Goal: Communication & Community: Answer question/provide support

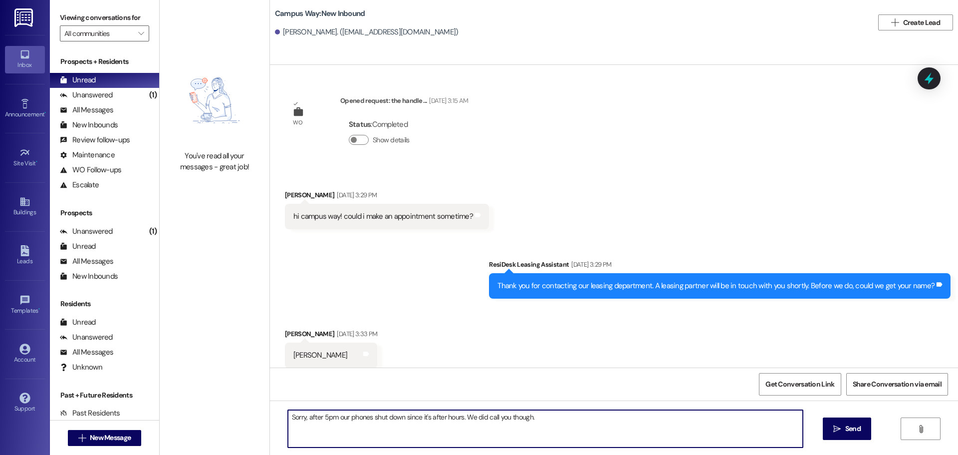
scroll to position [718, 0]
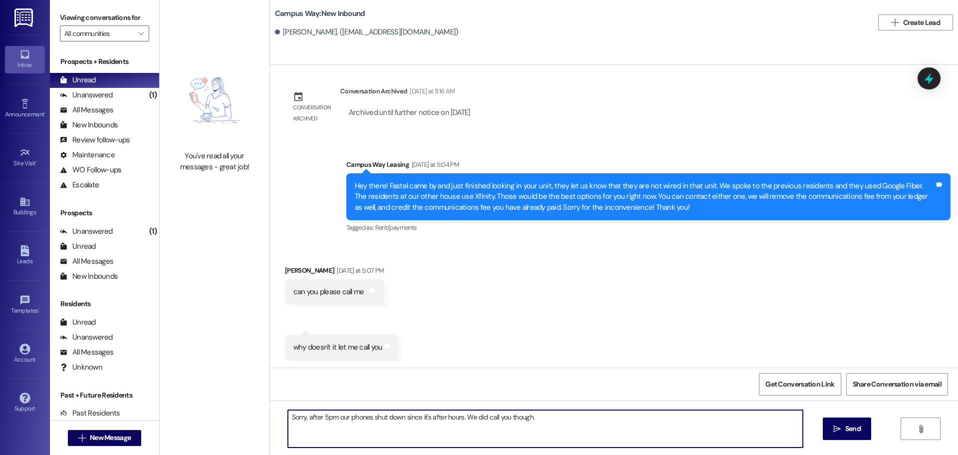
click at [629, 438] on textarea "Sorry, after 5pm our phones shut down since it's after hours. We did call you t…" at bounding box center [545, 428] width 515 height 37
type textarea "Sorry, after 5pm our phones shut down since it's after hours."
click at [504, 426] on textarea "Sorry, after 5pm our phones shut down since it's after hours." at bounding box center [545, 428] width 515 height 37
drag, startPoint x: 504, startPoint y: 426, endPoint x: 215, endPoint y: 467, distance: 292.8
click at [215, 454] on html "Inbox Go to Inbox Announcement • Send A Text Announcement Site Visit • Go to Si…" at bounding box center [479, 227] width 958 height 455
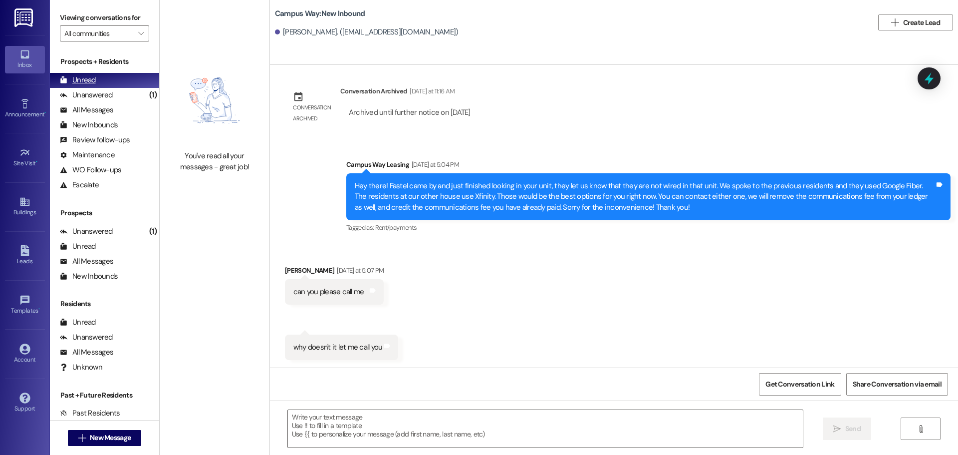
click at [111, 86] on div "Unread (0)" at bounding box center [104, 80] width 109 height 15
click at [113, 93] on div "Unanswered (1)" at bounding box center [104, 95] width 109 height 15
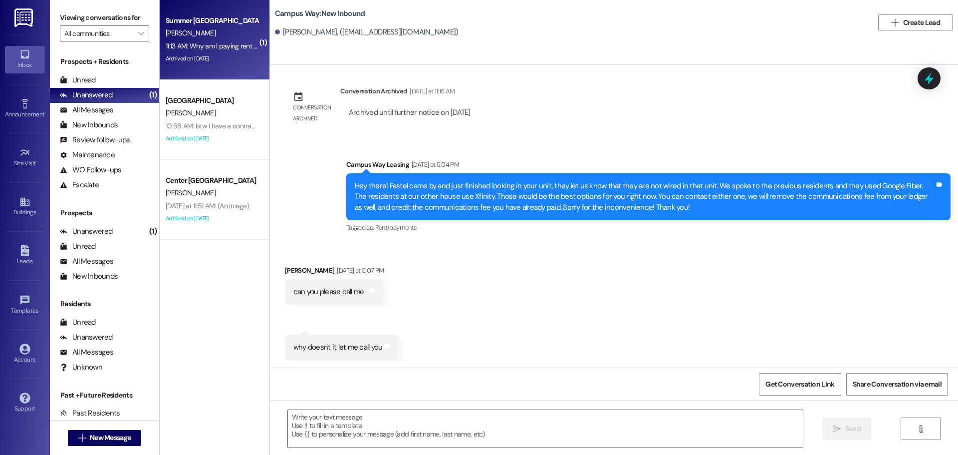
click at [160, 14] on div "Summer Pointe Prospect D. Cole 11:13 AM: Why am I paying rent for the month of …" at bounding box center [215, 40] width 110 height 80
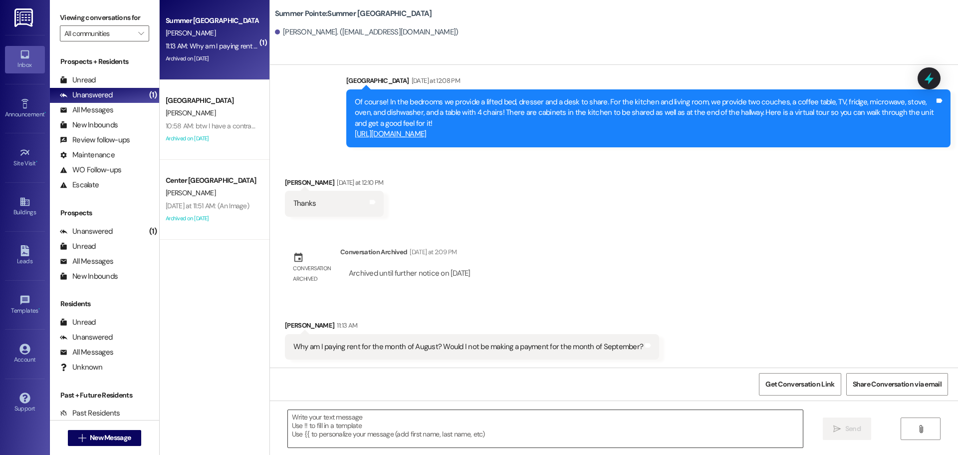
click at [387, 436] on textarea at bounding box center [545, 428] width 515 height 37
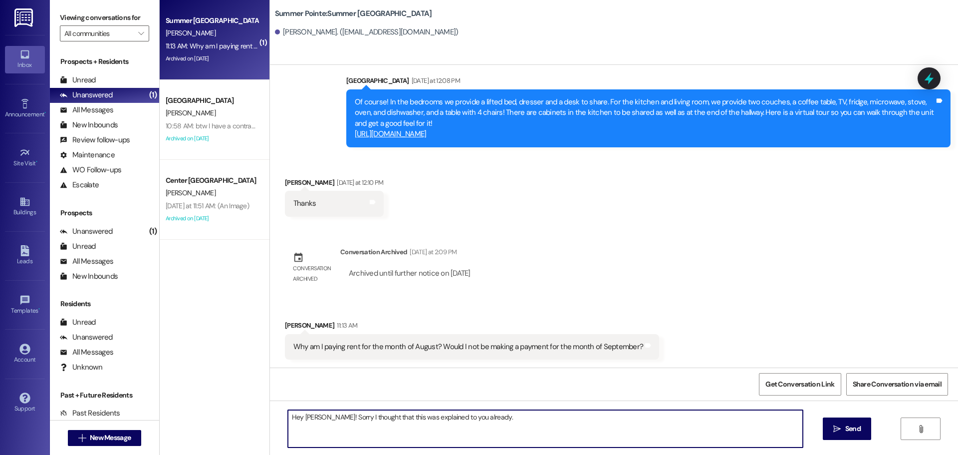
click at [331, 422] on textarea "Hey David! Sorry I thought that this was explained to you already." at bounding box center [545, 428] width 515 height 37
click at [589, 422] on textarea "Hey David! Sorry about the miscommunication, I thought that this was explained …" at bounding box center [545, 428] width 515 height 37
click at [725, 417] on textarea "Hey David! Sorry about the miscommunication, I thought that this was explained …" at bounding box center [545, 428] width 515 height 37
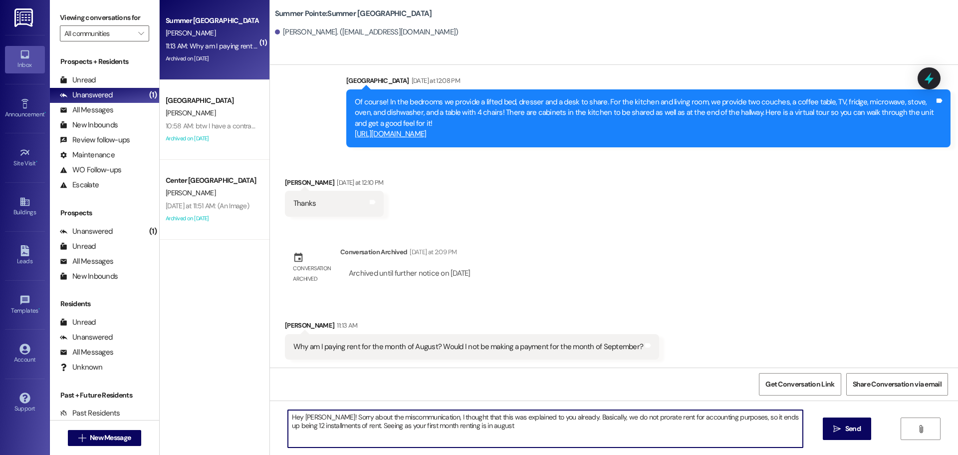
click at [522, 427] on textarea "Hey David! Sorry about the miscommunication, I thought that this was explained …" at bounding box center [545, 428] width 515 height 37
click at [663, 429] on textarea "Hey David! Sorry about the miscommunication, I thought that this was explained …" at bounding box center [545, 428] width 515 height 37
click at [715, 433] on textarea "Hey David! Sorry about the miscommunication, I thought that this was explained …" at bounding box center [545, 428] width 515 height 37
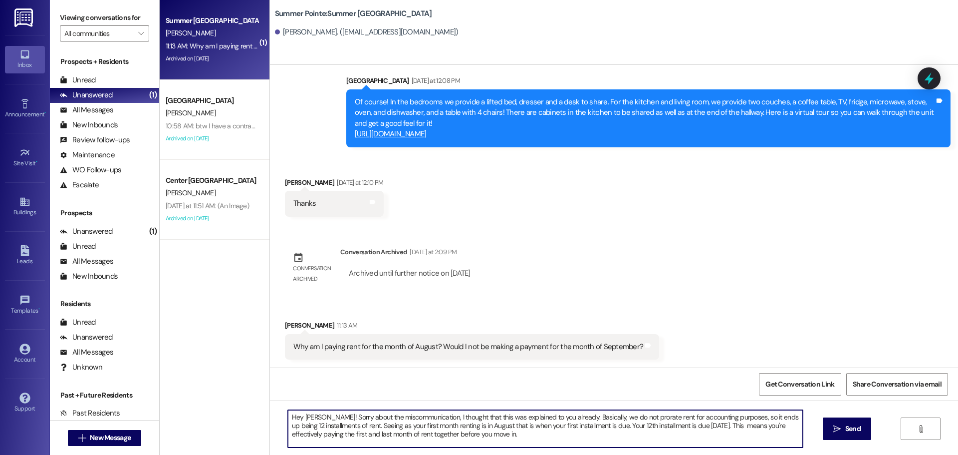
click at [711, 424] on textarea "Hey David! Sorry about the miscommunication, I thought that this was explained …" at bounding box center [545, 428] width 515 height 37
click at [522, 438] on textarea "Hey David! Sorry about the miscommunication, I thought that this was explained …" at bounding box center [545, 428] width 515 height 37
type textarea "Hey David! Sorry about the miscommunication, I thought that this was explained …"
click at [821, 430] on div "Hey David! Sorry about the miscommunication, I thought that this was explained …" at bounding box center [614, 437] width 688 height 75
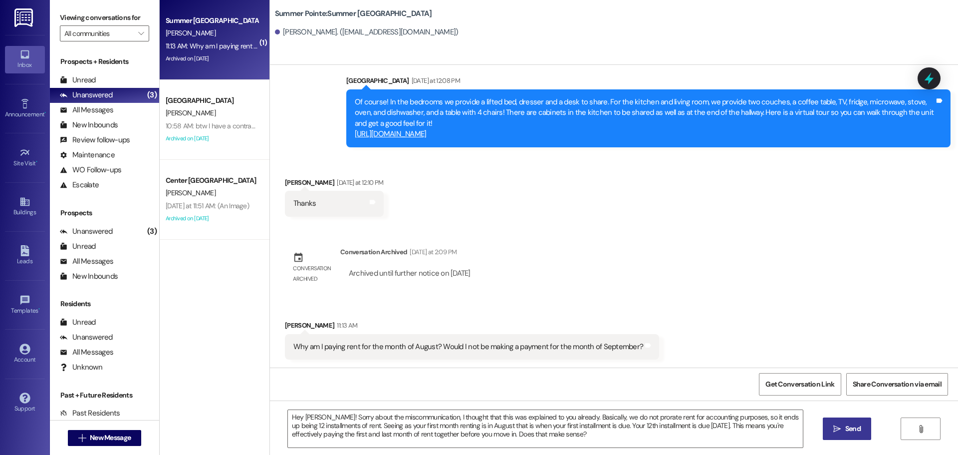
click at [836, 420] on button " Send" at bounding box center [847, 428] width 48 height 22
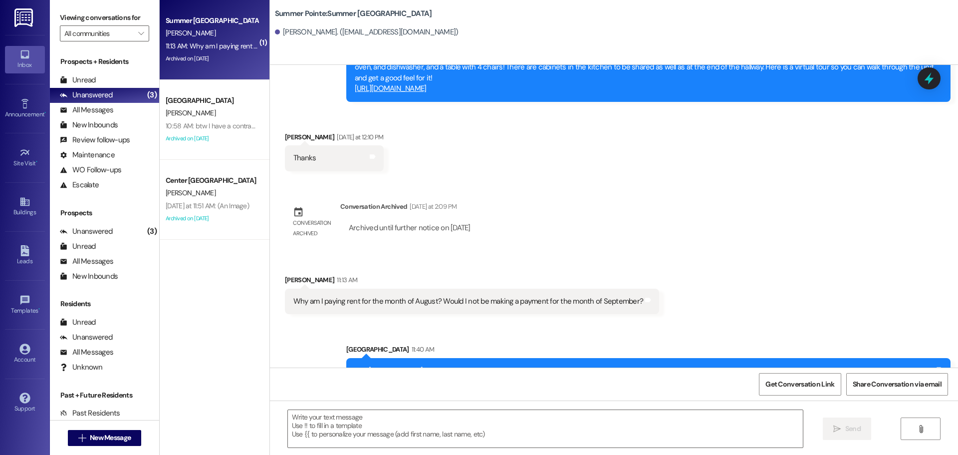
scroll to position [461, 0]
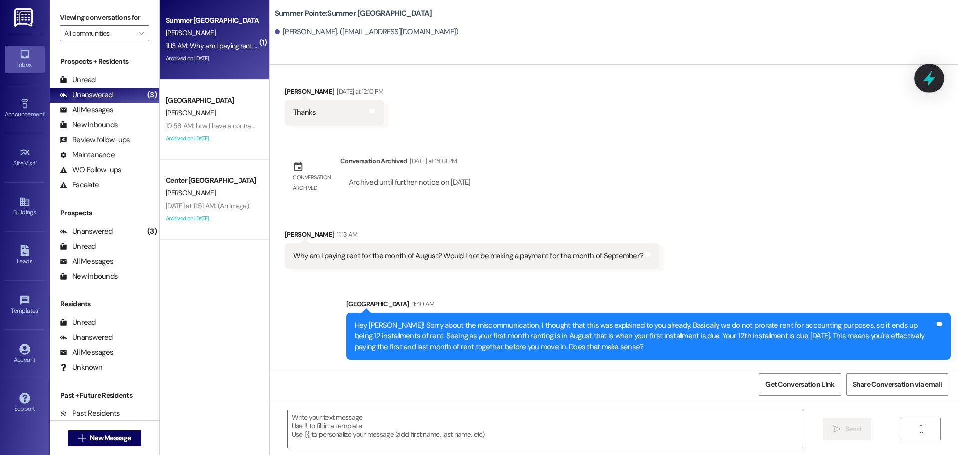
click at [930, 80] on icon at bounding box center [929, 78] width 12 height 15
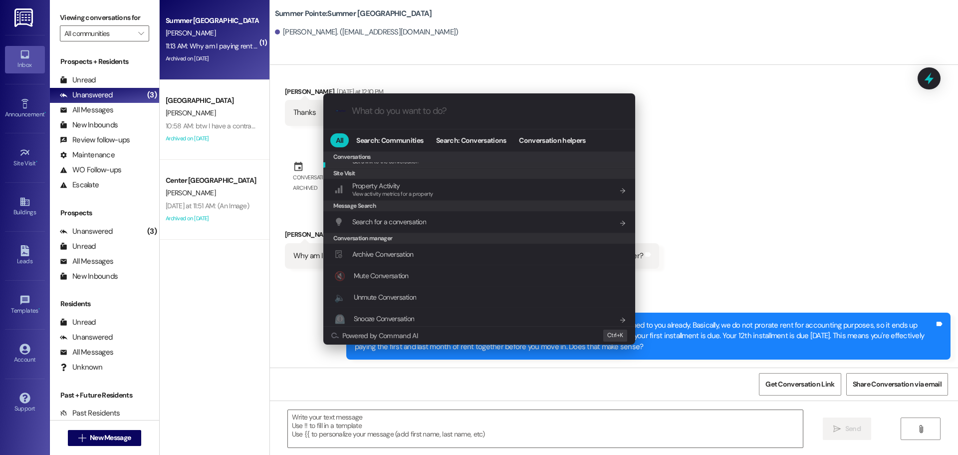
scroll to position [435, 0]
click at [398, 254] on span "Archive Conversation" at bounding box center [382, 250] width 61 height 9
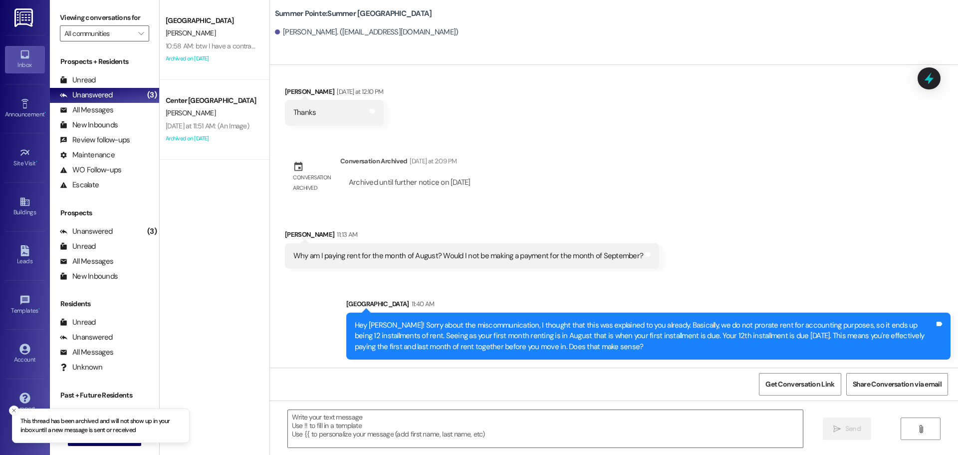
scroll to position [530, 0]
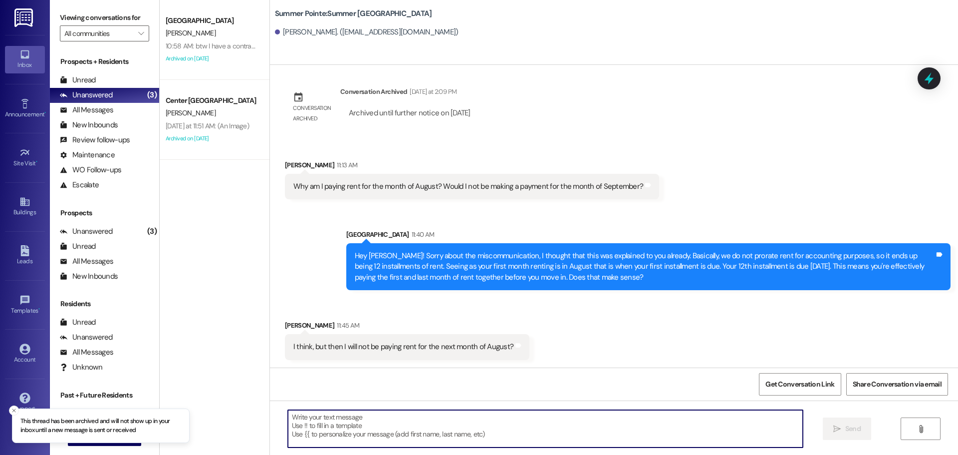
click at [398, 414] on textarea at bounding box center [545, 428] width 515 height 37
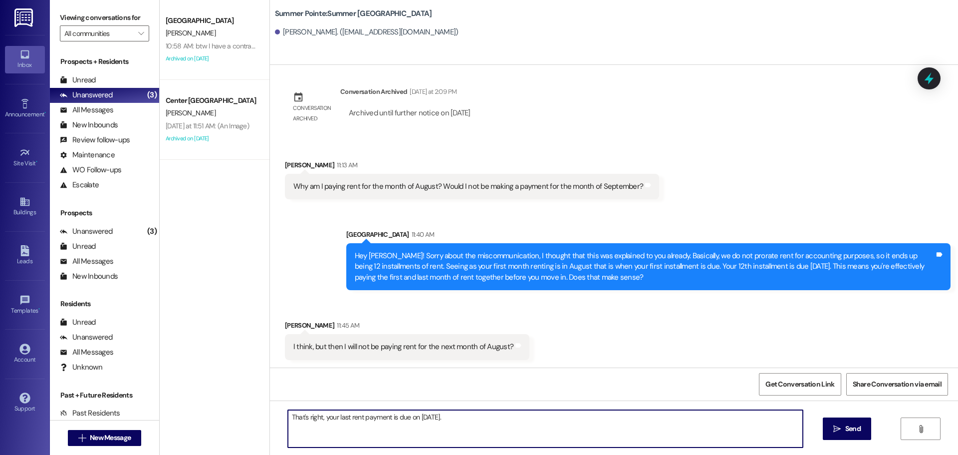
type textarea "That's right, your last rent payment is due on July 1st."
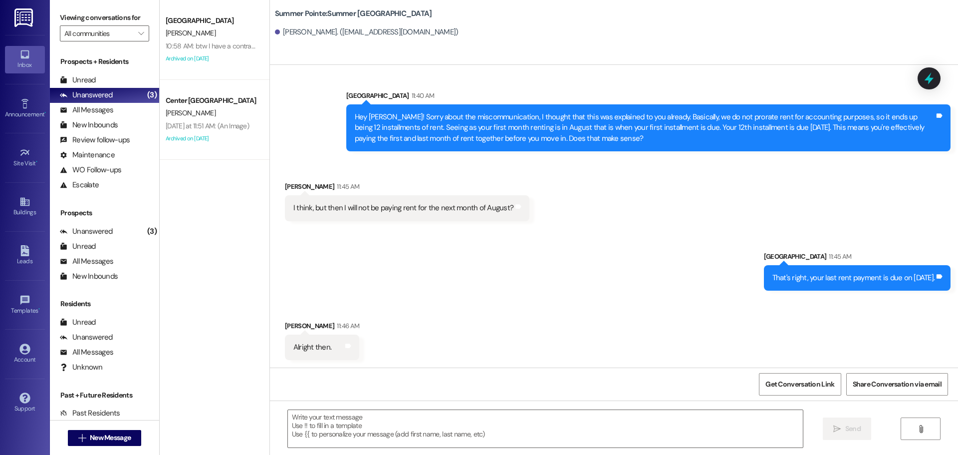
scroll to position [670, 0]
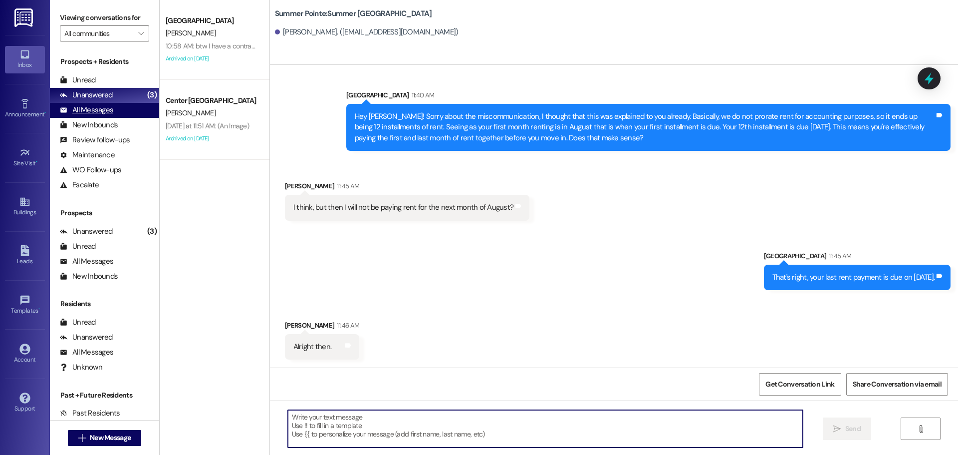
click at [107, 111] on div "All Messages" at bounding box center [86, 110] width 53 height 10
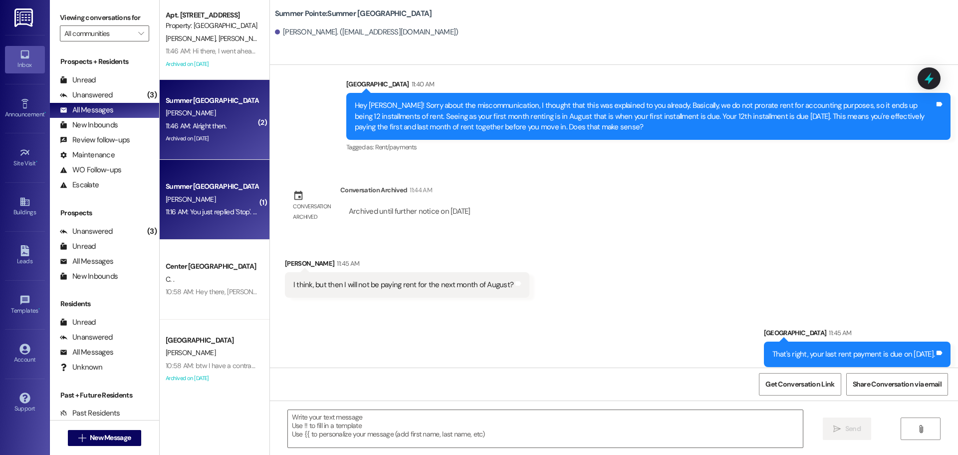
scroll to position [699, 0]
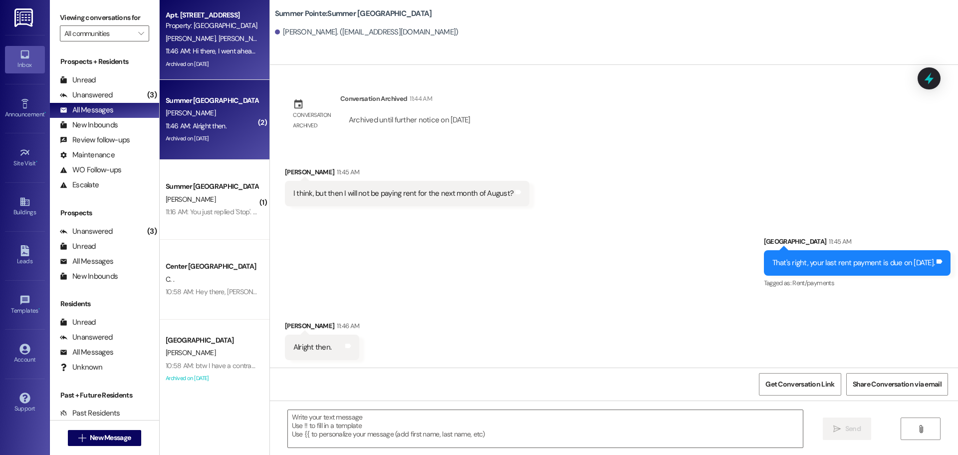
click at [217, 62] on div "Archived on 07/22/2025" at bounding box center [212, 64] width 94 height 12
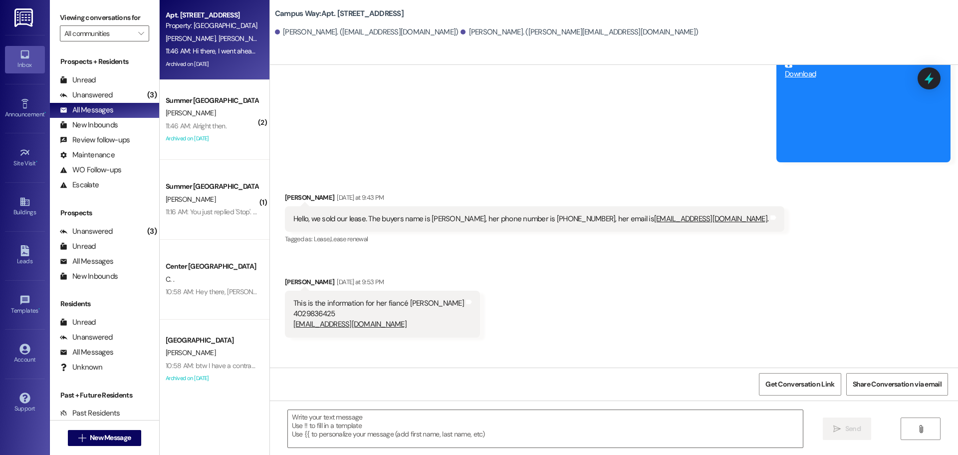
scroll to position [7219, 0]
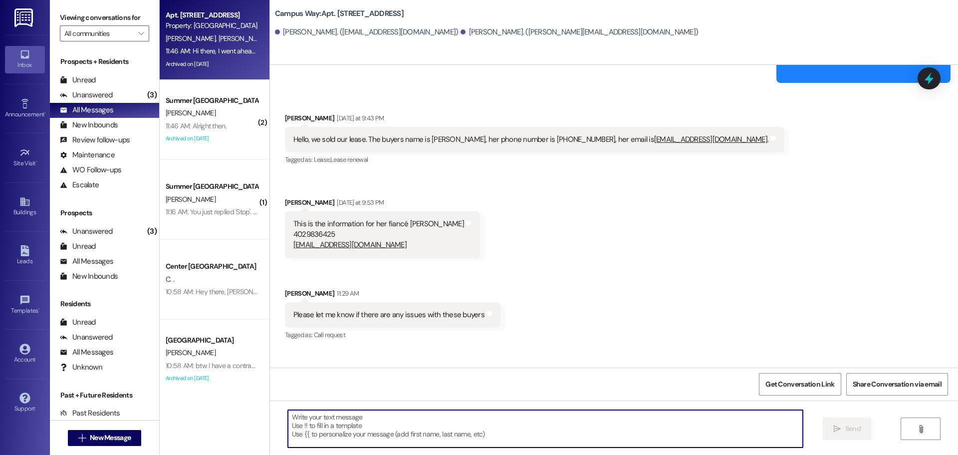
click at [476, 423] on textarea at bounding box center [545, 428] width 515 height 37
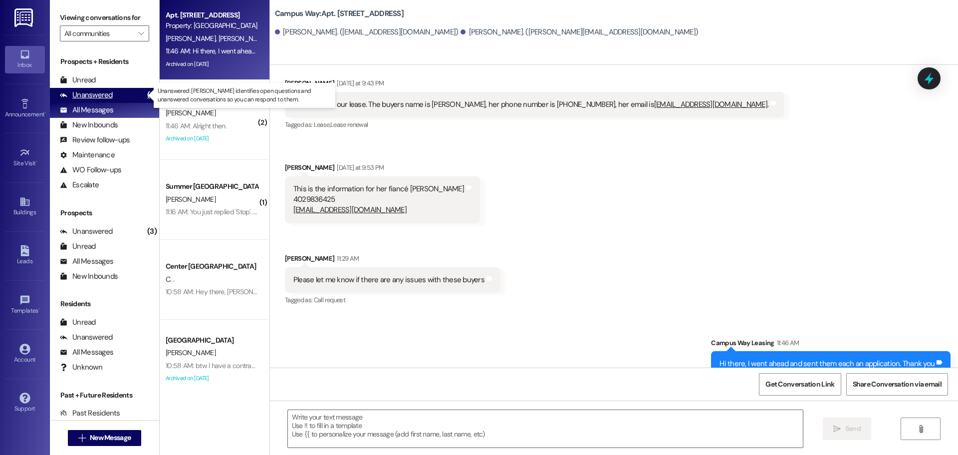
click at [89, 94] on div "Unanswered" at bounding box center [86, 95] width 53 height 10
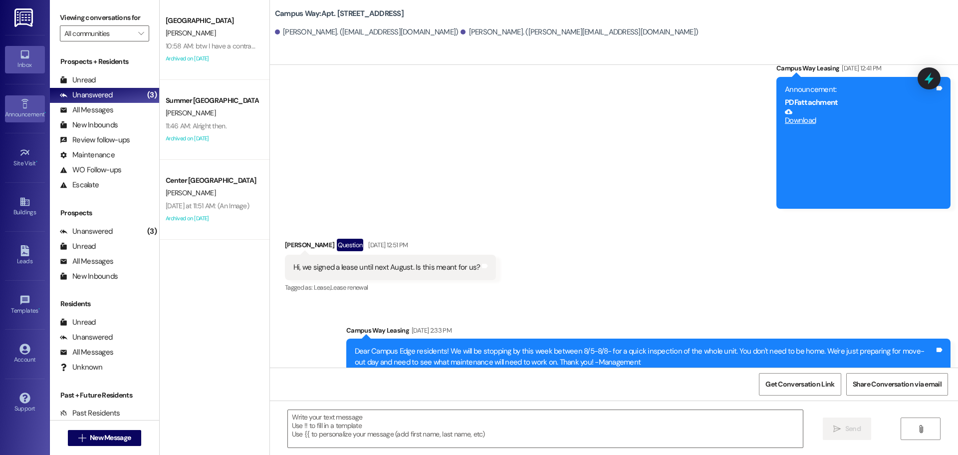
scroll to position [7169, 0]
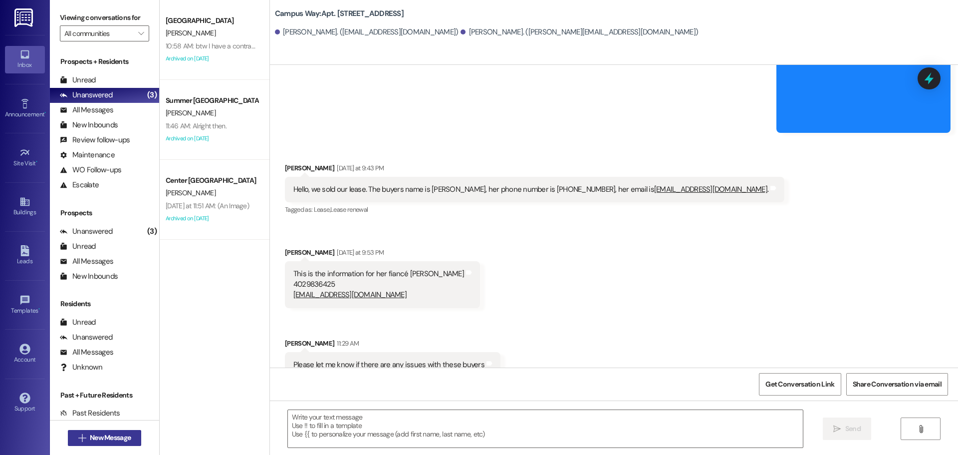
click at [94, 441] on span "New Message" at bounding box center [110, 437] width 41 height 10
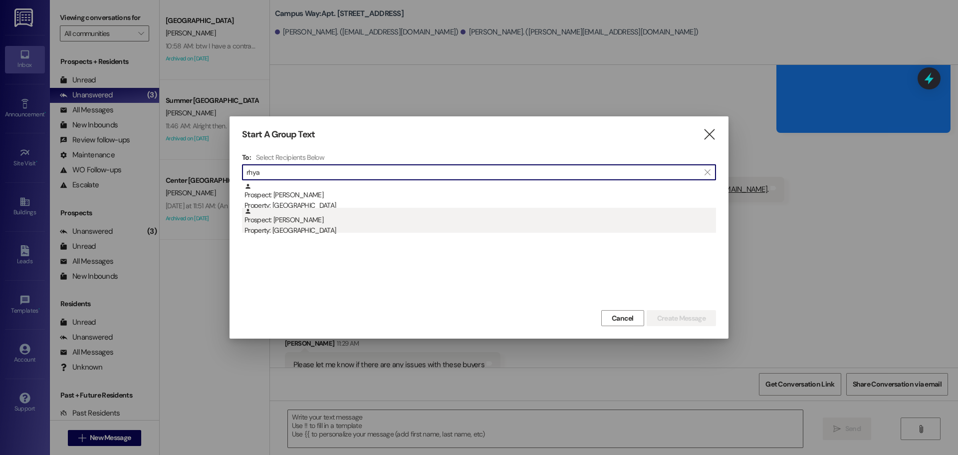
type input "rhya"
click at [310, 208] on div "Prospect: Rhyanne Scott Property: Campus Edge" at bounding box center [480, 222] width 472 height 28
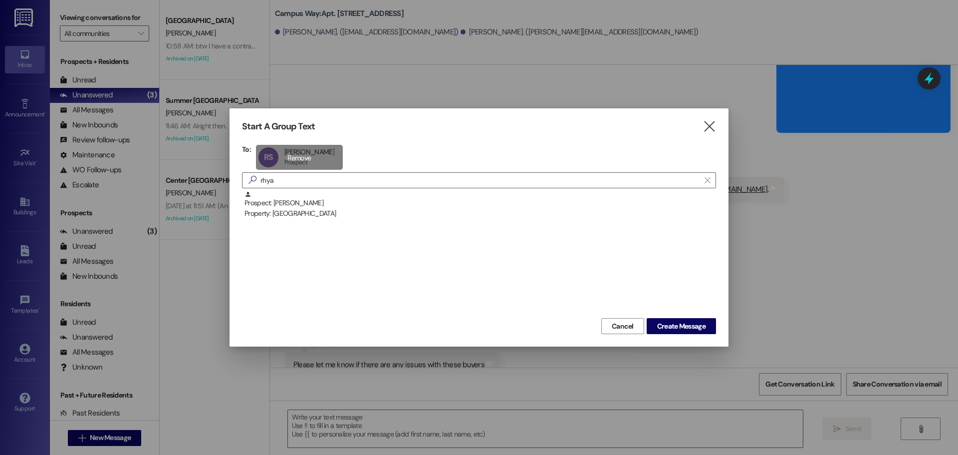
click at [317, 154] on div "RS Rhyanne Scott Rhyanne Scott Prospect Prospect click to remove" at bounding box center [299, 157] width 87 height 25
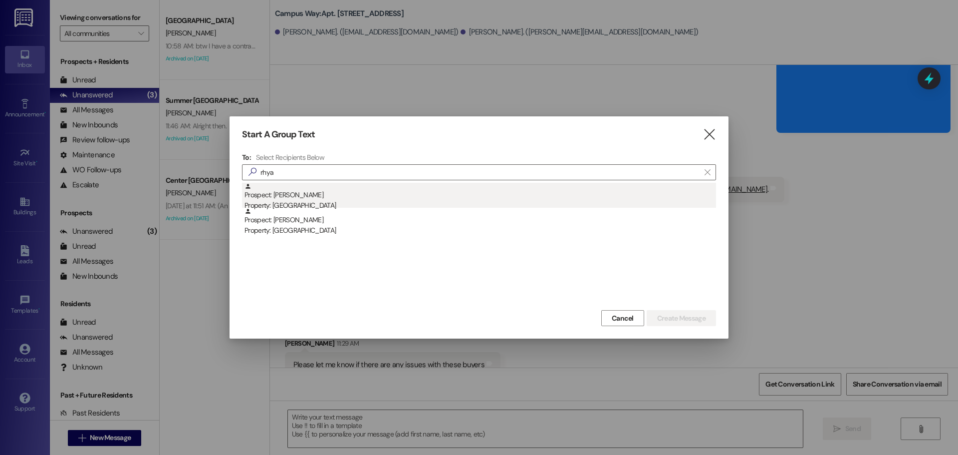
click at [308, 206] on div "Property: [GEOGRAPHIC_DATA]" at bounding box center [480, 205] width 472 height 10
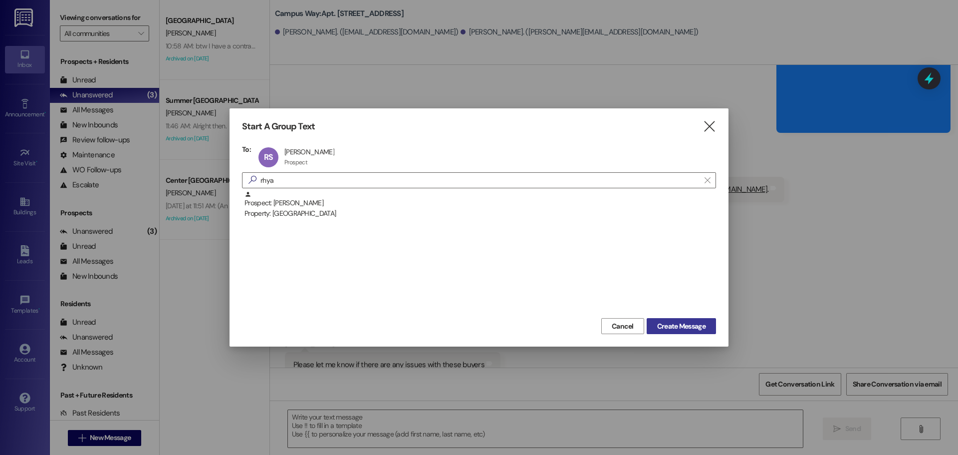
click at [673, 325] on span "Create Message" at bounding box center [681, 326] width 48 height 10
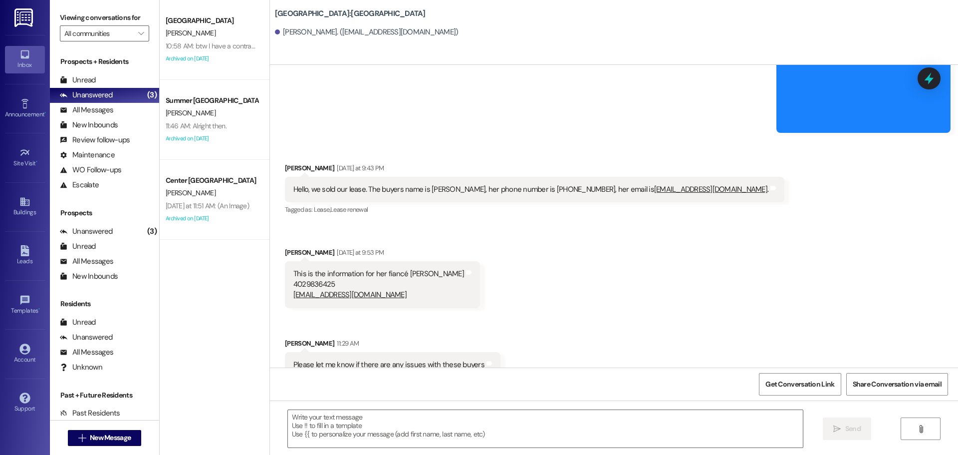
scroll to position [0, 0]
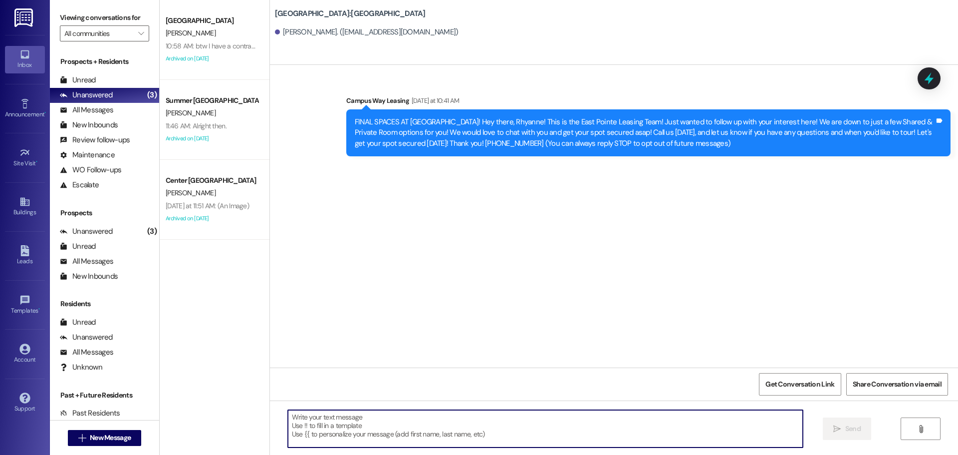
click at [366, 441] on textarea at bounding box center [545, 428] width 515 height 37
click at [368, 427] on textarea at bounding box center [545, 428] width 515 height 37
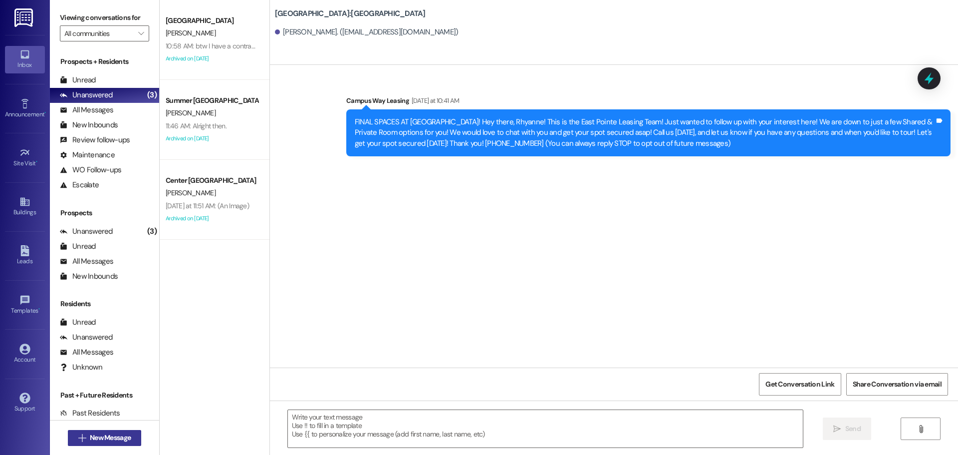
click at [90, 436] on span "New Message" at bounding box center [110, 437] width 41 height 10
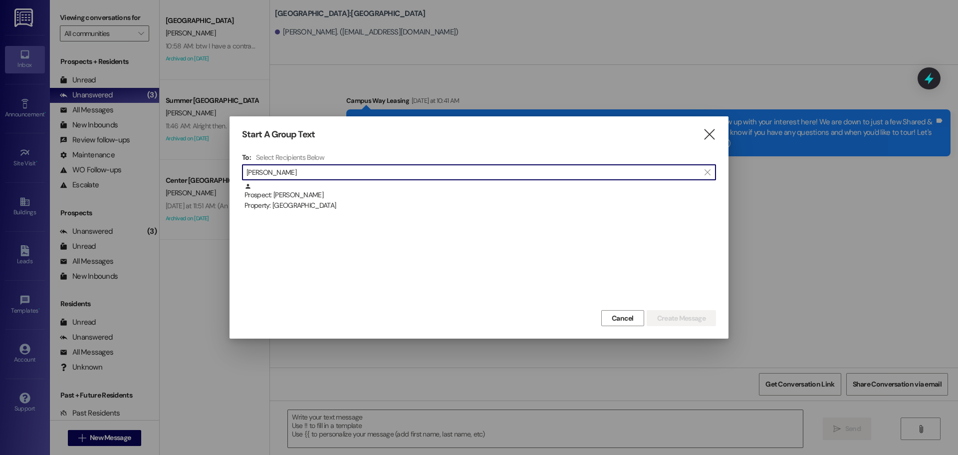
click at [481, 179] on input "kate moo" at bounding box center [472, 172] width 453 height 14
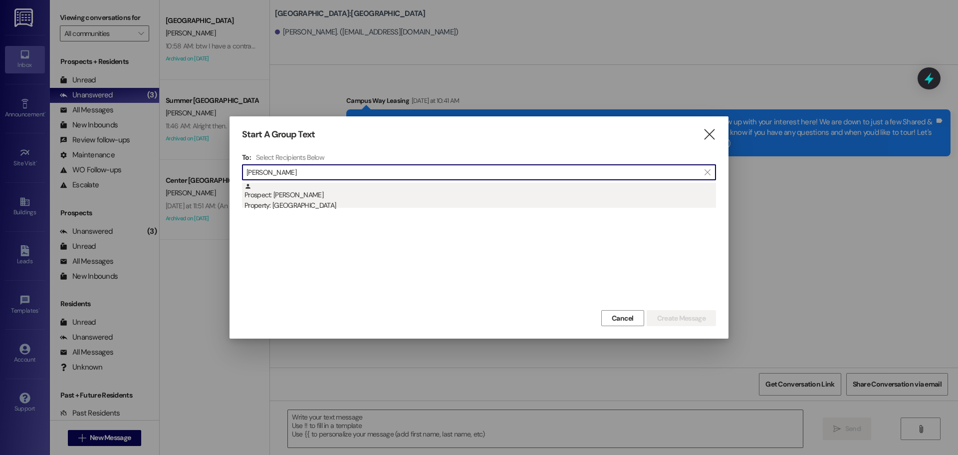
type input "kate moo"
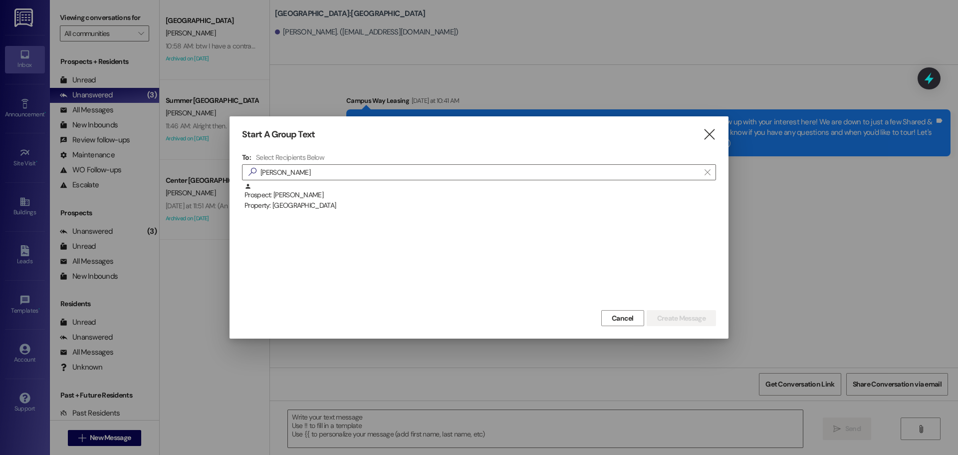
drag, startPoint x: 480, startPoint y: 184, endPoint x: 485, endPoint y: 187, distance: 6.3
click at [484, 186] on div "Prospect: Kate Moore Property: East Pointe" at bounding box center [480, 197] width 472 height 28
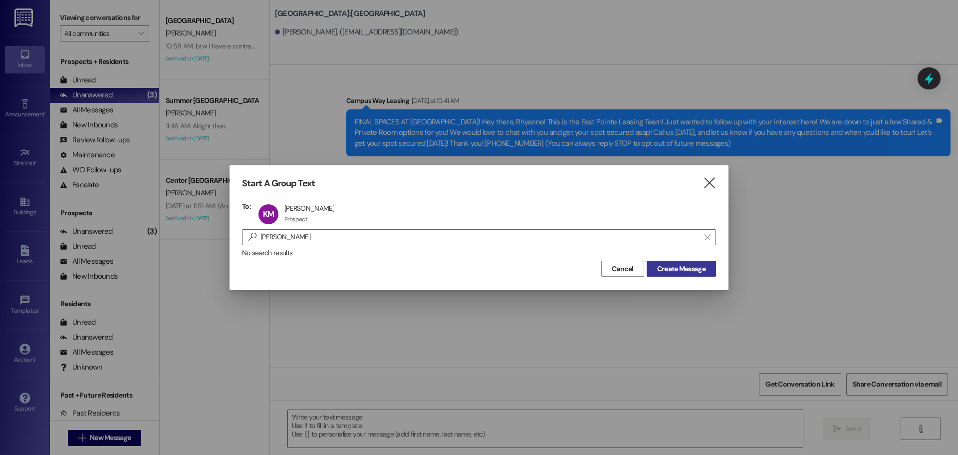
click at [697, 264] on span "Create Message" at bounding box center [681, 268] width 48 height 10
click at [690, 272] on span "Create Message" at bounding box center [681, 268] width 48 height 10
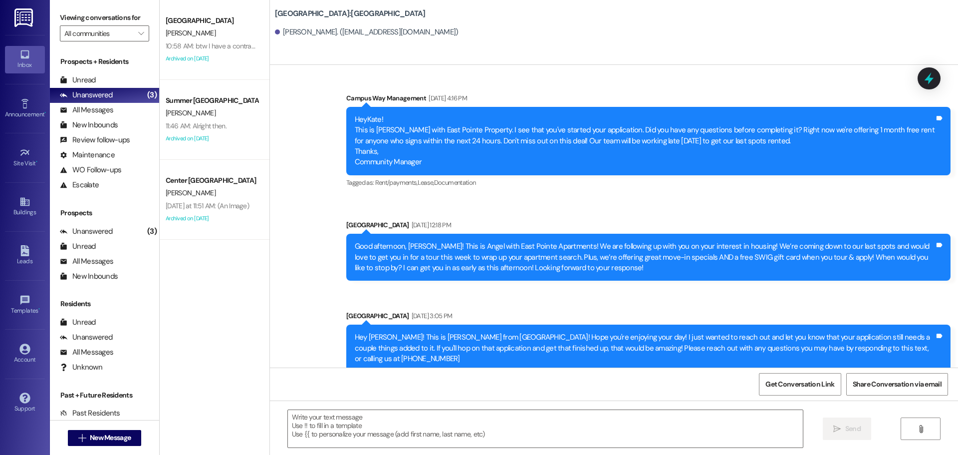
scroll to position [699, 0]
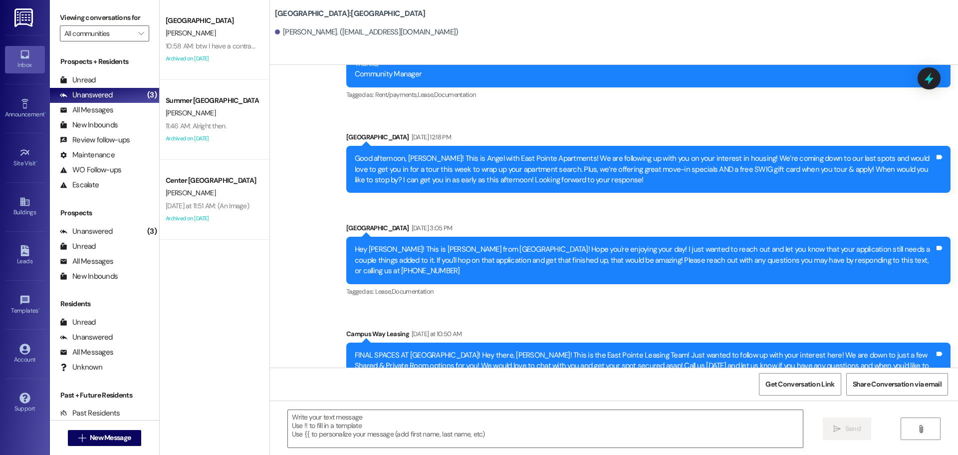
click at [78, 426] on div " New Message" at bounding box center [105, 437] width 74 height 25
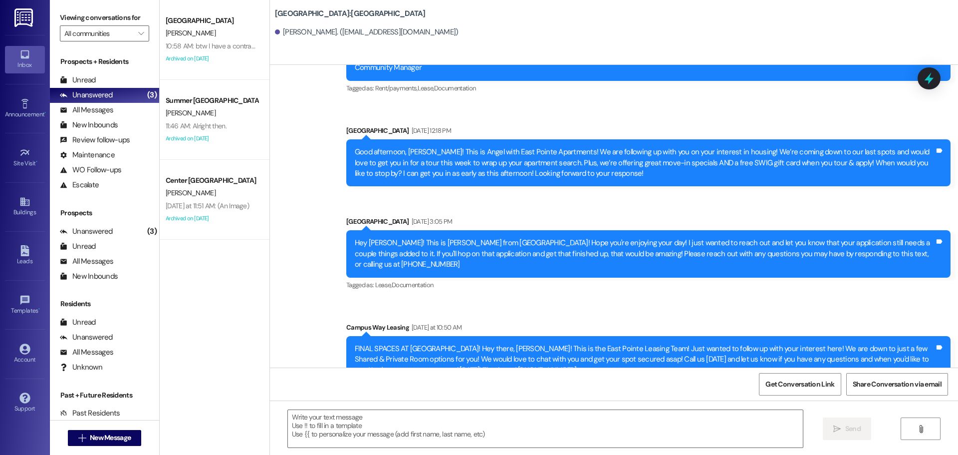
scroll to position [707, 0]
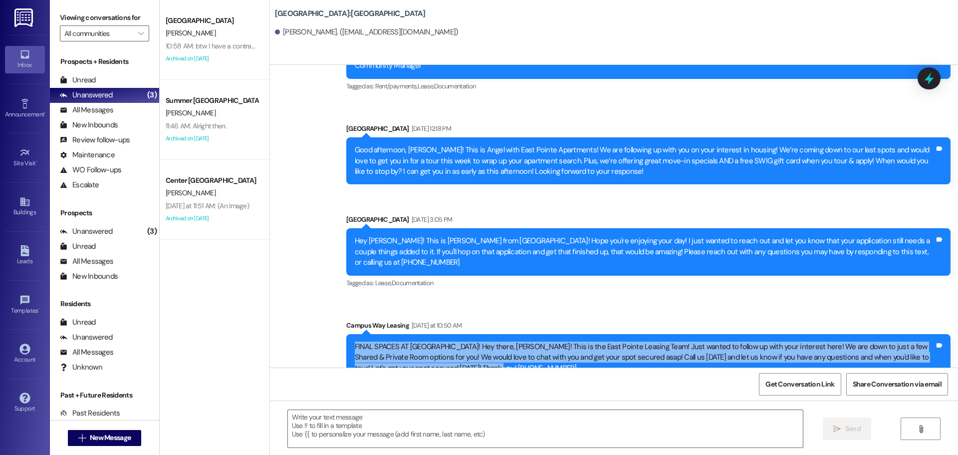
drag, startPoint x: 495, startPoint y: 355, endPoint x: 333, endPoint y: 324, distance: 165.0
click at [339, 324] on div "Sent via SMS Campus Way Leasing Yesterday at 10:50 AM FINAL SPACES AT EAST POIN…" at bounding box center [648, 350] width 619 height 76
copy div "FINAL SPACES AT EAST POINTE! Hey there, Kate! This is the East Pointe Leasing T…"
click at [107, 432] on span "New Message" at bounding box center [110, 437] width 41 height 10
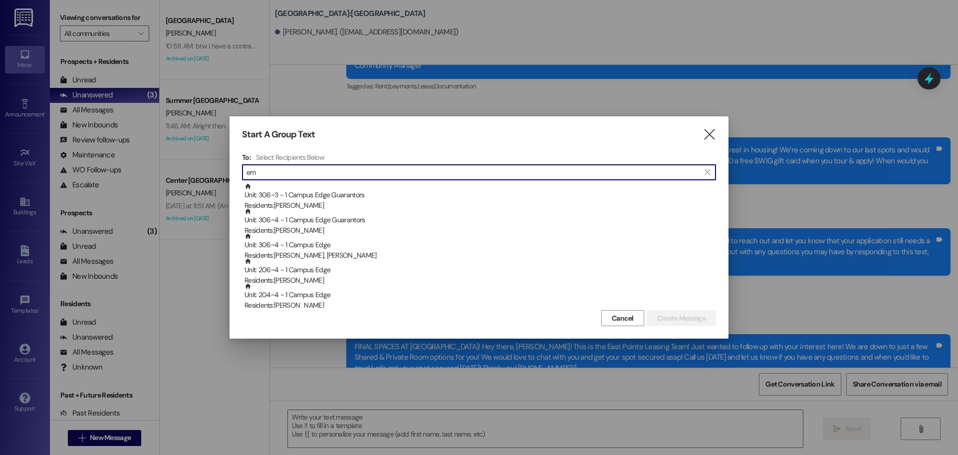
type input "e"
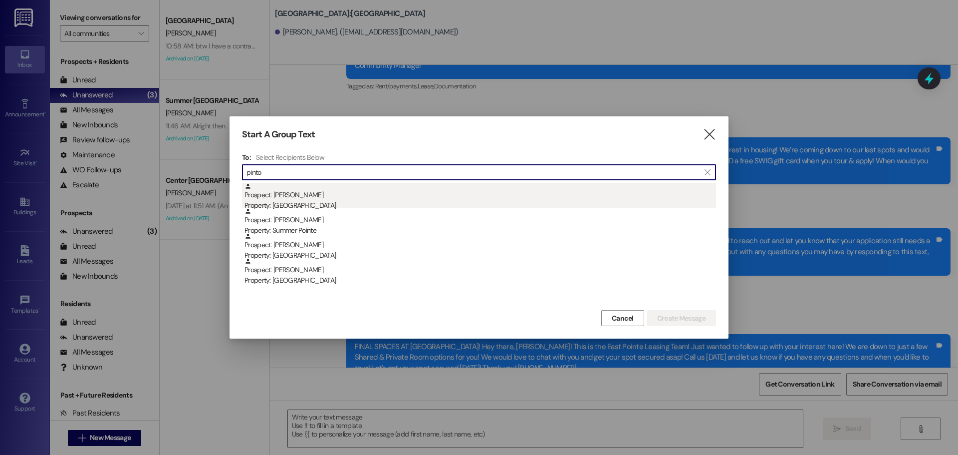
type input "pinto"
click at [355, 198] on div "Prospect: Emi Pinto Property: East Pointe" at bounding box center [480, 197] width 472 height 28
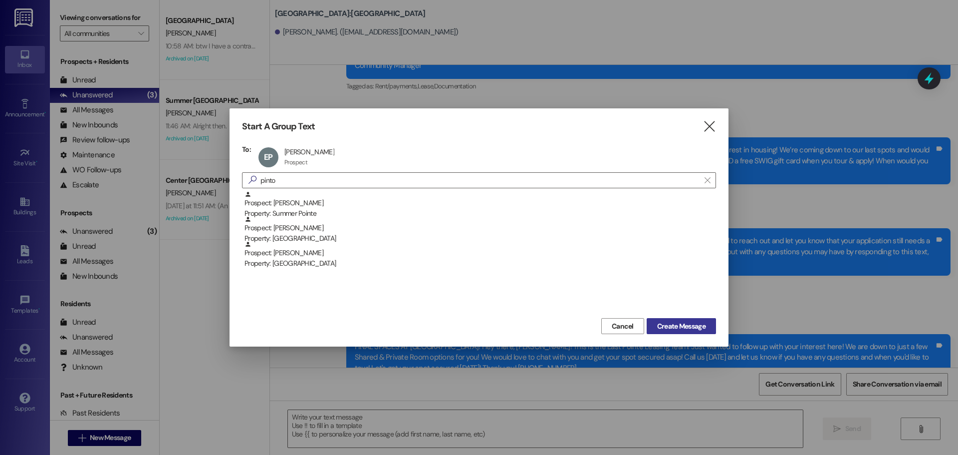
click at [701, 321] on span "Create Message" at bounding box center [681, 326] width 48 height 10
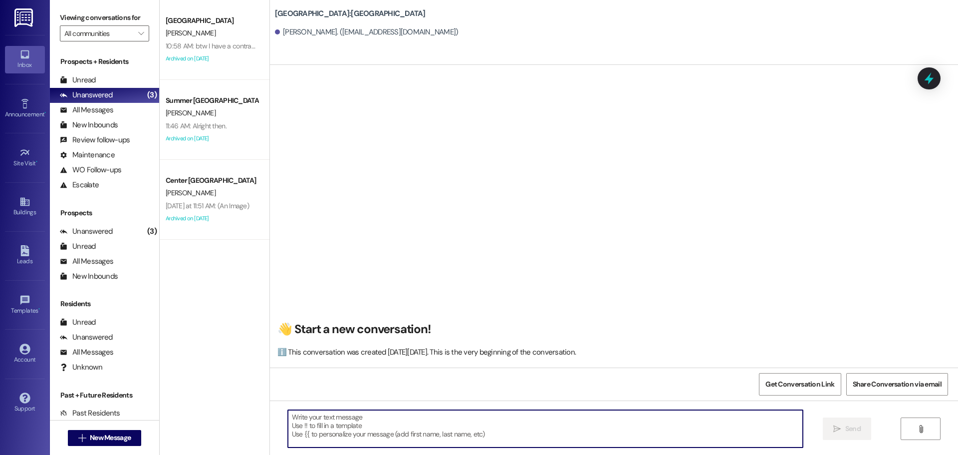
click at [463, 426] on textarea at bounding box center [545, 428] width 515 height 37
paste textarea "FINAL SPACES AT EAST POINTE! Hey there, Kate! This is the East Pointe Leasing T…"
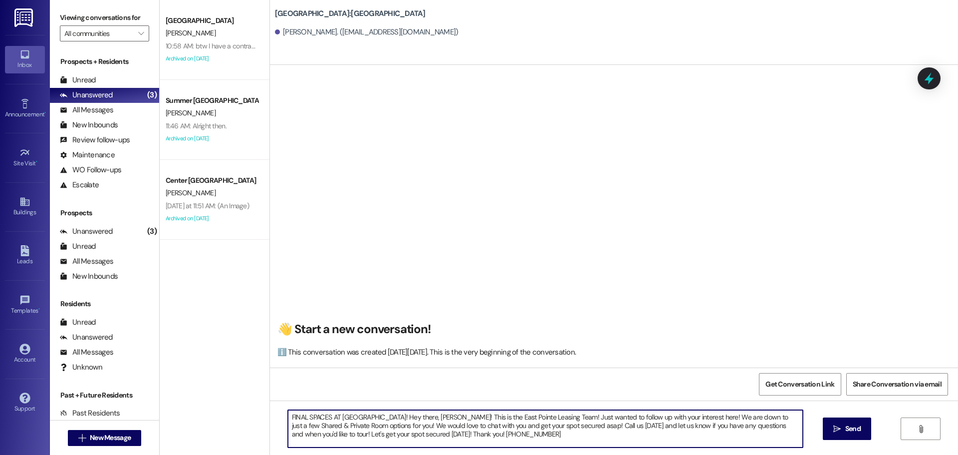
click at [419, 418] on textarea "FINAL SPACES AT EAST POINTE! Hey there, Kate! This is the East Pointe Leasing T…" at bounding box center [545, 428] width 515 height 37
type textarea "FINAL SPACES AT EAST POINTE! Hey there, {{first_name}}! This is the East Pointe…"
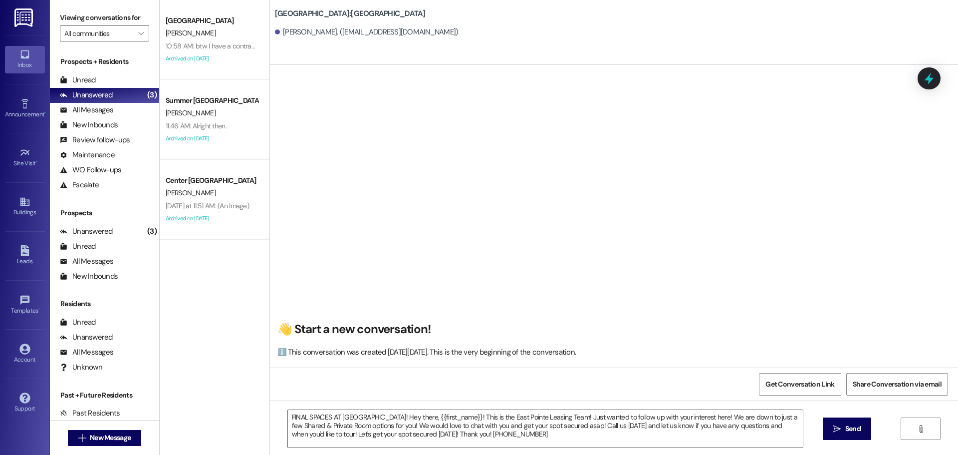
drag, startPoint x: 545, startPoint y: 448, endPoint x: 284, endPoint y: 405, distance: 263.9
click at [284, 405] on div "FINAL SPACES AT EAST POINTE! Hey there, {{first_name}}! This is the East Pointe…" at bounding box center [614, 437] width 688 height 75
click at [509, 443] on textarea "FINAL SPACES AT EAST POINTE! Hey there, {{first_name}}! This is the East Pointe…" at bounding box center [545, 428] width 515 height 37
click at [827, 420] on button " Send" at bounding box center [847, 428] width 48 height 22
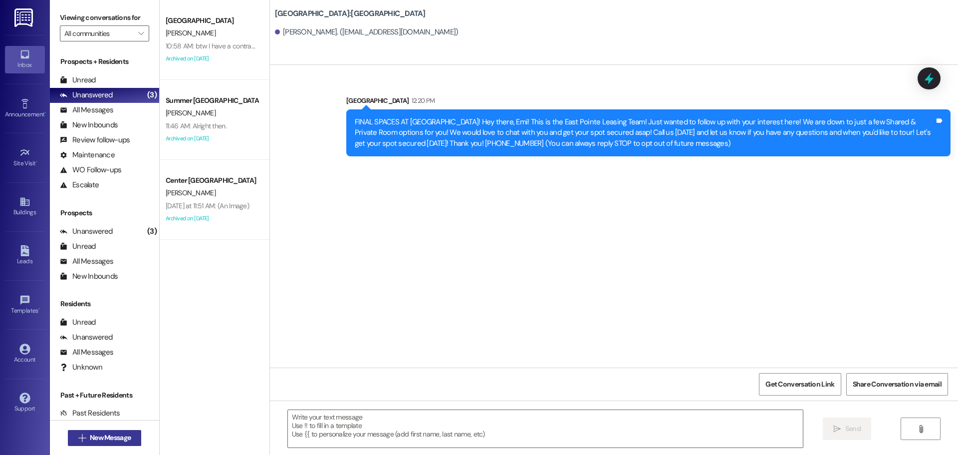
click at [108, 430] on button " New Message" at bounding box center [105, 438] width 74 height 16
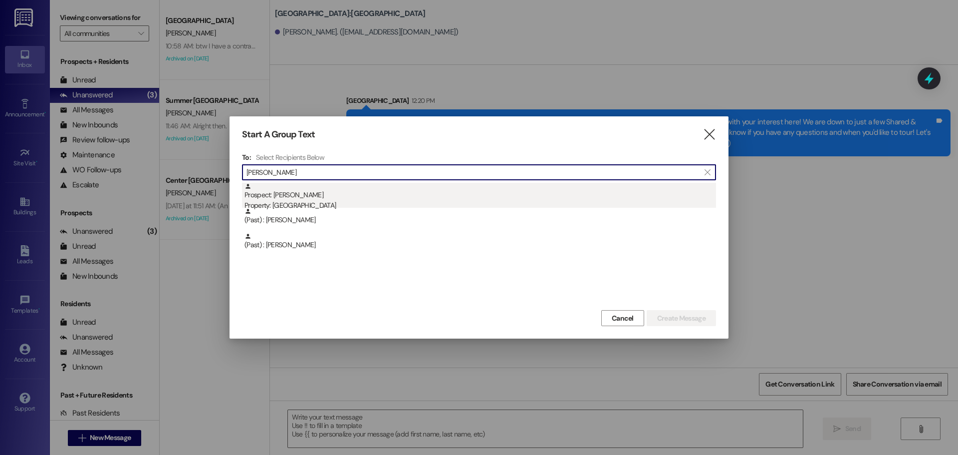
type input "kendra"
click at [360, 192] on div "Prospect: Kendra Slay Property: East Pointe" at bounding box center [480, 197] width 472 height 28
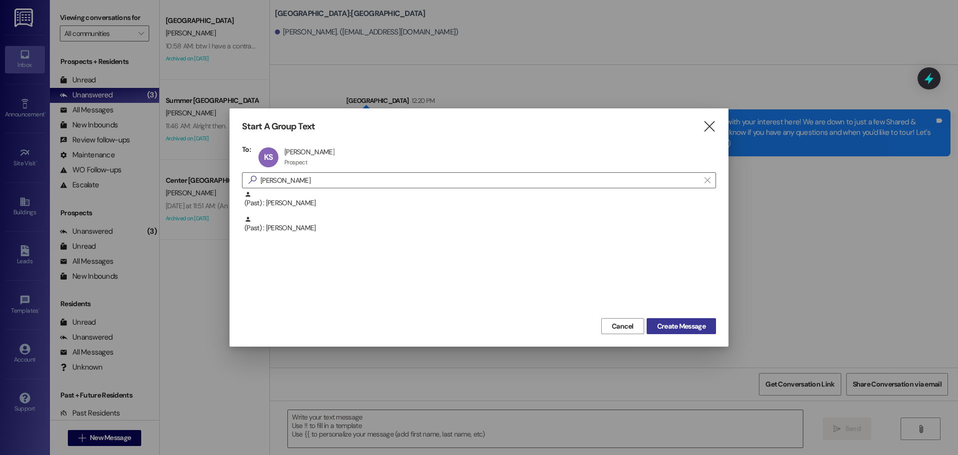
click at [684, 327] on span "Create Message" at bounding box center [681, 326] width 48 height 10
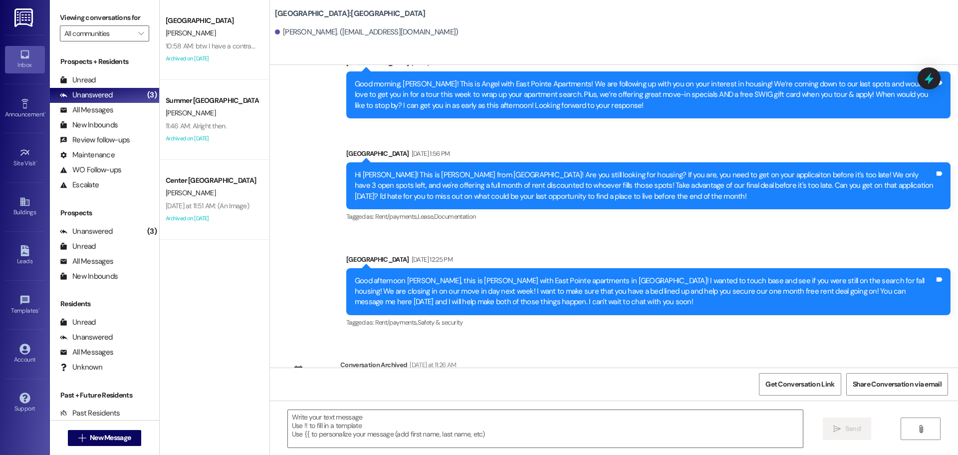
scroll to position [516, 0]
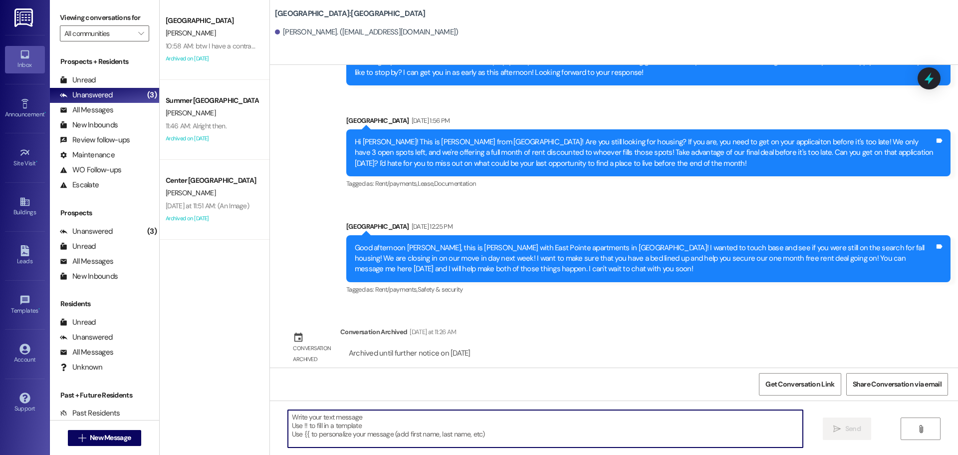
click at [444, 440] on textarea at bounding box center [545, 428] width 515 height 37
paste textarea "FINAL SPACES AT EAST POINTE! Hey there, {{first_name}}! This is the East Pointe…"
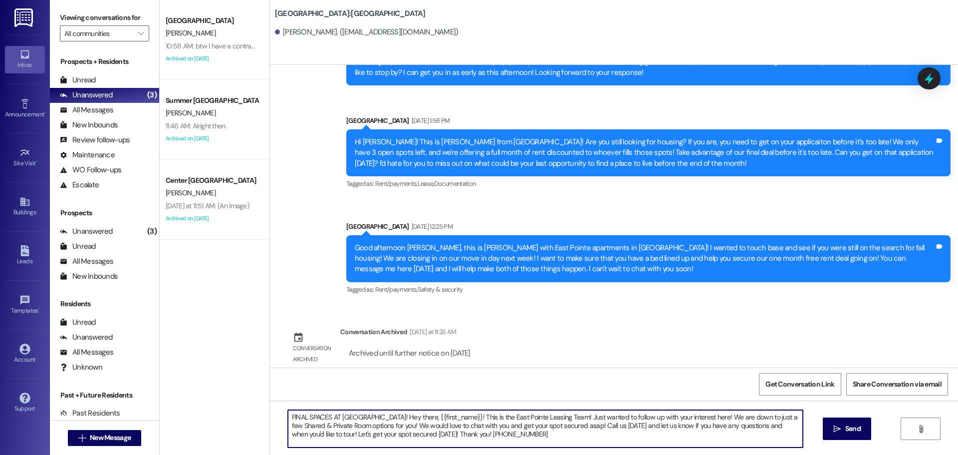
type textarea "FINAL SPACES AT EAST POINTE! Hey there, {{first_name}}! This is the East Pointe…"
drag, startPoint x: 844, startPoint y: 413, endPoint x: 845, endPoint y: 418, distance: 5.0
click at [844, 413] on div "FINAL SPACES AT EAST POINTE! Hey there, {{first_name}}! This is the East Pointe…" at bounding box center [614, 437] width 688 height 75
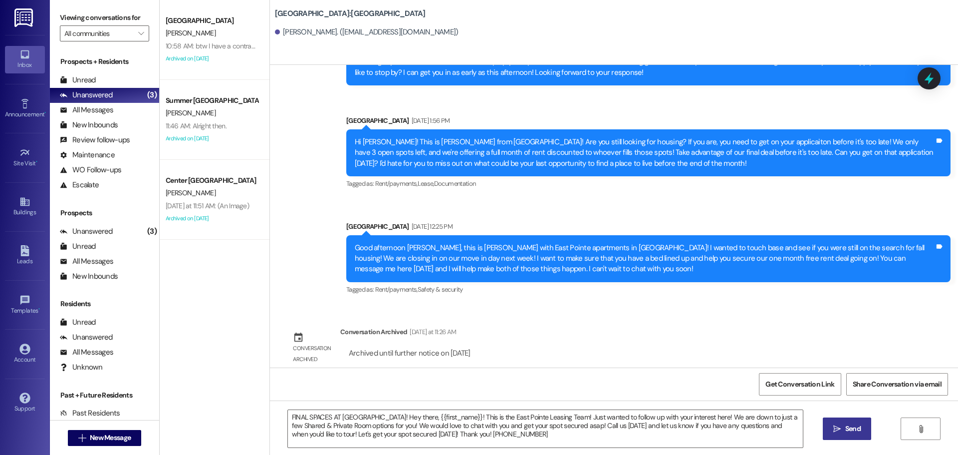
click at [847, 437] on button " Send" at bounding box center [847, 428] width 48 height 22
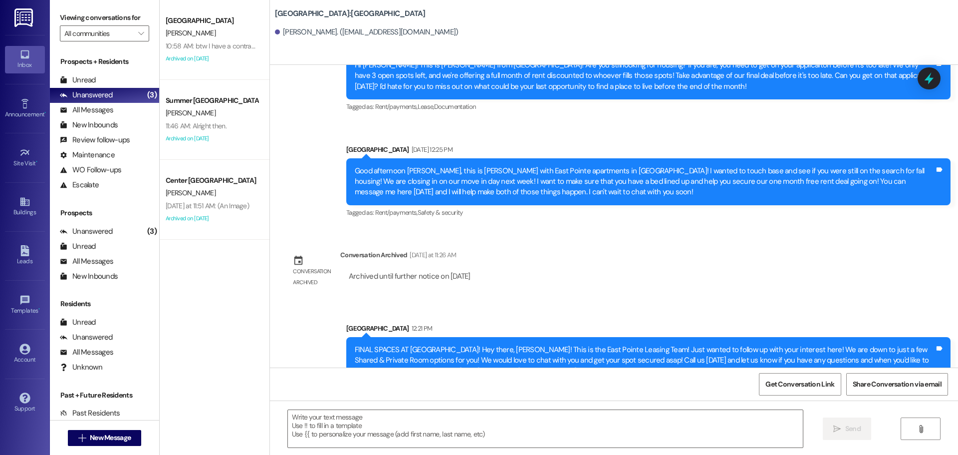
scroll to position [607, 0]
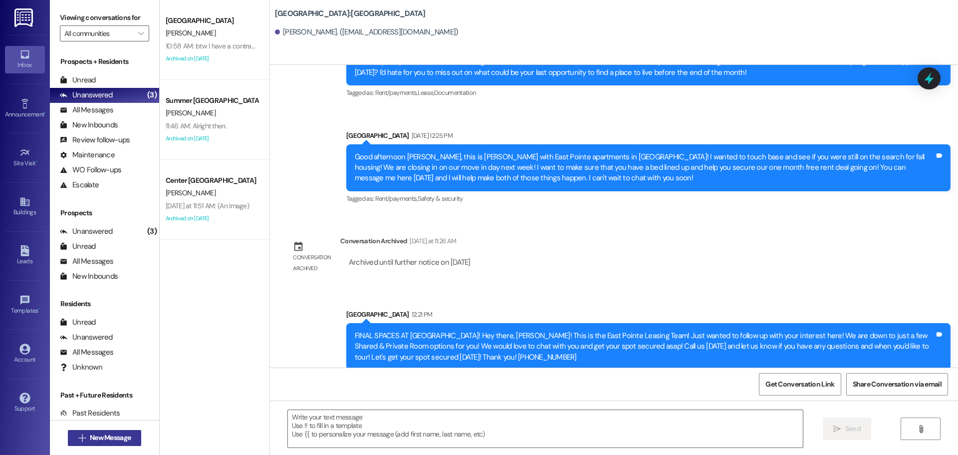
click at [90, 442] on span "New Message" at bounding box center [110, 437] width 41 height 10
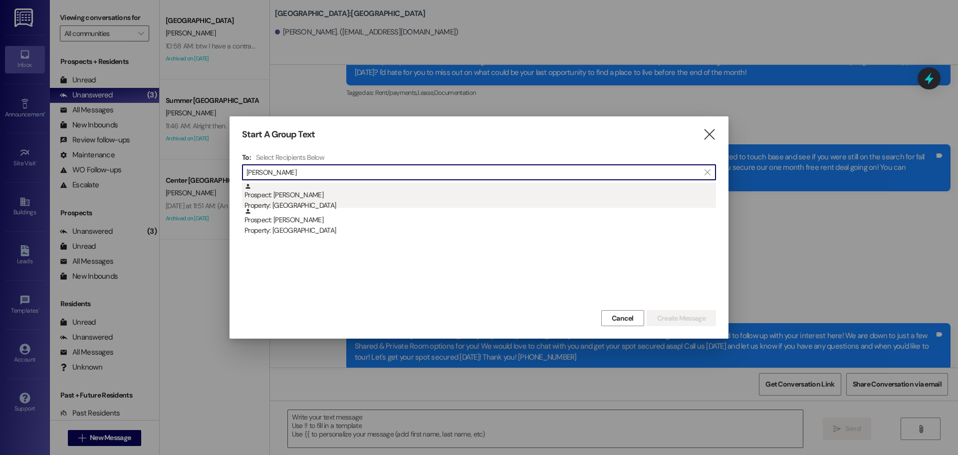
type input "jennifer ste"
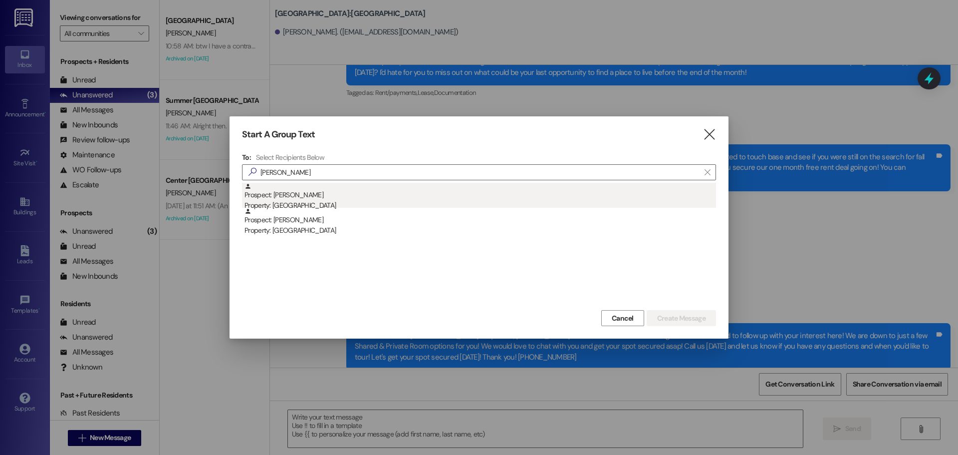
click at [367, 191] on div "Prospect: Jennifer Stephenson Property: East Pointe" at bounding box center [480, 197] width 472 height 28
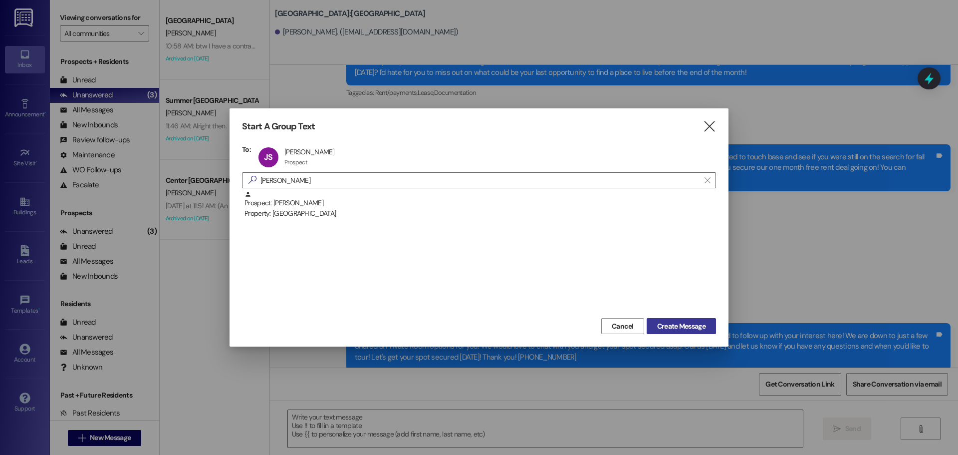
click at [673, 329] on span "Create Message" at bounding box center [681, 326] width 48 height 10
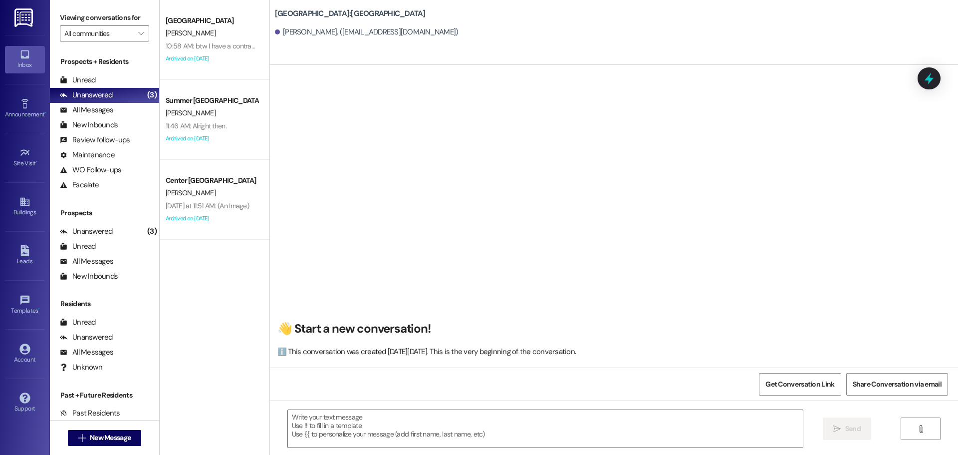
scroll to position [0, 0]
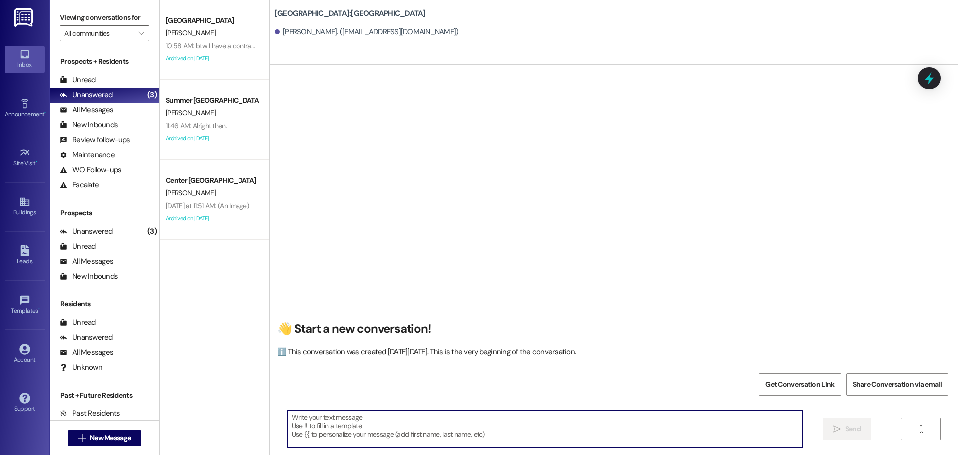
click at [329, 446] on textarea at bounding box center [545, 428] width 515 height 37
click at [333, 413] on textarea at bounding box center [545, 428] width 515 height 37
paste textarea "FINAL SPACES AT EAST POINTE! Hey there, {{first_name}}! This is the East Pointe…"
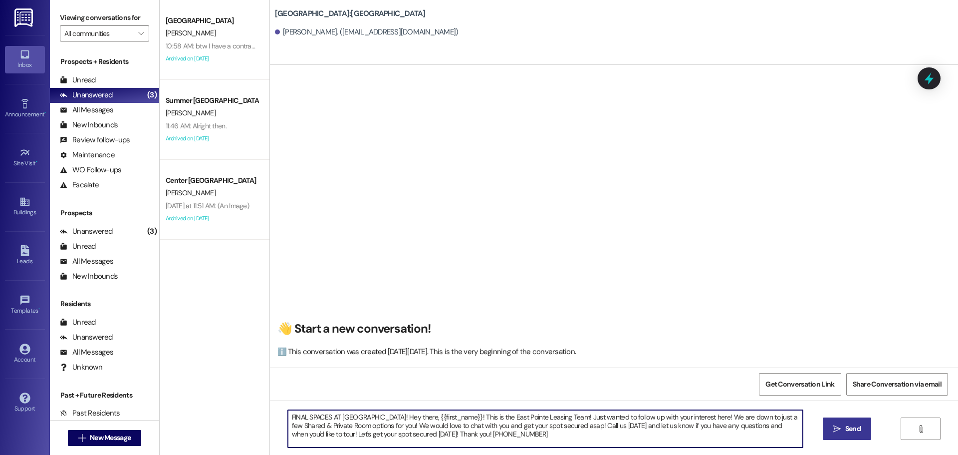
type textarea "FINAL SPACES AT EAST POINTE! Hey there, {{first_name}}! This is the East Pointe…"
click at [838, 434] on button " Send" at bounding box center [847, 428] width 48 height 22
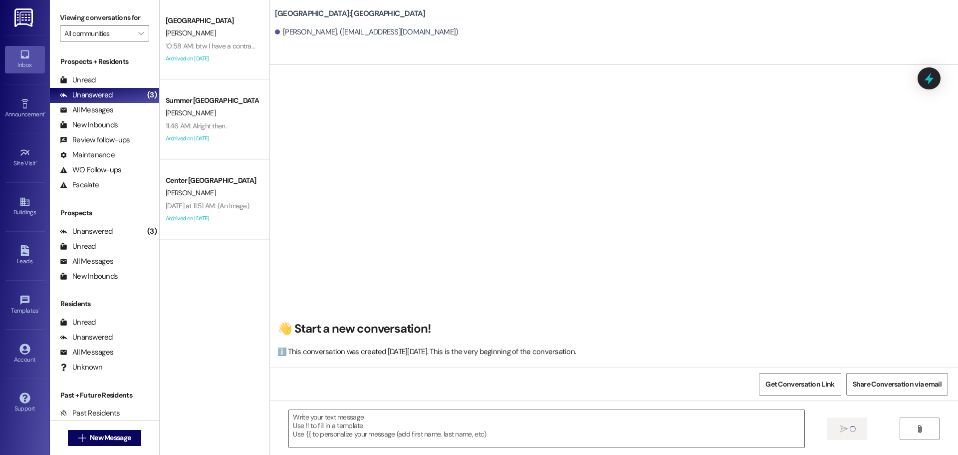
scroll to position [0, 0]
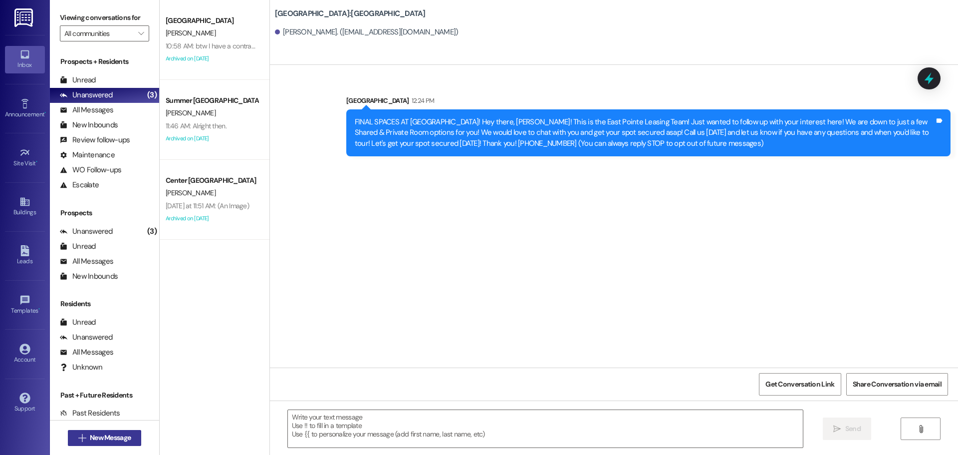
click at [90, 432] on span "New Message" at bounding box center [110, 437] width 41 height 10
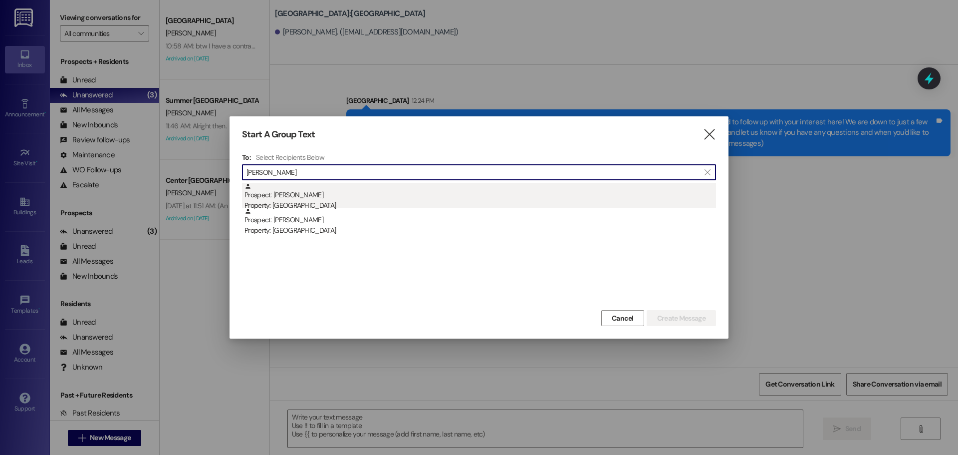
type input "perry parker"
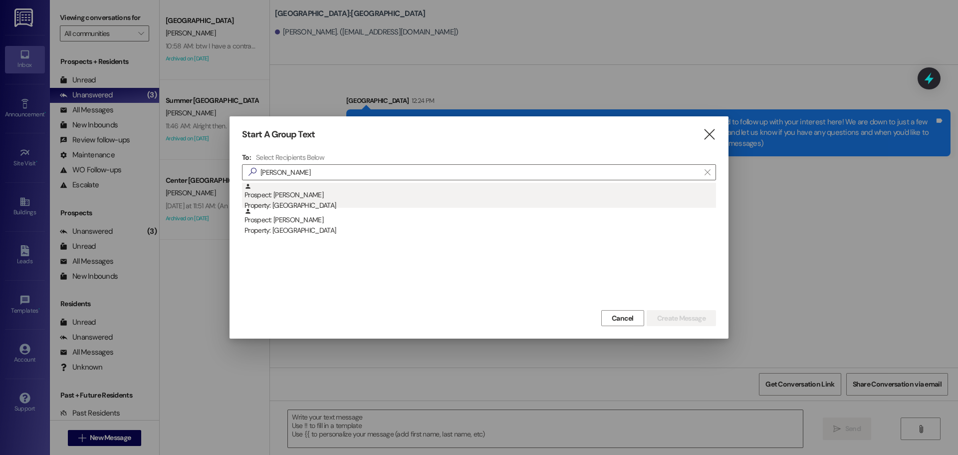
click at [531, 201] on div "Property: [GEOGRAPHIC_DATA]" at bounding box center [480, 205] width 472 height 10
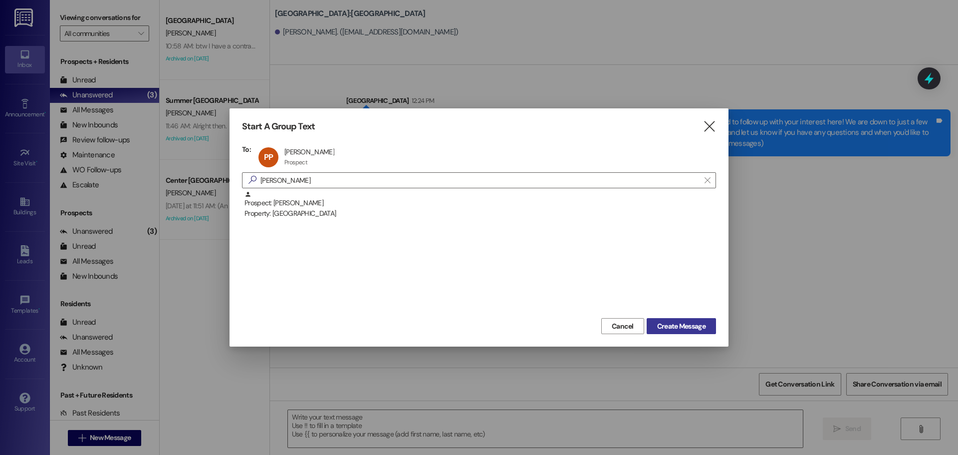
click at [705, 327] on span "Create Message" at bounding box center [681, 326] width 48 height 10
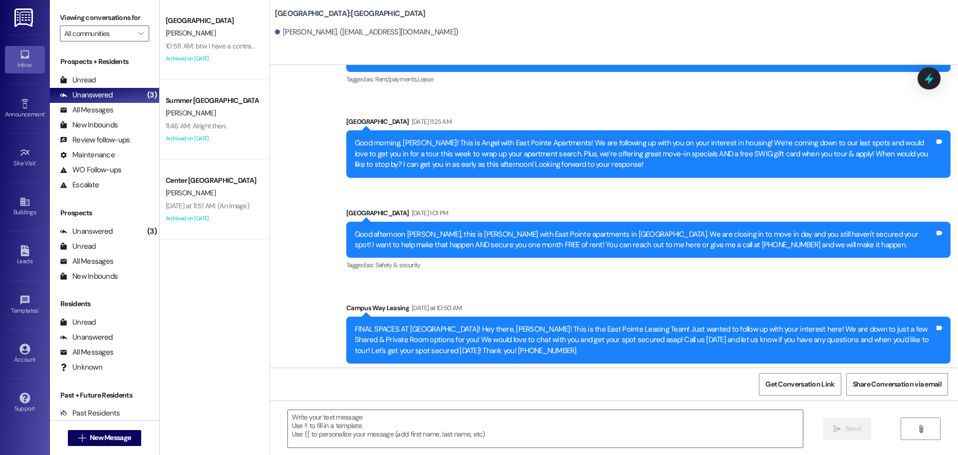
scroll to position [1000, 0]
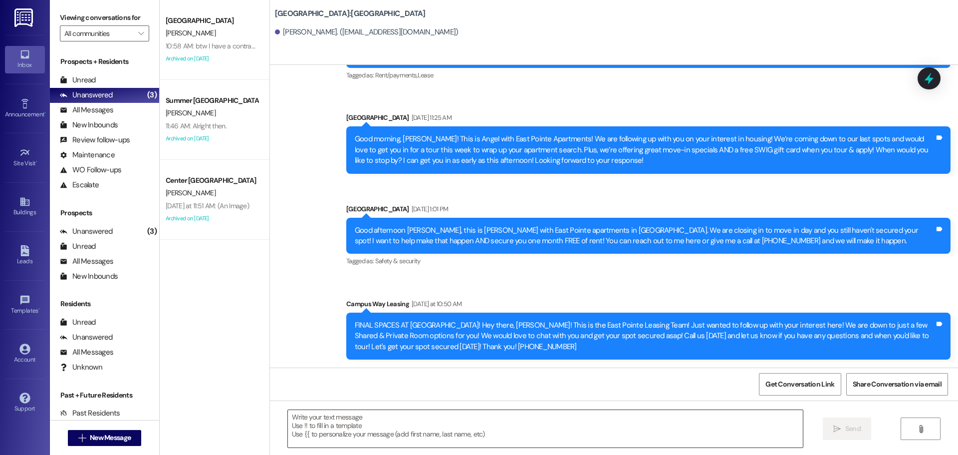
click at [329, 409] on div at bounding box center [545, 428] width 516 height 38
click at [335, 418] on textarea at bounding box center [545, 428] width 515 height 37
click at [112, 431] on button " New Message" at bounding box center [105, 438] width 74 height 16
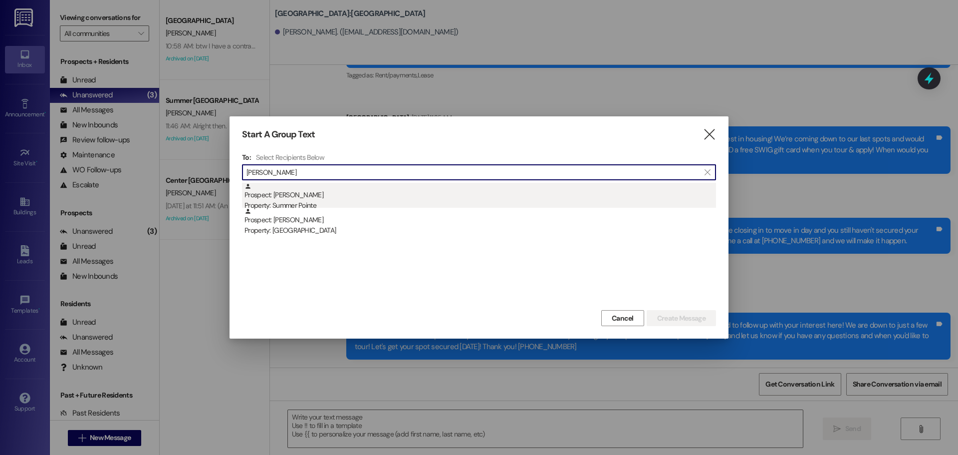
type input "scott buker"
click at [349, 198] on div "Prospect: Scott Buker Property: Summer Pointe" at bounding box center [480, 197] width 472 height 28
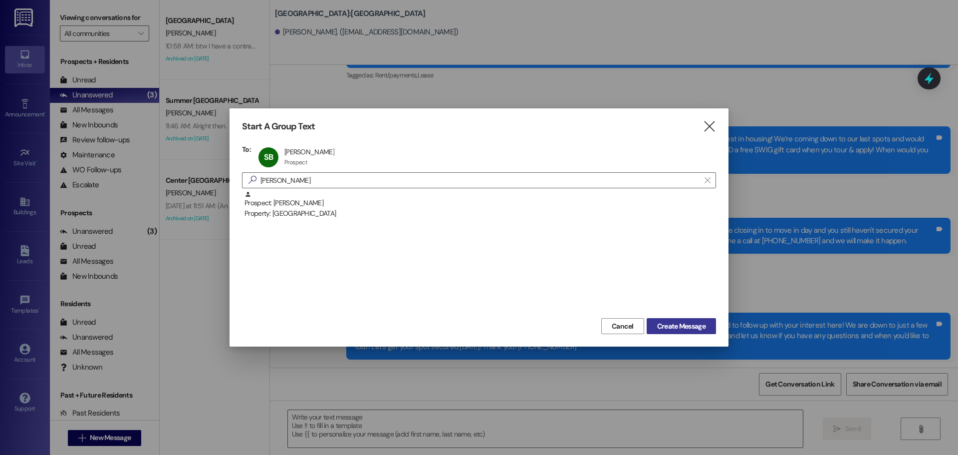
click at [674, 326] on span "Create Message" at bounding box center [681, 326] width 48 height 10
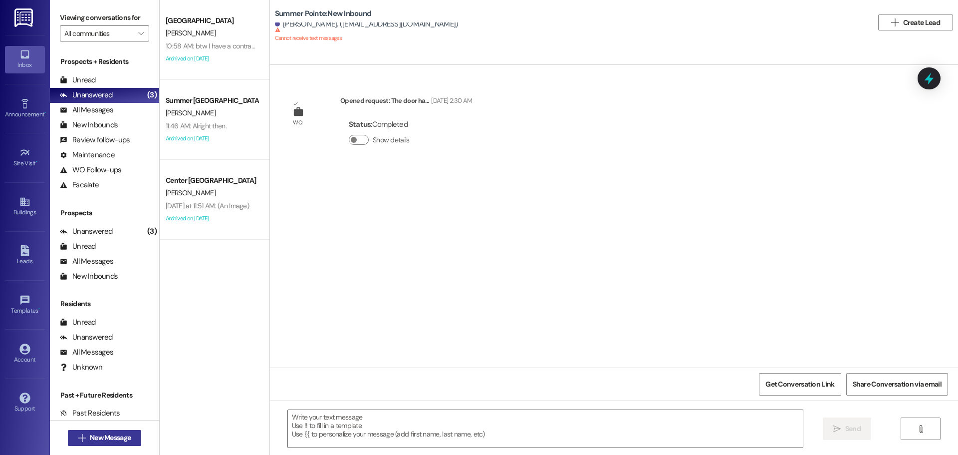
click at [70, 433] on button " New Message" at bounding box center [105, 438] width 74 height 16
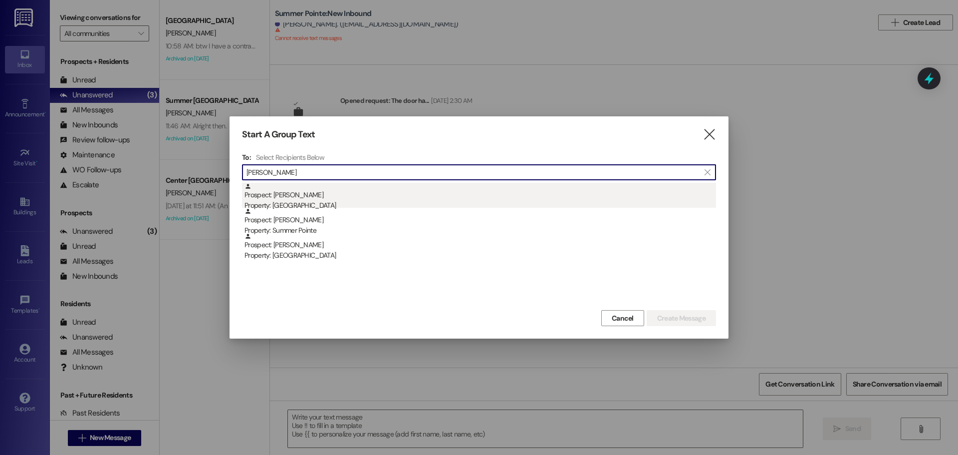
type input "clint haile"
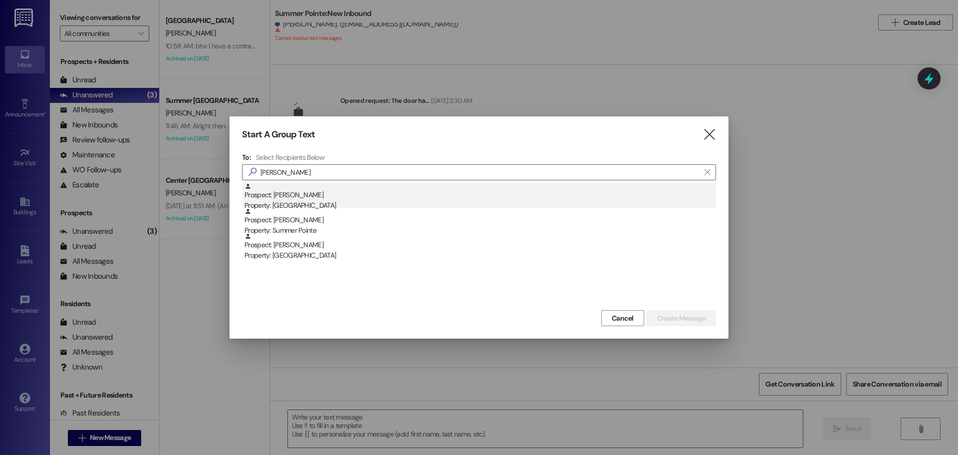
click at [289, 202] on div "Property: [GEOGRAPHIC_DATA]" at bounding box center [480, 205] width 472 height 10
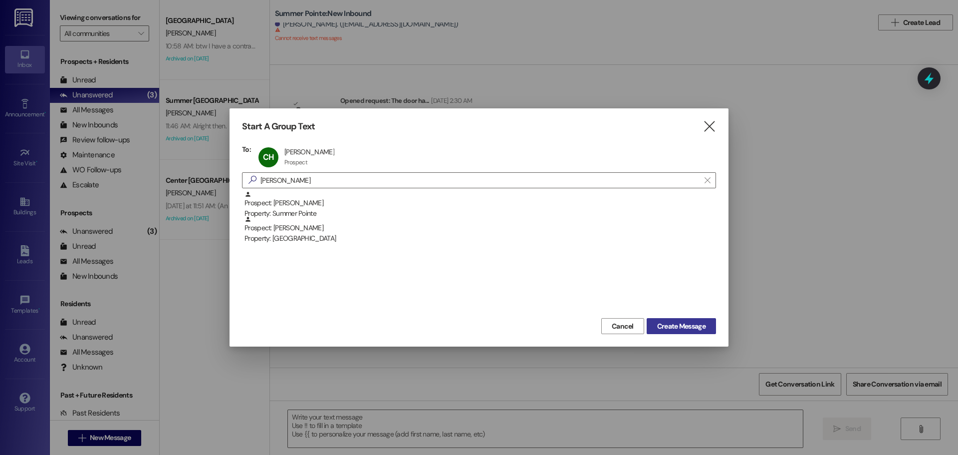
click at [672, 323] on span "Create Message" at bounding box center [681, 326] width 48 height 10
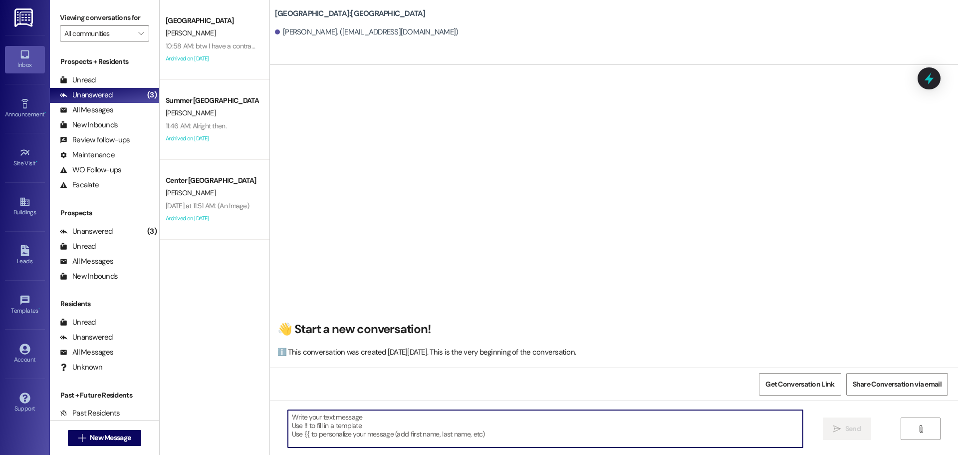
click at [460, 445] on textarea at bounding box center [545, 428] width 515 height 37
paste textarea "FINAL SPACES AT EAST POINTE! Hey there, {{first_name}}! This is the East Pointe…"
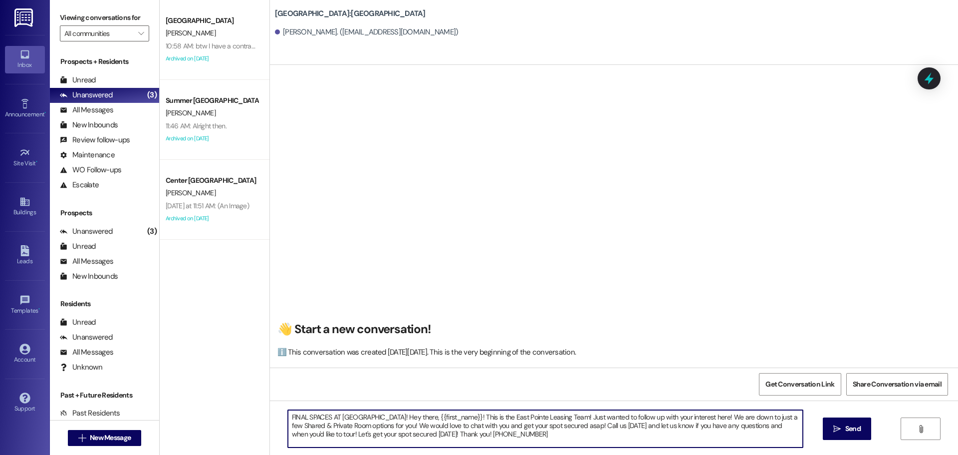
drag, startPoint x: 376, startPoint y: 418, endPoint x: 219, endPoint y: 414, distance: 157.7
click at [219, 414] on div "Campus Way Prospect L. Carpenter 10:58 AM: btw I have a contract for this fall.…" at bounding box center [559, 227] width 798 height 455
drag, startPoint x: 463, startPoint y: 434, endPoint x: 283, endPoint y: 415, distance: 180.1
click at [288, 415] on textarea "Hey there, {{first_name}}! This is the East Pointe Leasing Team! Just wanted to…" at bounding box center [545, 428] width 515 height 37
click at [502, 435] on textarea "Hey there, {{first_name}}! This is the East Pointe Leasing Team! Just wanted to…" at bounding box center [545, 428] width 515 height 37
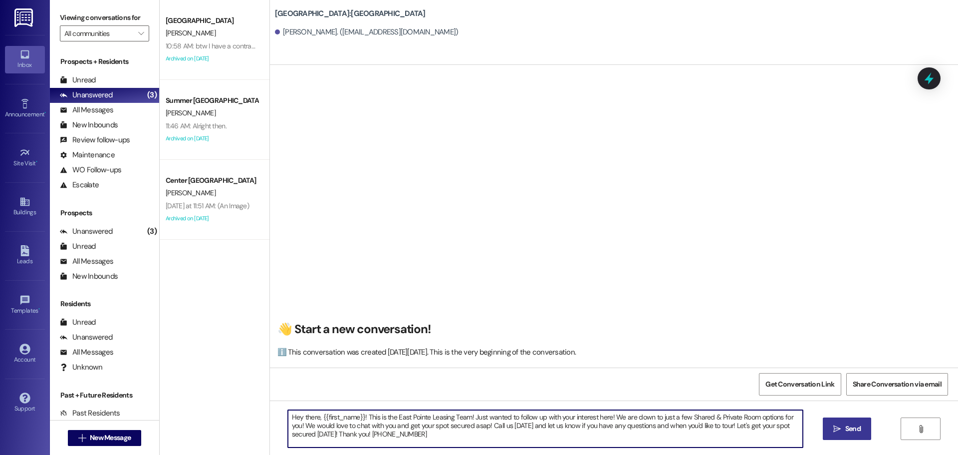
type textarea "Hey there, {{first_name}}! This is the East Pointe Leasing Team! Just wanted to…"
click at [842, 419] on button " Send" at bounding box center [847, 428] width 48 height 22
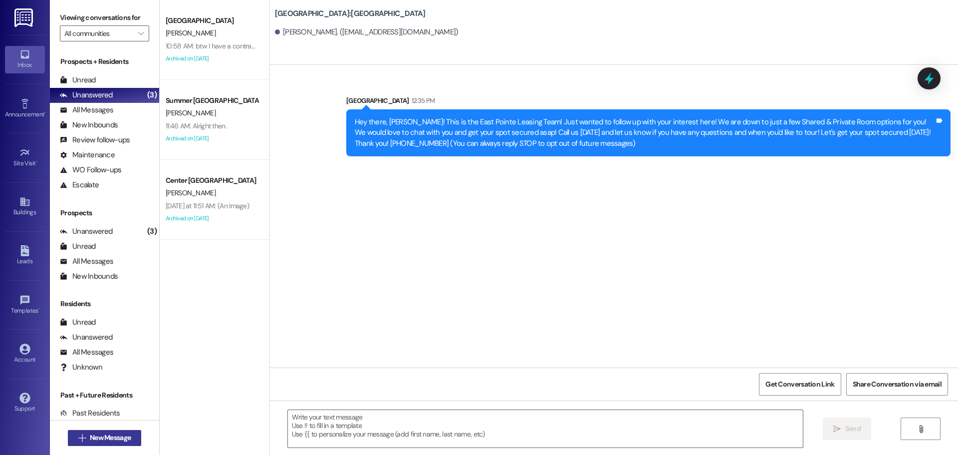
click at [78, 437] on icon "" at bounding box center [81, 438] width 7 height 8
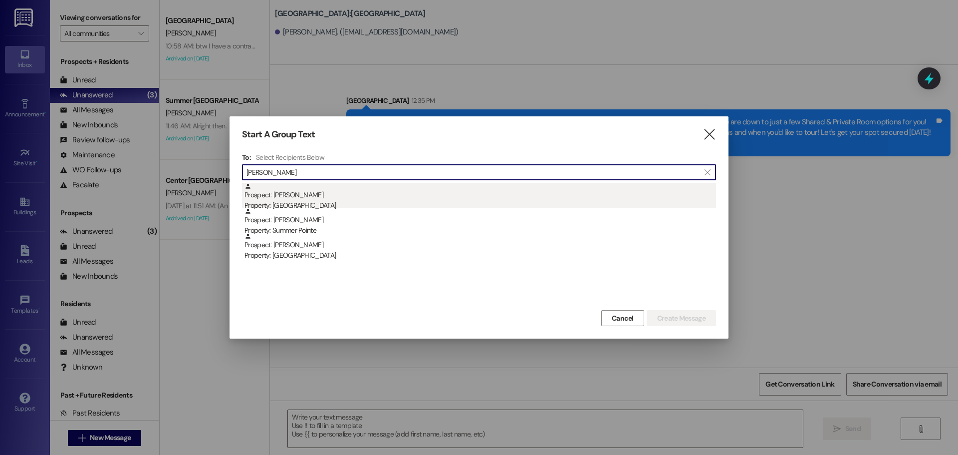
type input "fausto"
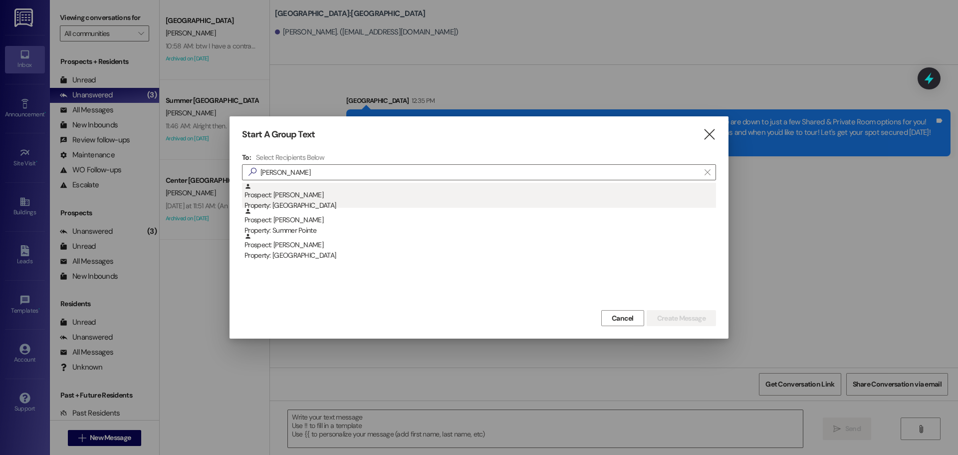
click at [313, 199] on div "Prospect: Fausto Guerrero Property: East Pointe" at bounding box center [480, 197] width 472 height 28
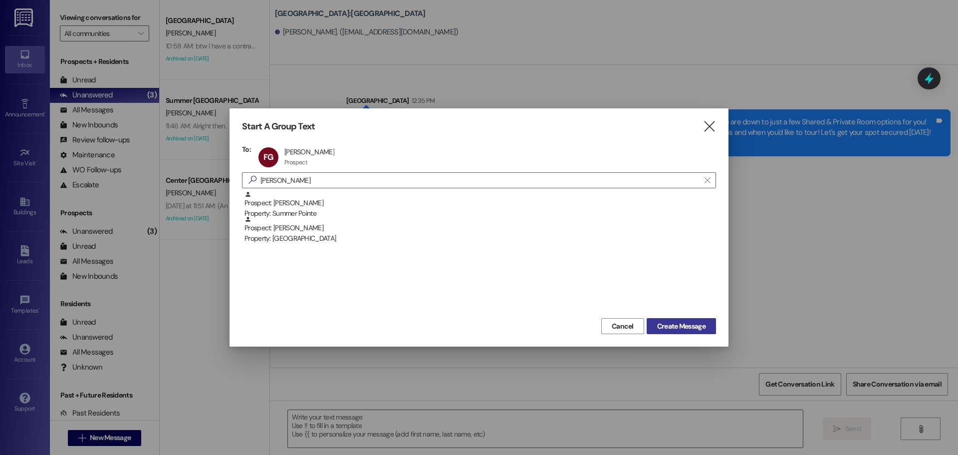
click at [668, 321] on span "Create Message" at bounding box center [681, 326] width 48 height 10
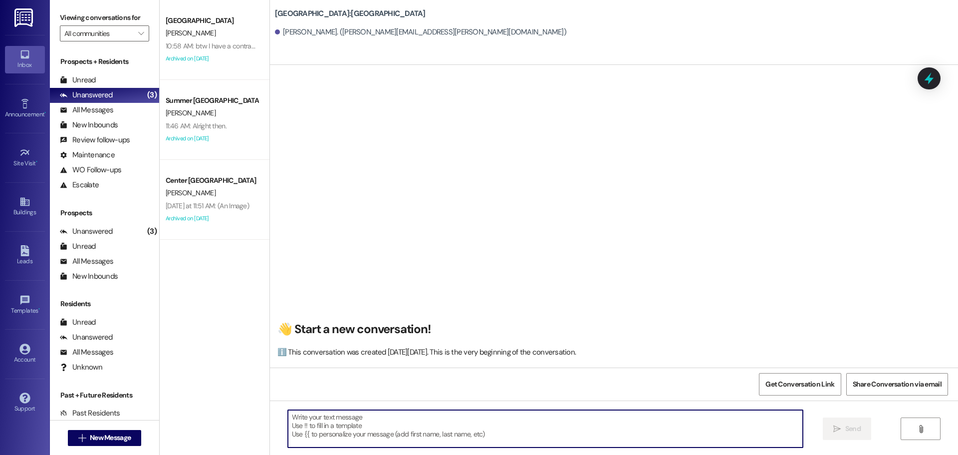
click at [405, 428] on textarea at bounding box center [545, 428] width 515 height 37
paste textarea "Hey there, {{first_name}}! This is the East Pointe Leasing Team! Just wanted to…"
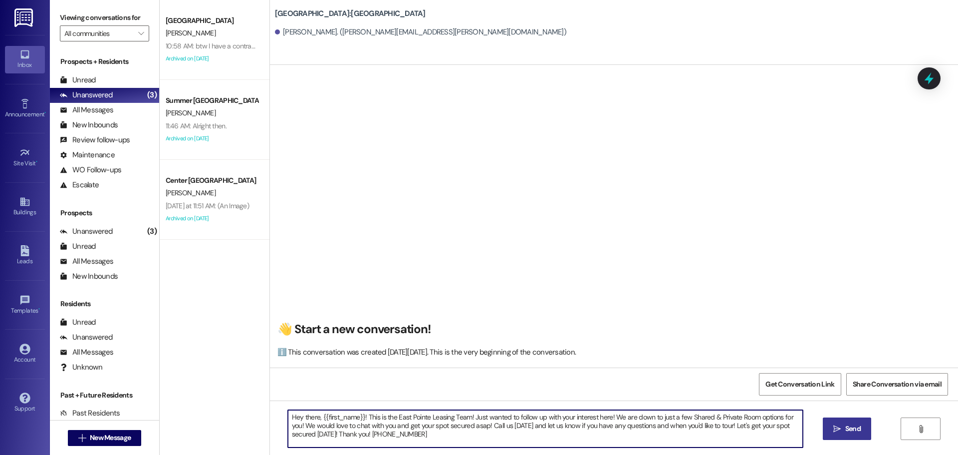
type textarea "Hey there, {{first_name}}! This is the East Pointe Leasing Team! Just wanted to…"
click at [843, 432] on span "Send" at bounding box center [852, 428] width 19 height 10
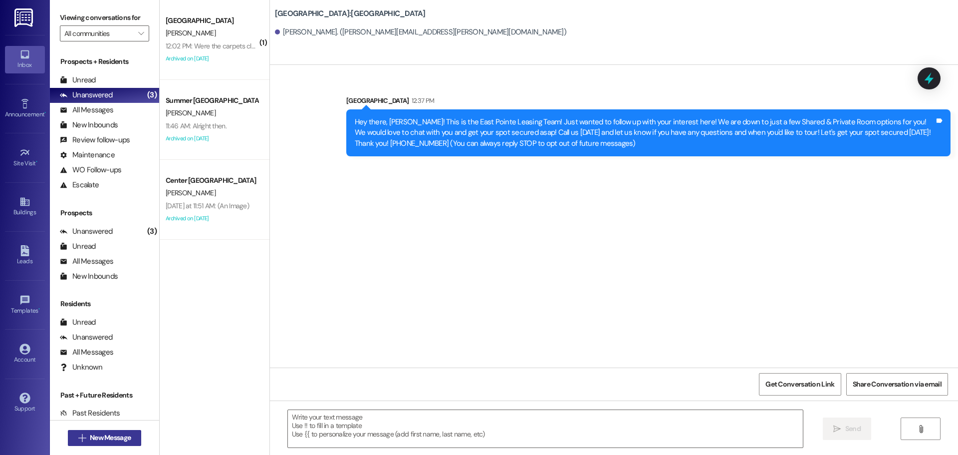
click at [119, 438] on span "New Message" at bounding box center [110, 437] width 41 height 10
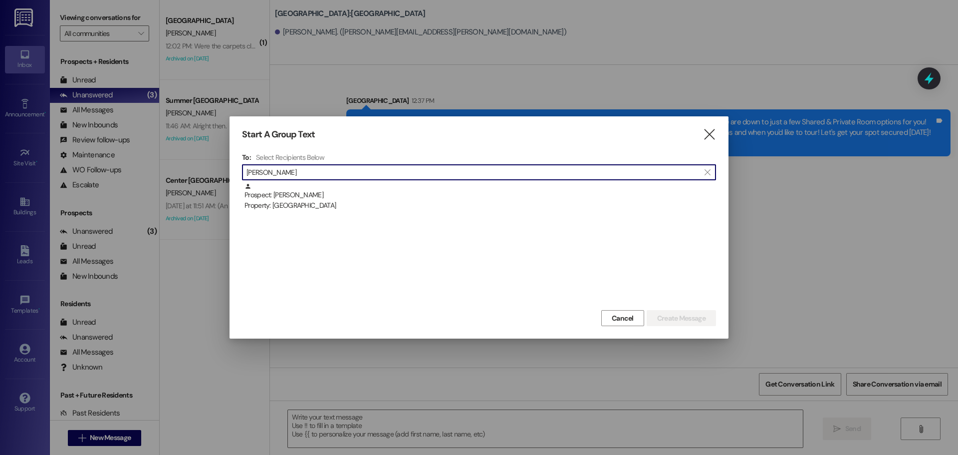
type input "michelle johan"
click at [546, 182] on div "To: Select Recipients Below  michelle johan  Prospect: Michelle Johanson Prop…" at bounding box center [479, 230] width 474 height 155
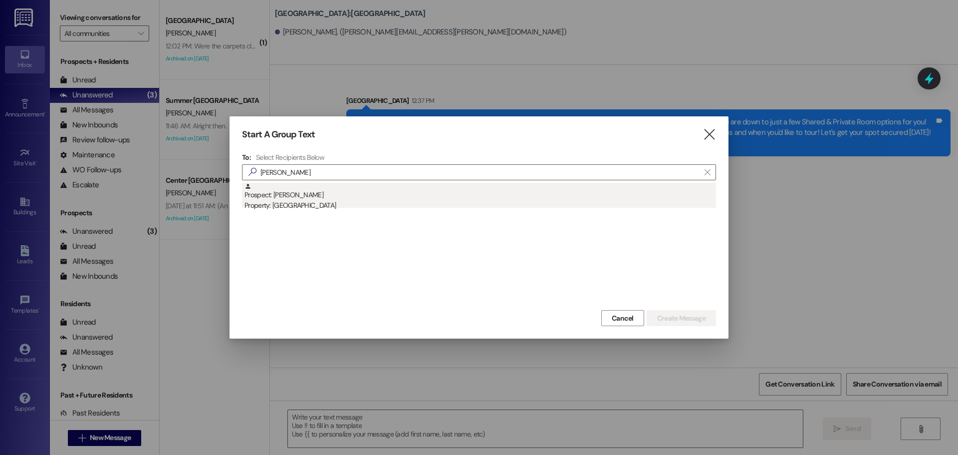
click at [555, 203] on div "Property: [GEOGRAPHIC_DATA]" at bounding box center [480, 205] width 472 height 10
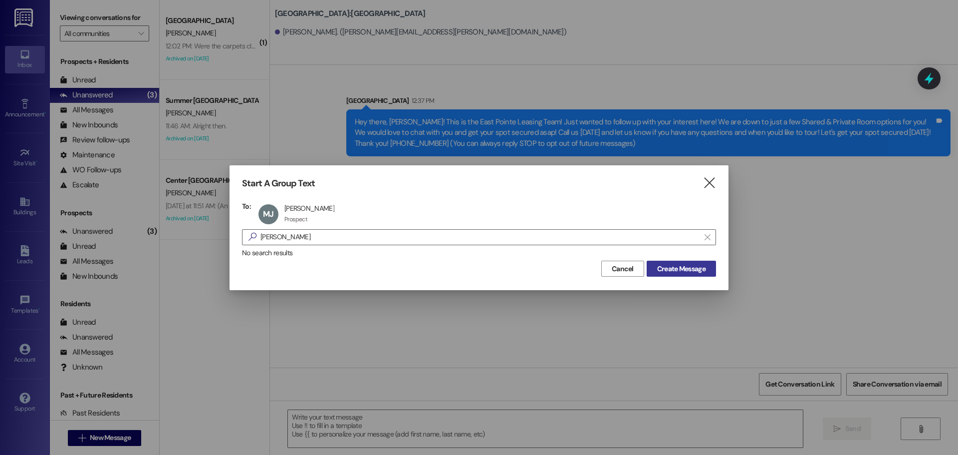
click at [658, 259] on div "Cancel Create Message" at bounding box center [479, 267] width 474 height 18
click at [664, 268] on span "Create Message" at bounding box center [681, 268] width 48 height 10
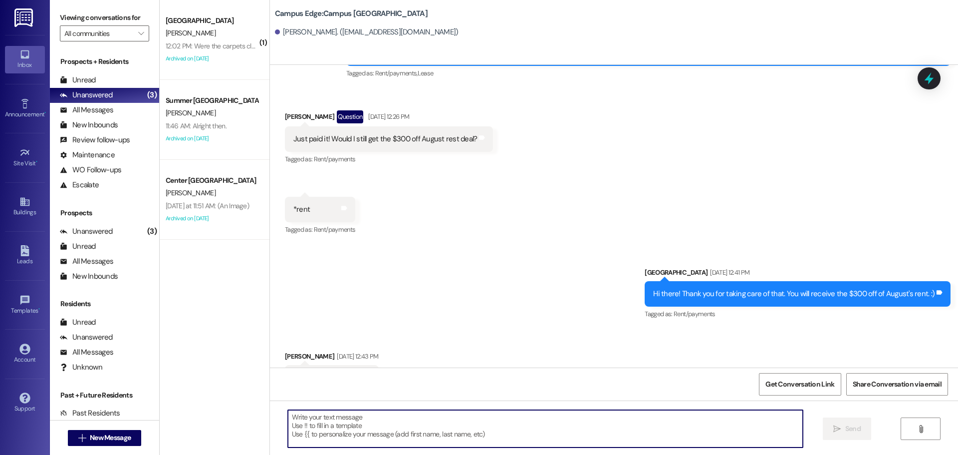
scroll to position [381, 0]
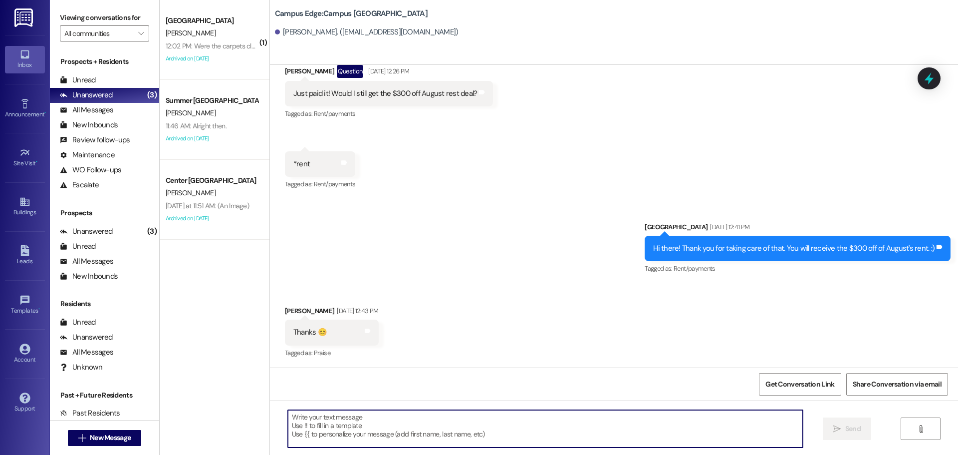
click at [414, 440] on textarea at bounding box center [545, 428] width 515 height 37
type textarea "Text here"
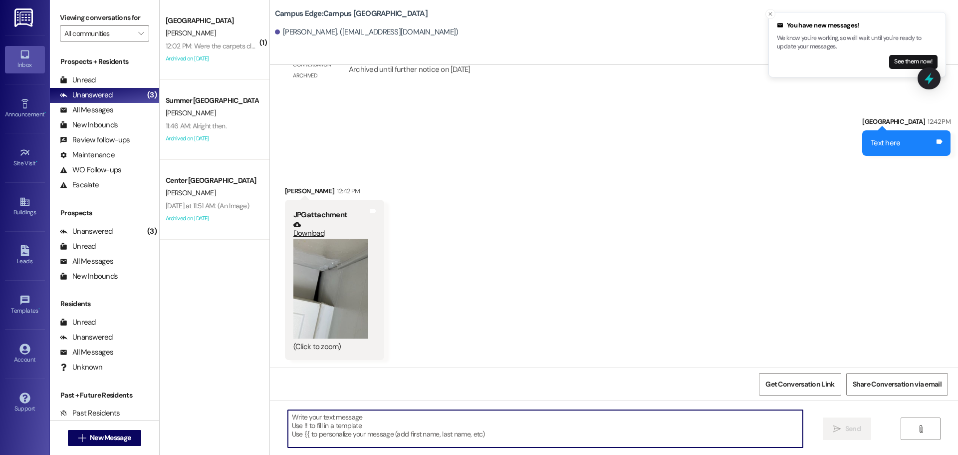
scroll to position [932, 0]
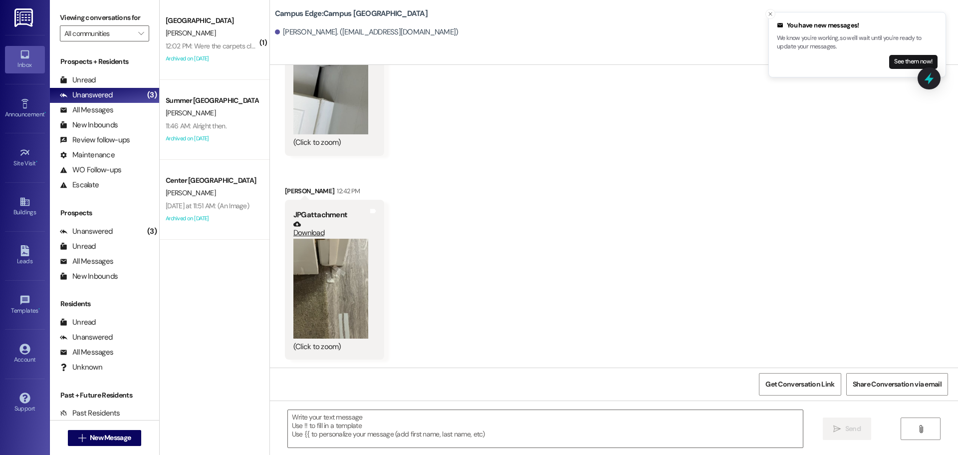
click at [318, 302] on button "Zoom image" at bounding box center [330, 288] width 75 height 100
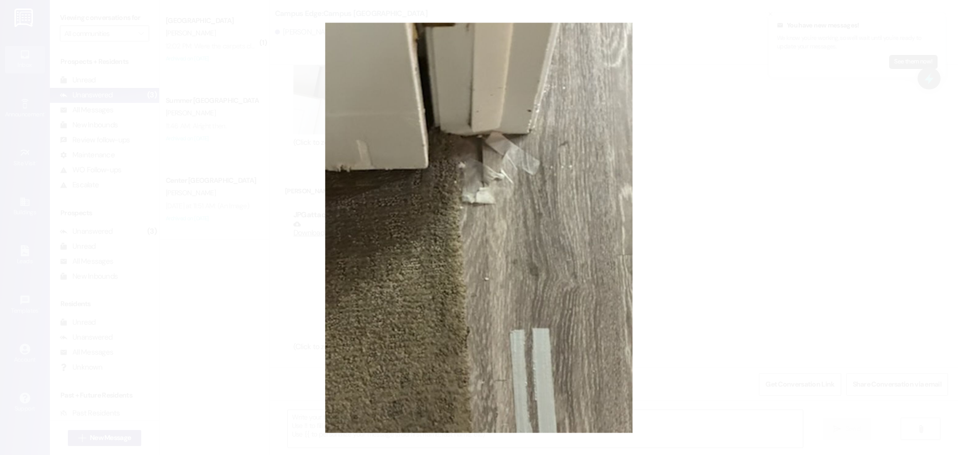
click at [459, 243] on button "Unzoom image" at bounding box center [479, 227] width 958 height 455
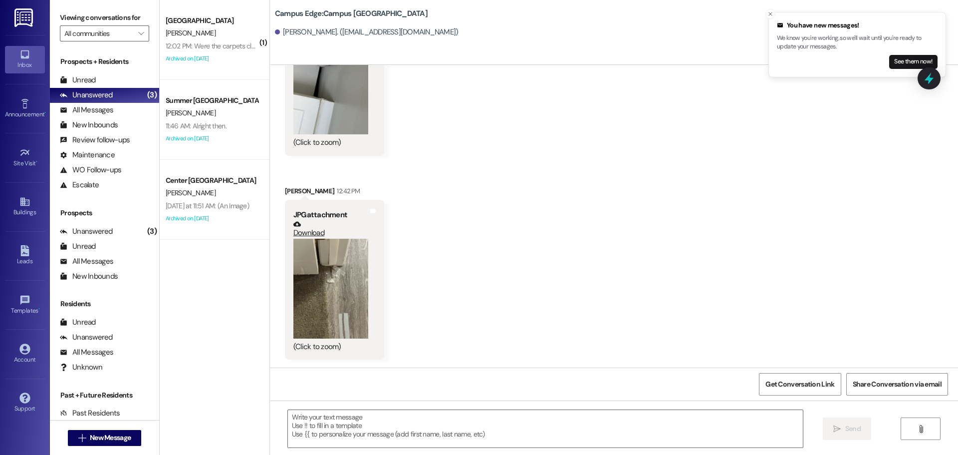
click at [344, 283] on button "Zoom image" at bounding box center [330, 288] width 75 height 100
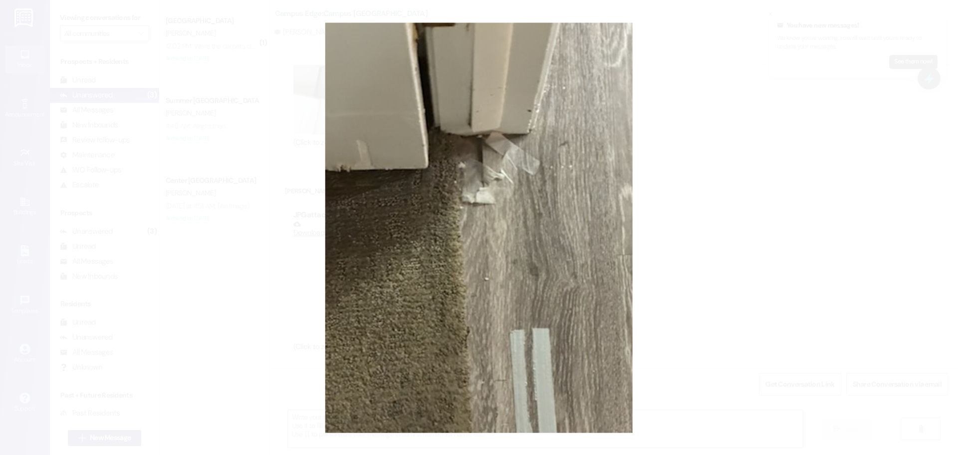
click at [447, 233] on button "Unzoom image" at bounding box center [479, 227] width 958 height 455
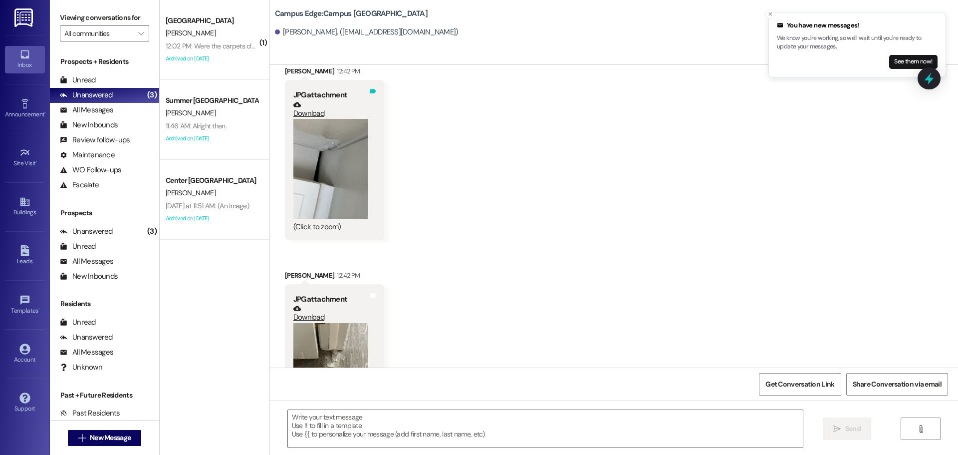
scroll to position [882, 0]
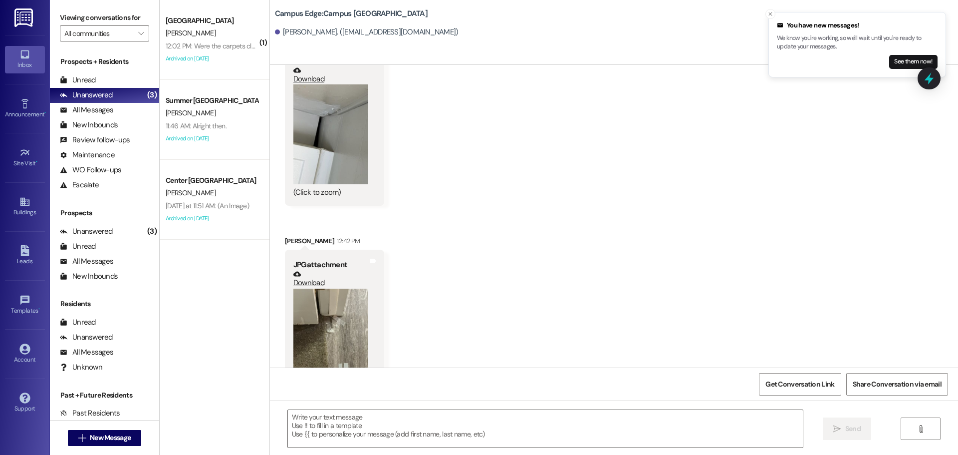
click at [352, 157] on button "Zoom image" at bounding box center [330, 134] width 75 height 100
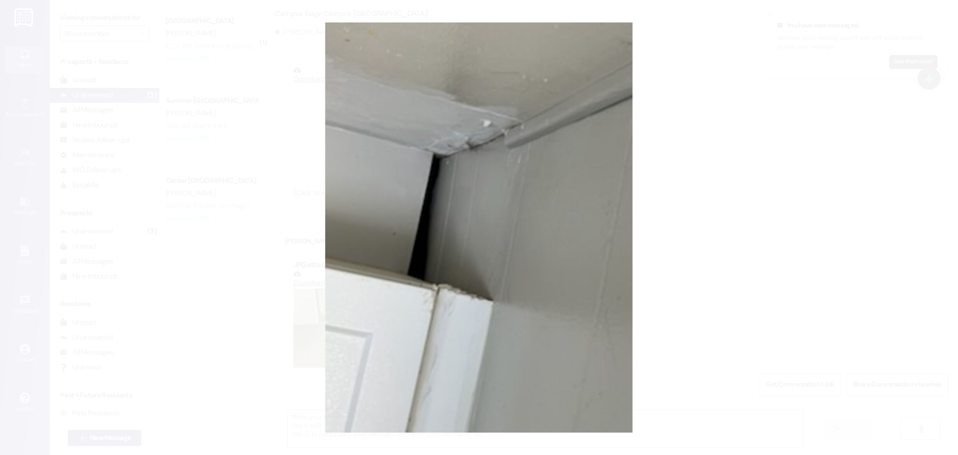
click at [407, 181] on button "Unzoom image" at bounding box center [479, 227] width 958 height 455
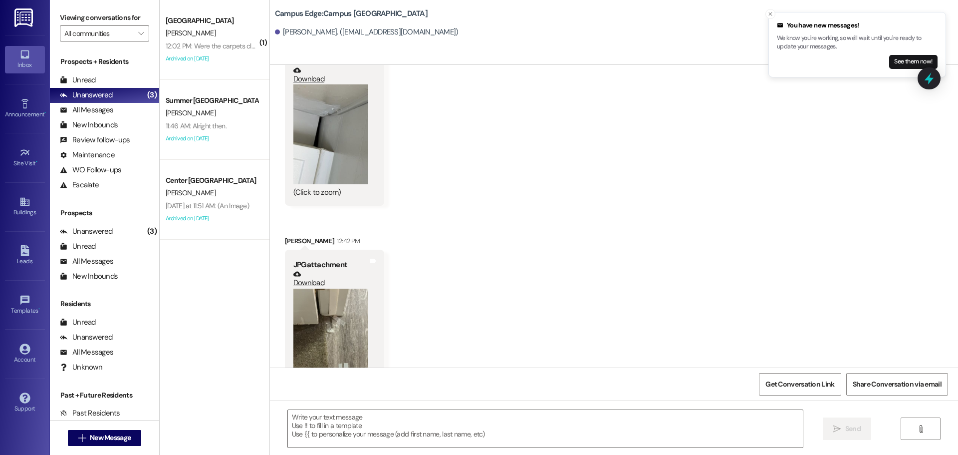
click at [299, 318] on button "Zoom image" at bounding box center [330, 338] width 75 height 100
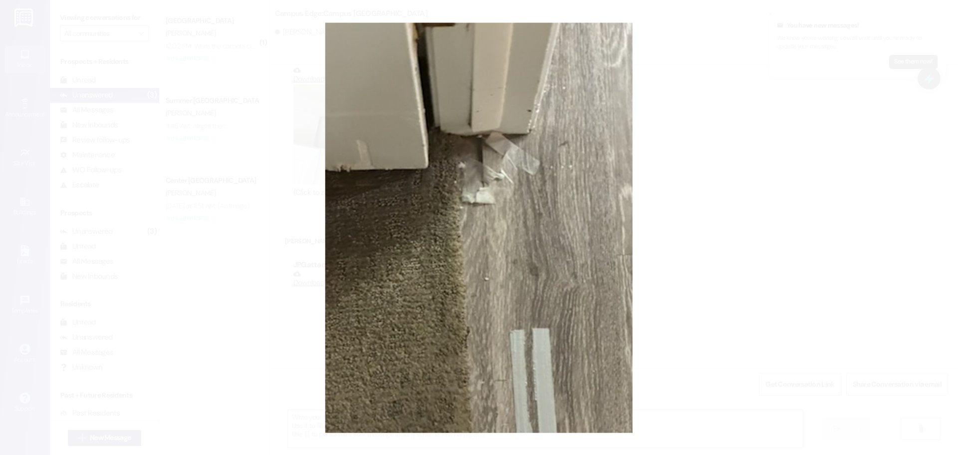
click at [377, 239] on button "Unzoom image" at bounding box center [479, 227] width 958 height 455
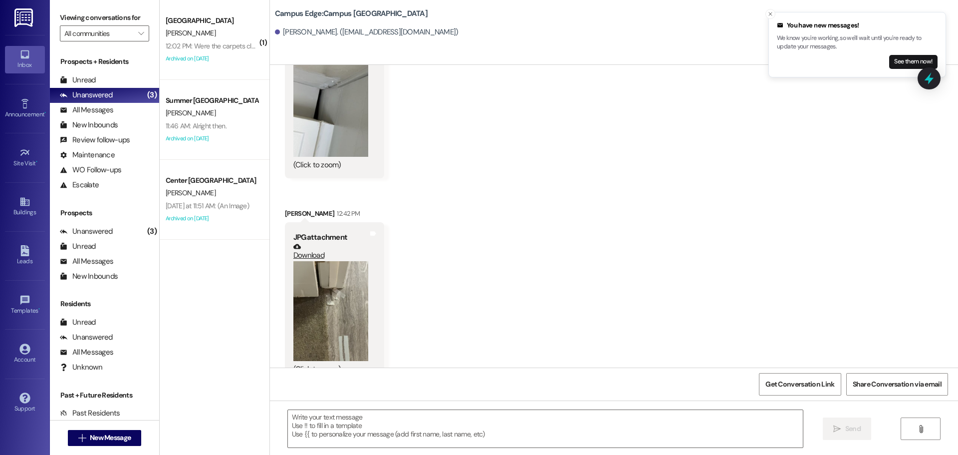
scroll to position [932, 0]
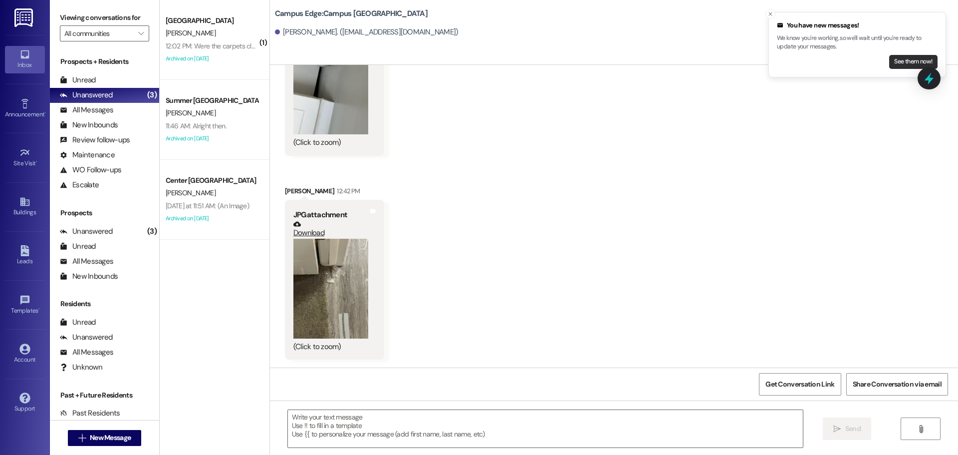
click at [901, 59] on button "See them now!" at bounding box center [913, 62] width 48 height 14
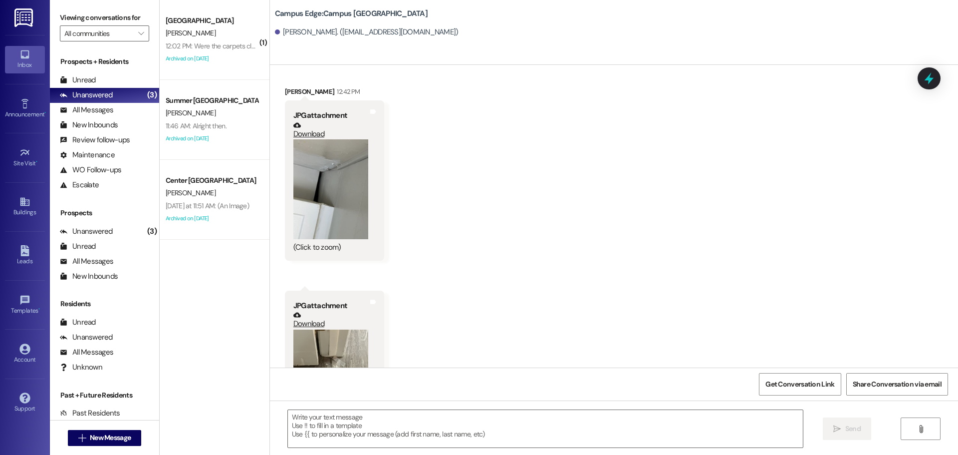
scroll to position [918, 0]
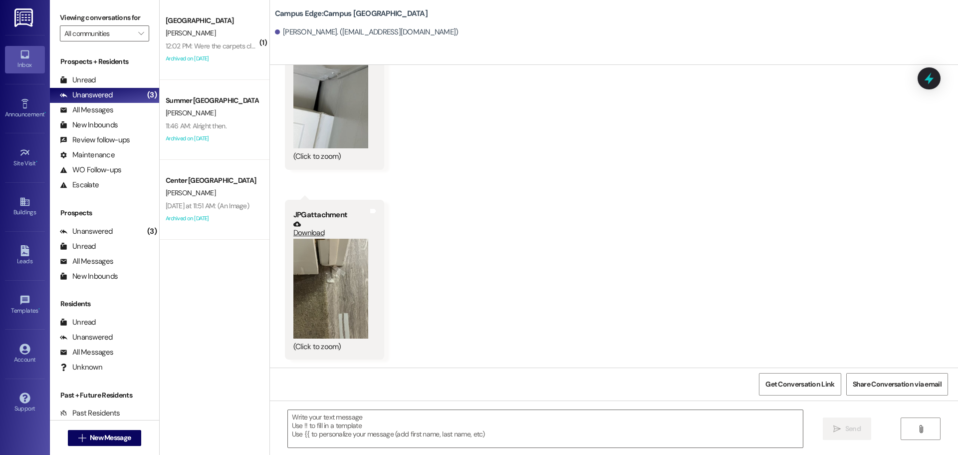
click at [346, 111] on button "Zoom image" at bounding box center [330, 98] width 75 height 100
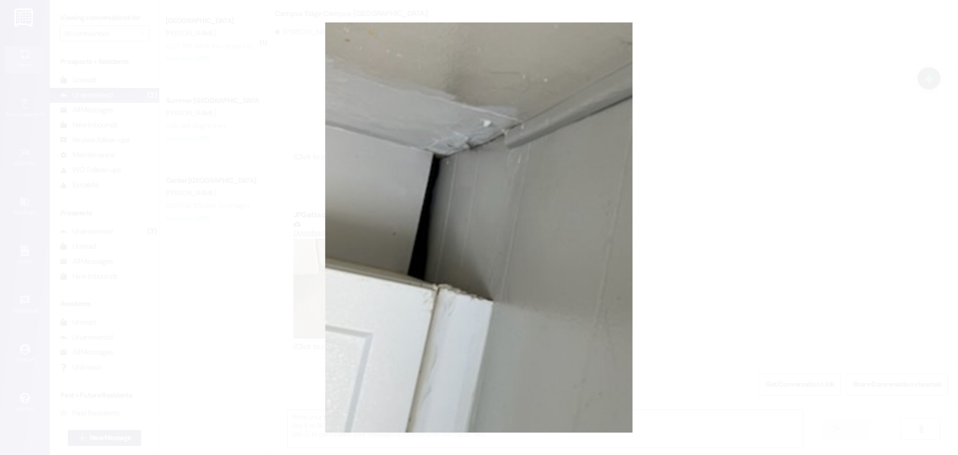
click at [785, 97] on button "Unzoom image" at bounding box center [479, 227] width 958 height 455
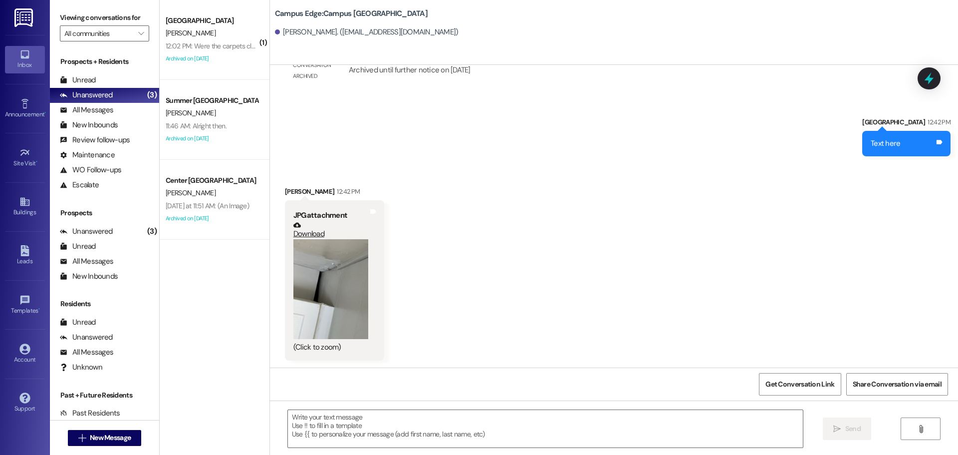
scroll to position [718, 0]
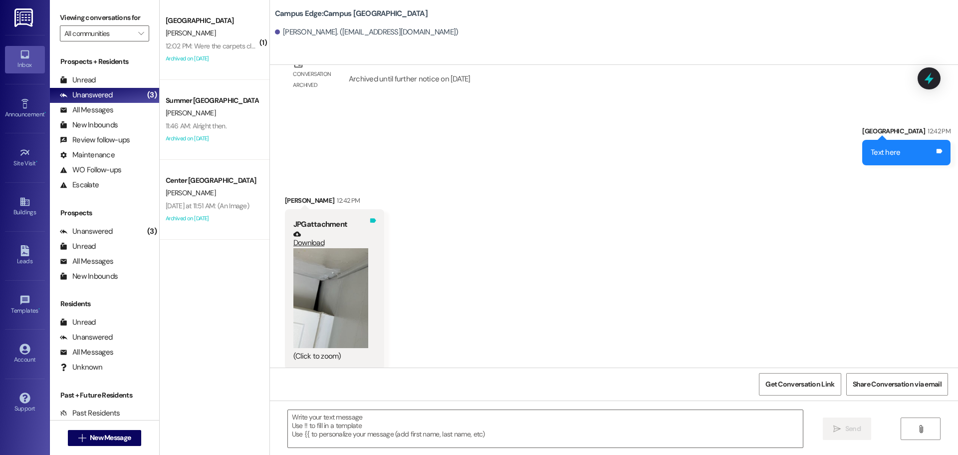
click at [370, 222] on icon at bounding box center [373, 220] width 6 height 4
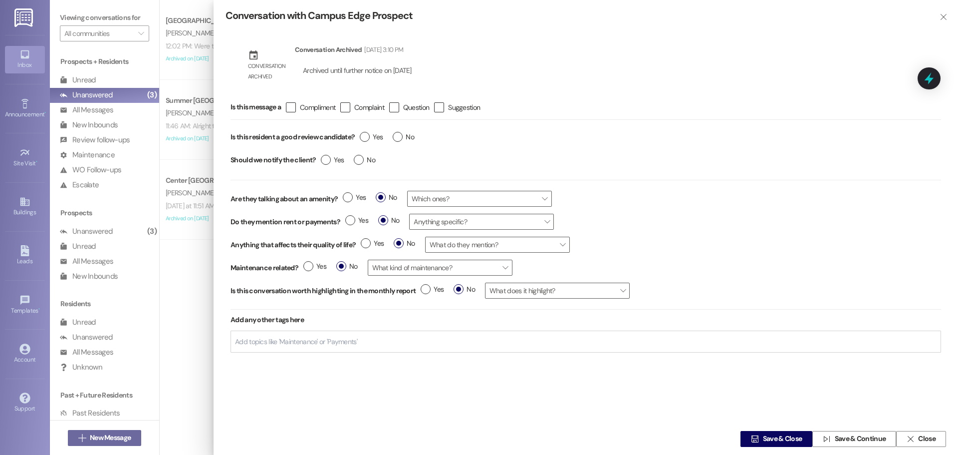
scroll to position [2, 0]
click at [919, 441] on span "Close" at bounding box center [926, 438] width 17 height 10
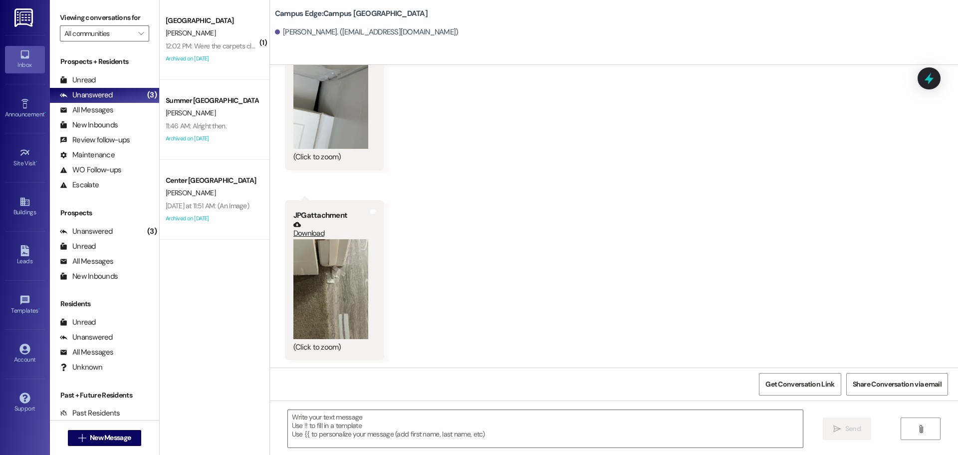
scroll to position [1122, 0]
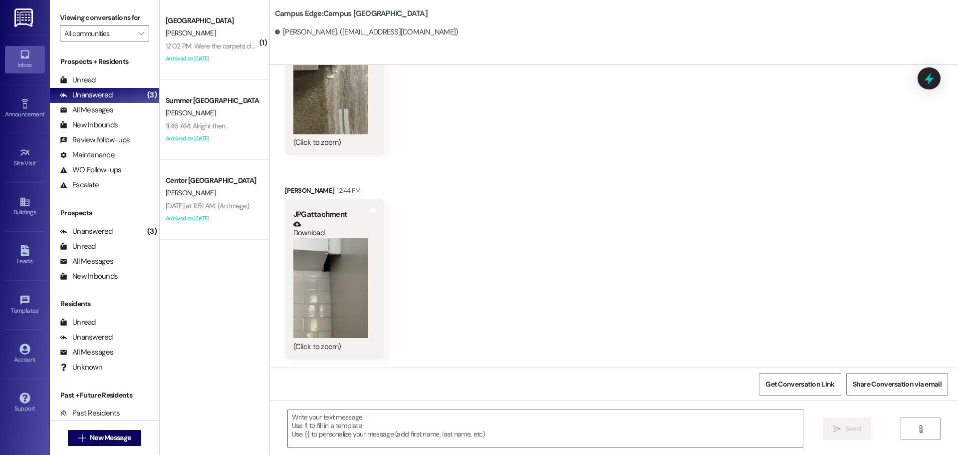
click at [331, 276] on button "Zoom image" at bounding box center [330, 288] width 75 height 100
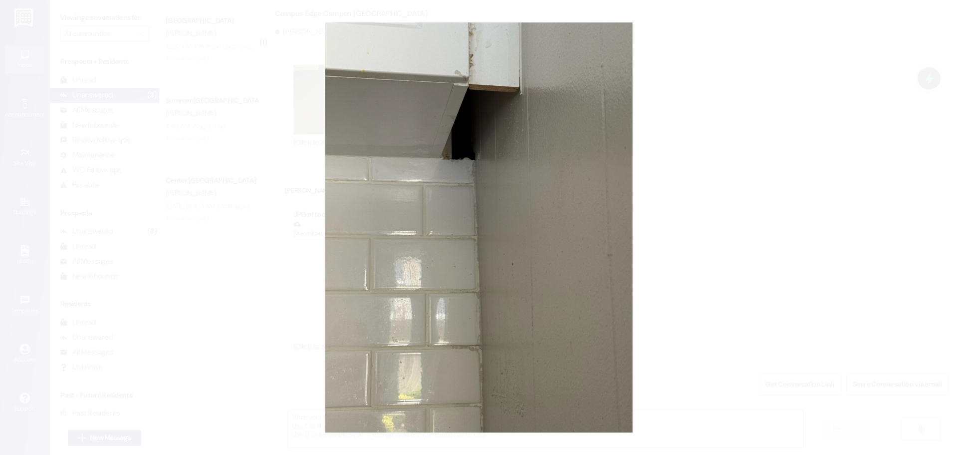
click at [372, 212] on button "Unzoom image" at bounding box center [479, 227] width 958 height 455
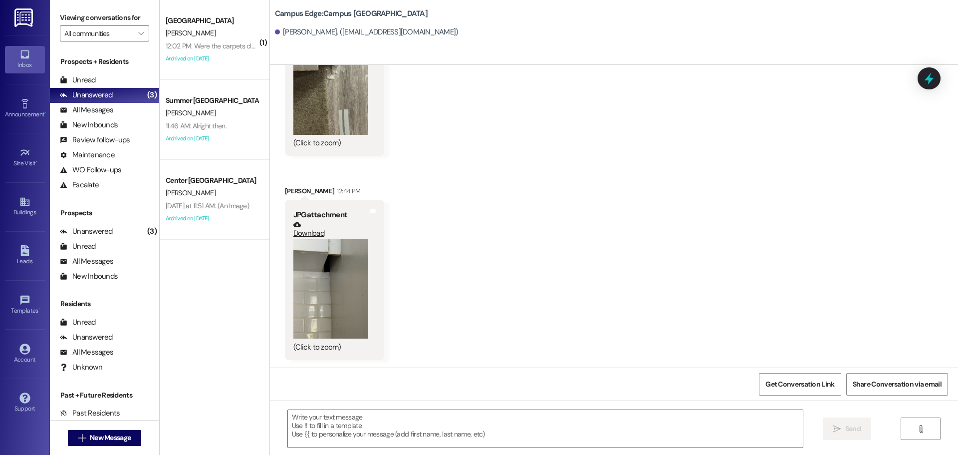
scroll to position [1326, 0]
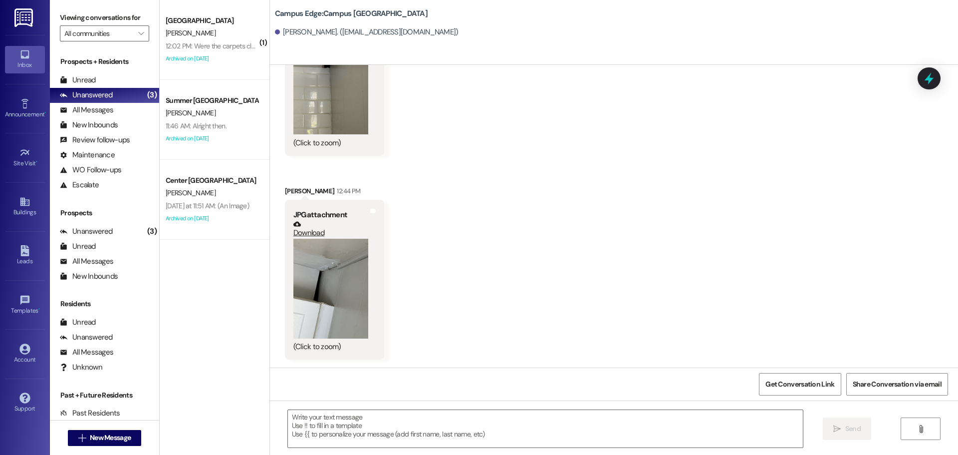
click at [344, 312] on button "Zoom image" at bounding box center [330, 288] width 75 height 100
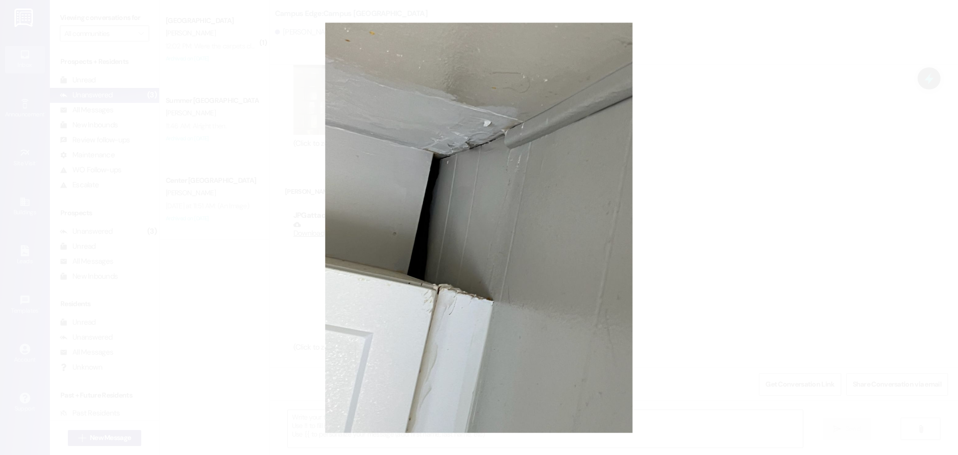
scroll to position [1486, 0]
click at [291, 249] on button "Unzoom image" at bounding box center [479, 227] width 958 height 455
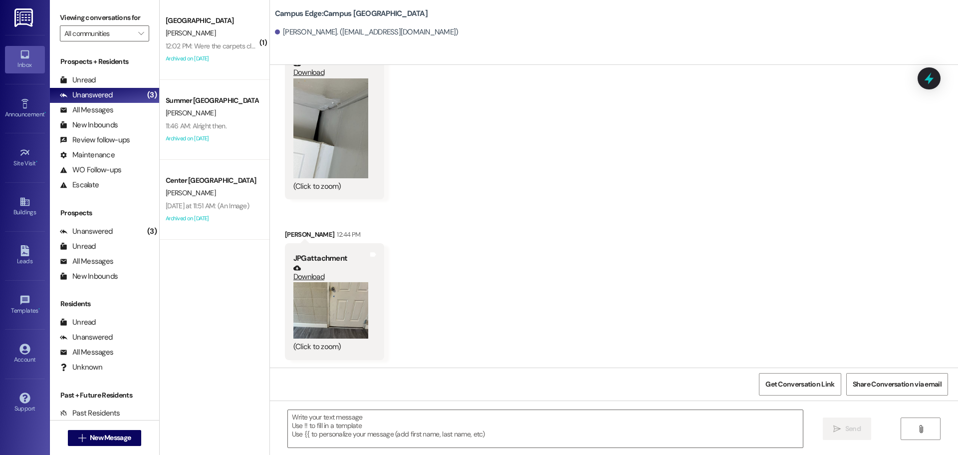
click at [331, 310] on button "Zoom image" at bounding box center [330, 310] width 75 height 56
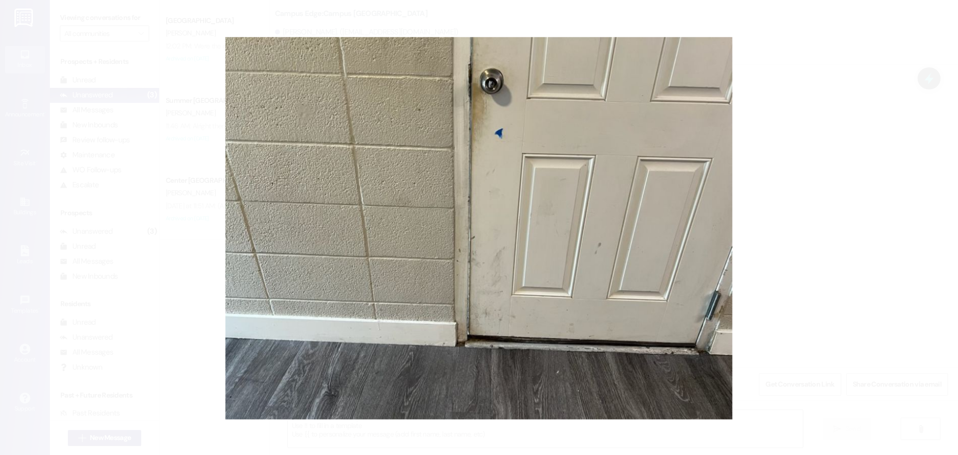
scroll to position [2258, 0]
click at [500, 208] on button "Unzoom image" at bounding box center [479, 227] width 958 height 455
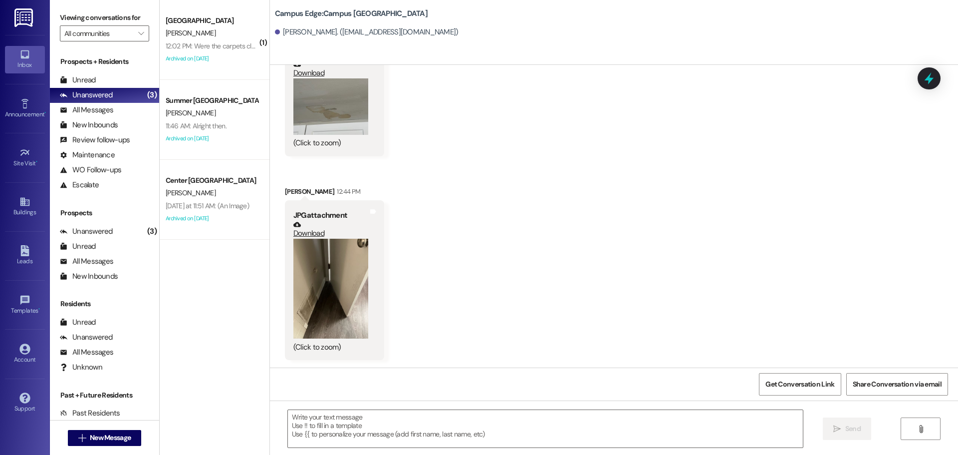
scroll to position [2462, 0]
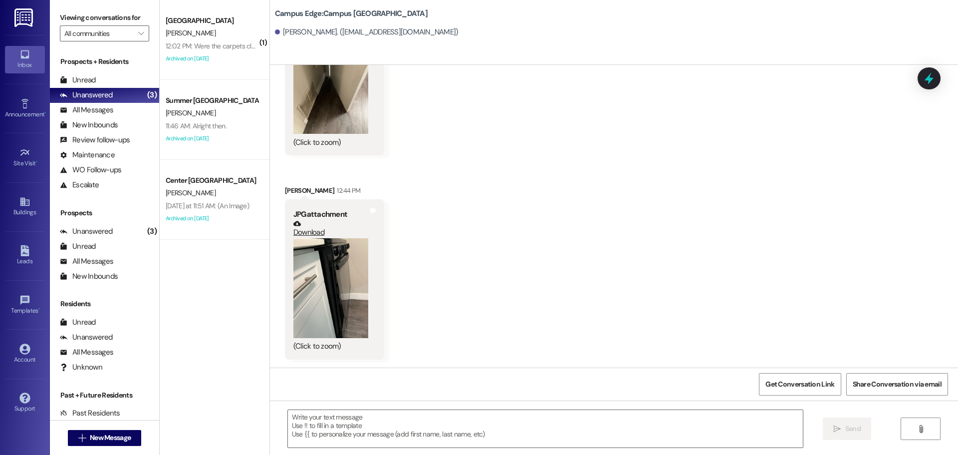
click at [337, 293] on button "Zoom image" at bounding box center [330, 288] width 75 height 100
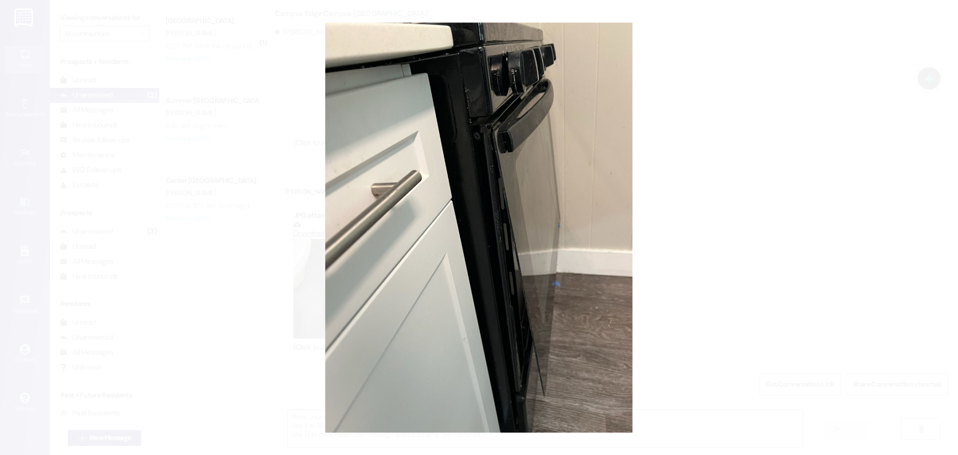
scroll to position [2869, 0]
click at [392, 244] on button "Unzoom image" at bounding box center [479, 227] width 958 height 455
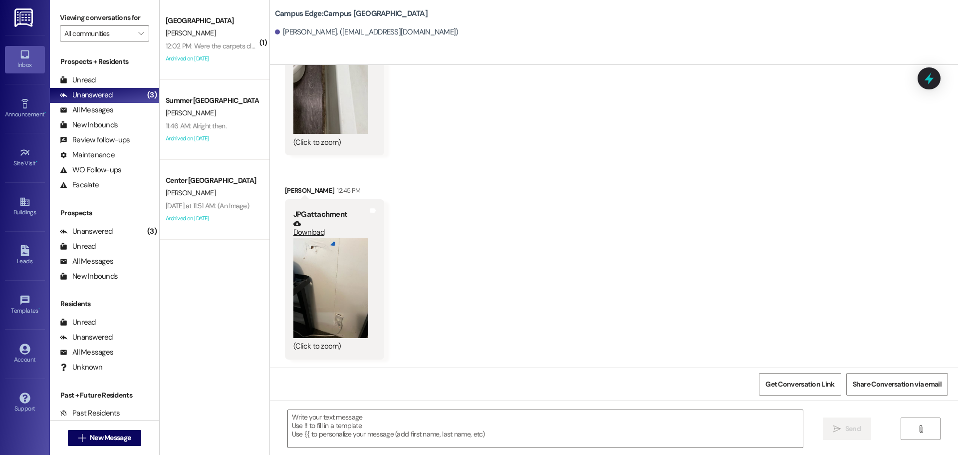
click at [345, 271] on button "Zoom image" at bounding box center [330, 288] width 75 height 100
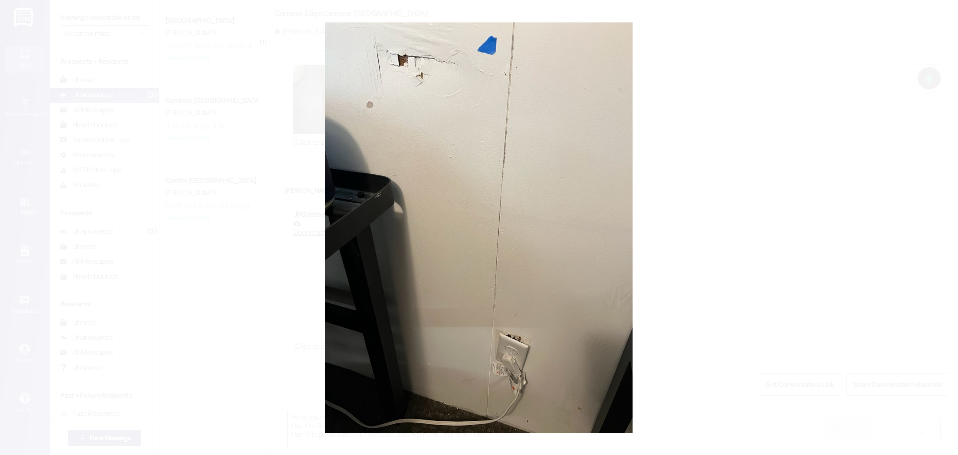
click at [376, 236] on button "Unzoom image" at bounding box center [479, 227] width 958 height 455
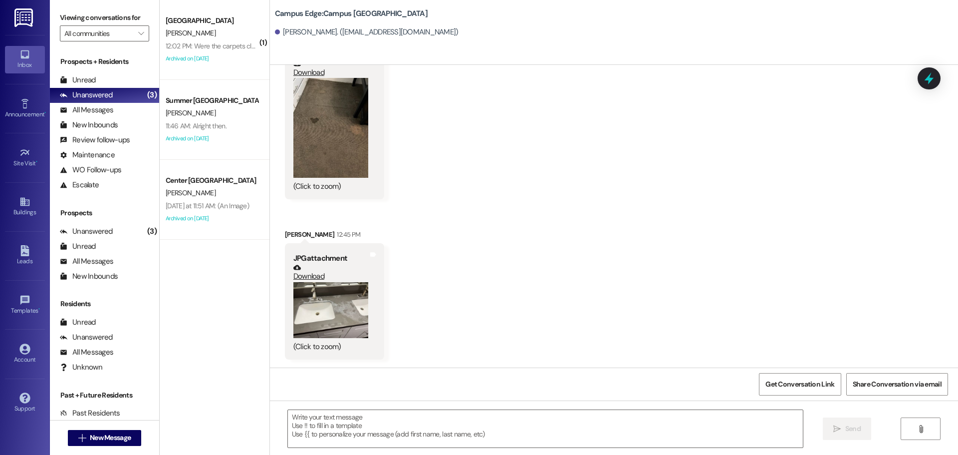
scroll to position [6451, 0]
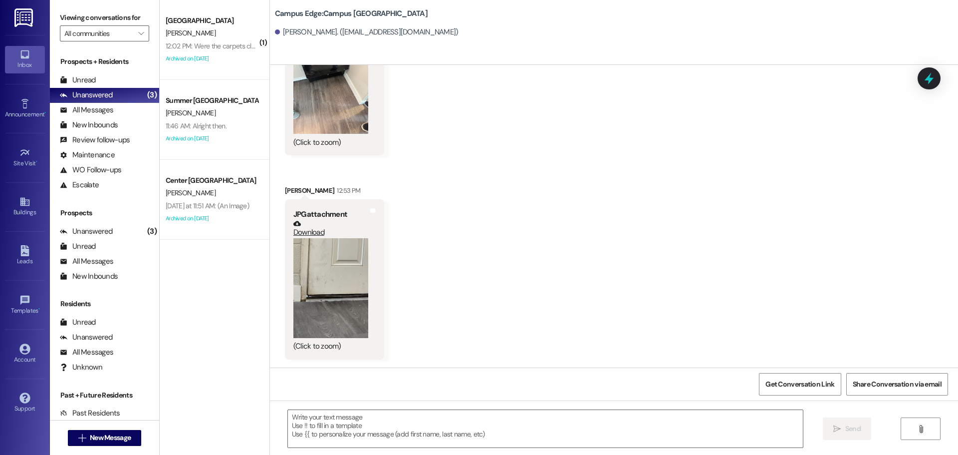
click at [325, 117] on button "Zoom image" at bounding box center [330, 84] width 75 height 100
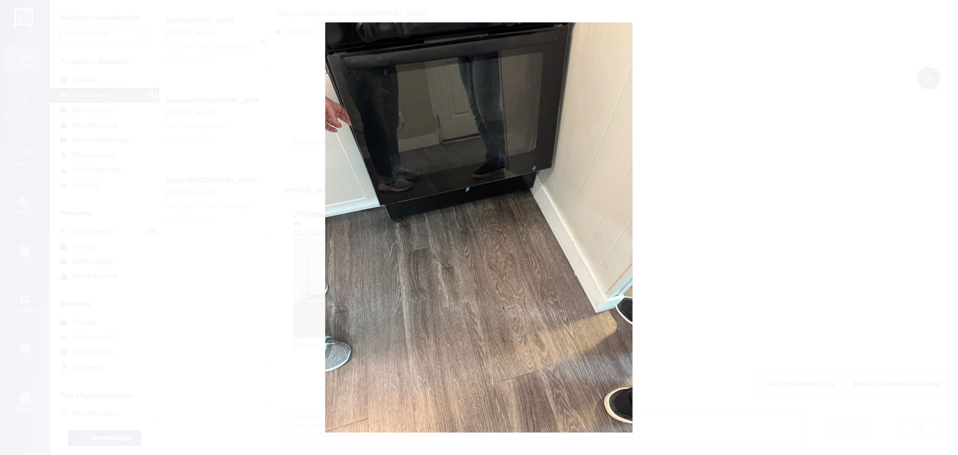
click at [403, 157] on button "Unzoom image" at bounding box center [479, 227] width 958 height 455
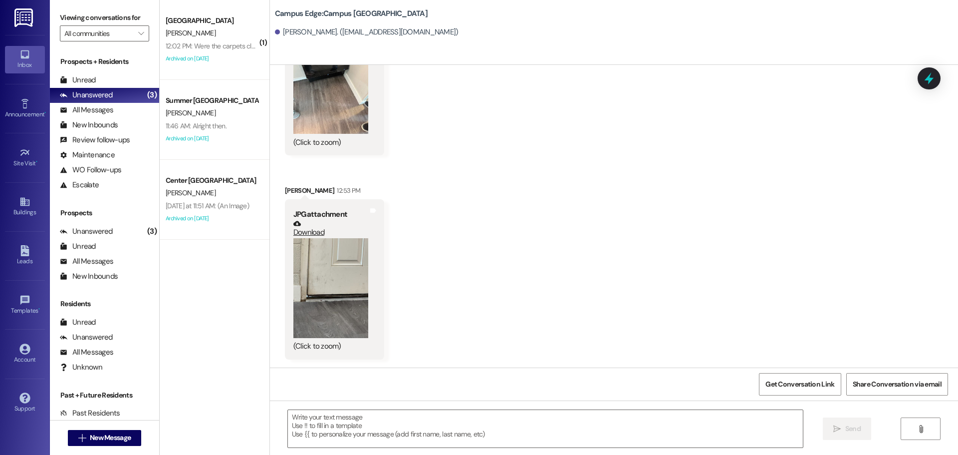
click at [337, 303] on button "Zoom image" at bounding box center [330, 288] width 75 height 100
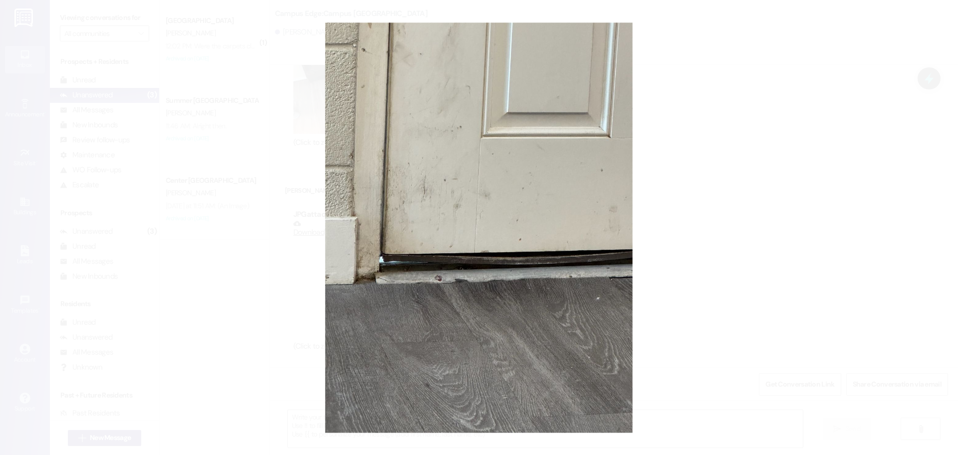
click at [447, 257] on button "Unzoom image" at bounding box center [479, 227] width 958 height 455
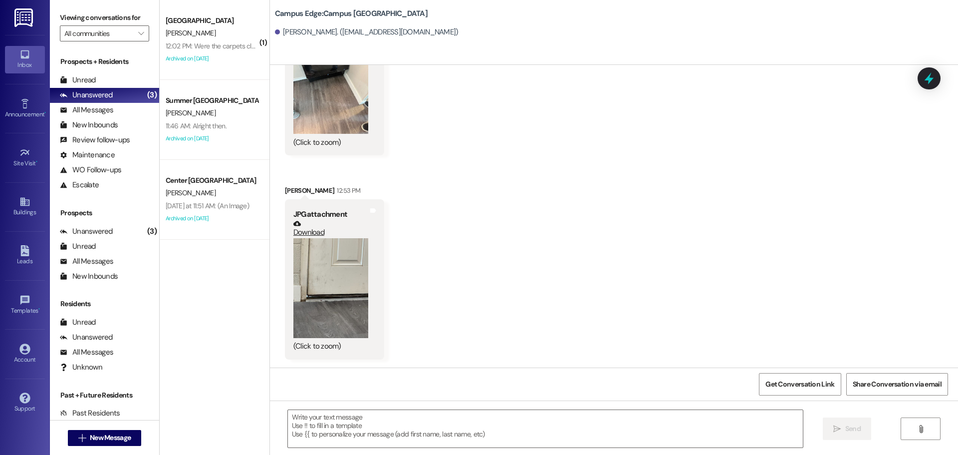
click at [323, 304] on button "Zoom image" at bounding box center [330, 288] width 75 height 100
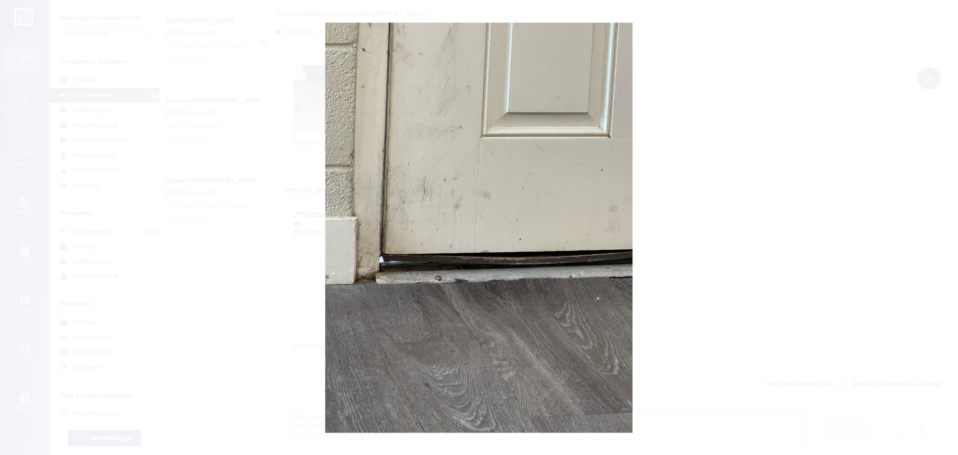
click at [396, 273] on button "Unzoom image" at bounding box center [479, 227] width 958 height 455
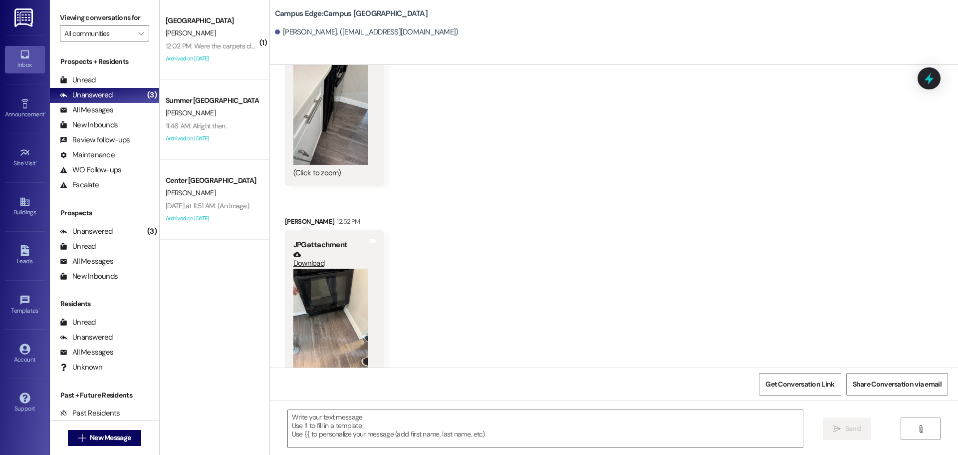
scroll to position [6151, 0]
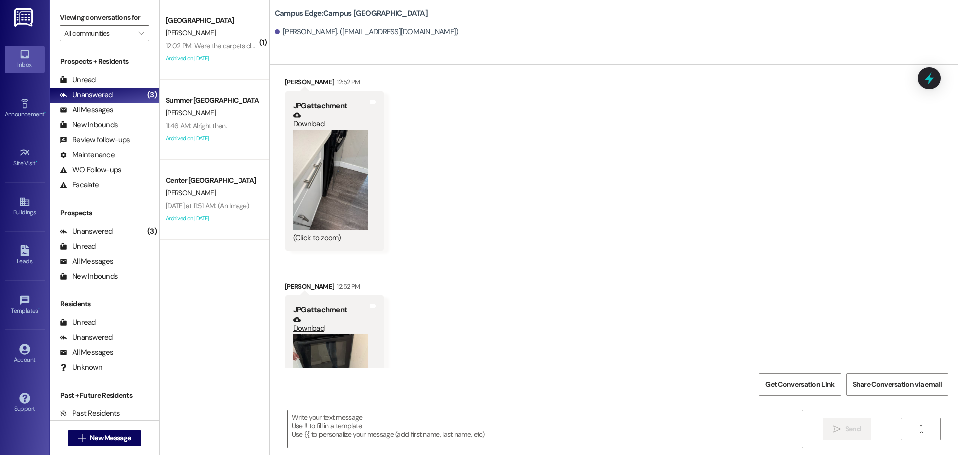
click at [344, 203] on button "Zoom image" at bounding box center [330, 180] width 75 height 100
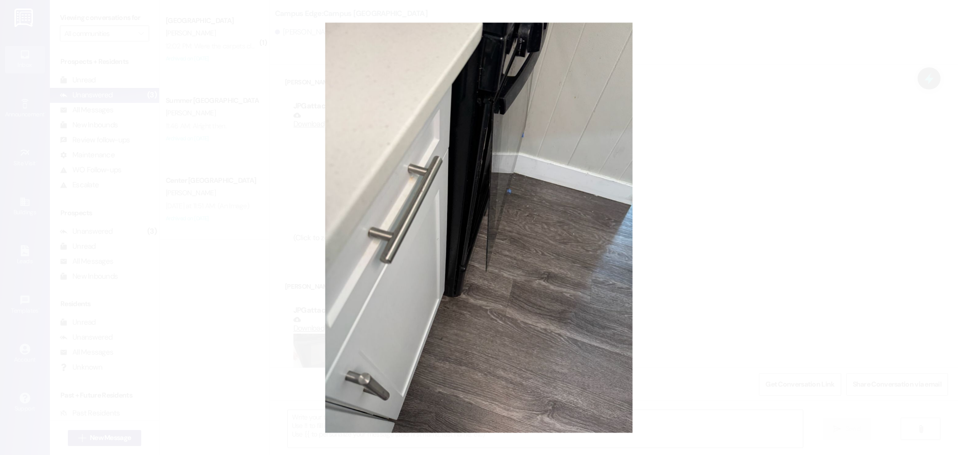
click at [461, 196] on button "Unzoom image" at bounding box center [479, 227] width 958 height 455
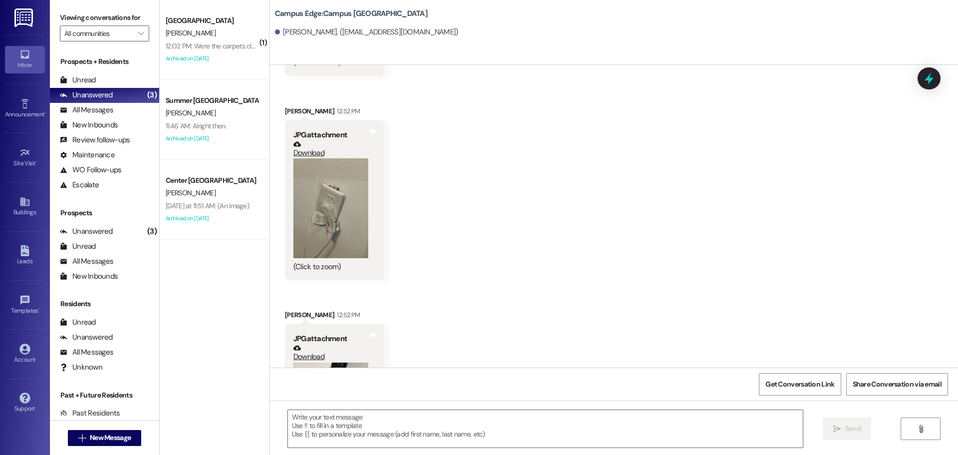
scroll to position [5902, 0]
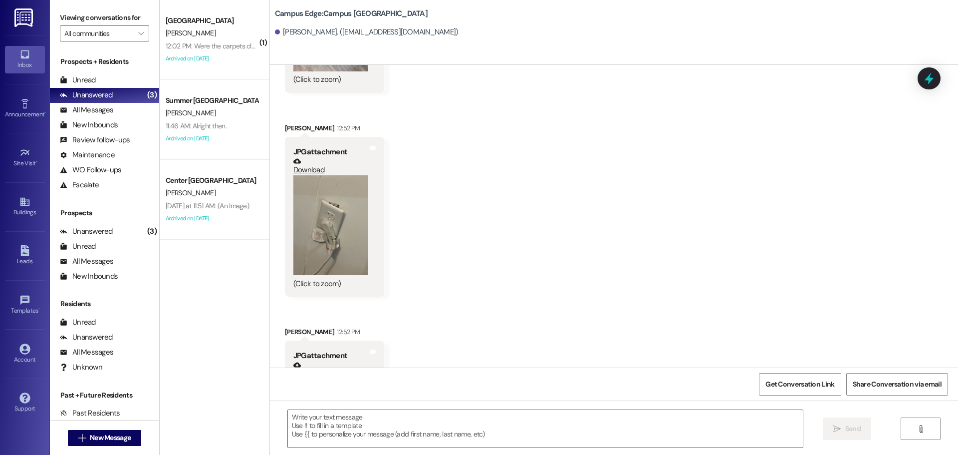
click at [332, 237] on button "Zoom image" at bounding box center [330, 225] width 75 height 100
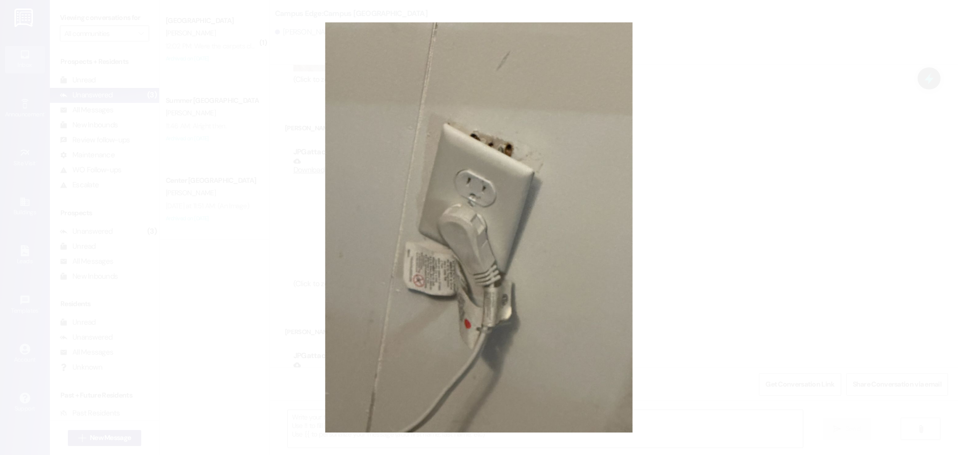
click at [720, 165] on button "Unzoom image" at bounding box center [479, 227] width 958 height 455
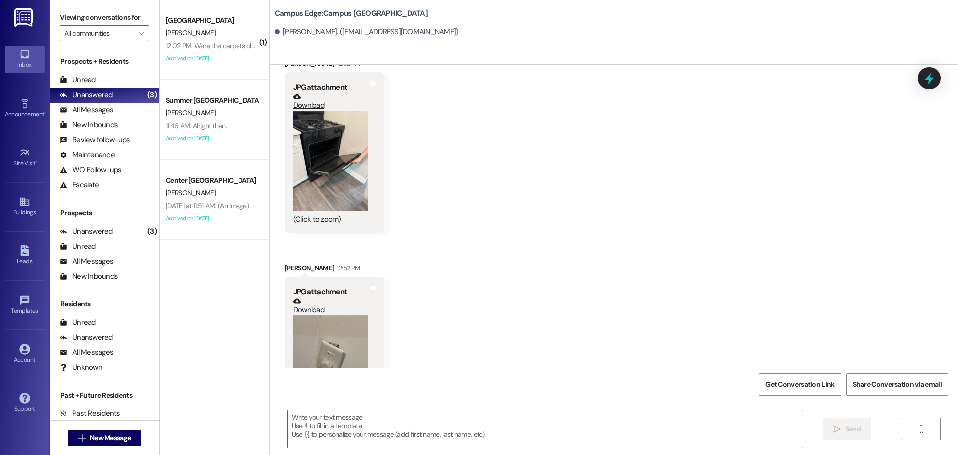
scroll to position [5752, 0]
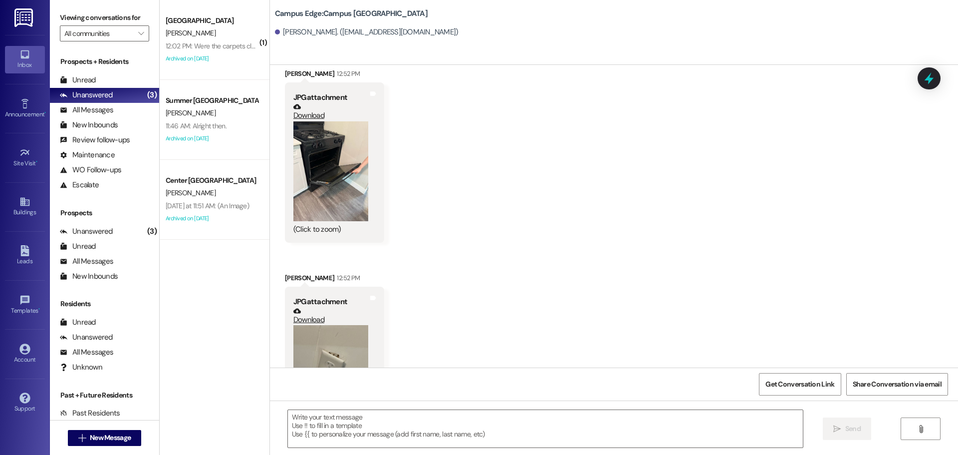
click at [359, 198] on button "Zoom image" at bounding box center [330, 171] width 75 height 100
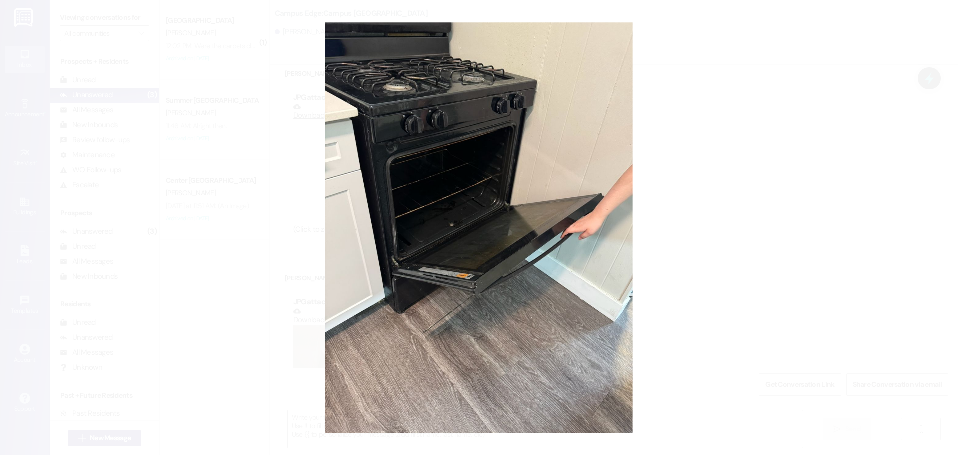
click at [396, 185] on button "Unzoom image" at bounding box center [479, 227] width 958 height 455
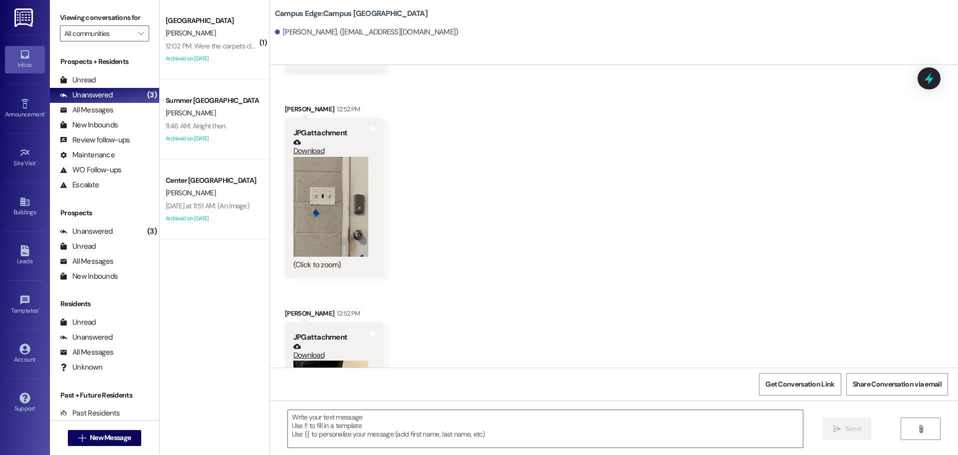
scroll to position [5303, 0]
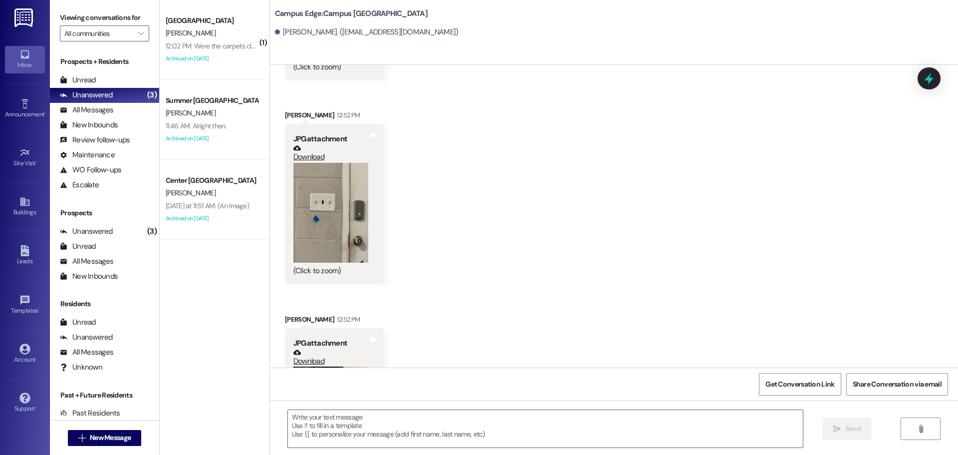
click at [347, 218] on button "Zoom image" at bounding box center [330, 213] width 75 height 100
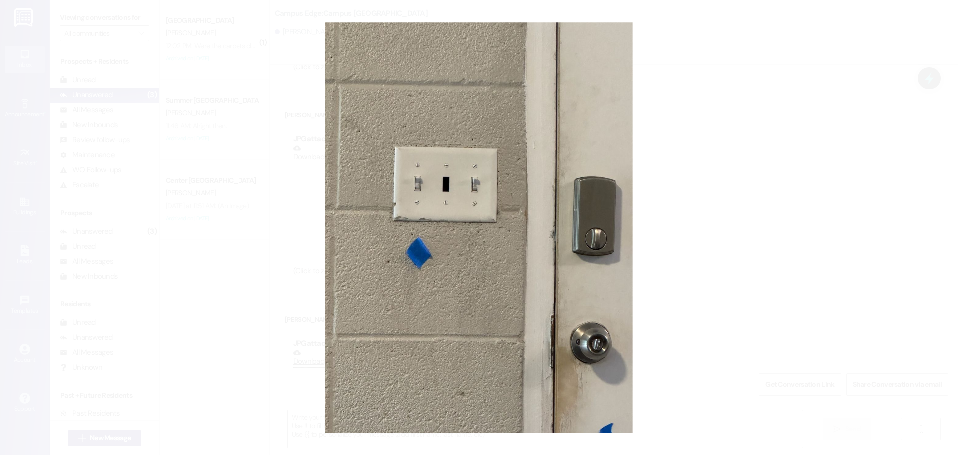
click at [393, 200] on button "Unzoom image" at bounding box center [479, 227] width 958 height 455
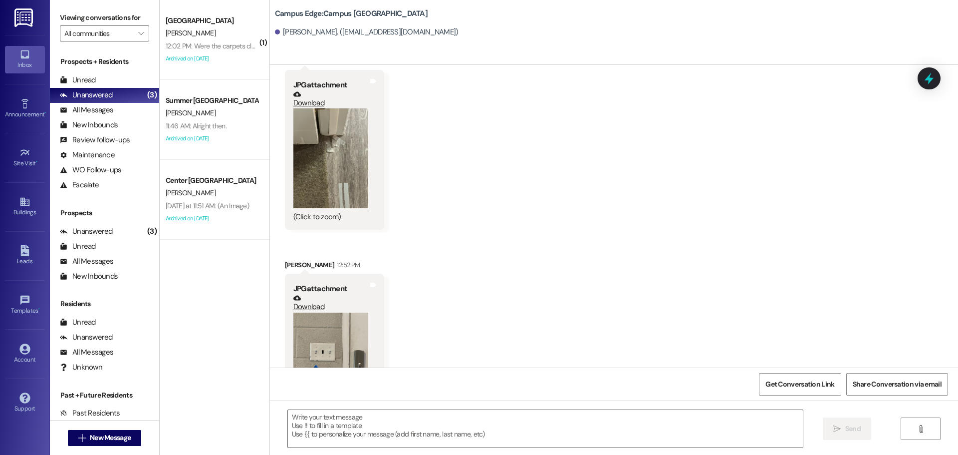
scroll to position [5104, 0]
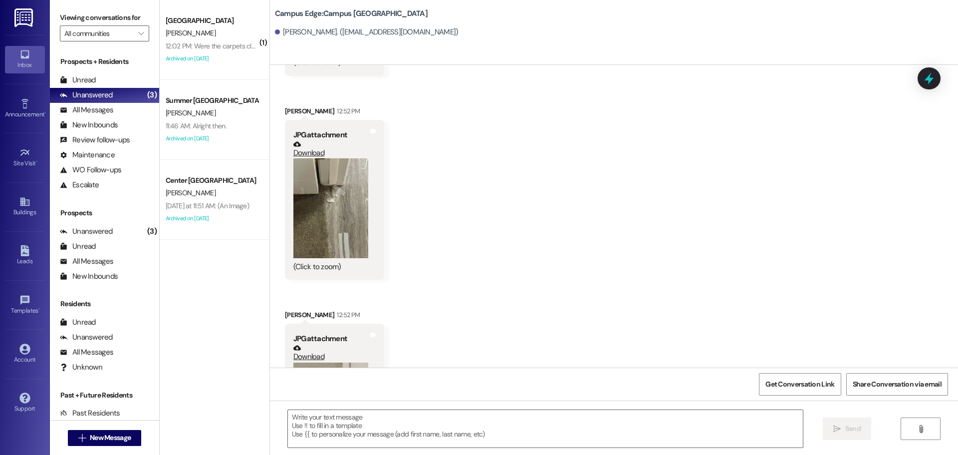
click at [337, 211] on button "Zoom image" at bounding box center [330, 208] width 75 height 100
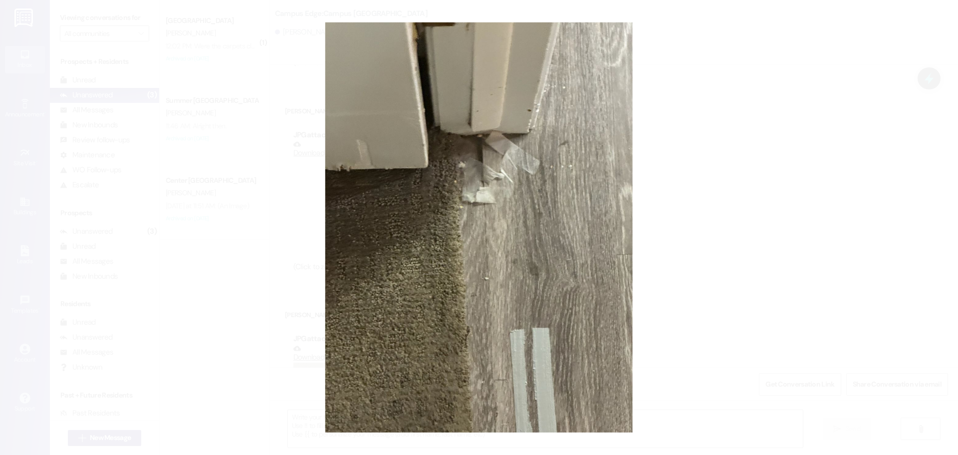
click at [337, 211] on button "Unzoom image" at bounding box center [479, 227] width 958 height 455
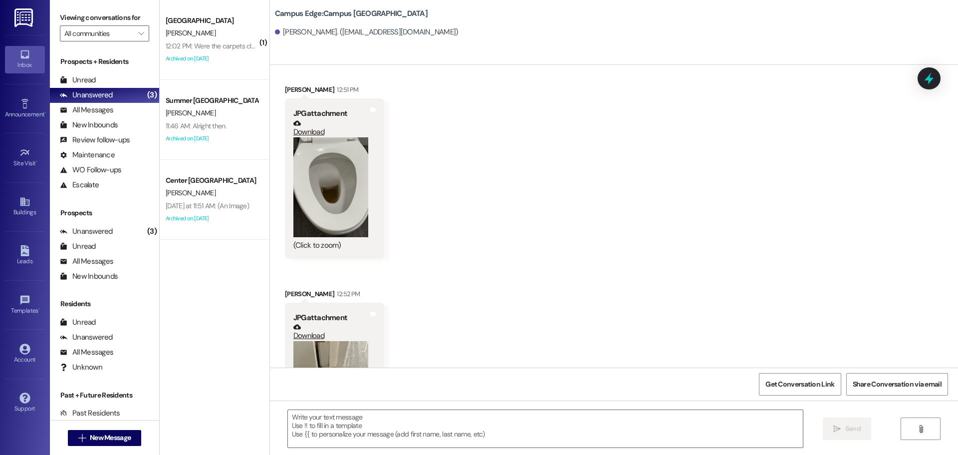
scroll to position [4904, 0]
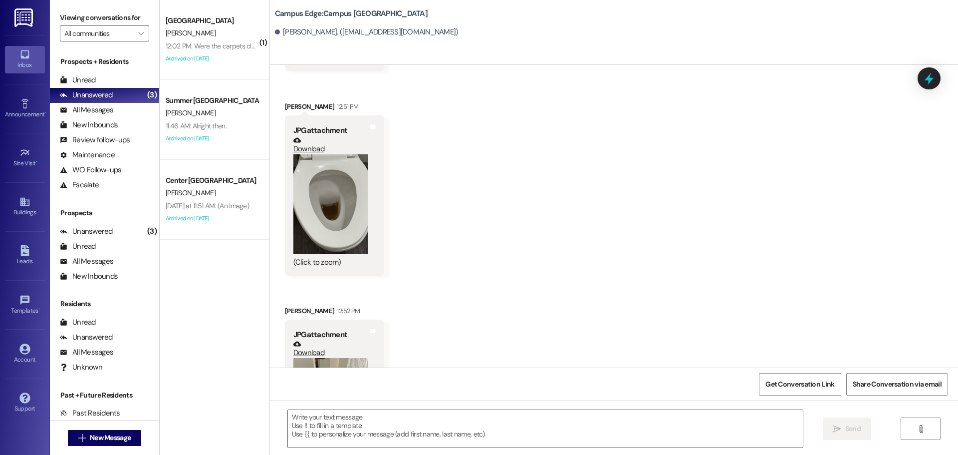
click at [355, 222] on button "Zoom image" at bounding box center [330, 204] width 75 height 100
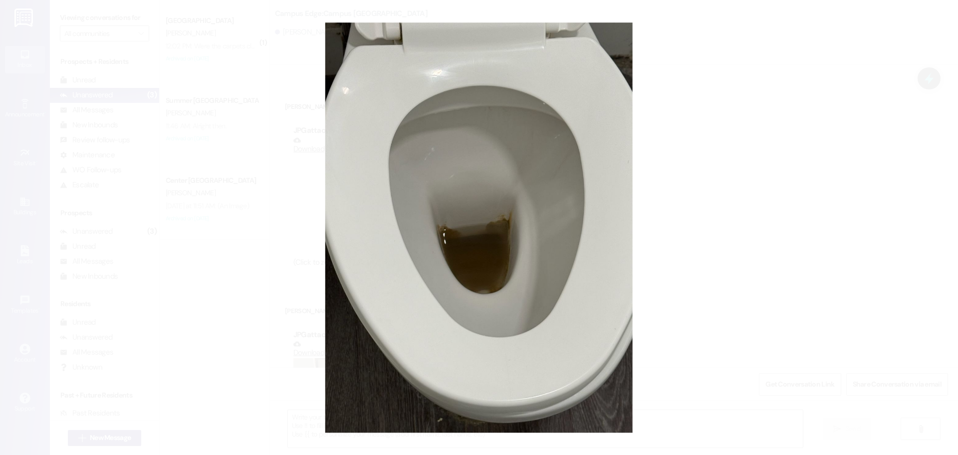
click at [347, 235] on button "Unzoom image" at bounding box center [479, 227] width 958 height 455
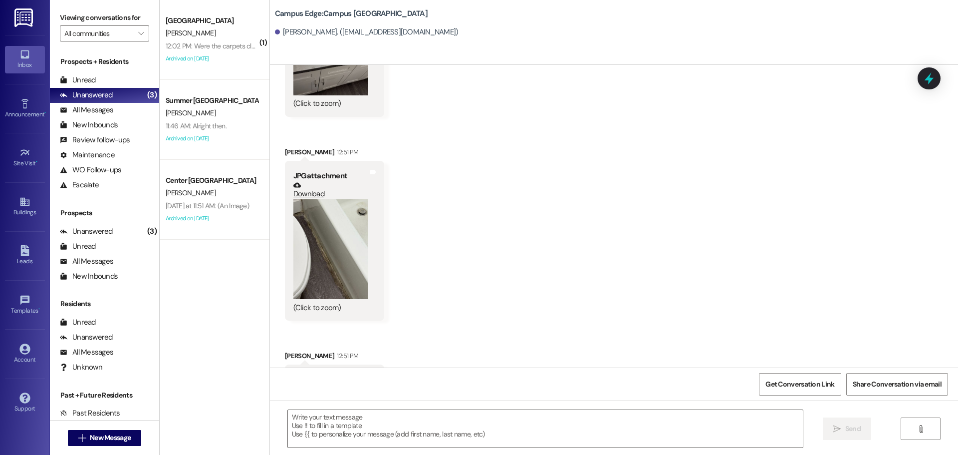
scroll to position [4655, 0]
click at [341, 223] on button "Zoom image" at bounding box center [330, 250] width 75 height 100
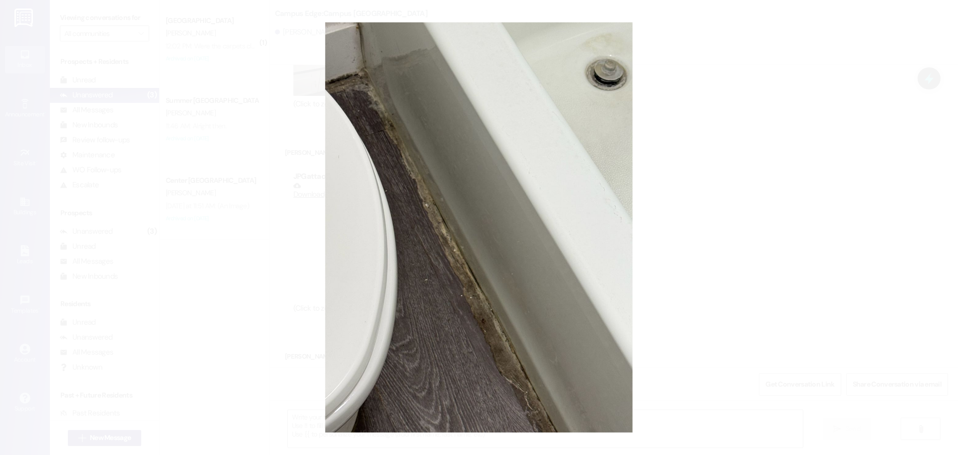
click at [353, 222] on button "Unzoom image" at bounding box center [479, 227] width 958 height 455
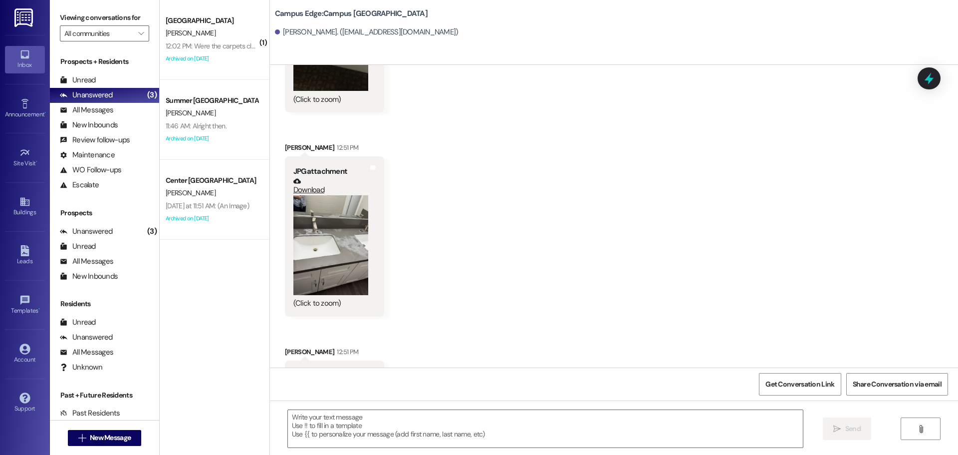
scroll to position [4455, 0]
click at [346, 230] on button "Zoom image" at bounding box center [330, 246] width 75 height 100
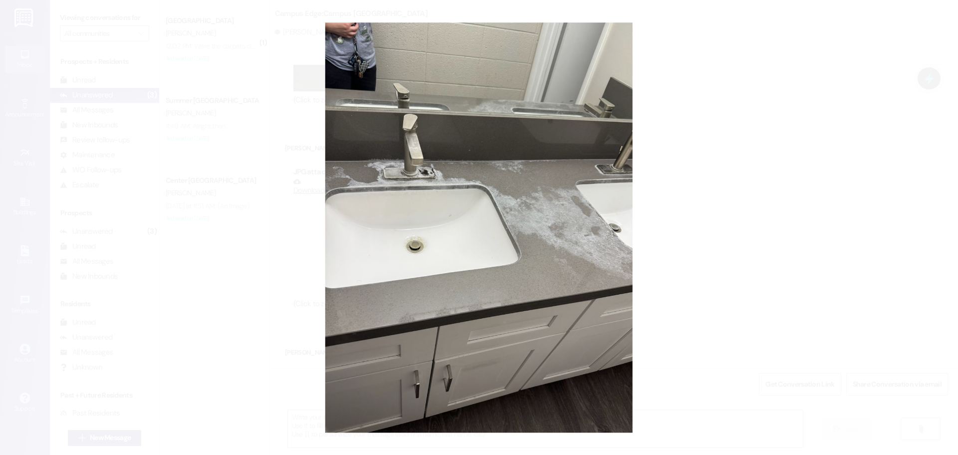
click at [531, 249] on button "Unzoom image" at bounding box center [479, 227] width 958 height 455
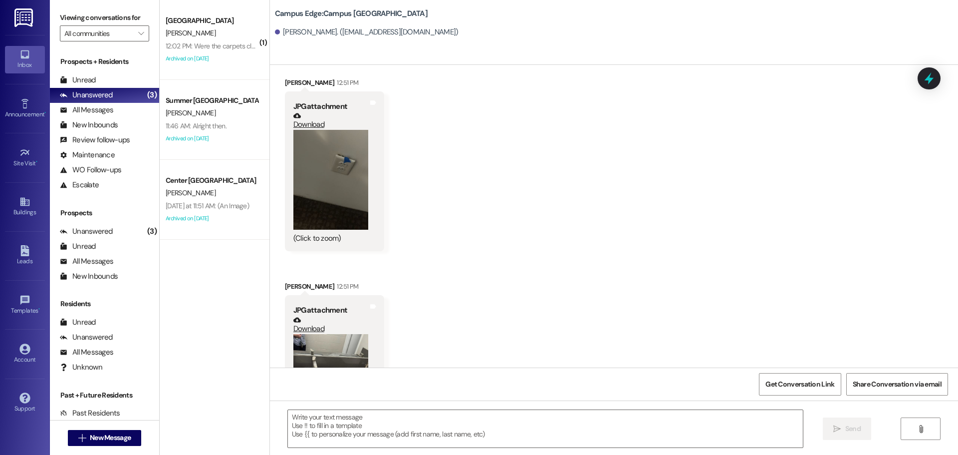
scroll to position [4305, 0]
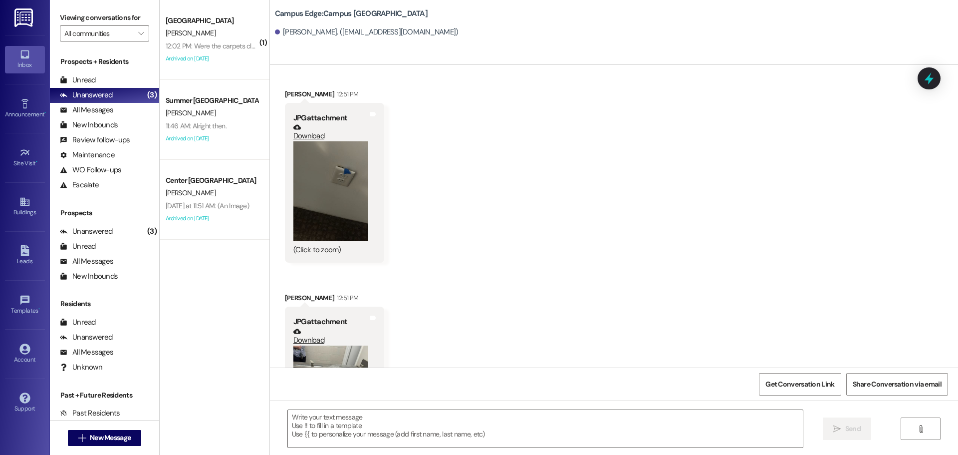
click at [322, 182] on button "Zoom image" at bounding box center [330, 191] width 75 height 100
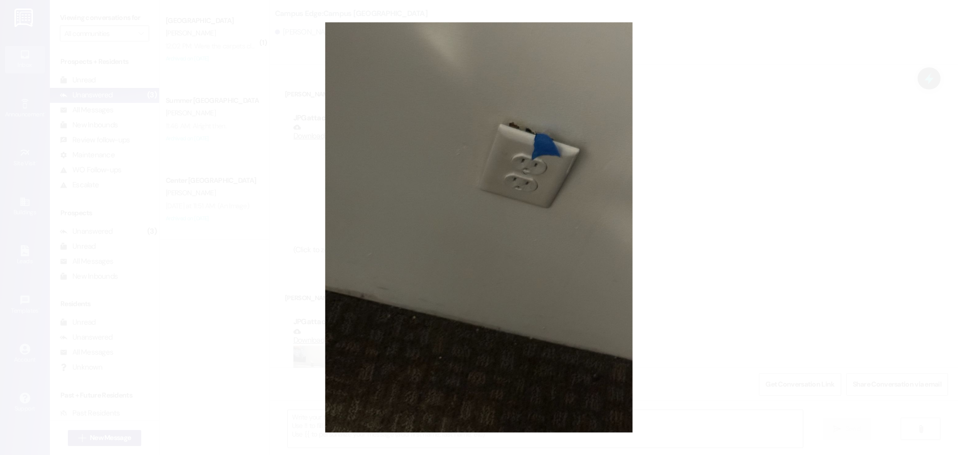
click at [391, 181] on button "Unzoom image" at bounding box center [479, 227] width 958 height 455
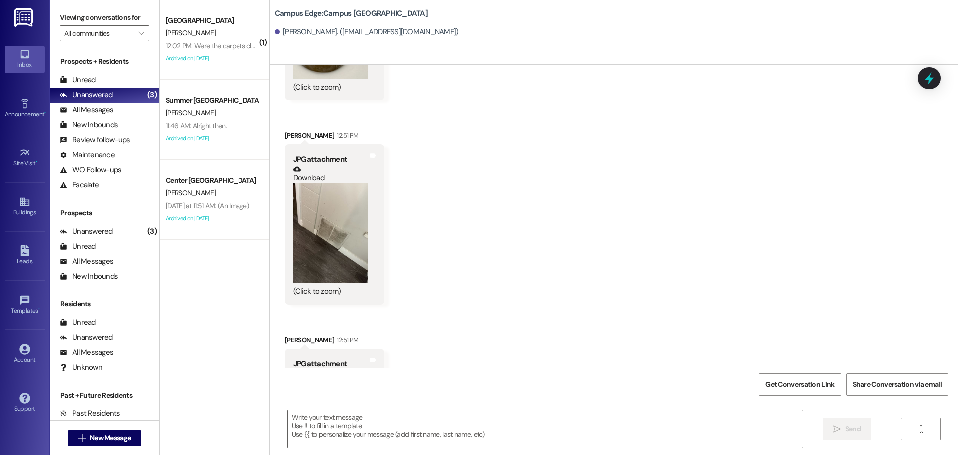
scroll to position [4056, 0]
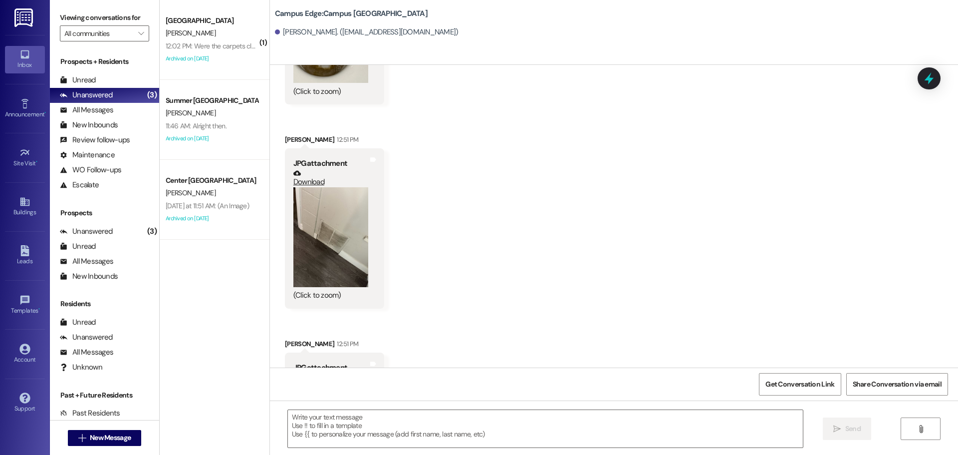
click at [326, 191] on button "Zoom image" at bounding box center [330, 237] width 75 height 100
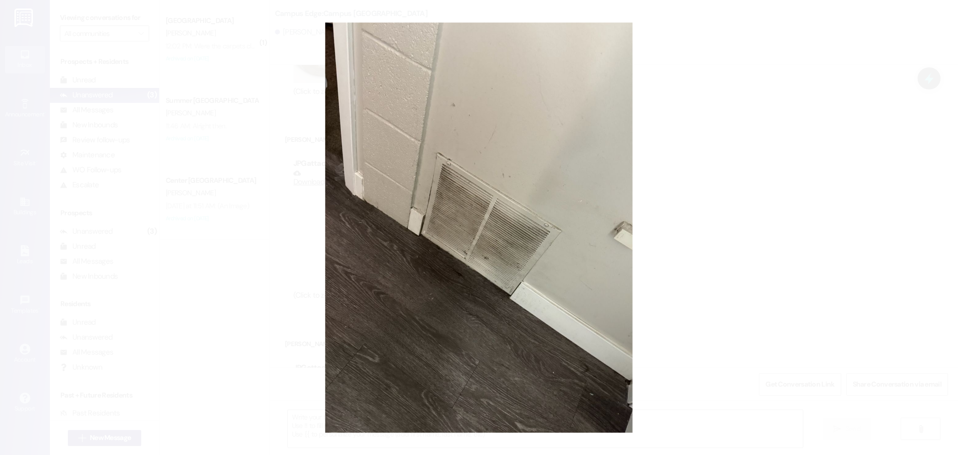
click at [565, 235] on button "Unzoom image" at bounding box center [479, 227] width 958 height 455
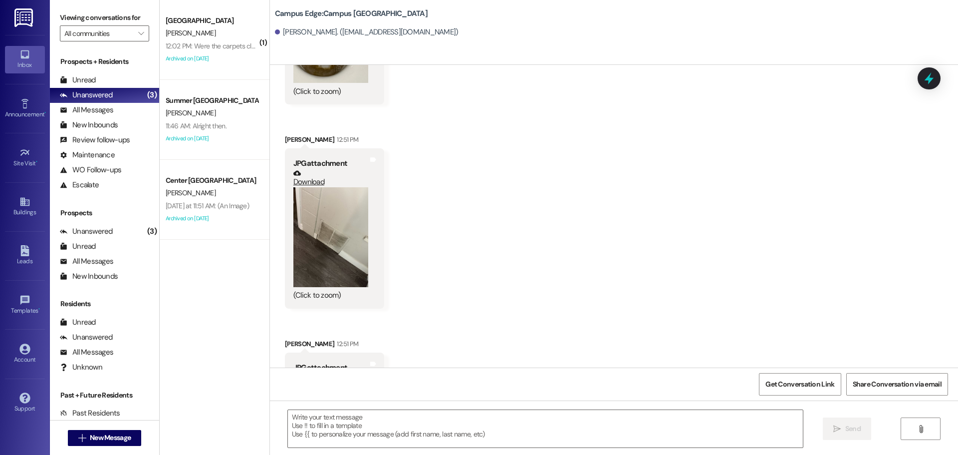
click at [345, 221] on button "Zoom image" at bounding box center [330, 237] width 75 height 100
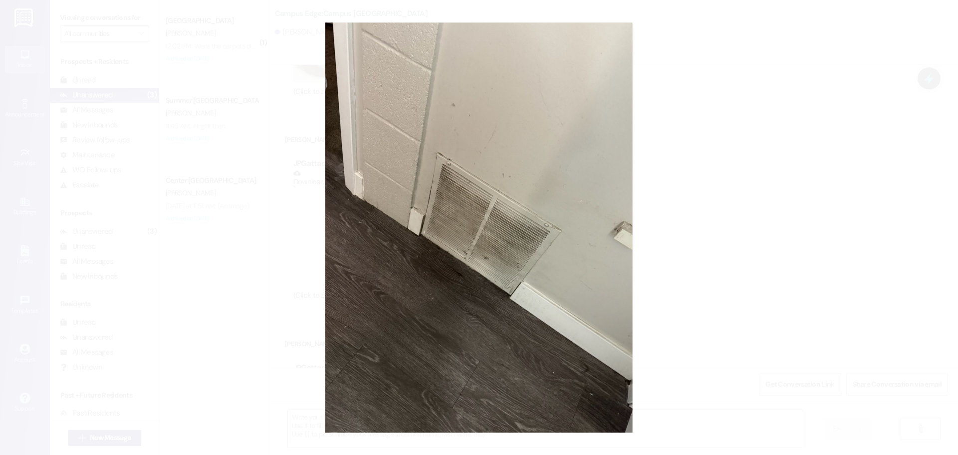
click at [472, 311] on button "Unzoom image" at bounding box center [479, 227] width 958 height 455
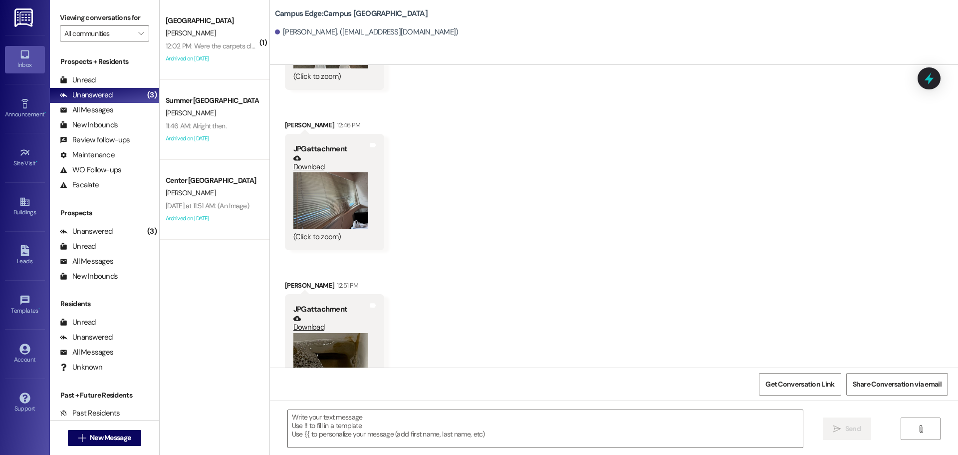
scroll to position [3607, 0]
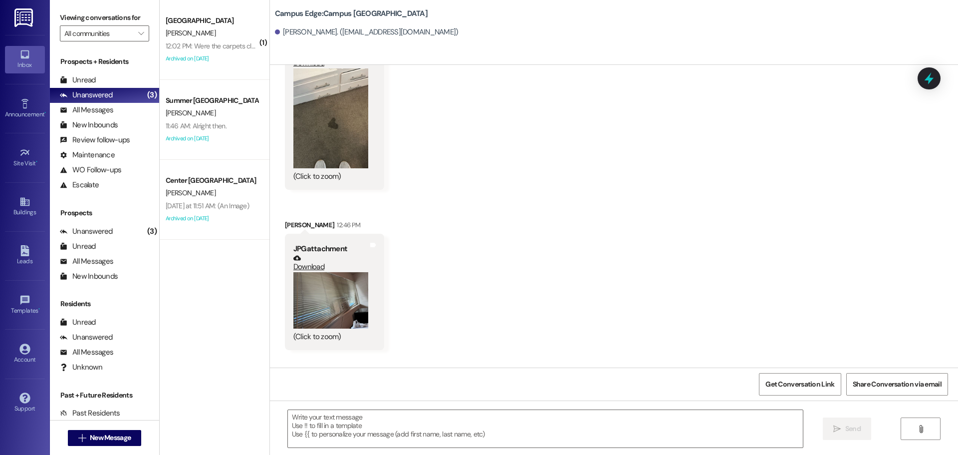
click at [346, 301] on button "Zoom image" at bounding box center [330, 300] width 75 height 56
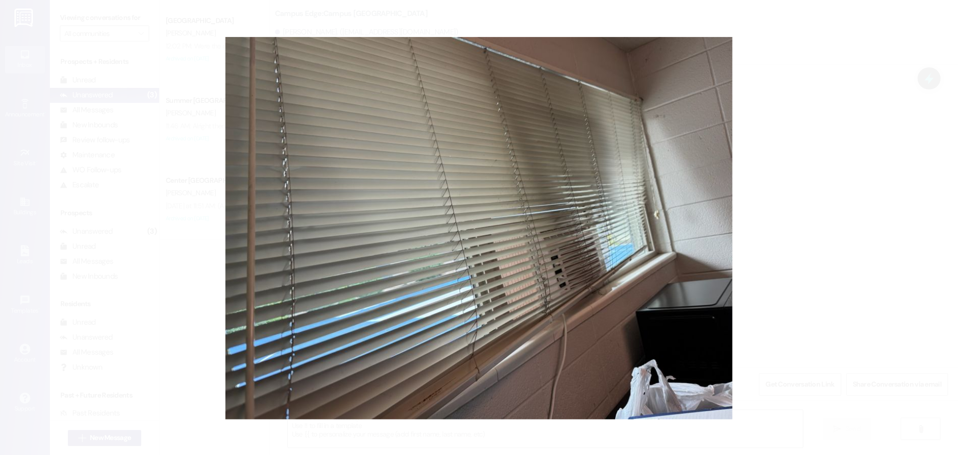
click at [346, 301] on button "Unzoom image" at bounding box center [479, 227] width 958 height 455
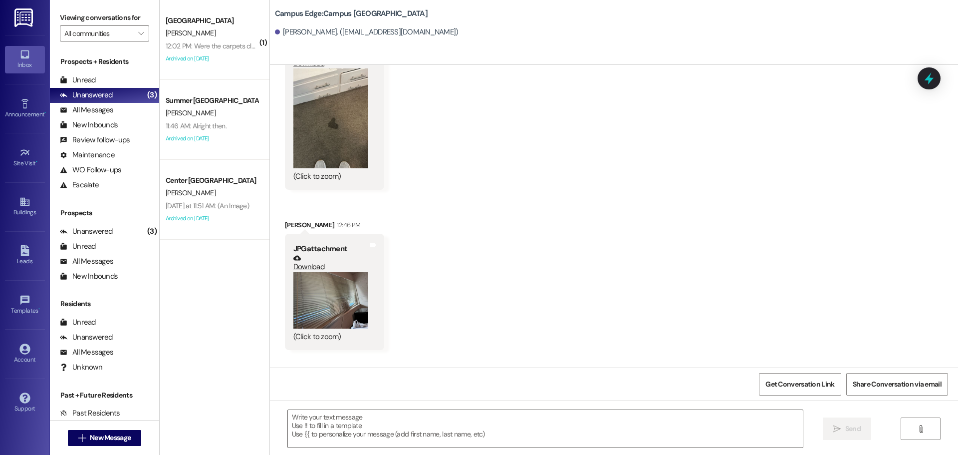
click at [340, 138] on button "Zoom image" at bounding box center [330, 118] width 75 height 100
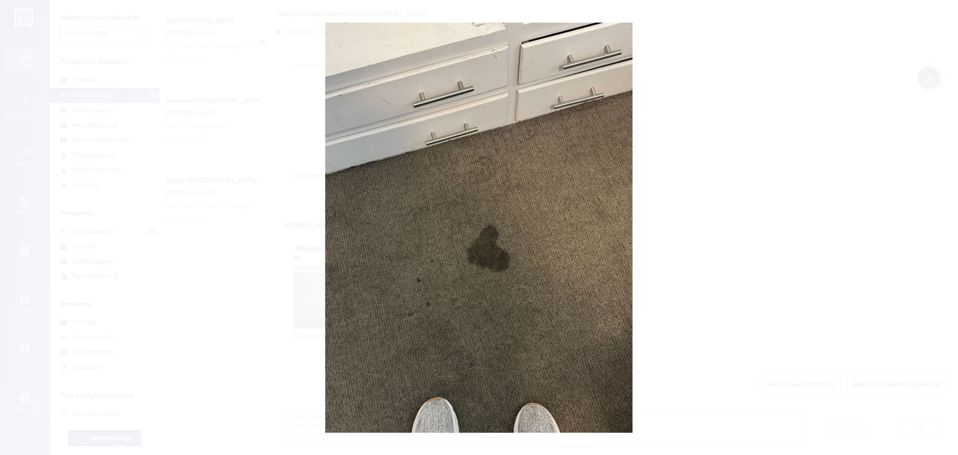
click at [427, 163] on button "Unzoom image" at bounding box center [479, 227] width 958 height 455
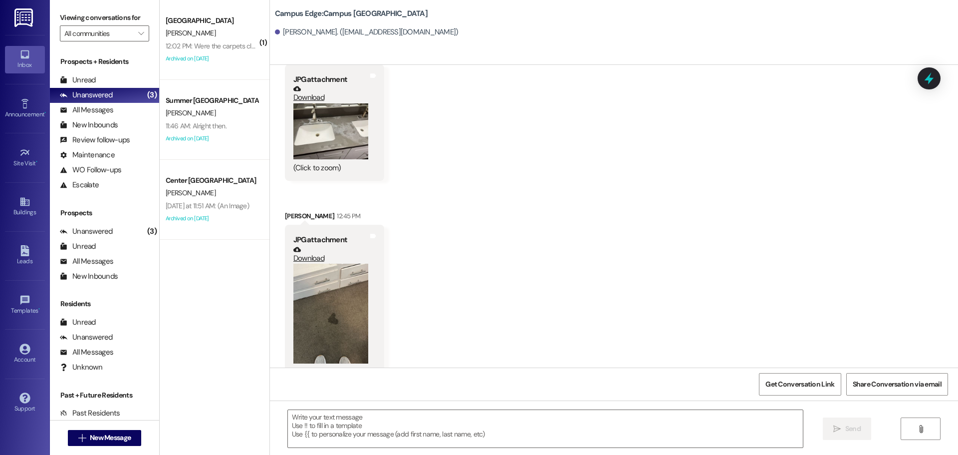
scroll to position [3407, 0]
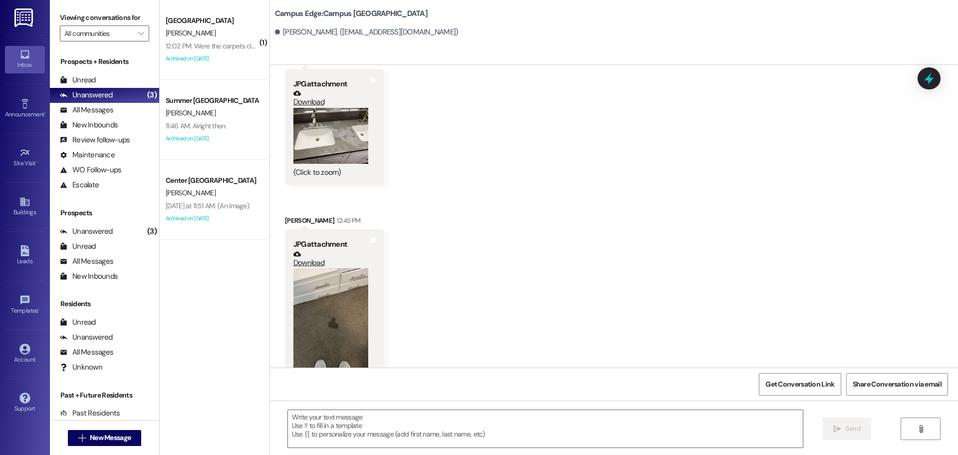
click at [298, 123] on button "Zoom image" at bounding box center [330, 136] width 75 height 56
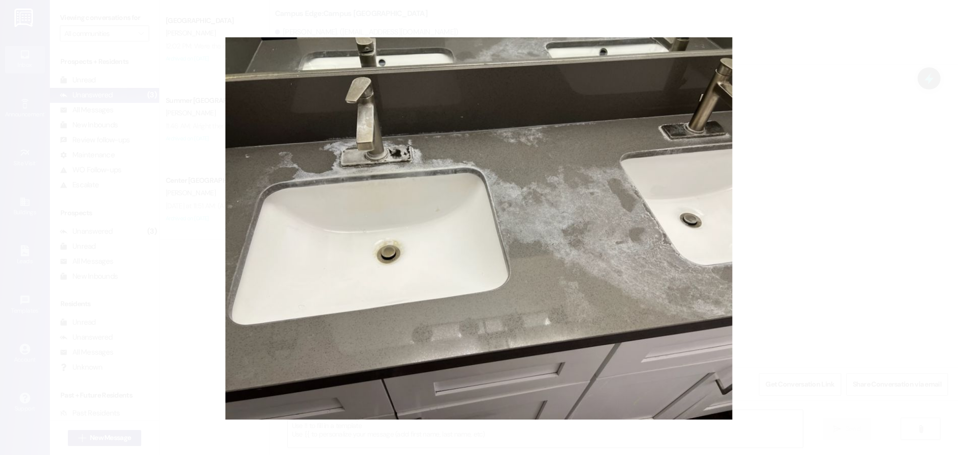
click at [361, 144] on button "Unzoom image" at bounding box center [479, 227] width 958 height 455
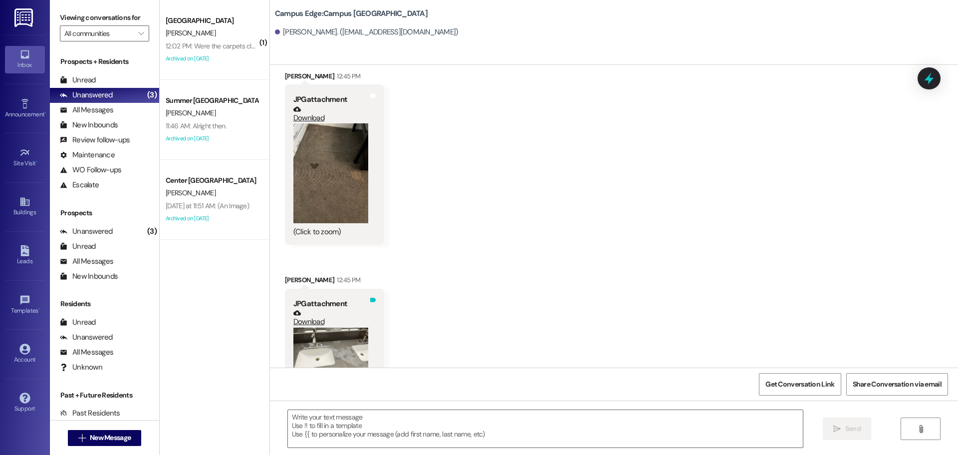
scroll to position [3158, 0]
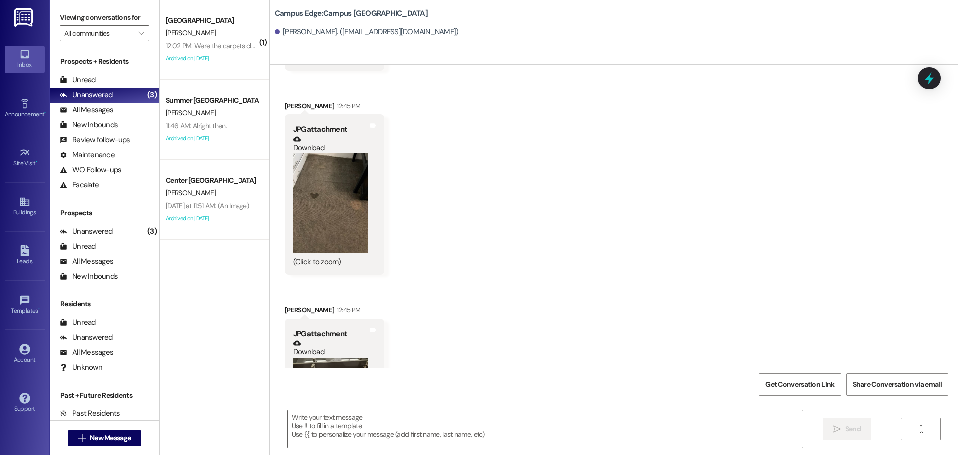
click at [353, 204] on button "Zoom image" at bounding box center [330, 203] width 75 height 100
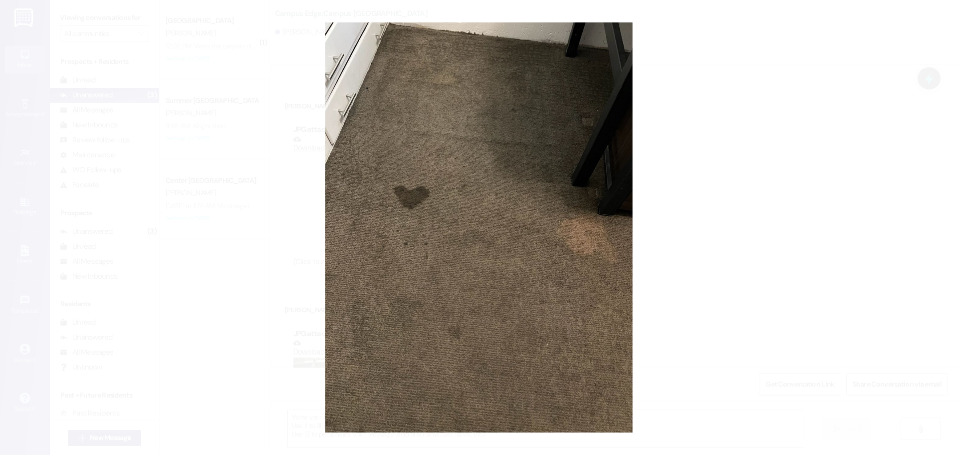
click at [353, 204] on button "Unzoom image" at bounding box center [479, 227] width 958 height 455
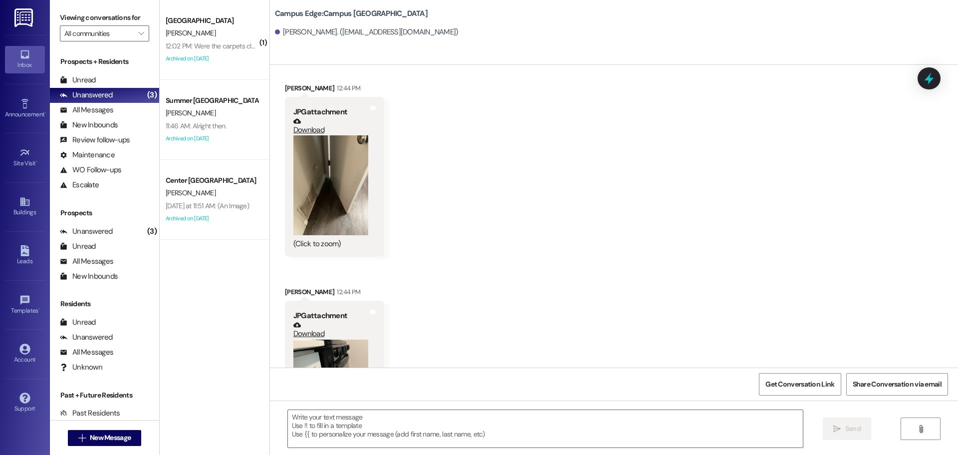
scroll to position [2360, 0]
click at [327, 205] on button "Zoom image" at bounding box center [330, 186] width 75 height 100
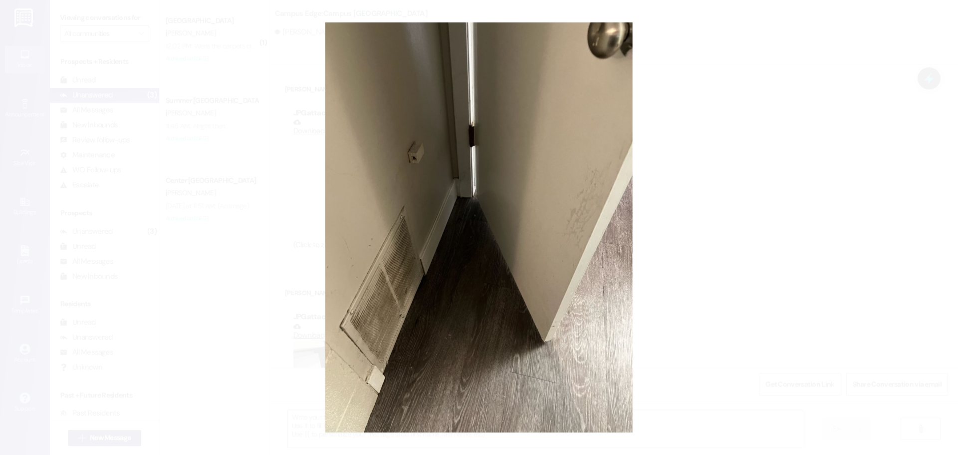
click at [398, 183] on button "Unzoom image" at bounding box center [479, 227] width 958 height 455
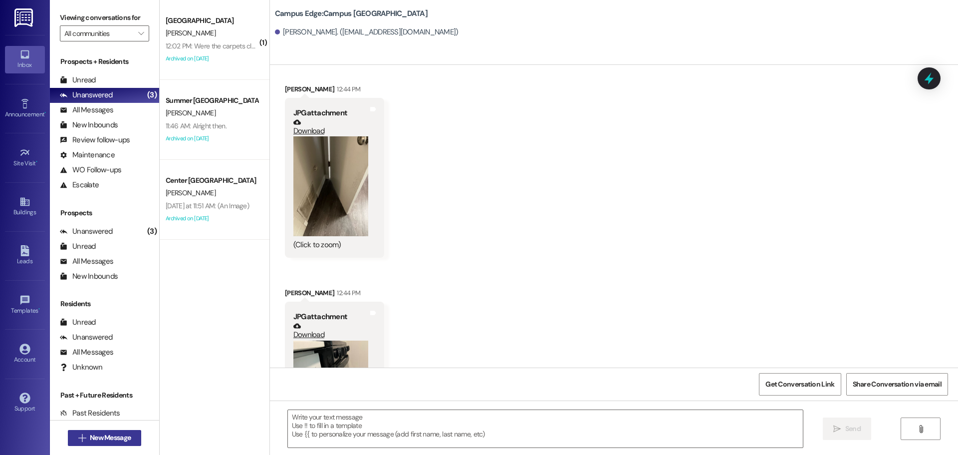
click at [79, 438] on icon "" at bounding box center [81, 438] width 7 height 8
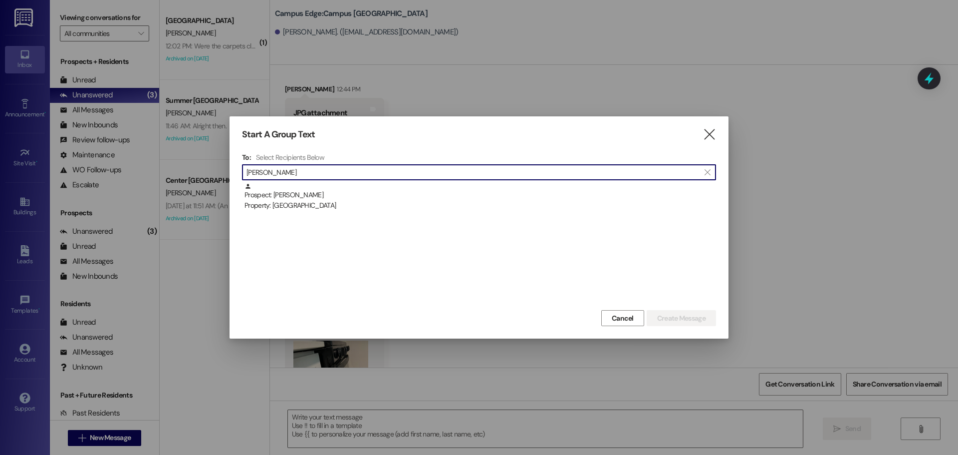
type input "alexis wing"
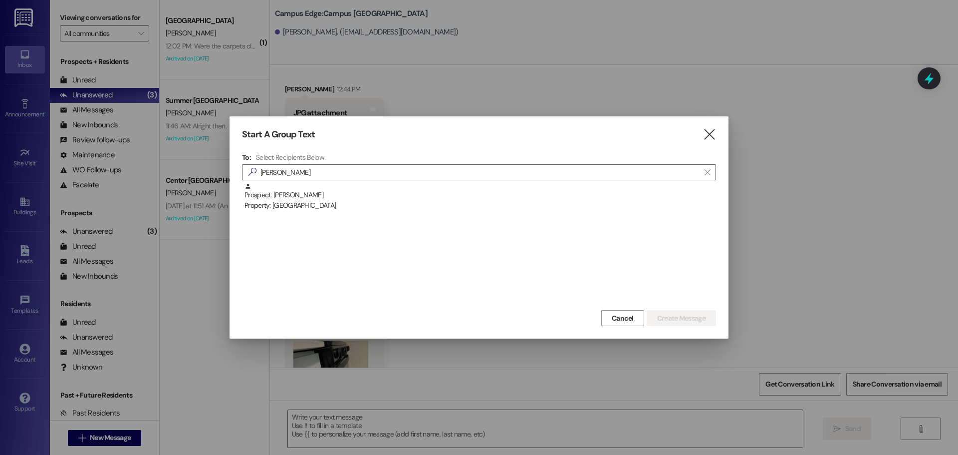
drag, startPoint x: 350, startPoint y: 216, endPoint x: 360, endPoint y: 195, distance: 23.2
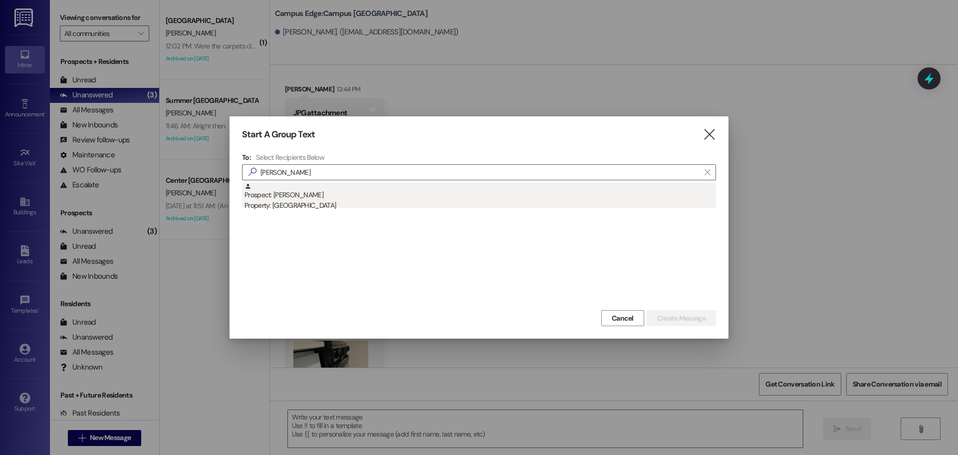
click at [351, 216] on div "Prospect: Alexis Wing Property: East Pointe" at bounding box center [479, 245] width 474 height 125
click at [360, 195] on div "Prospect: Alexis Wing Property: East Pointe" at bounding box center [480, 197] width 472 height 28
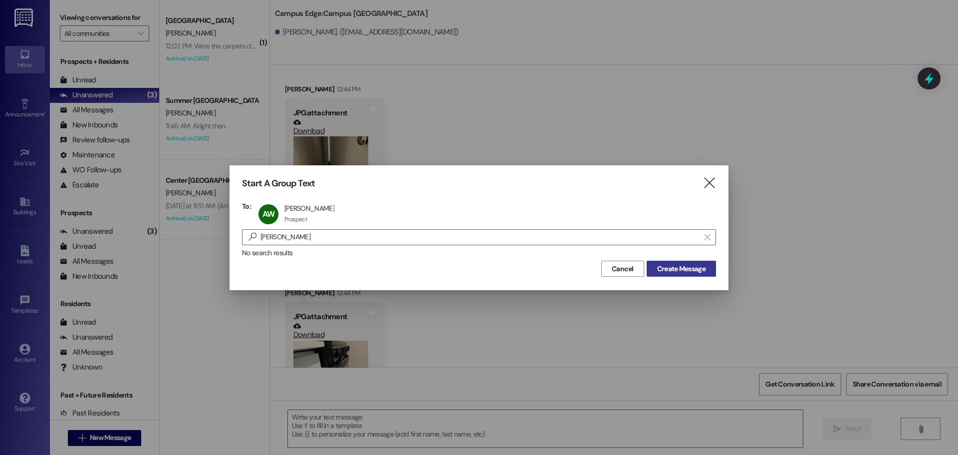
click at [673, 263] on span "Create Message" at bounding box center [681, 268] width 48 height 10
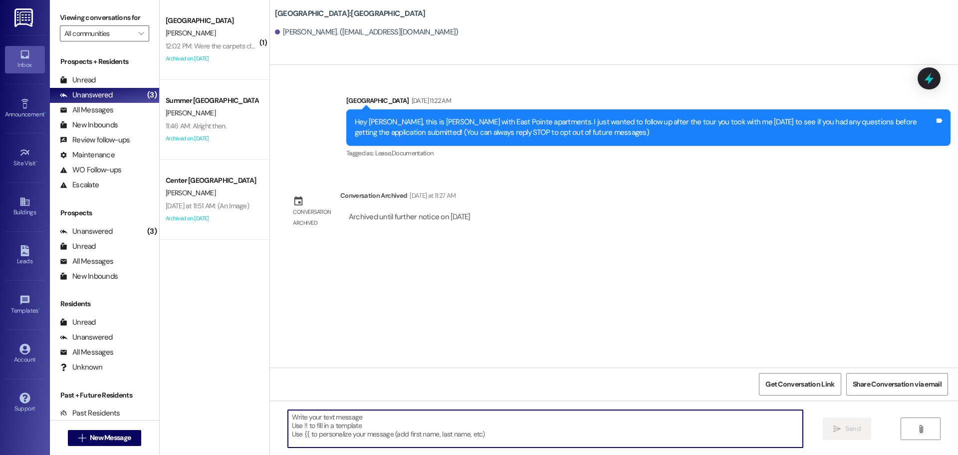
click at [393, 419] on textarea at bounding box center [545, 428] width 515 height 37
click at [361, 432] on textarea at bounding box center [545, 428] width 515 height 37
paste textarea "Hey there, {{first_name}}! This is the East Pointe Leasing Team! Just wanted to…"
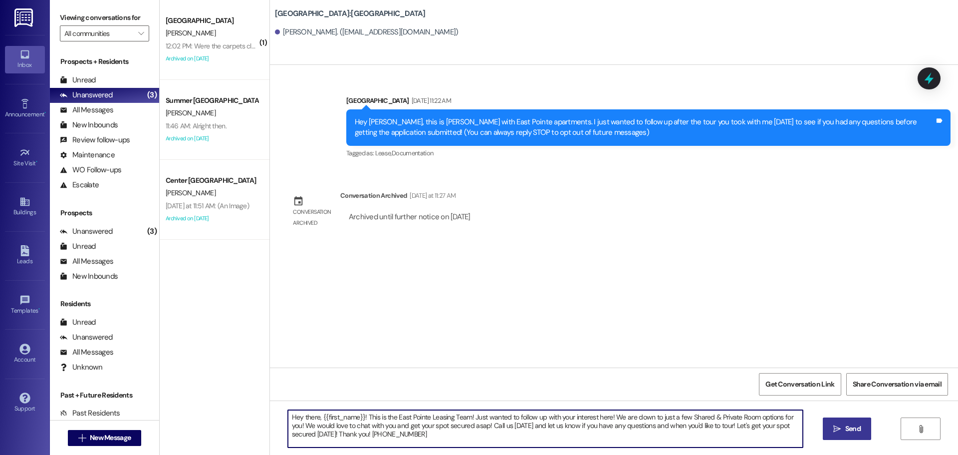
type textarea "Hey there, {{first_name}}! This is the East Pointe Leasing Team! Just wanted to…"
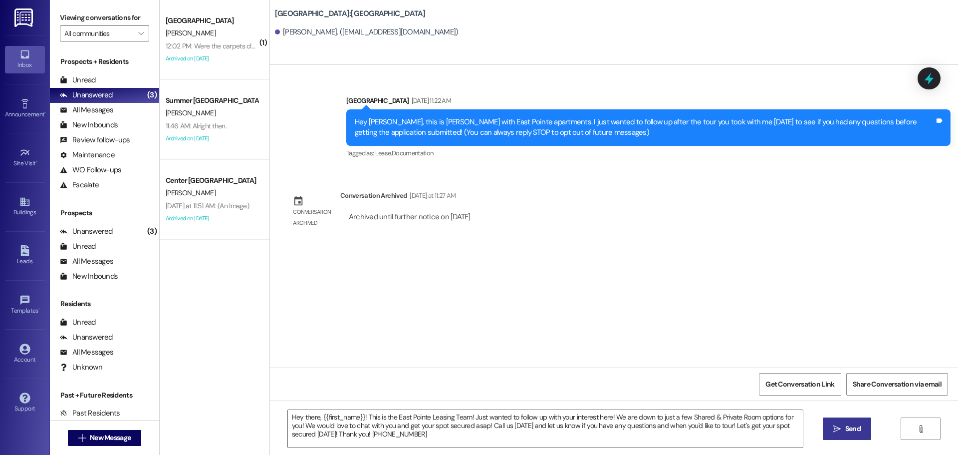
click at [848, 434] on span "Send" at bounding box center [852, 428] width 15 height 10
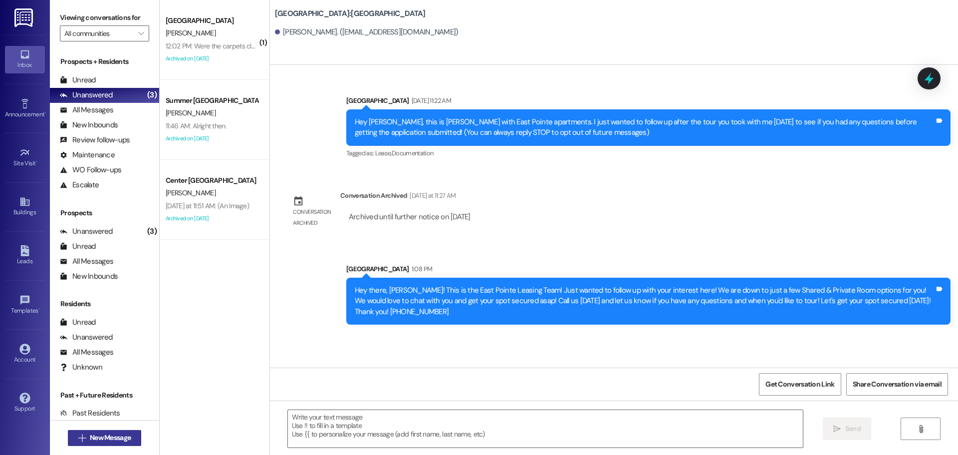
click at [91, 438] on span "New Message" at bounding box center [110, 437] width 41 height 10
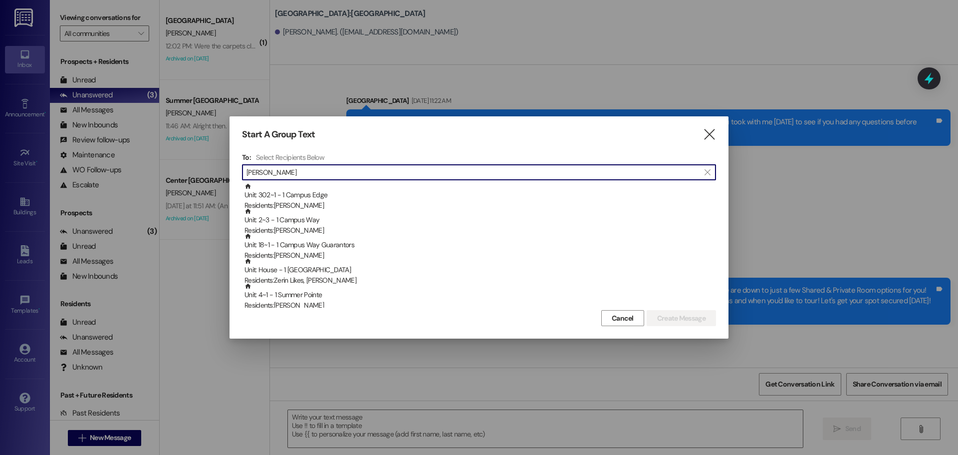
type input "carter"
click at [709, 135] on icon "" at bounding box center [709, 134] width 13 height 10
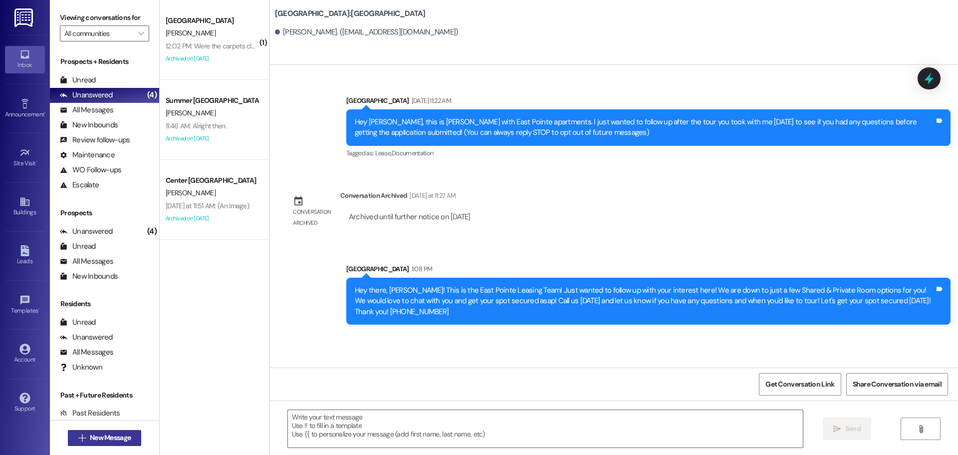
click at [113, 431] on button " New Message" at bounding box center [105, 438] width 74 height 16
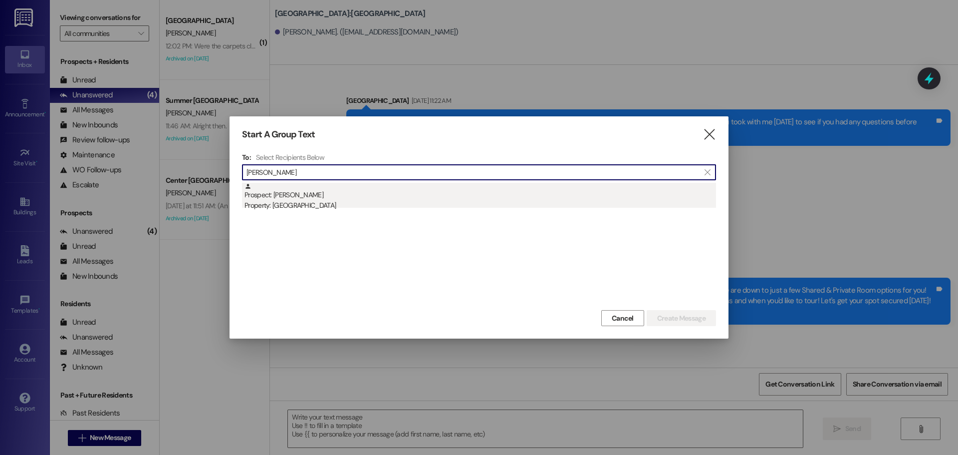
type input "carter tarbet"
click at [391, 204] on div "Property: [GEOGRAPHIC_DATA]" at bounding box center [480, 205] width 472 height 10
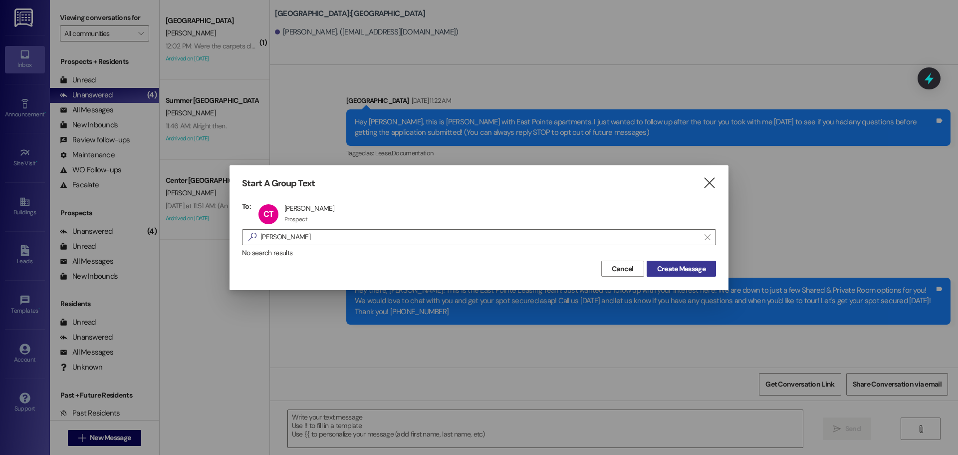
drag, startPoint x: 648, startPoint y: 256, endPoint x: 651, endPoint y: 261, distance: 5.7
click at [651, 260] on div "Start A Group Text  To: CT Carter Tarbet Carter Tarbet Prospect Prospect click…" at bounding box center [479, 227] width 499 height 124
click at [658, 263] on span "Create Message" at bounding box center [681, 268] width 48 height 10
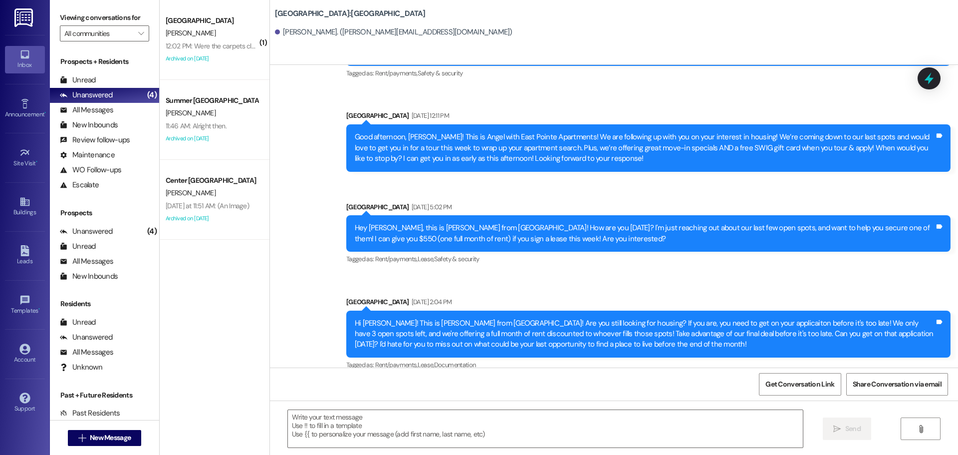
scroll to position [344, 0]
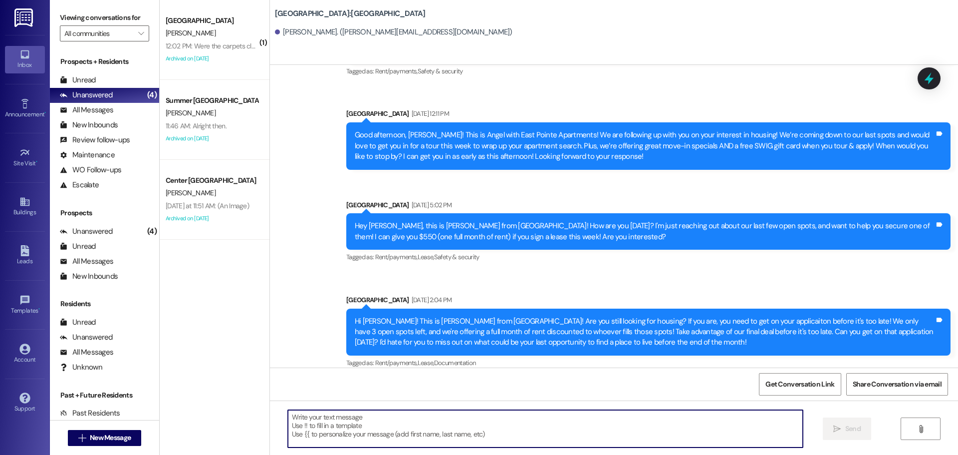
click at [424, 425] on textarea at bounding box center [545, 428] width 515 height 37
click at [422, 426] on textarea at bounding box center [545, 428] width 515 height 37
paste textarea "Hey there, {{first_name}}! This is the East Pointe Leasing Team! Just wanted to…"
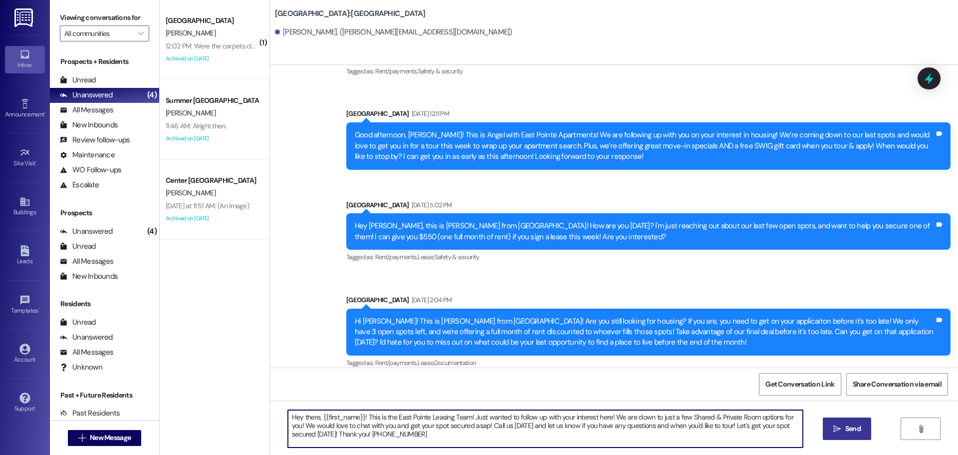
type textarea "Hey there, {{first_name}}! This is the East Pointe Leasing Team! Just wanted to…"
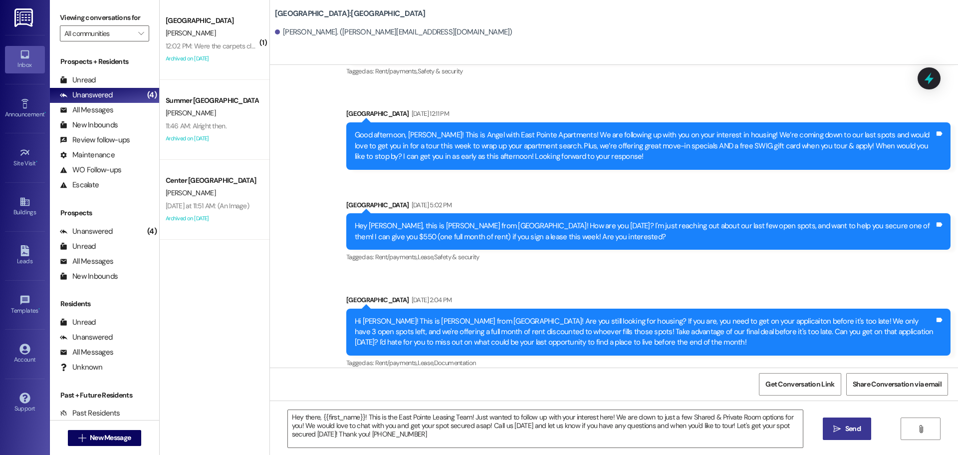
click at [825, 420] on button " Send" at bounding box center [847, 428] width 48 height 22
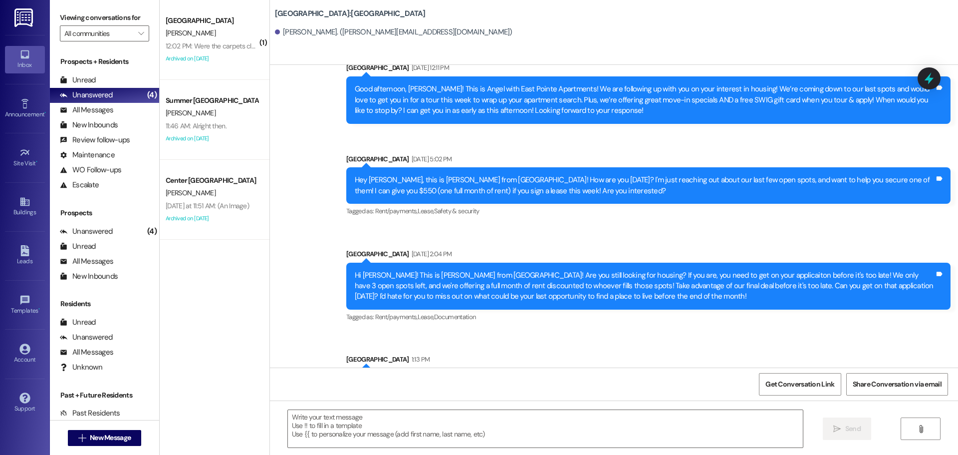
scroll to position [435, 0]
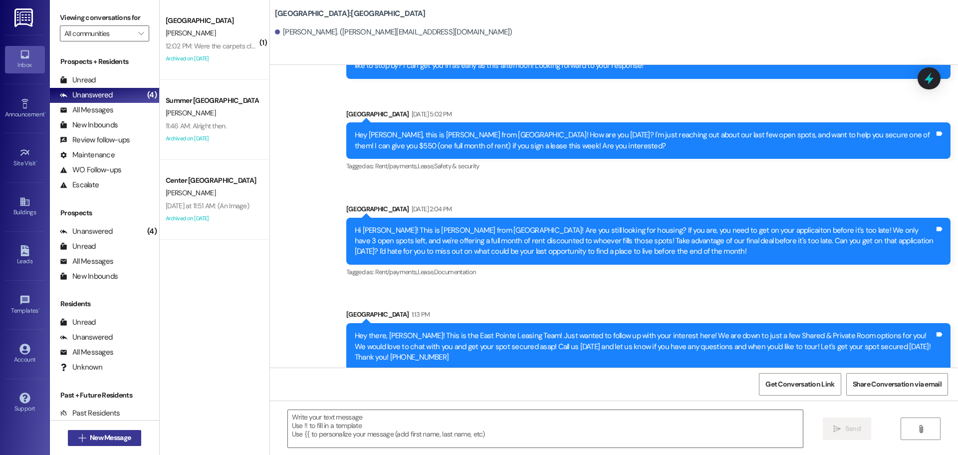
click at [90, 438] on span "New Message" at bounding box center [110, 437] width 41 height 10
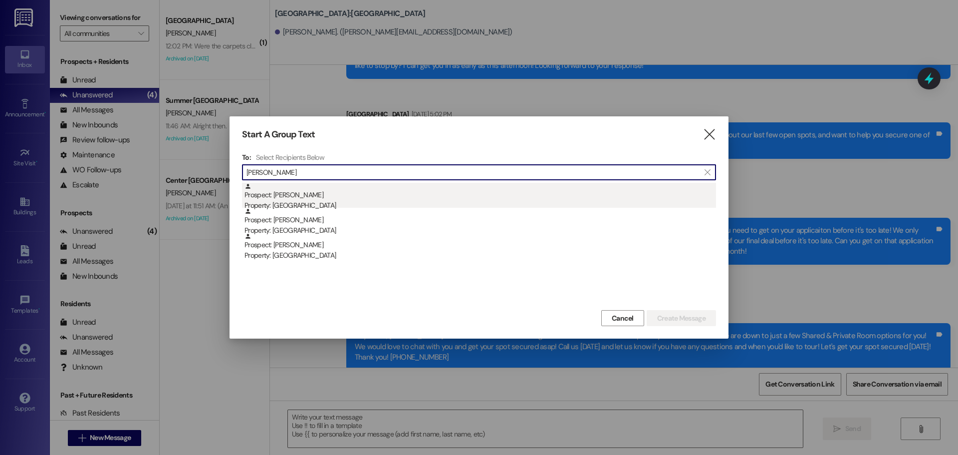
type input "lucy mella"
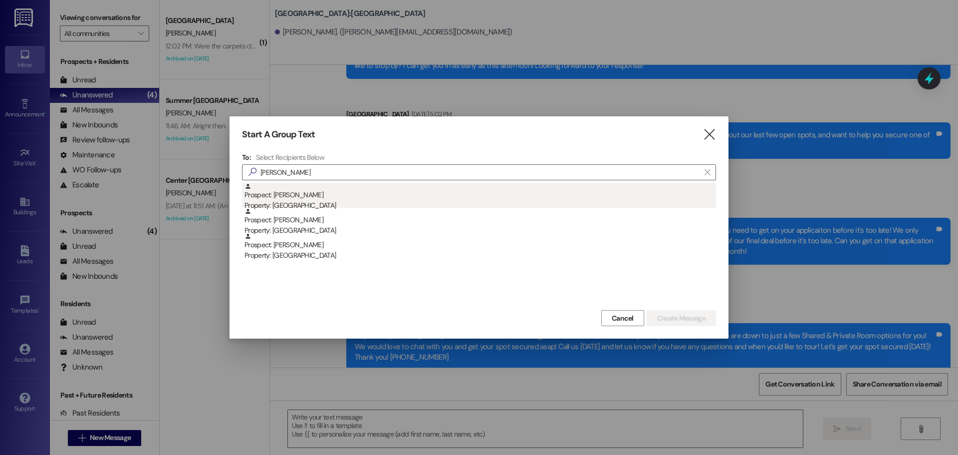
click at [356, 194] on div "Prospect: Lucy Mella Property: East Pointe" at bounding box center [480, 197] width 472 height 28
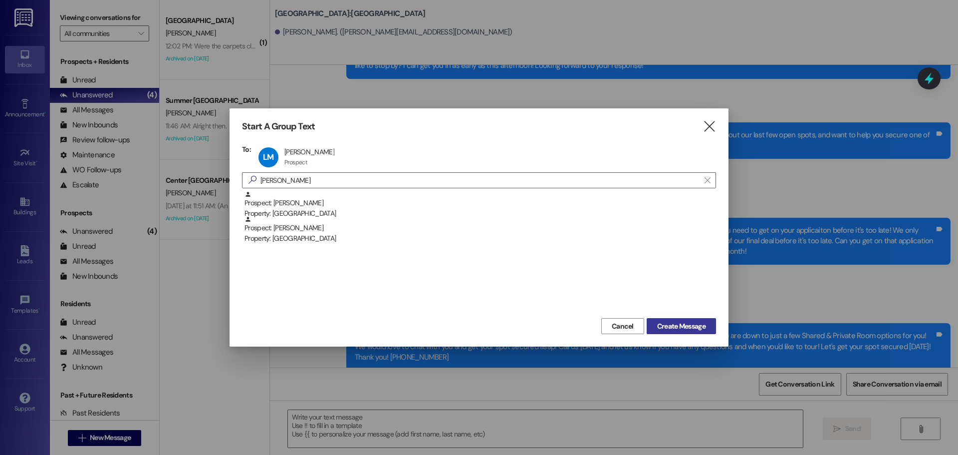
click at [674, 325] on span "Create Message" at bounding box center [681, 326] width 48 height 10
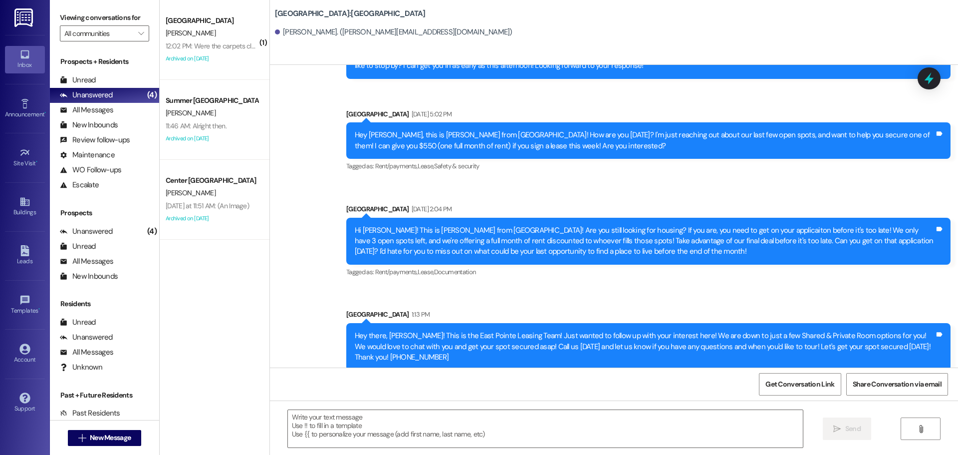
scroll to position [426, 0]
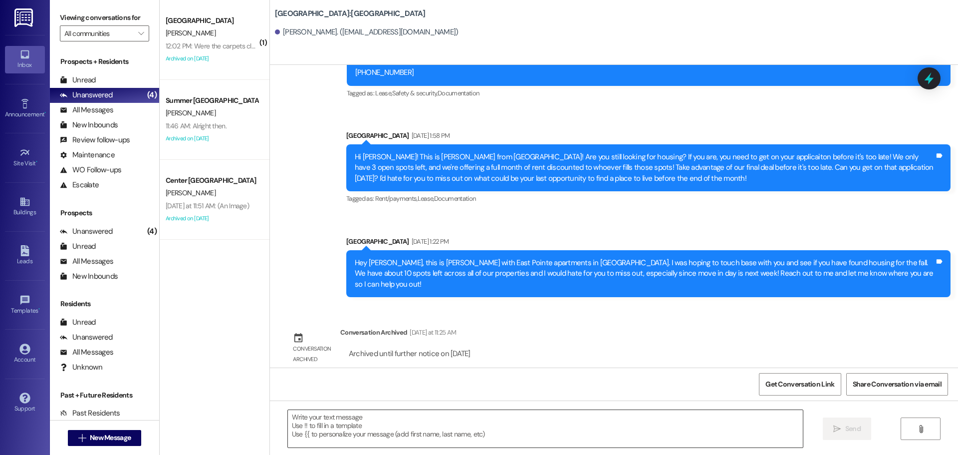
click at [329, 416] on textarea at bounding box center [545, 428] width 515 height 37
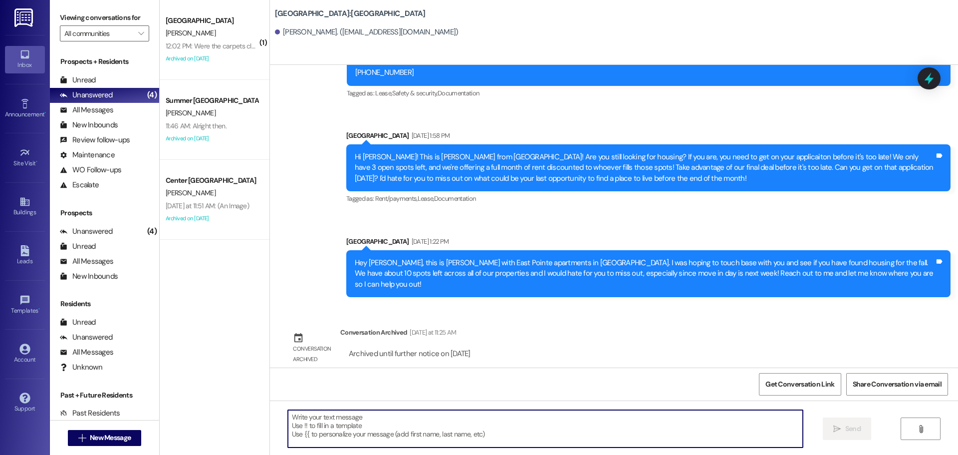
paste textarea "Hey there, {{first_name}}! This is the East Pointe Leasing Team! Just wanted to…"
type textarea "Hey there, {{first_name}}! This is the East Pointe Leasing Team! Just wanted to…"
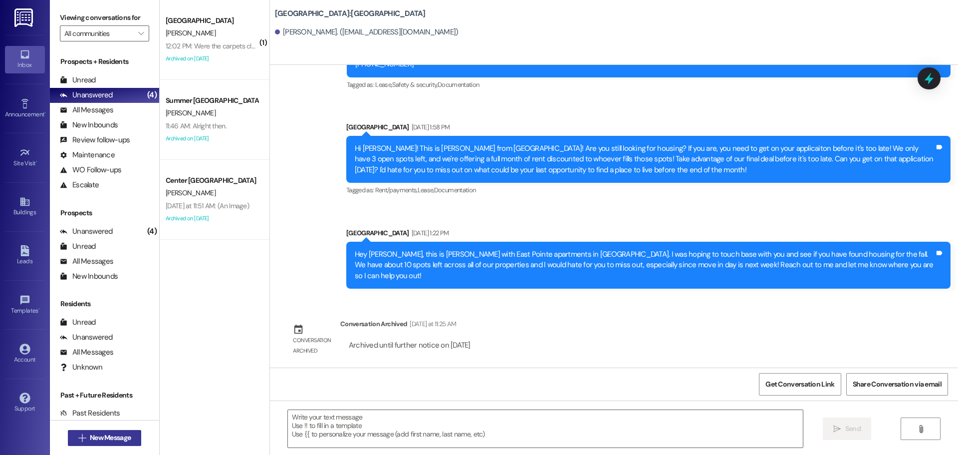
click at [116, 444] on button " New Message" at bounding box center [105, 438] width 74 height 16
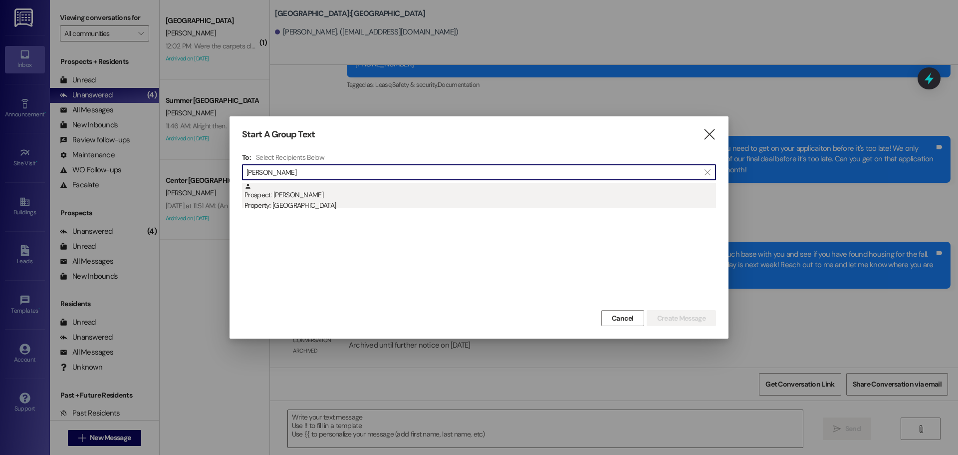
type input "ian scott"
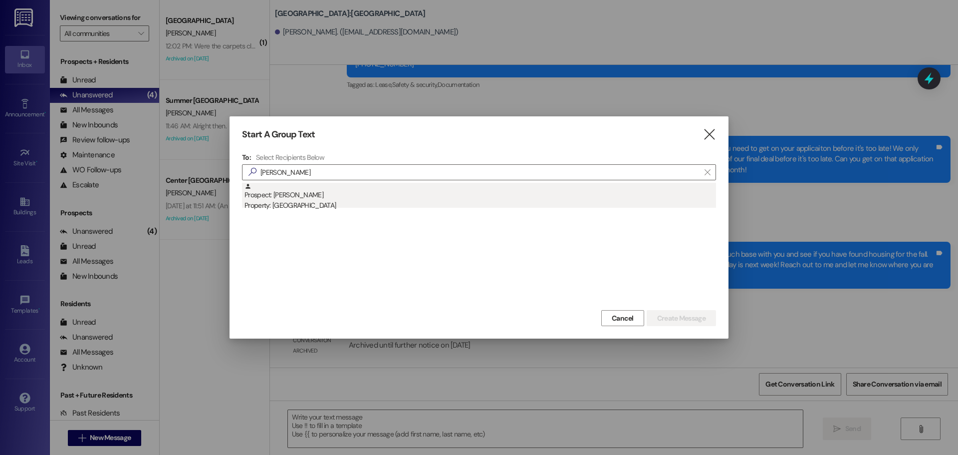
click at [380, 185] on div "Prospect: Ian Scott Property: East Pointe" at bounding box center [480, 197] width 472 height 28
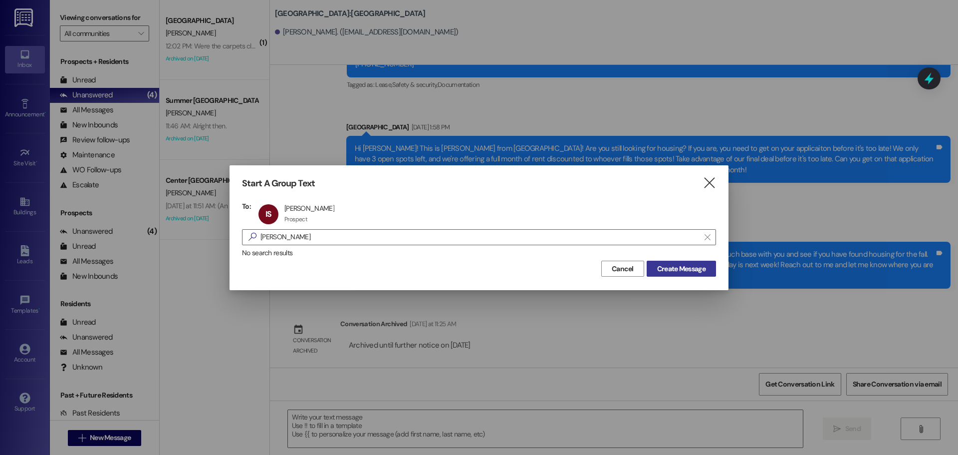
click at [665, 267] on span "Create Message" at bounding box center [681, 268] width 48 height 10
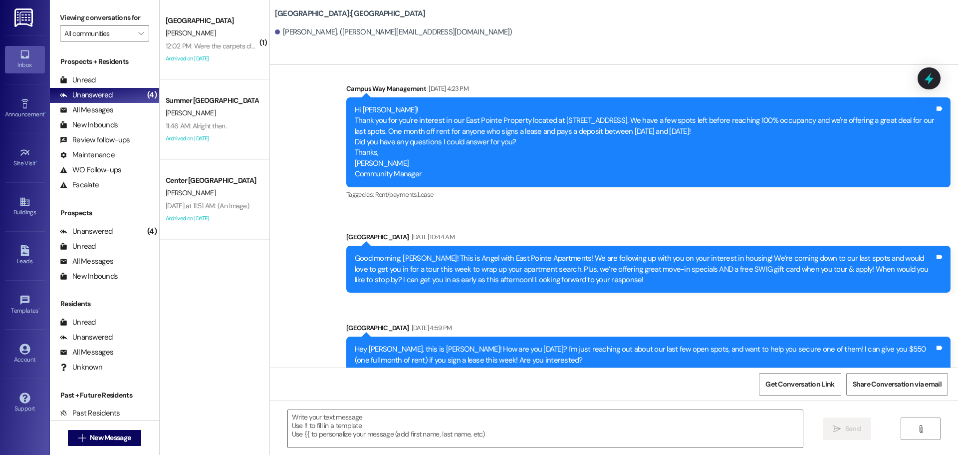
scroll to position [856, 0]
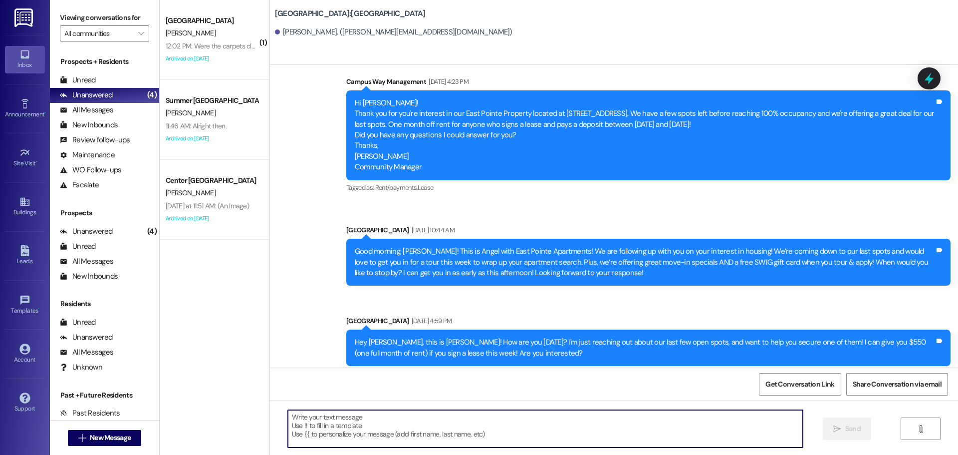
click at [457, 439] on textarea at bounding box center [545, 428] width 515 height 37
paste textarea "Hey there, {{first_name}}! This is the East Pointe Leasing Team! Just wanted to…"
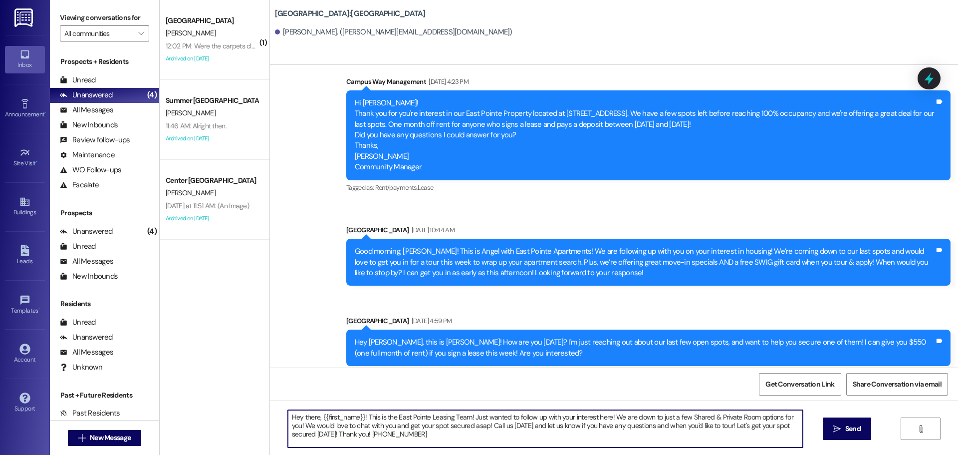
type textarea "Hey there, {{first_name}}! This is the East Pointe Leasing Team! Just wanted to…"
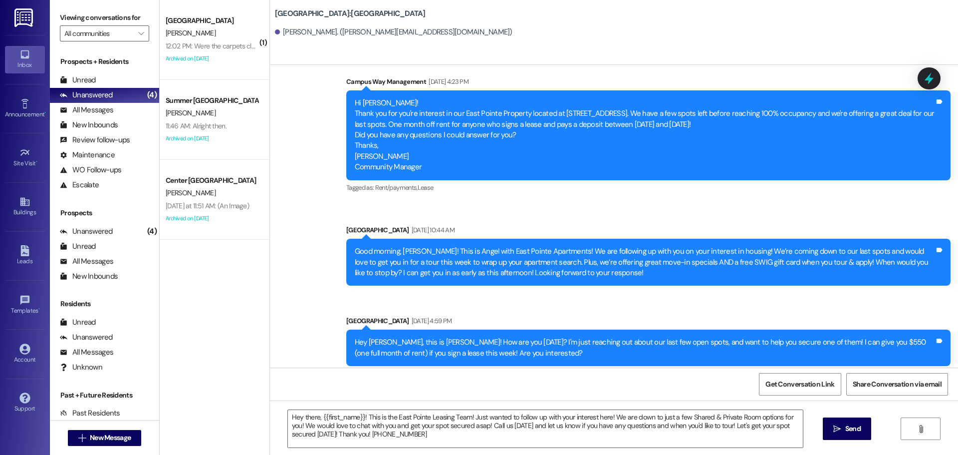
click at [858, 425] on span "Send" at bounding box center [852, 428] width 15 height 10
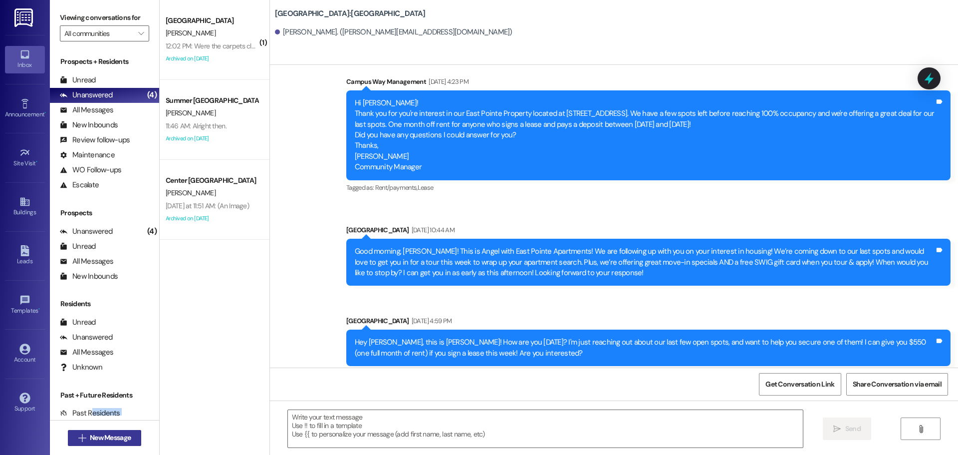
drag, startPoint x: 92, startPoint y: 424, endPoint x: 96, endPoint y: 436, distance: 13.1
click at [93, 426] on div "Viewing conversations for All communities  Prospects + Residents Unread (0) Un…" at bounding box center [105, 227] width 110 height 455
click at [97, 440] on span "New Message" at bounding box center [110, 437] width 41 height 10
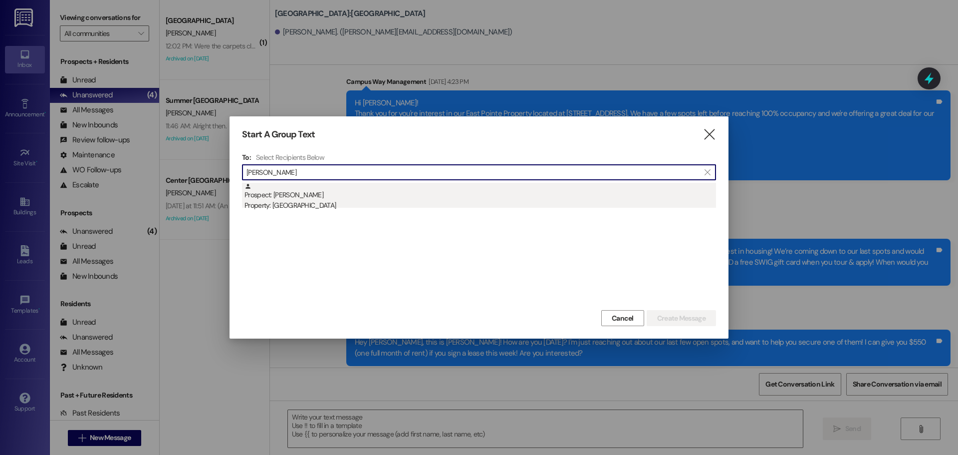
type input "dani peter"
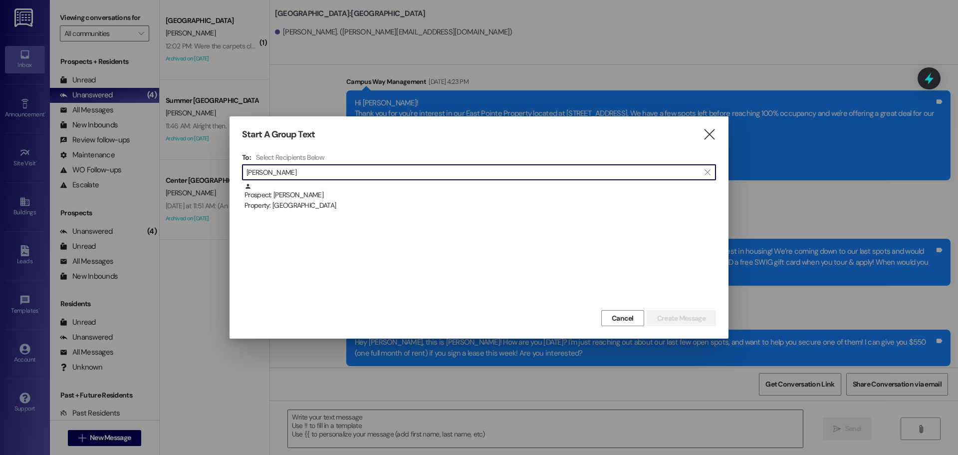
click at [433, 191] on div "Prospect: Dani Petersen Property: East Pointe" at bounding box center [480, 197] width 472 height 28
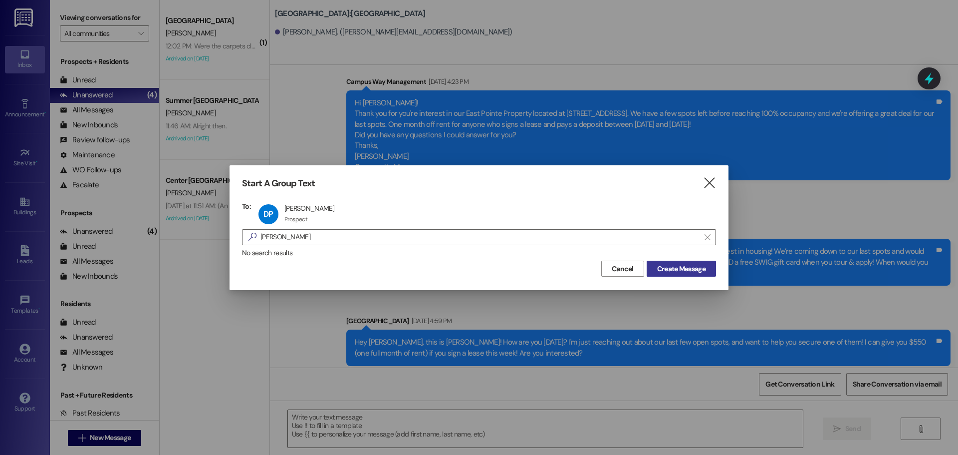
click at [690, 272] on span "Create Message" at bounding box center [681, 268] width 48 height 10
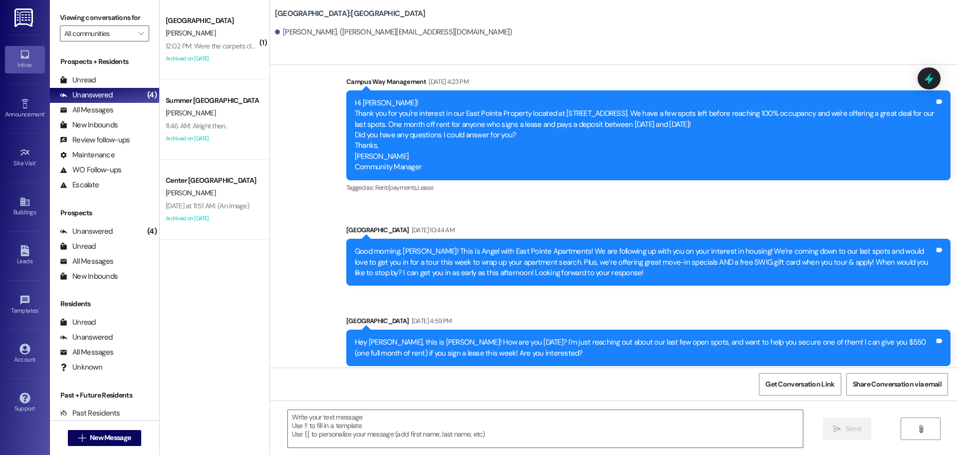
scroll to position [71, 0]
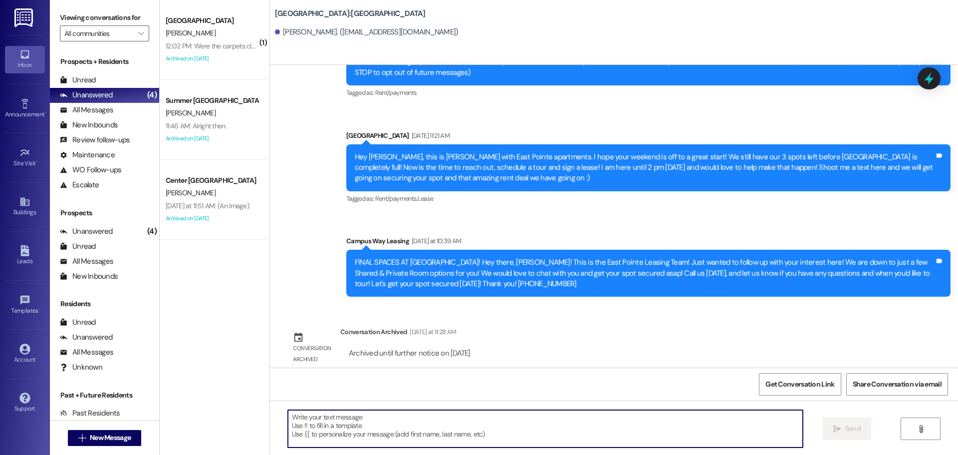
click at [388, 411] on textarea at bounding box center [545, 428] width 515 height 37
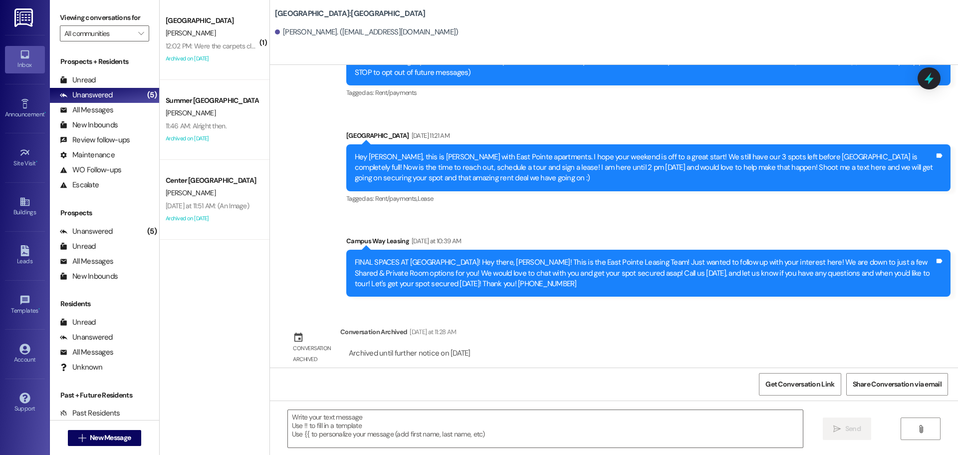
click at [86, 425] on div " New Message" at bounding box center [105, 437] width 74 height 25
click at [82, 442] on span " New Message" at bounding box center [104, 437] width 57 height 10
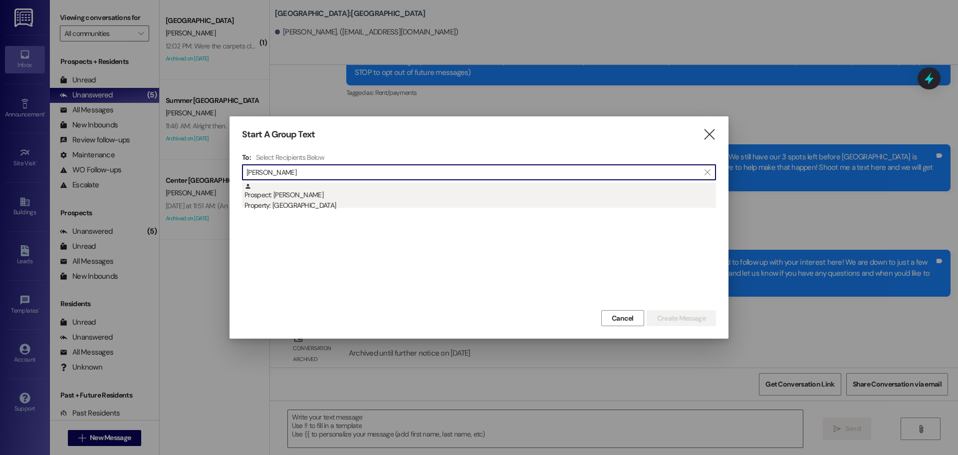
type input "katelyn joh"
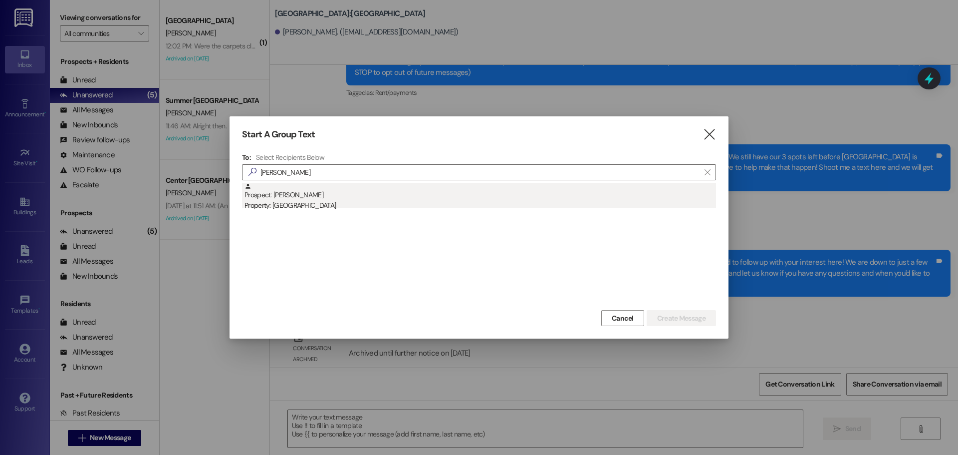
click at [449, 204] on div "Property: [GEOGRAPHIC_DATA]" at bounding box center [480, 205] width 472 height 10
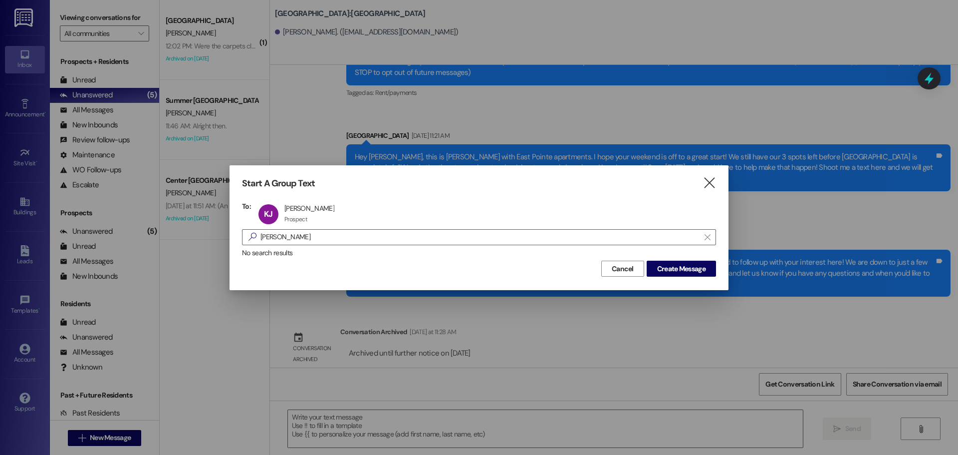
click at [678, 260] on div "Cancel Create Message" at bounding box center [479, 267] width 474 height 18
click at [679, 263] on span "Create Message" at bounding box center [681, 268] width 48 height 10
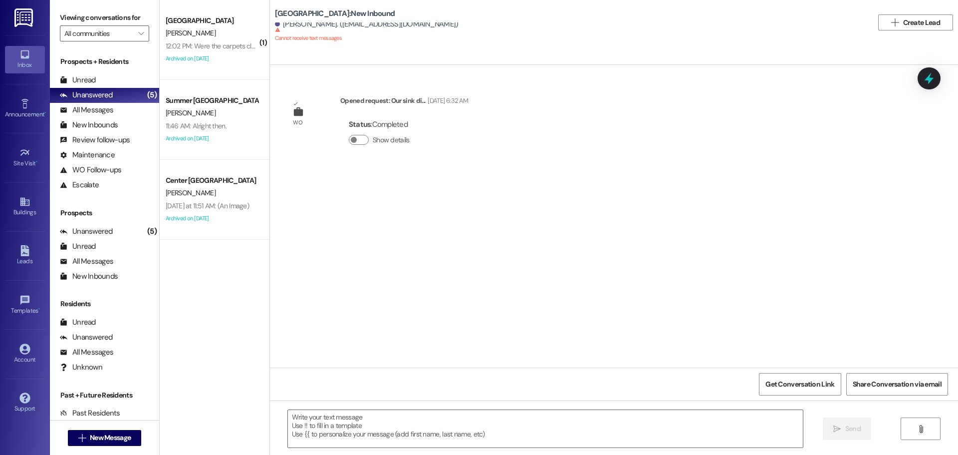
scroll to position [0, 0]
click at [113, 431] on button " New Message" at bounding box center [105, 438] width 74 height 16
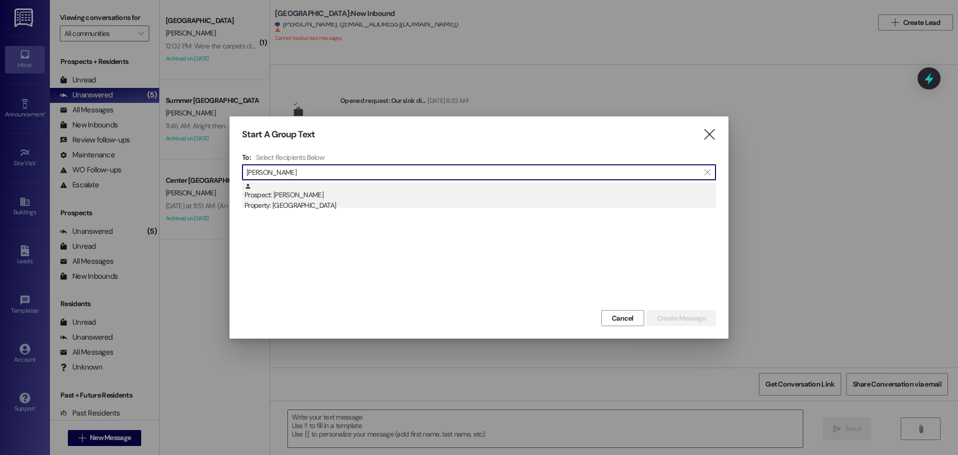
type input "conner halvorsen"
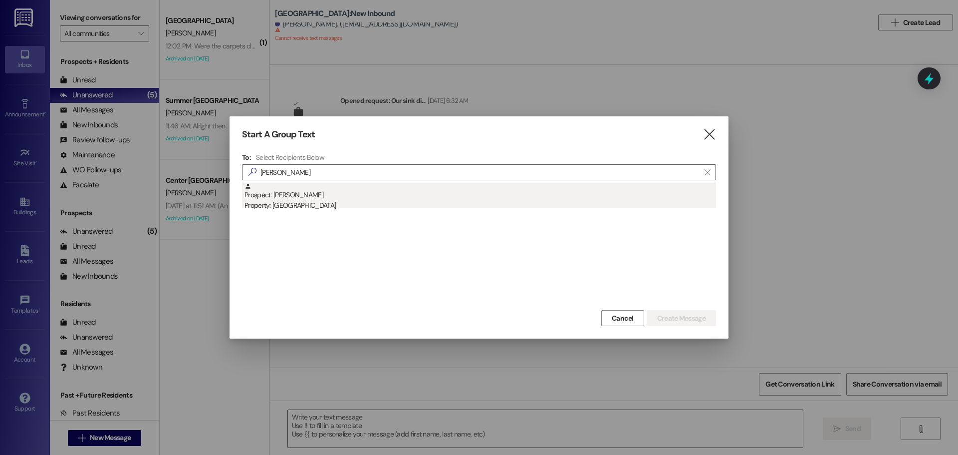
click at [543, 201] on div "Property: [GEOGRAPHIC_DATA]" at bounding box center [480, 205] width 472 height 10
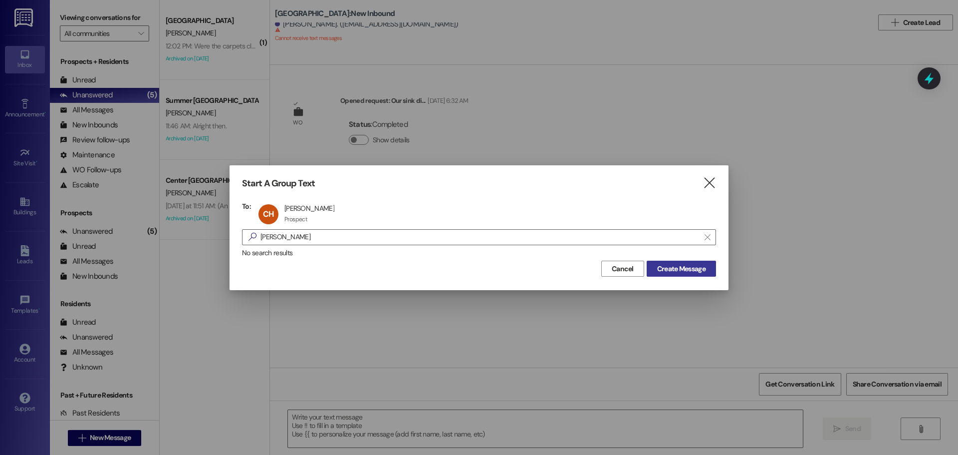
click at [670, 268] on span "Create Message" at bounding box center [681, 268] width 48 height 10
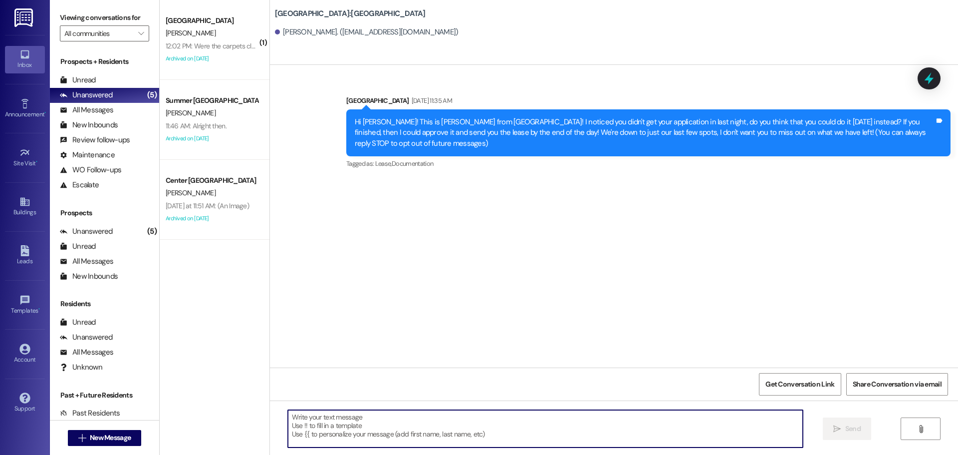
click at [344, 426] on textarea at bounding box center [545, 428] width 515 height 37
paste textarea "Hey there, {{first_name}}! This is the East Pointe Leasing Team! Just wanted to…"
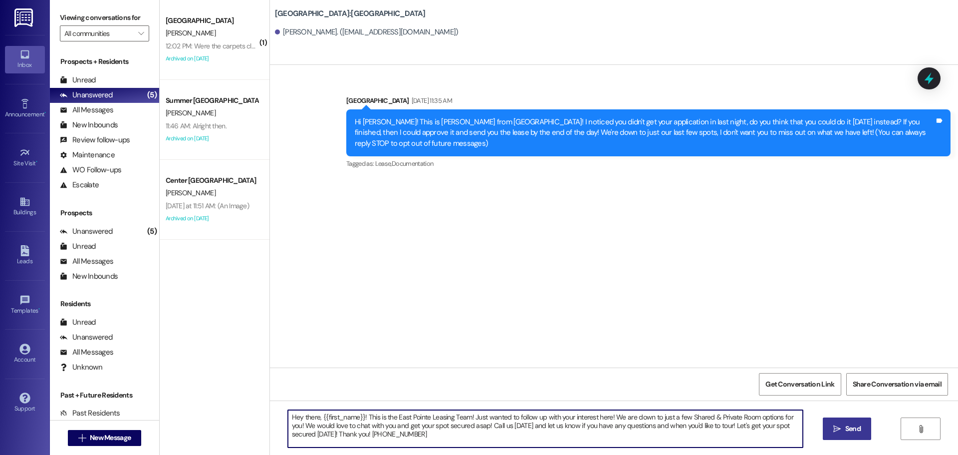
type textarea "Hey there, {{first_name}}! This is the East Pointe Leasing Team! Just wanted to…"
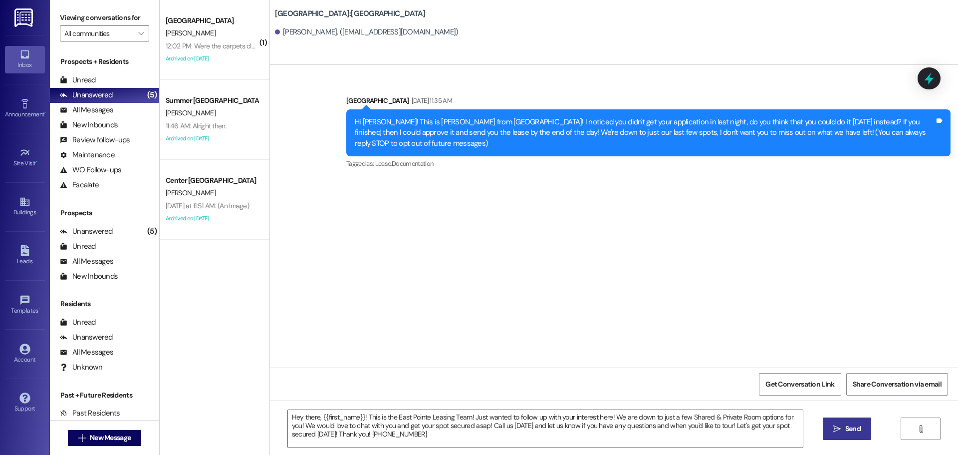
click at [828, 428] on button " Send" at bounding box center [847, 428] width 48 height 22
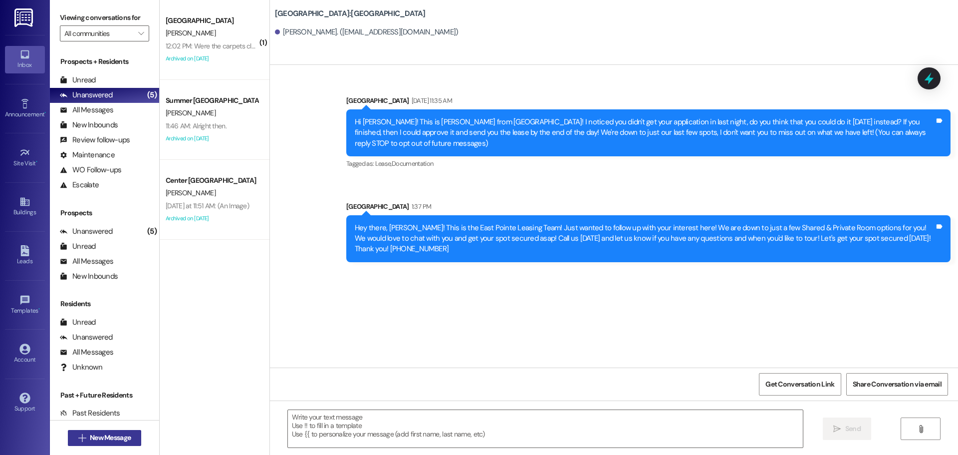
click at [121, 440] on span "New Message" at bounding box center [110, 437] width 41 height 10
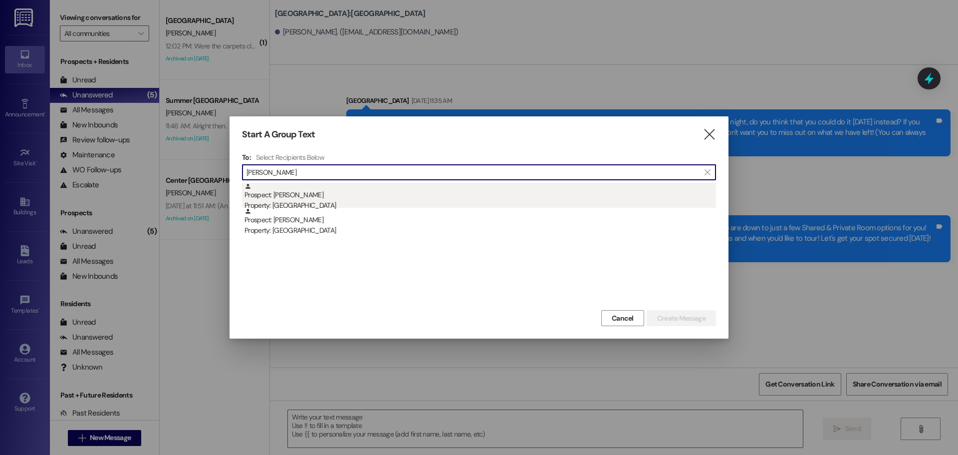
type input "thomas bates"
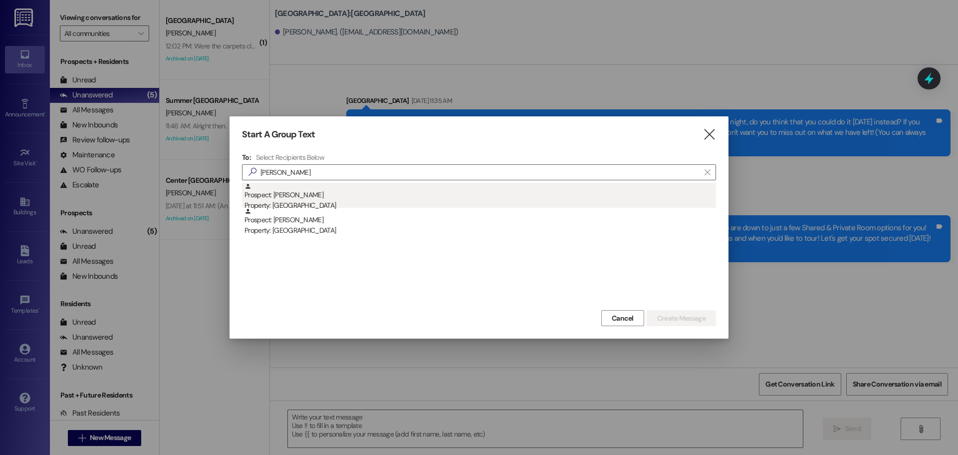
click at [361, 193] on div "Prospect: Thomas Bates Property: East Pointe" at bounding box center [480, 197] width 472 height 28
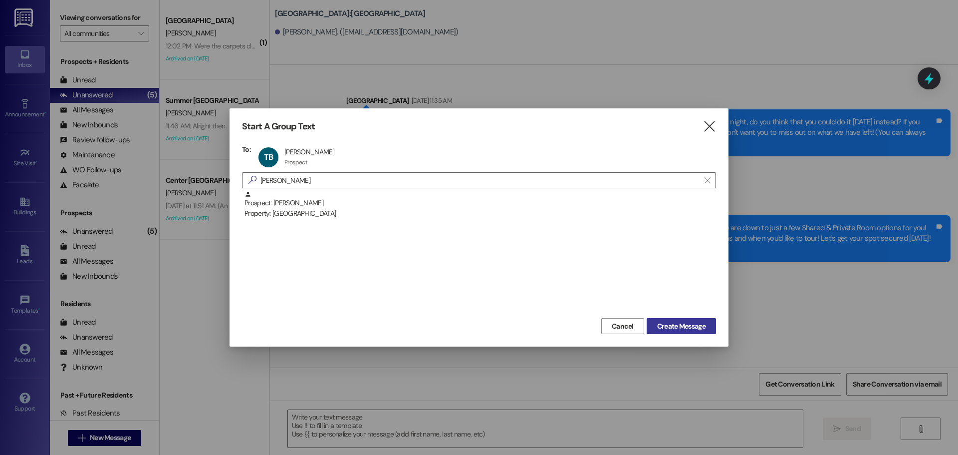
click at [674, 329] on span "Create Message" at bounding box center [681, 326] width 48 height 10
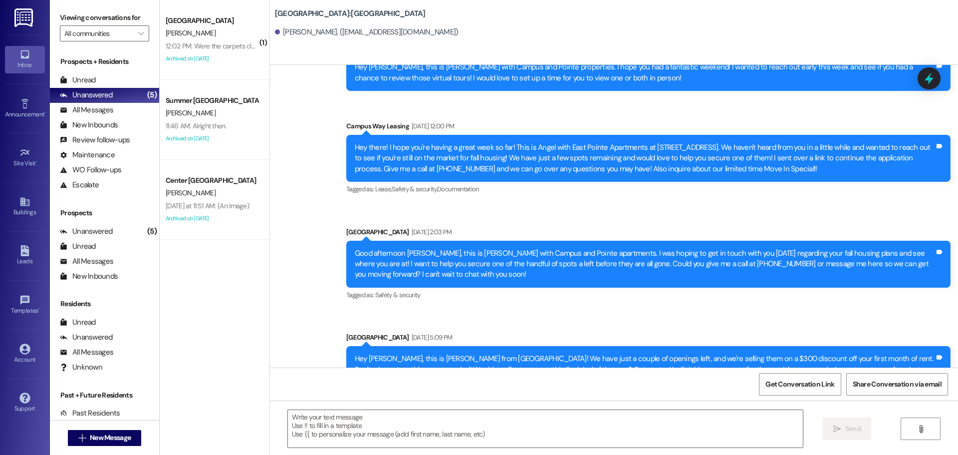
scroll to position [848, 0]
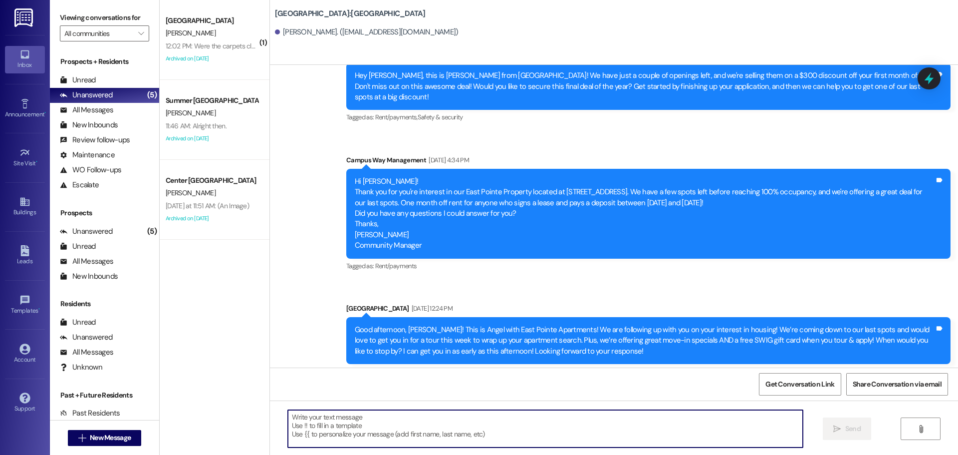
click at [307, 440] on textarea at bounding box center [545, 428] width 515 height 37
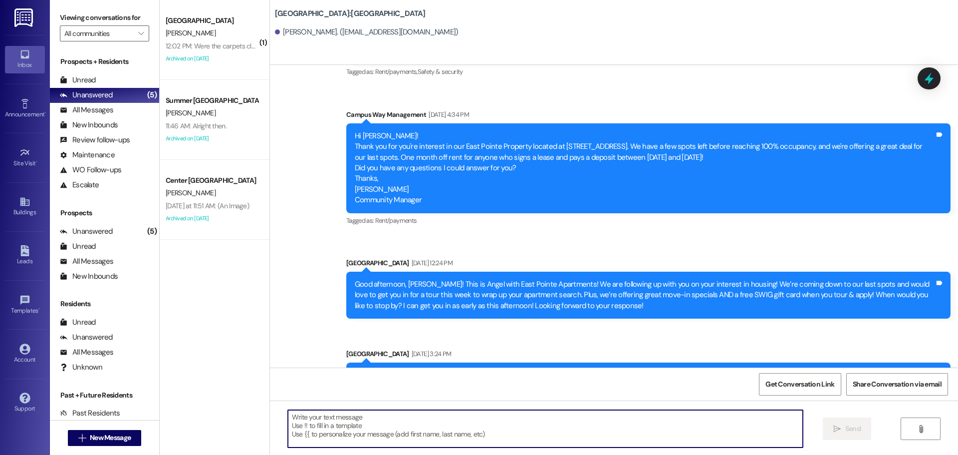
scroll to position [927, 0]
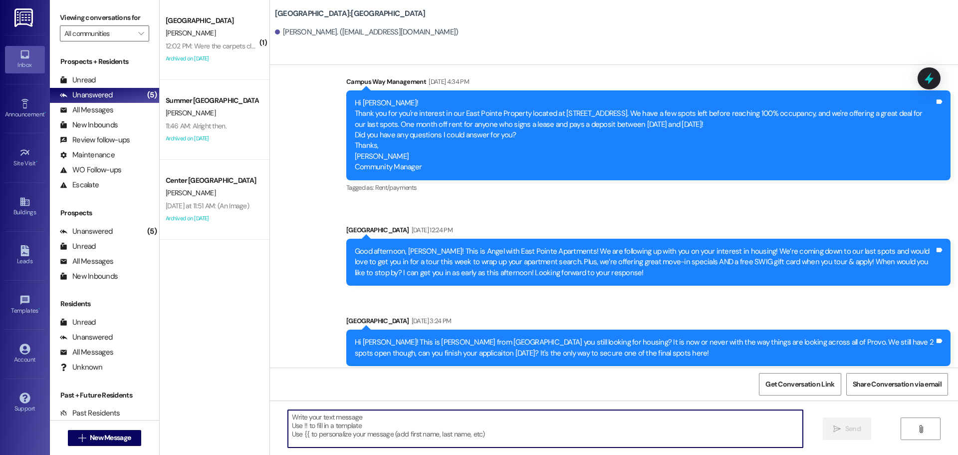
paste textarea "Hey there, {{first_name}}! This is the East Pointe Leasing Team! Just wanted to…"
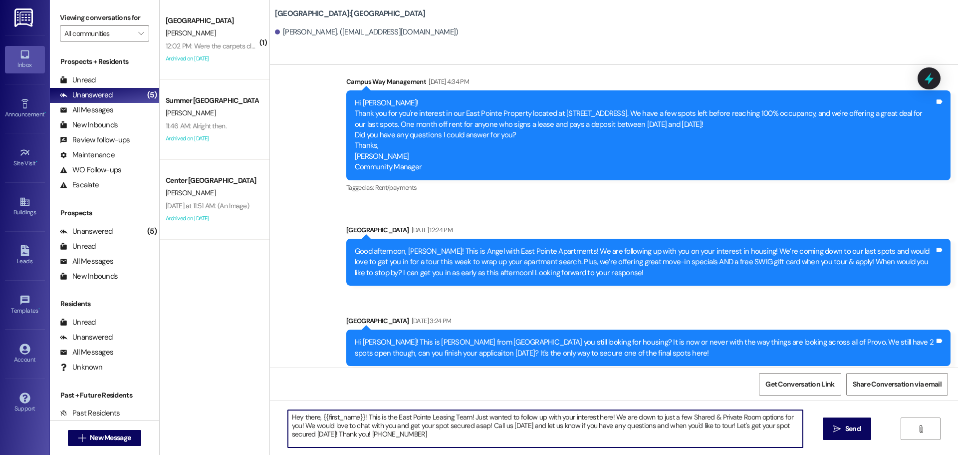
type textarea "Hey there, {{first_name}}! This is the East Pointe Leasing Team! Just wanted to…"
click at [825, 416] on div "Hey there, {{first_name}}! This is the East Pointe Leasing Team! Just wanted to…" at bounding box center [614, 437] width 688 height 75
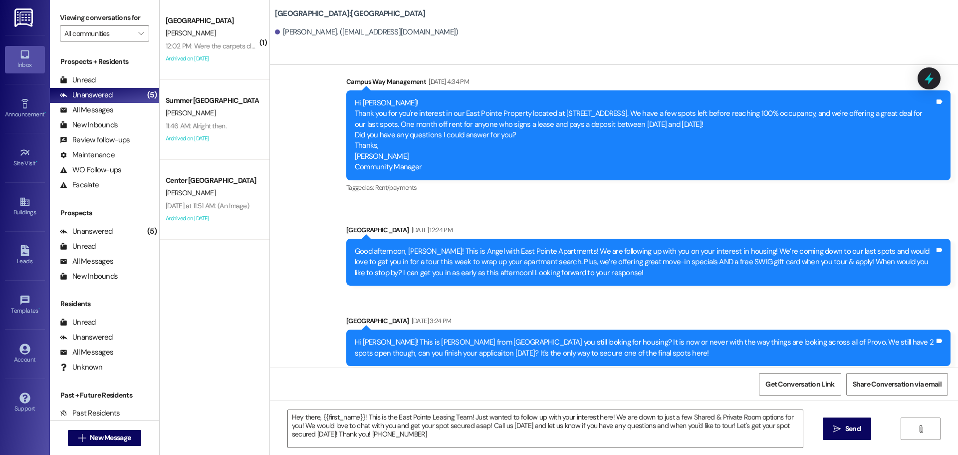
click at [855, 424] on span "Send" at bounding box center [852, 428] width 15 height 10
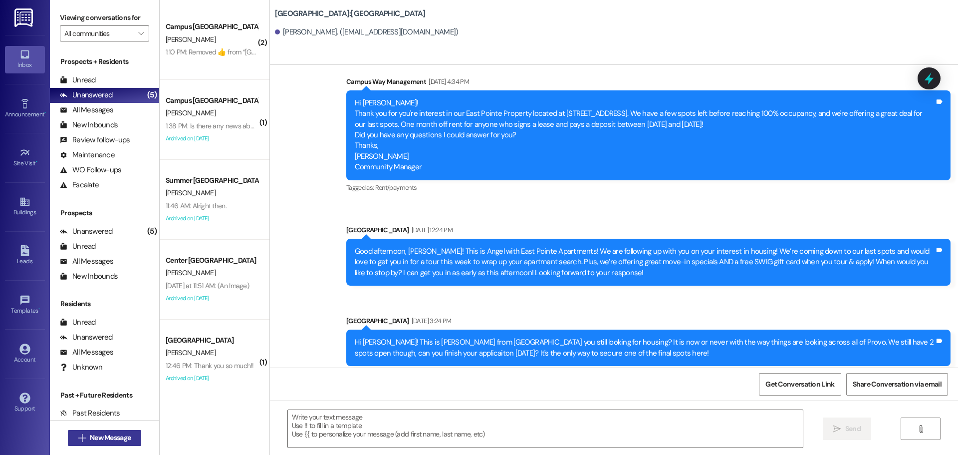
click at [90, 439] on span "New Message" at bounding box center [110, 437] width 41 height 10
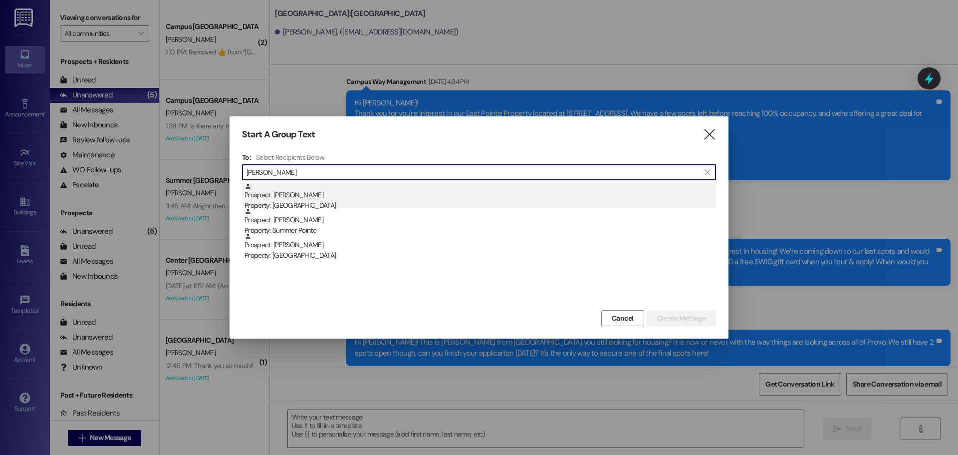
type input "peter robbin"
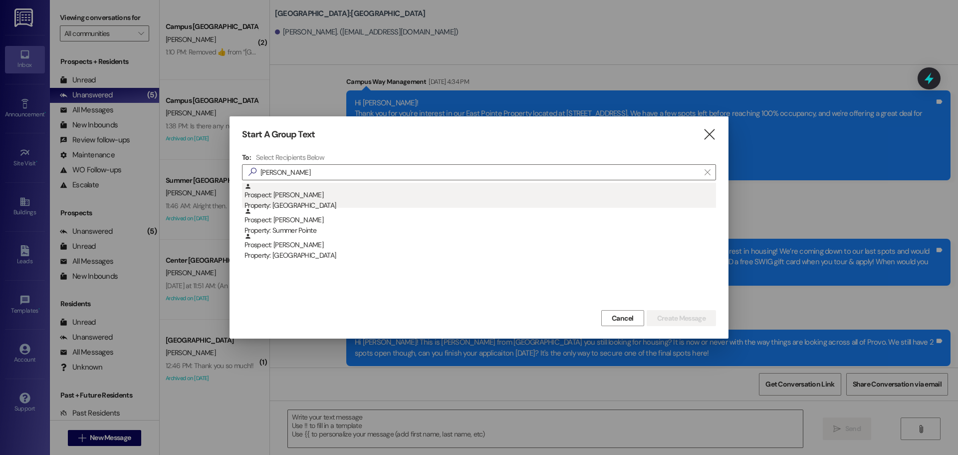
click at [427, 204] on div "Property: [GEOGRAPHIC_DATA]" at bounding box center [480, 205] width 472 height 10
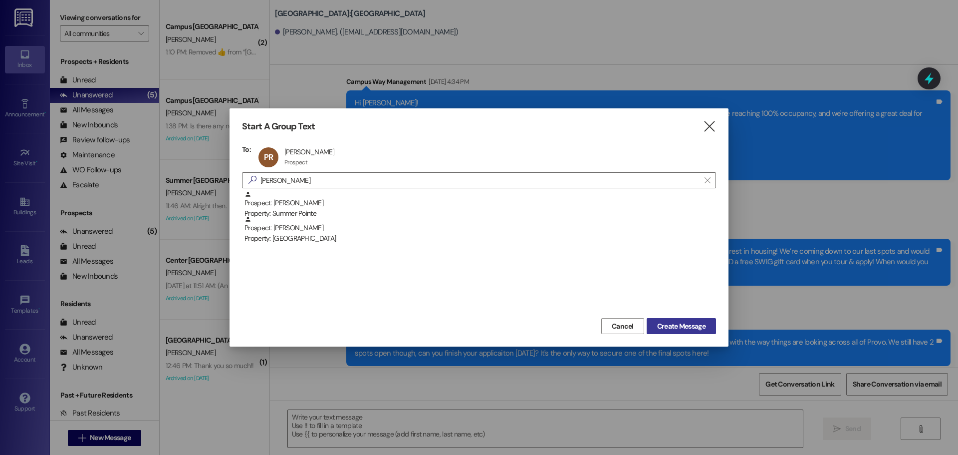
click at [679, 323] on span "Create Message" at bounding box center [681, 326] width 48 height 10
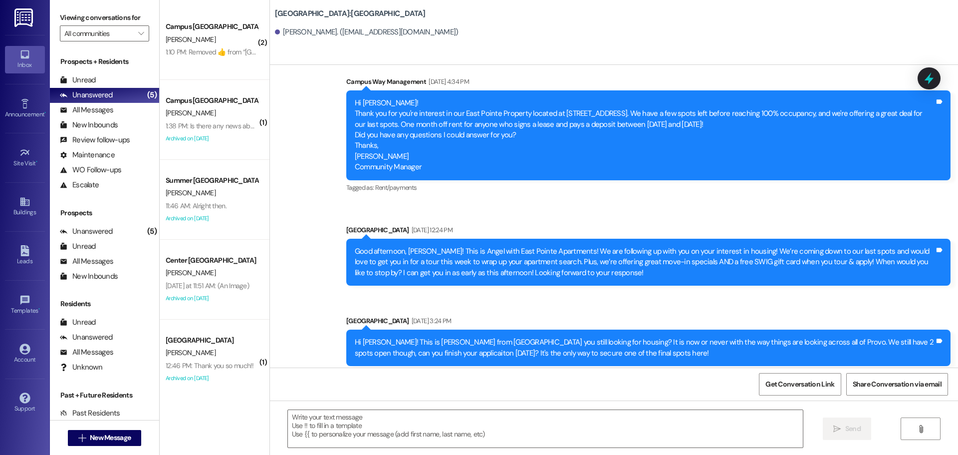
scroll to position [0, 0]
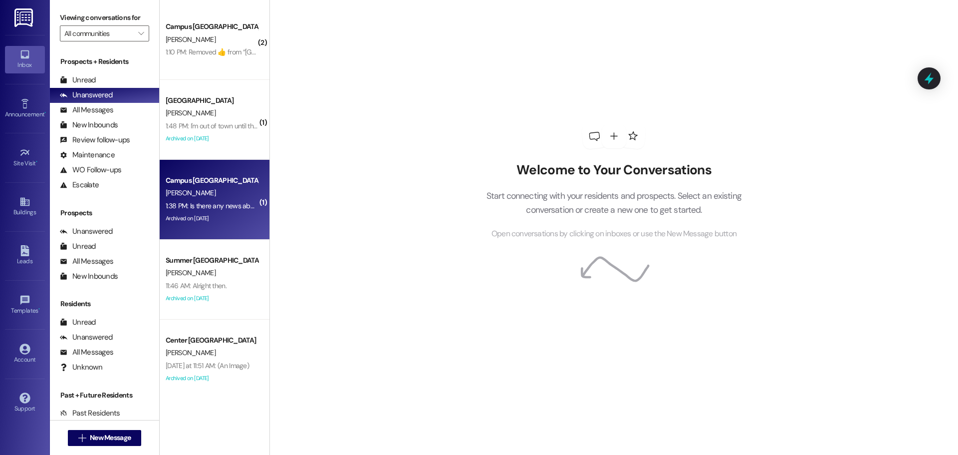
click at [215, 204] on div "1:38 PM: Is there any news about switching rooms? 1:38 PM: Is there any news ab…" at bounding box center [239, 205] width 146 height 9
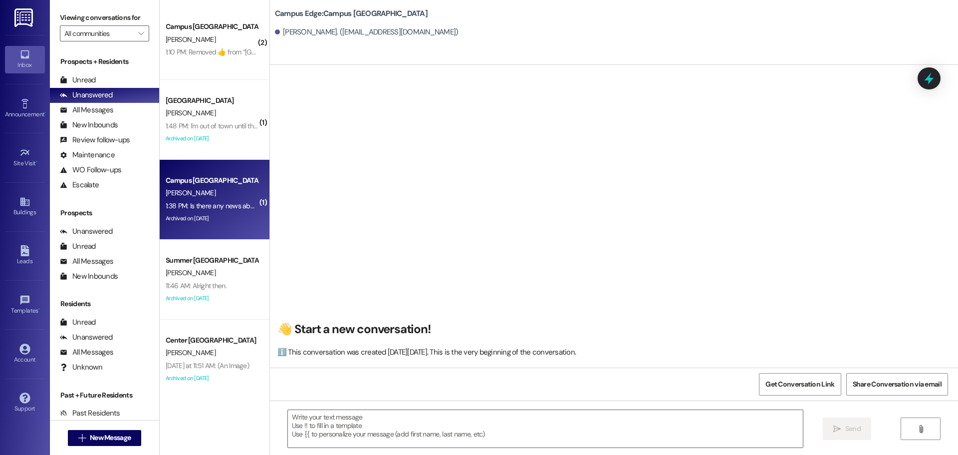
scroll to position [6144, 0]
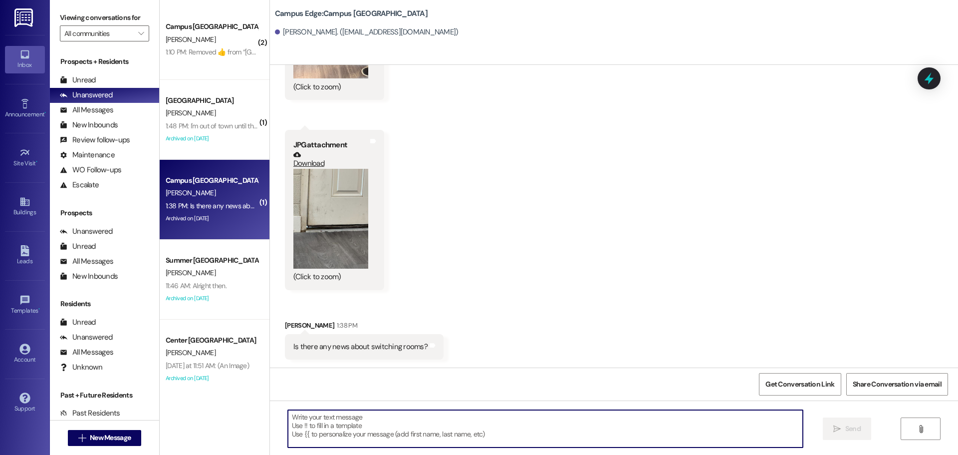
click at [406, 428] on textarea at bounding box center [545, 428] width 515 height 37
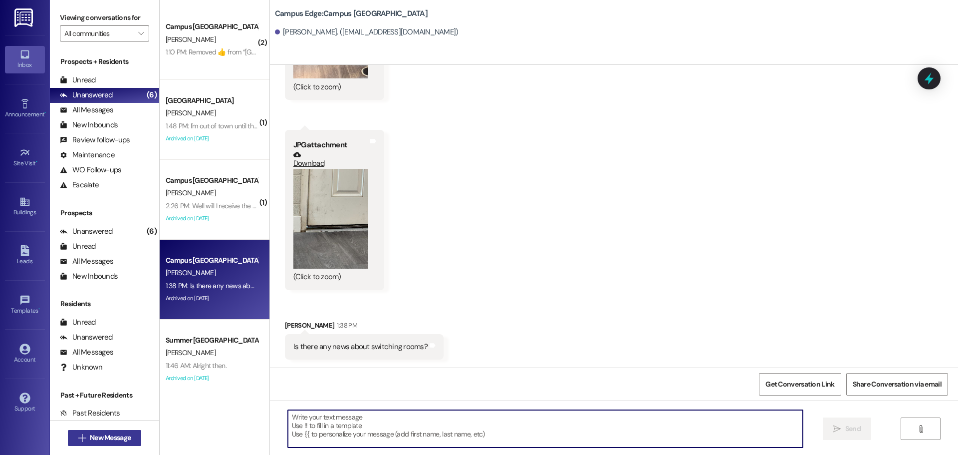
click at [135, 444] on button " New Message" at bounding box center [105, 438] width 74 height 16
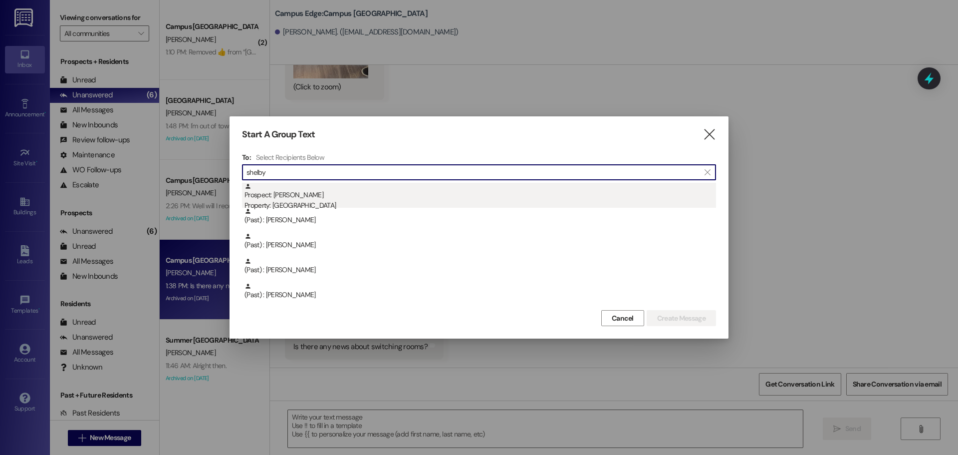
type input "shelby"
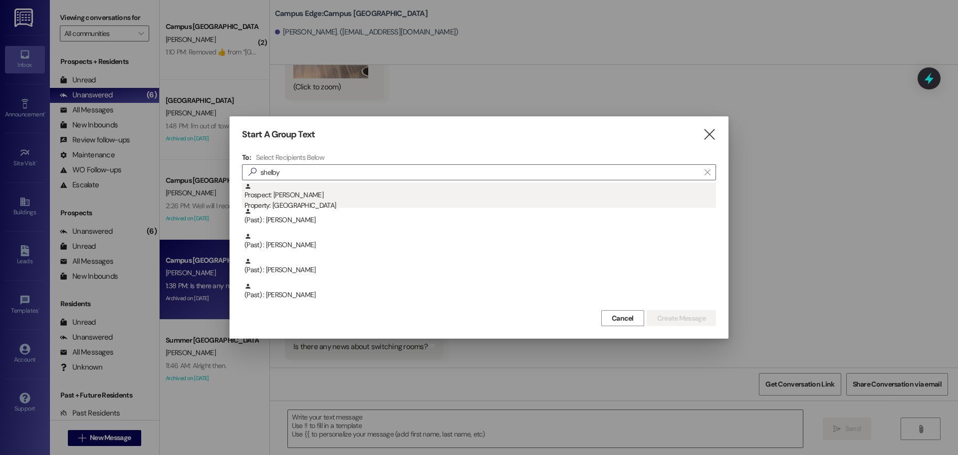
click at [445, 206] on div "Property: [GEOGRAPHIC_DATA]" at bounding box center [480, 205] width 472 height 10
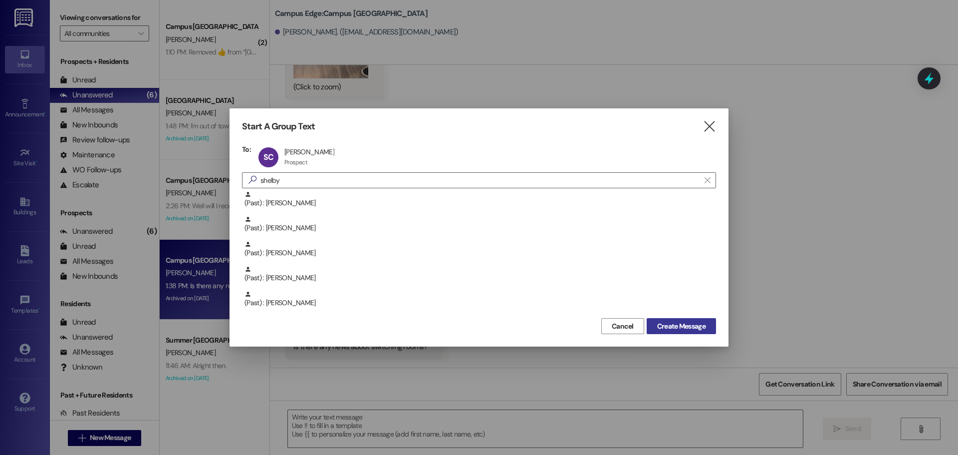
click at [705, 324] on span "Create Message" at bounding box center [681, 326] width 48 height 10
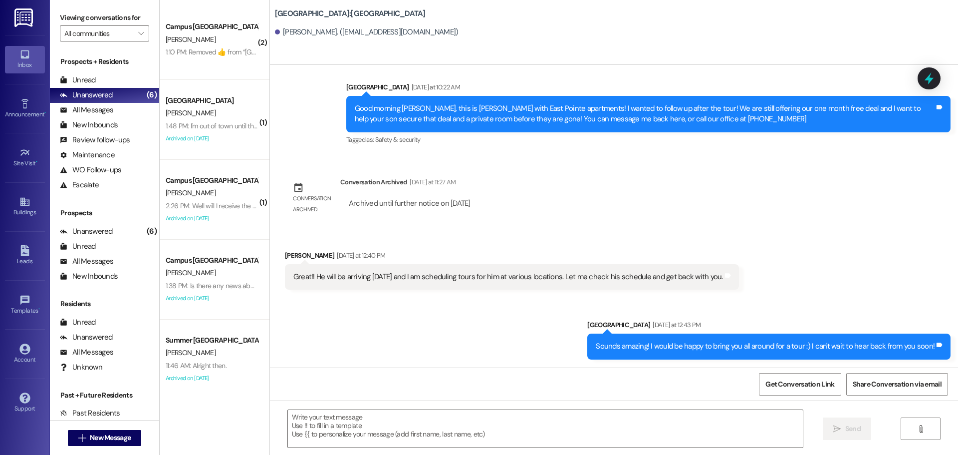
scroll to position [163, 0]
click at [85, 443] on button " New Message" at bounding box center [105, 438] width 74 height 16
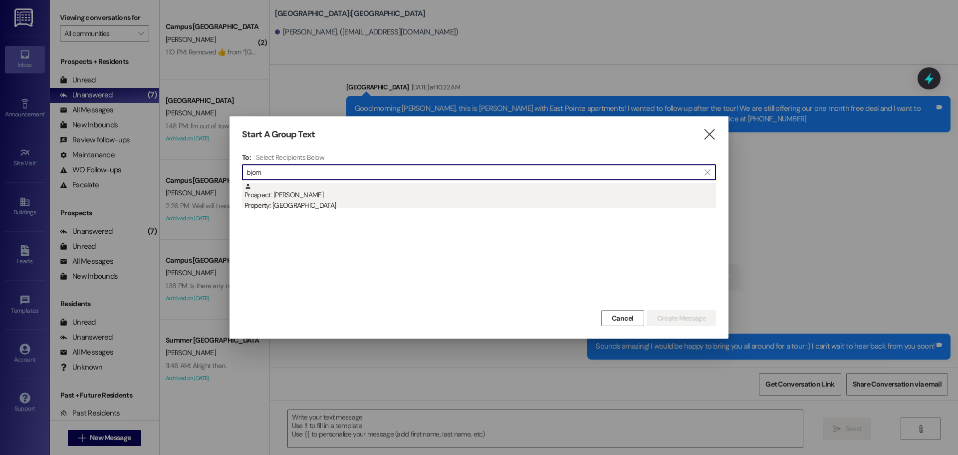
type input "bjorn"
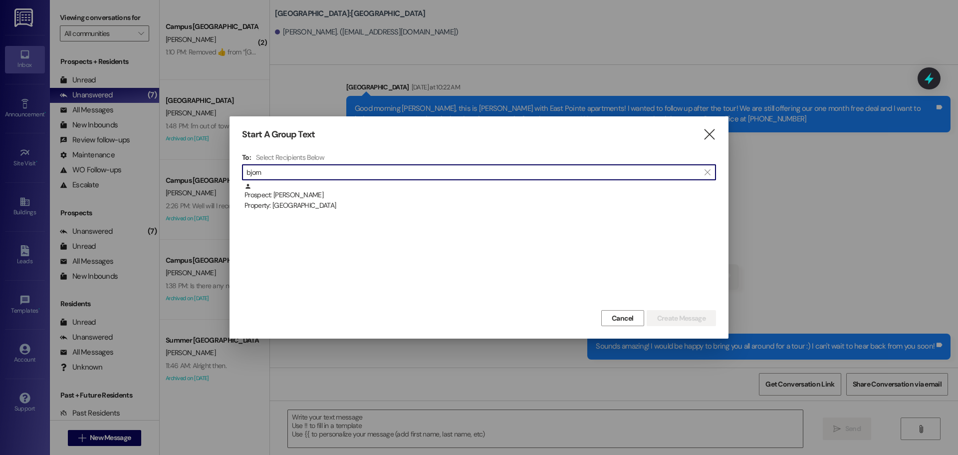
click at [415, 196] on div "Prospect: Bjorn Crowther Property: East Pointe" at bounding box center [480, 197] width 472 height 28
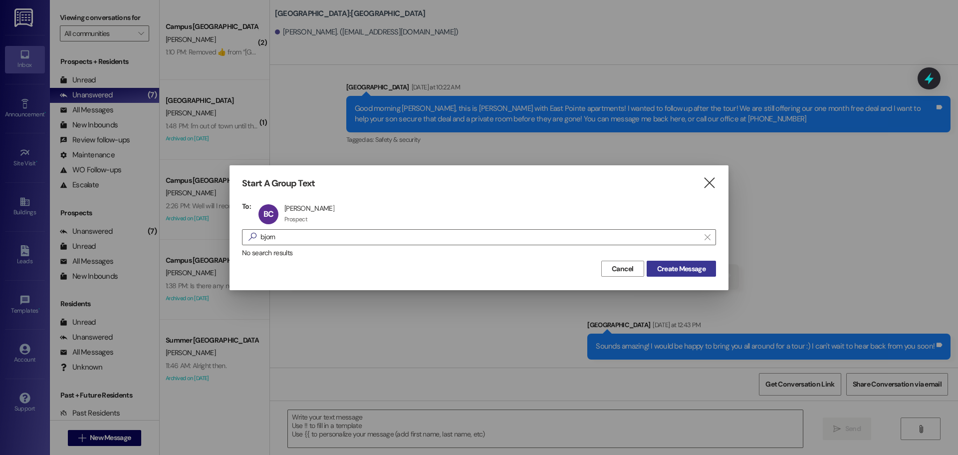
click at [682, 266] on span "Create Message" at bounding box center [681, 268] width 48 height 10
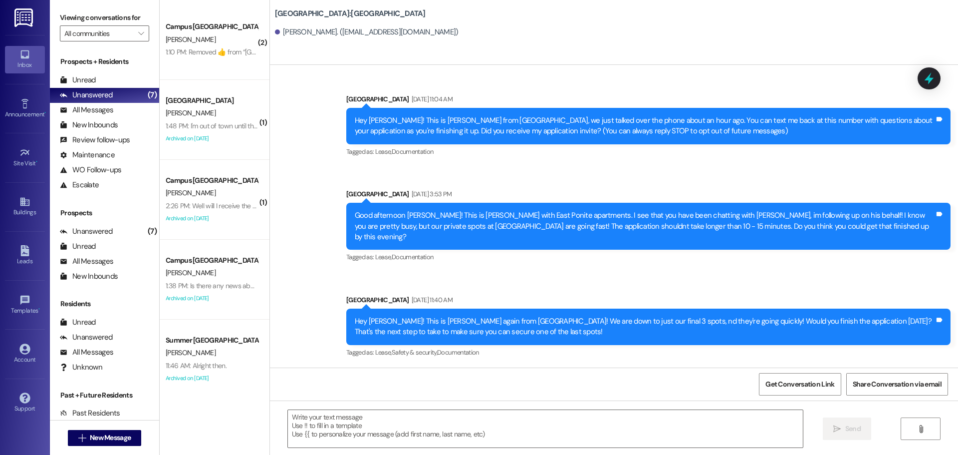
scroll to position [0, 0]
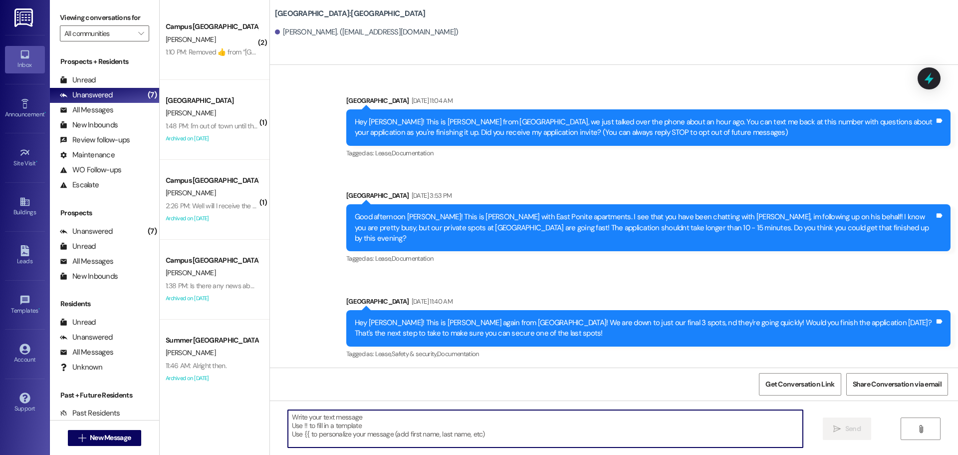
click at [382, 441] on textarea at bounding box center [545, 428] width 515 height 37
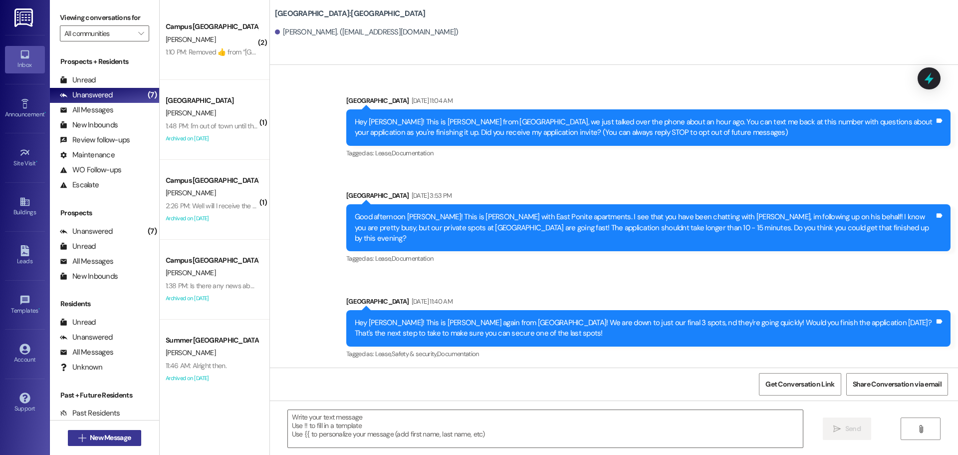
click at [124, 443] on button " New Message" at bounding box center [105, 438] width 74 height 16
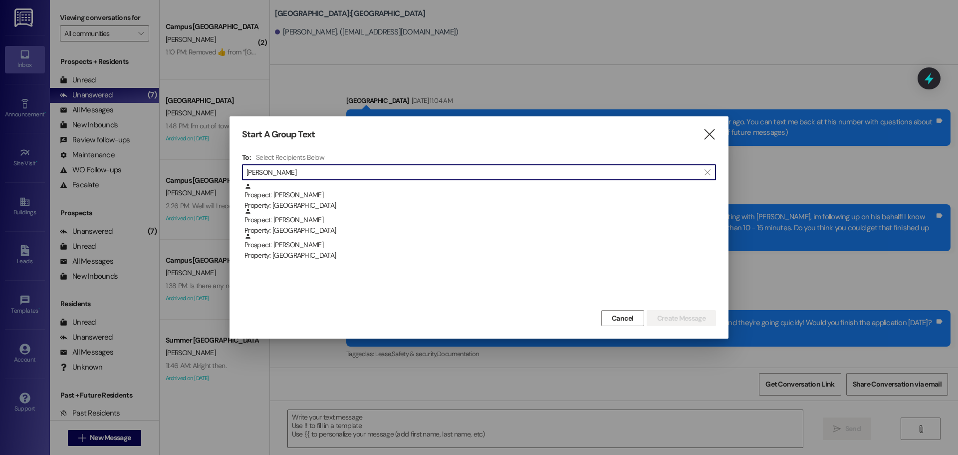
type input "dan crutchfield"
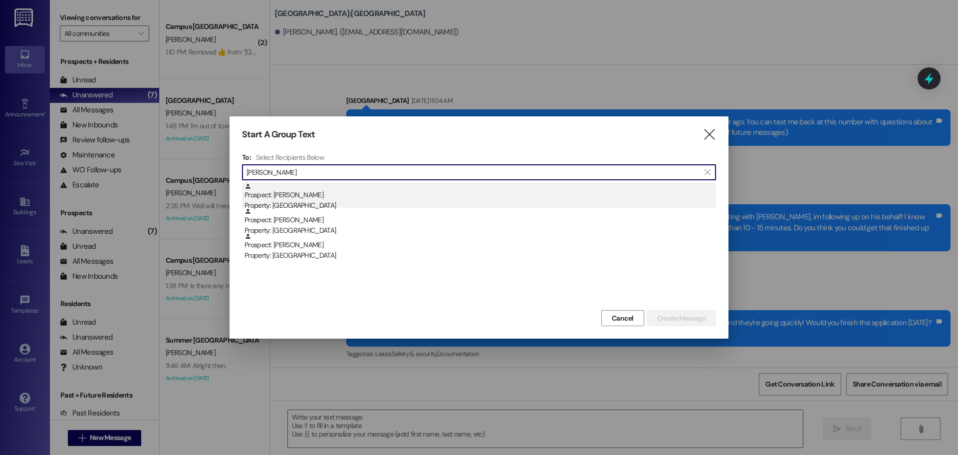
click at [356, 202] on div "Property: [GEOGRAPHIC_DATA]" at bounding box center [480, 205] width 472 height 10
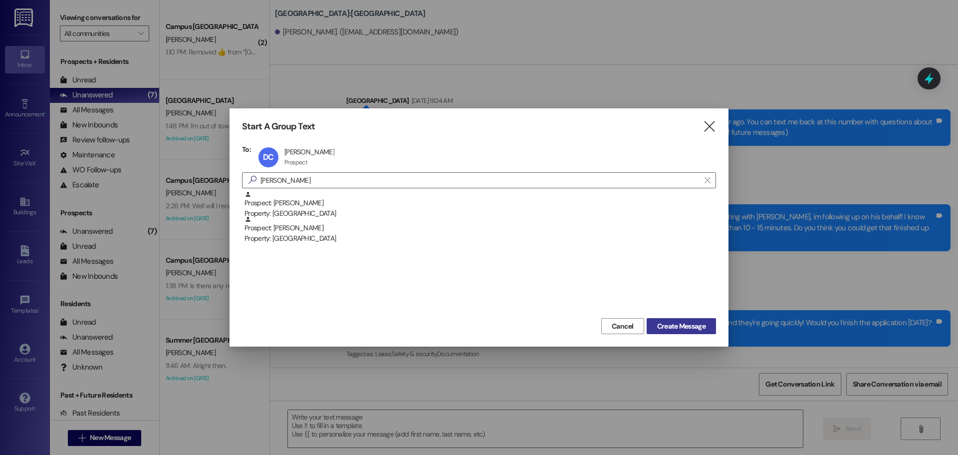
click at [690, 329] on span "Create Message" at bounding box center [681, 326] width 48 height 10
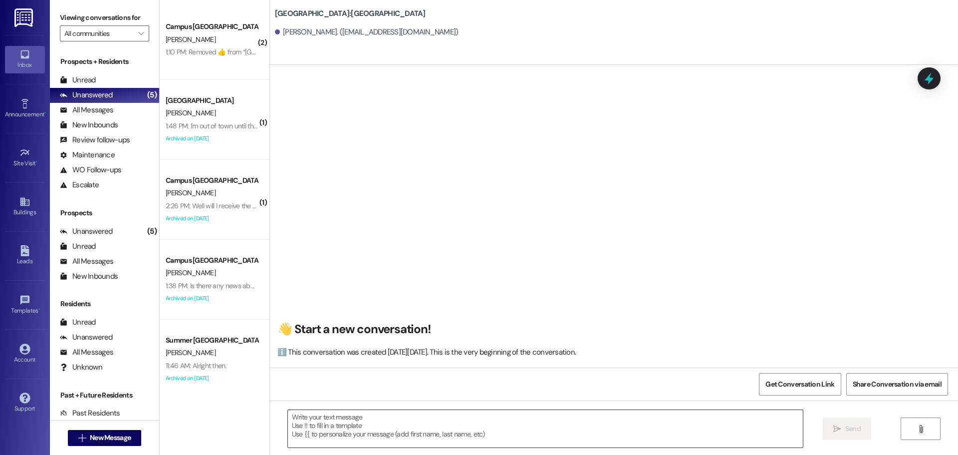
click at [358, 426] on textarea at bounding box center [545, 428] width 515 height 37
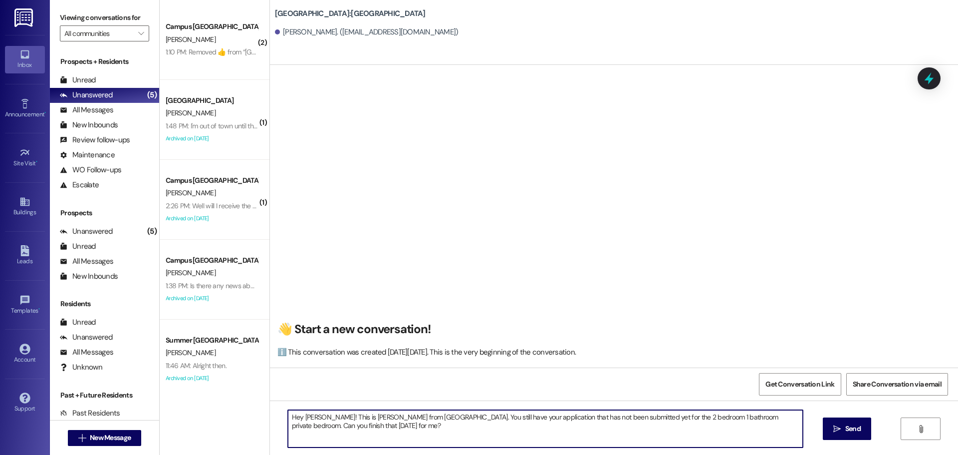
type textarea "Hey Daniel! This is Drew from East Pointe. You still have your application that…"
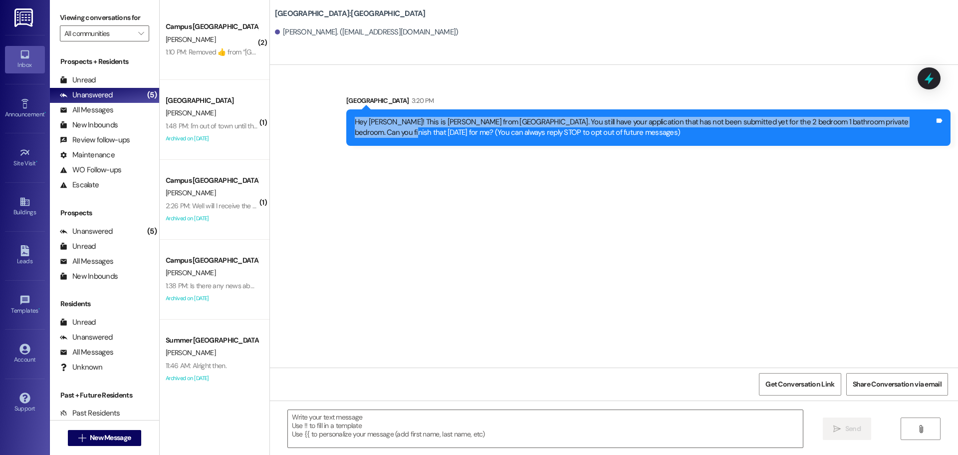
drag, startPoint x: 346, startPoint y: 121, endPoint x: 920, endPoint y: 123, distance: 573.8
click at [920, 123] on div "Hey Daniel! This is Drew from East Pointe. You still have your application that…" at bounding box center [648, 127] width 604 height 36
copy div "Hey Daniel! This is Drew from East Pointe. You still have your application that…"
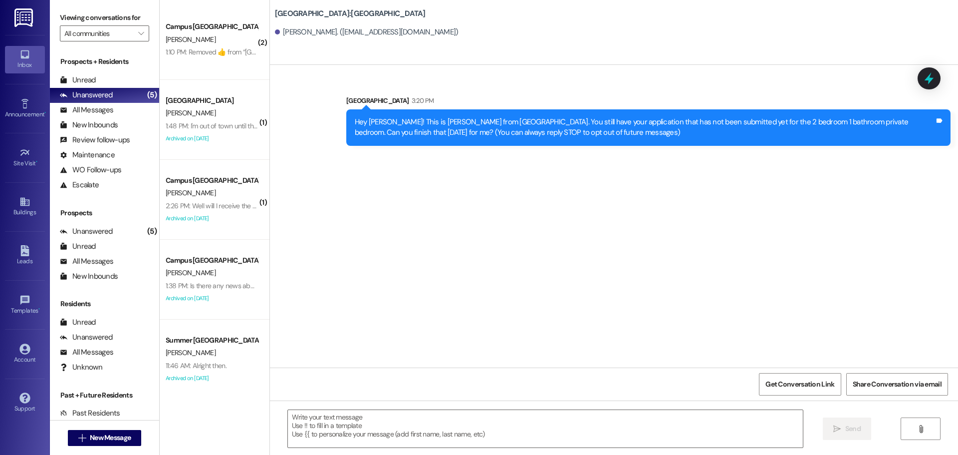
click at [552, 200] on div "Sent via SMS Leasing Campus Way 3:20 PM Hey Daniel! This is Drew from East Poin…" at bounding box center [614, 216] width 688 height 302
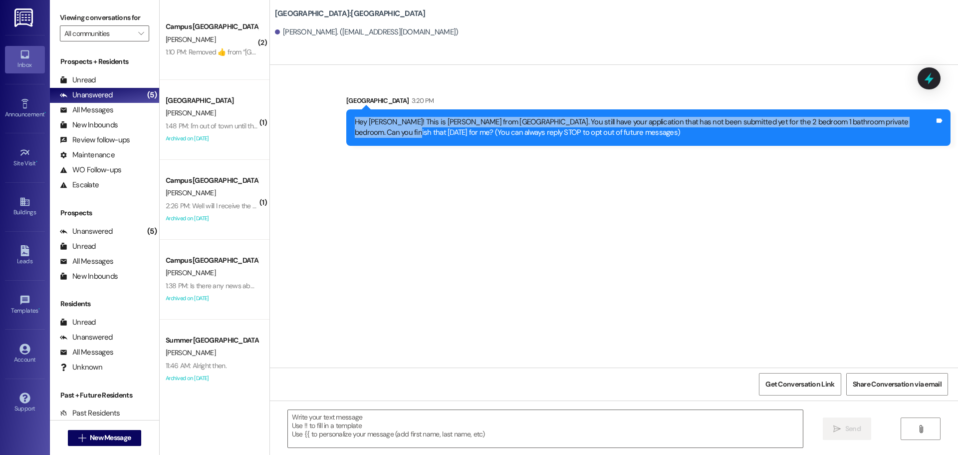
drag, startPoint x: 340, startPoint y: 120, endPoint x: 921, endPoint y: 126, distance: 580.8
click at [921, 126] on div "Hey Daniel! This is Drew from East Pointe. You still have your application that…" at bounding box center [648, 127] width 604 height 36
copy div "Hey Daniel! This is Drew from East Pointe. You still have your application that…"
click at [117, 437] on span "New Message" at bounding box center [110, 437] width 41 height 10
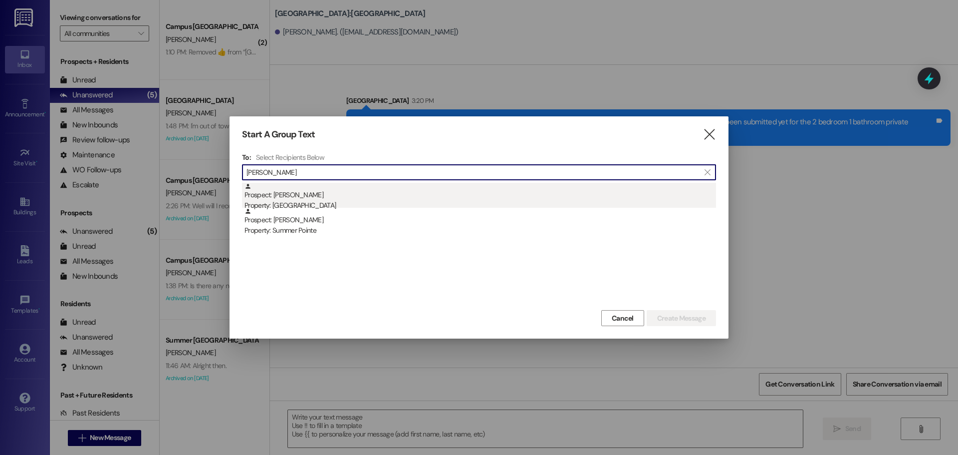
type input "jeremy carr"
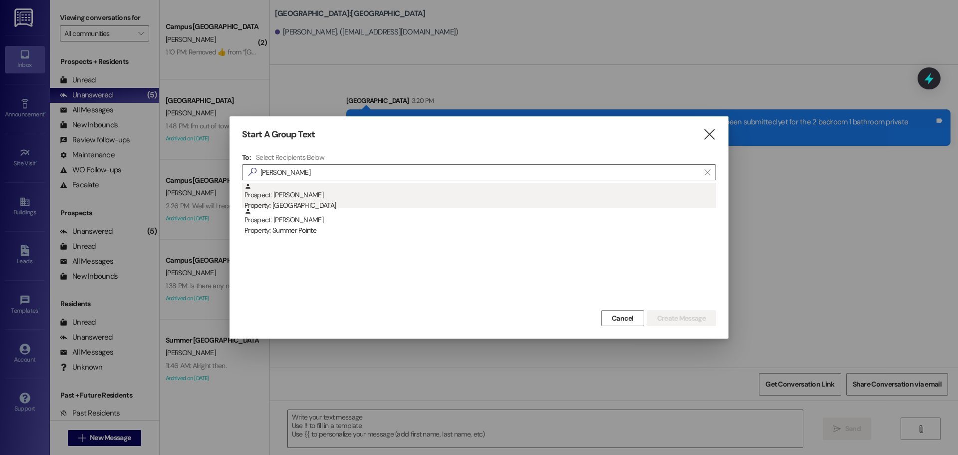
click at [373, 200] on div "Property: [GEOGRAPHIC_DATA]" at bounding box center [480, 205] width 472 height 10
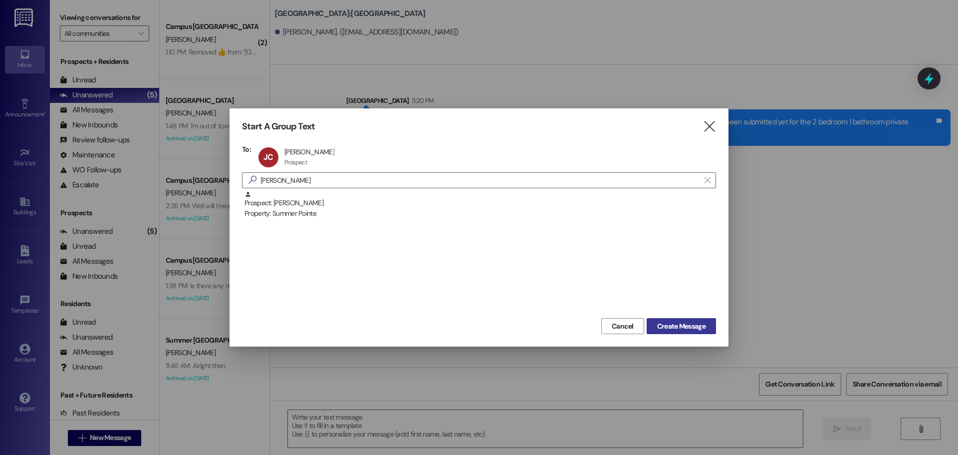
click at [701, 323] on span "Create Message" at bounding box center [681, 326] width 48 height 10
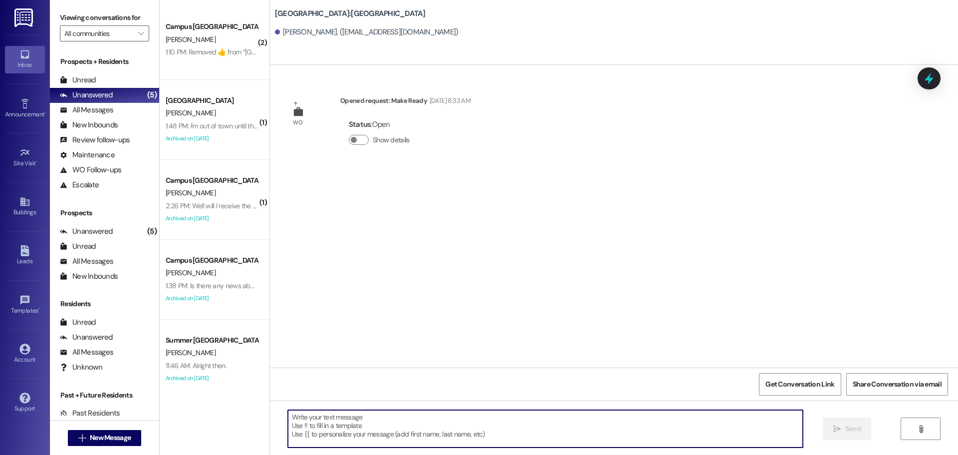
click at [477, 425] on textarea at bounding box center [545, 428] width 515 height 37
paste textarea "Hey Daniel! This is Drew from East Pointe. You still have your application that…"
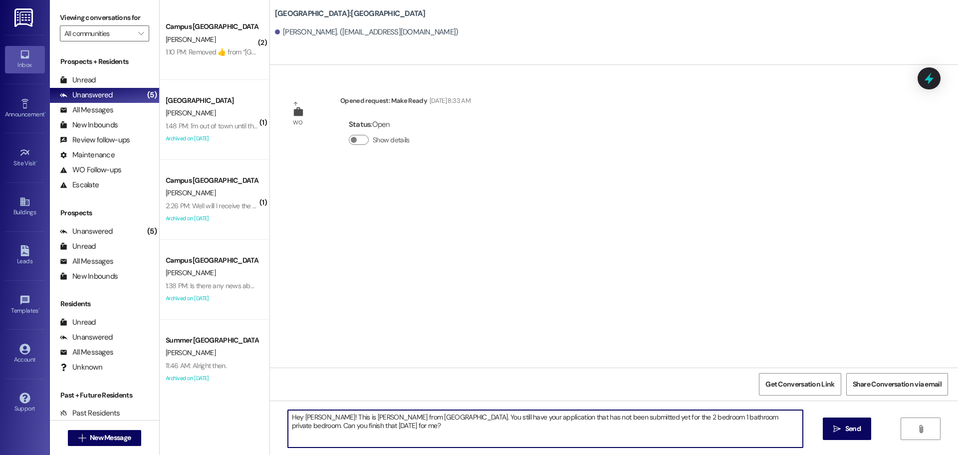
click at [316, 417] on textarea "Hey Daniel! This is Drew from East Pointe. You still have your application that…" at bounding box center [545, 428] width 515 height 37
drag, startPoint x: 350, startPoint y: 431, endPoint x: 249, endPoint y: 393, distance: 107.2
click at [249, 393] on div "( 2 ) Campus Edge Prospect U. Lehman 1:10 PM:  Removed ‌👍‌ from “ Leasing Campu…" at bounding box center [559, 227] width 798 height 455
type textarea "Hey Jeremy! This is Drew from East Pointe. You still have your application that…"
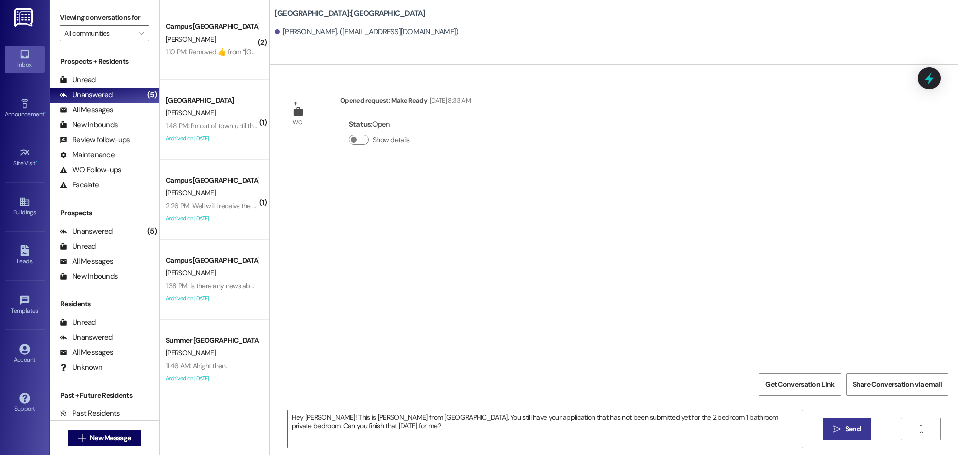
click at [847, 430] on span "Send" at bounding box center [852, 428] width 15 height 10
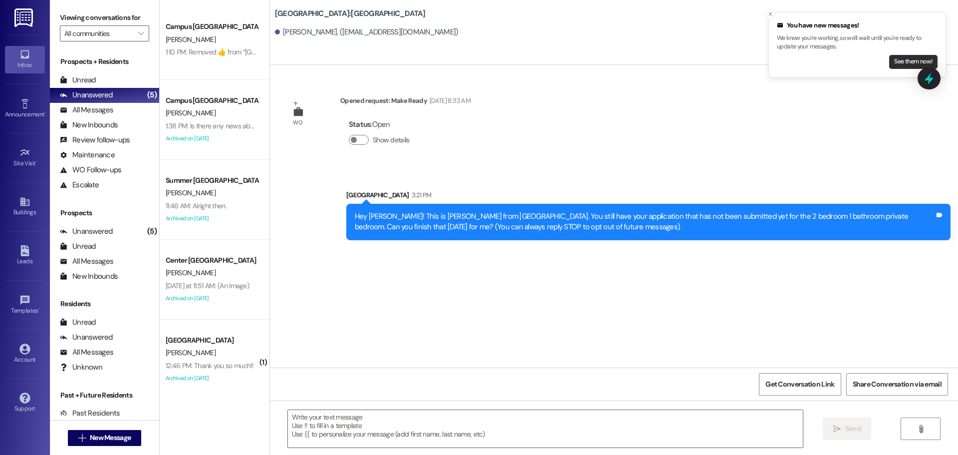
click at [893, 56] on button "See them now!" at bounding box center [913, 62] width 48 height 14
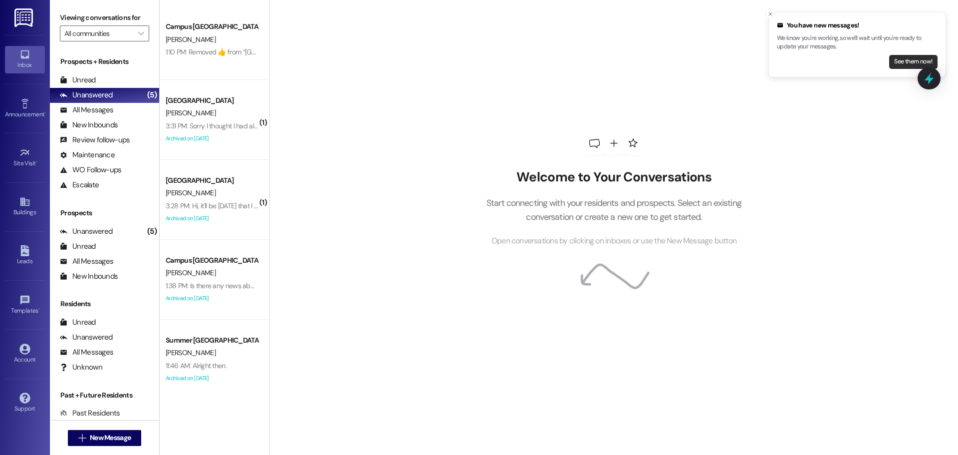
click at [905, 56] on button "See them now!" at bounding box center [913, 62] width 48 height 14
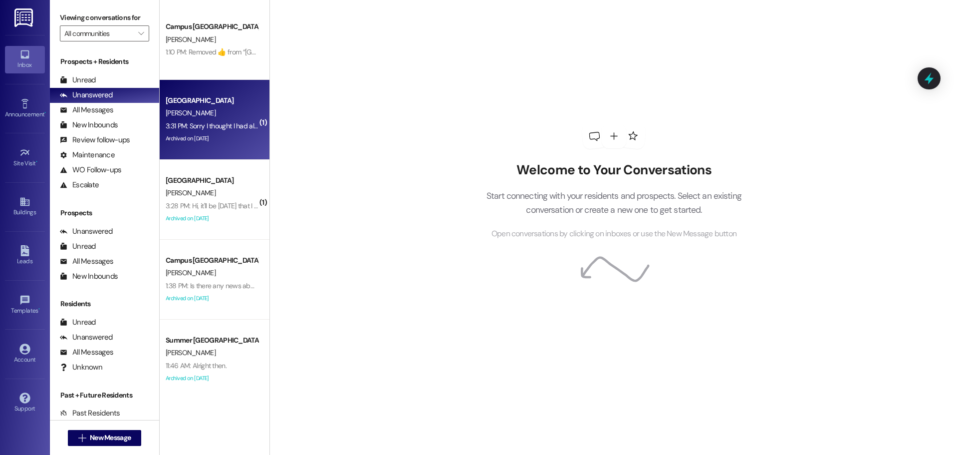
click at [186, 126] on div "3:31 PM: Sorry I thought I had already paid that haha, but from now on will all…" at bounding box center [383, 125] width 434 height 9
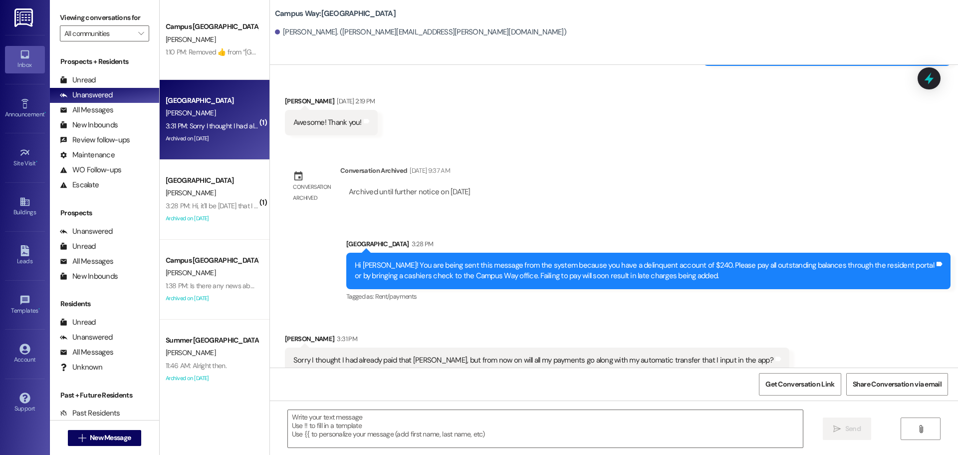
scroll to position [2280, 0]
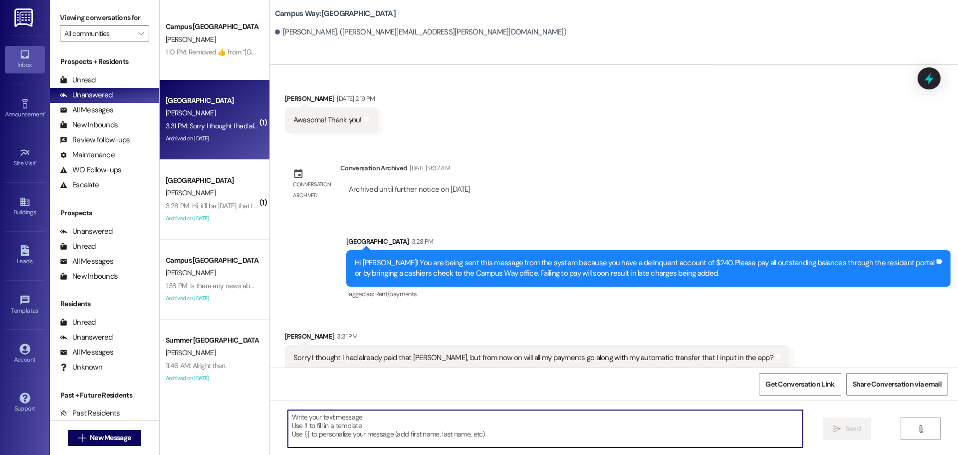
click at [413, 445] on textarea at bounding box center [545, 428] width 515 height 37
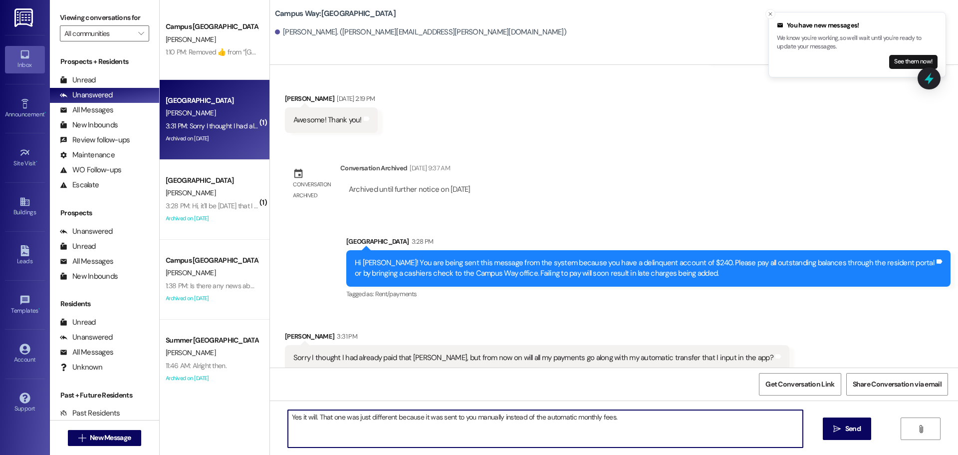
type textarea "Yes it will. That one was just different because it was sent to you manually in…"
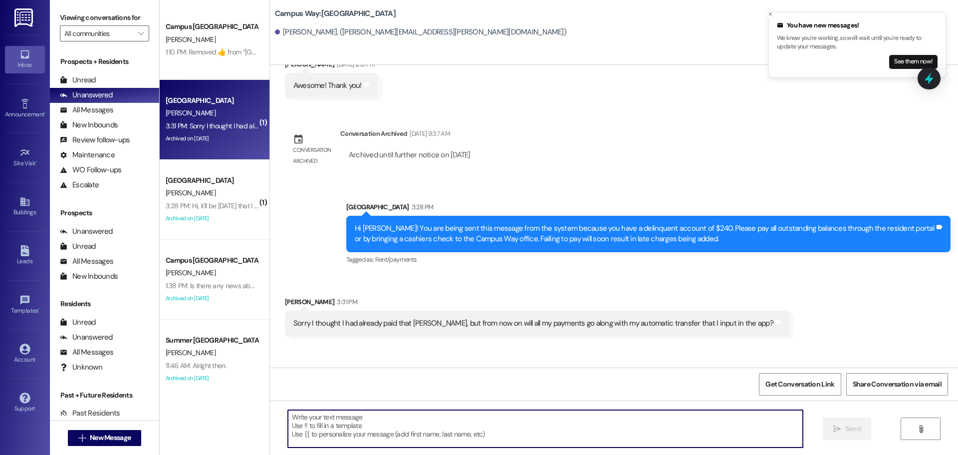
scroll to position [2351, 0]
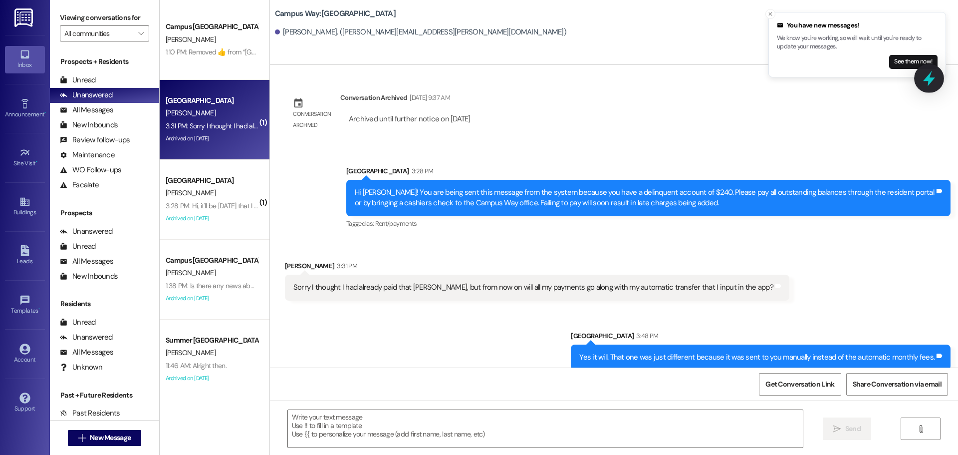
click at [929, 73] on icon at bounding box center [929, 78] width 17 height 17
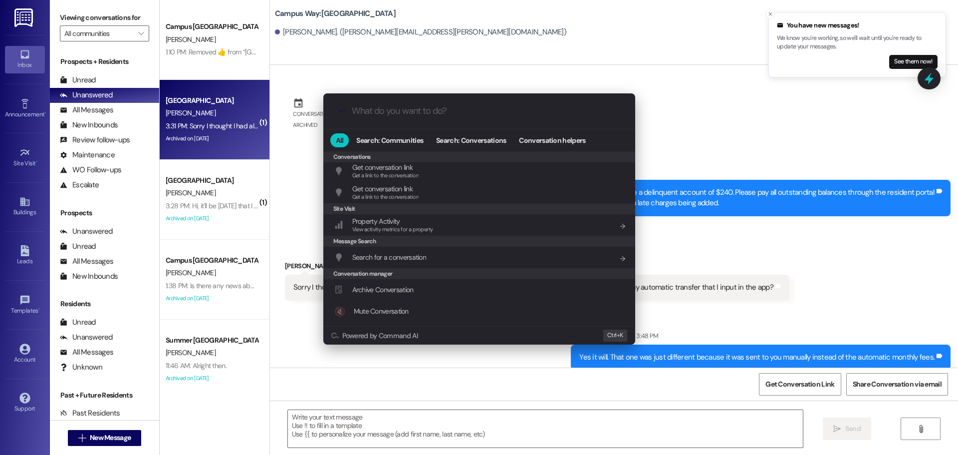
scroll to position [435, 0]
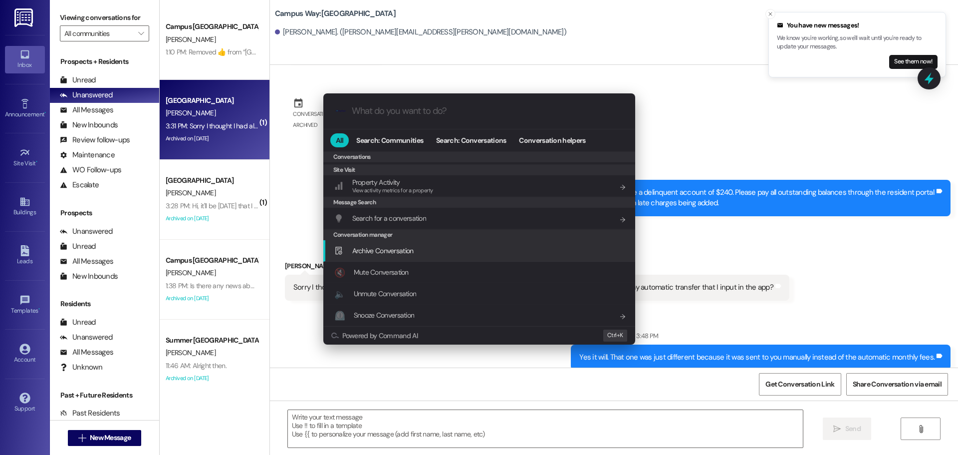
click at [445, 252] on div "Archive Conversation Add shortcut" at bounding box center [480, 250] width 292 height 11
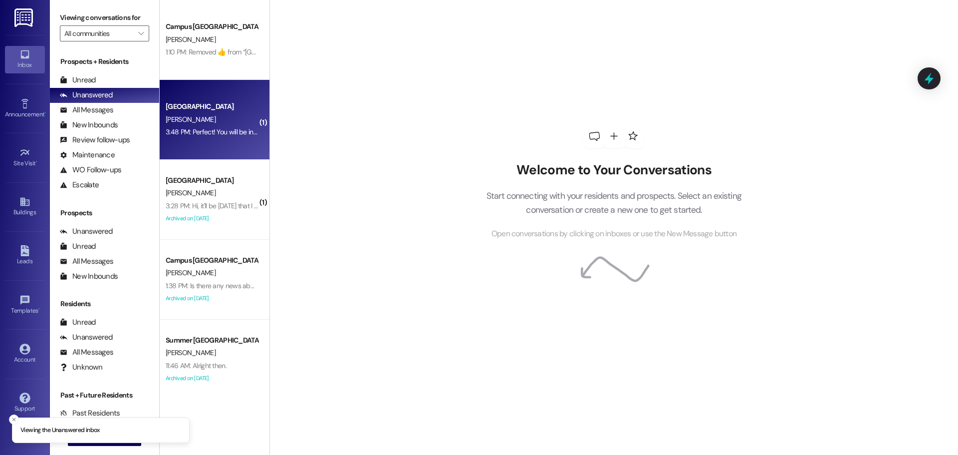
click at [212, 97] on div "Campus Way Prospect M. Shorter 3:48 PM: Perfect! You will be in unit 24 and you…" at bounding box center [215, 120] width 110 height 80
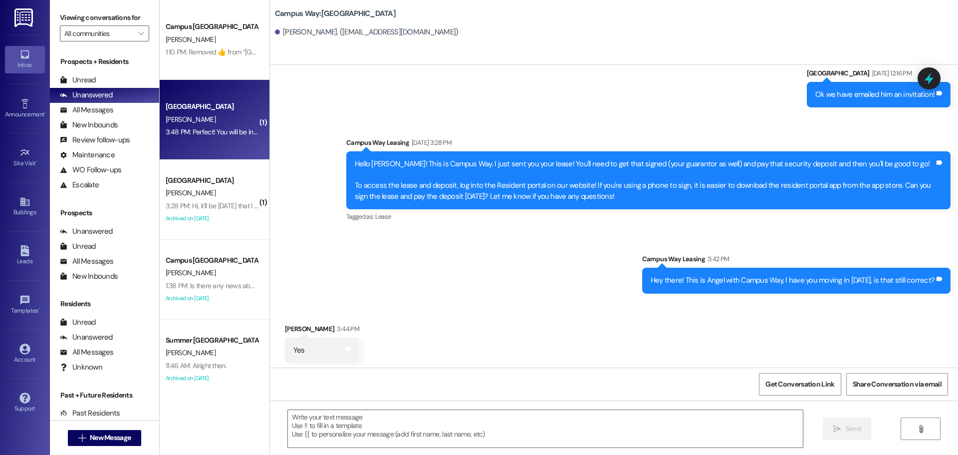
scroll to position [259, 0]
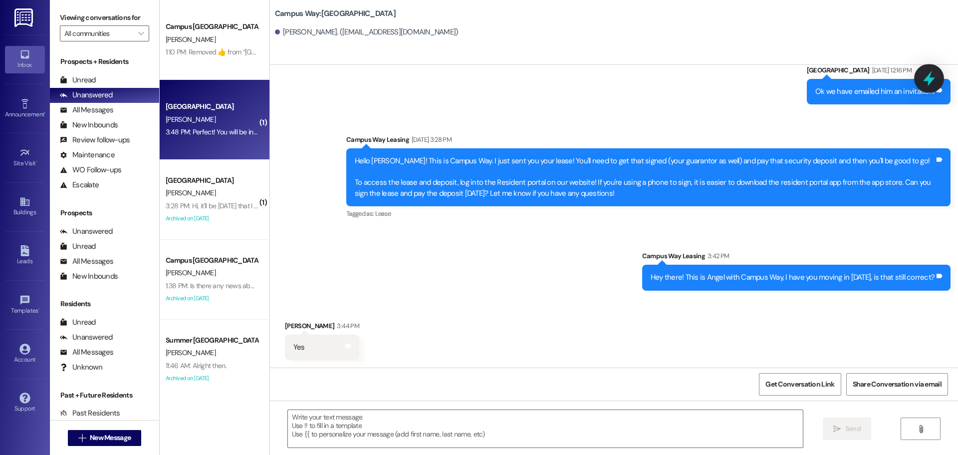
click at [931, 78] on icon at bounding box center [929, 78] width 12 height 15
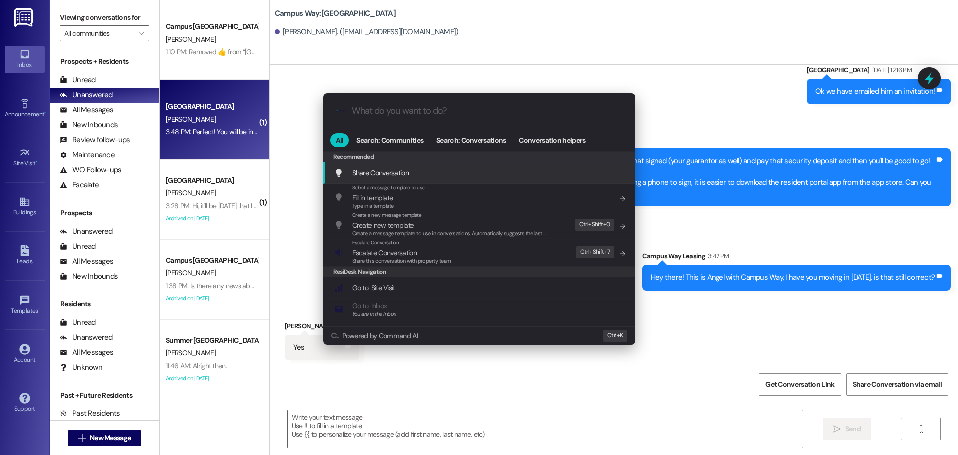
click at [829, 237] on div ".cls-1{fill:#0a055f;}.cls-2{fill:#0cc4c4;} resideskLogoBlueOrange All Search: C…" at bounding box center [479, 227] width 958 height 455
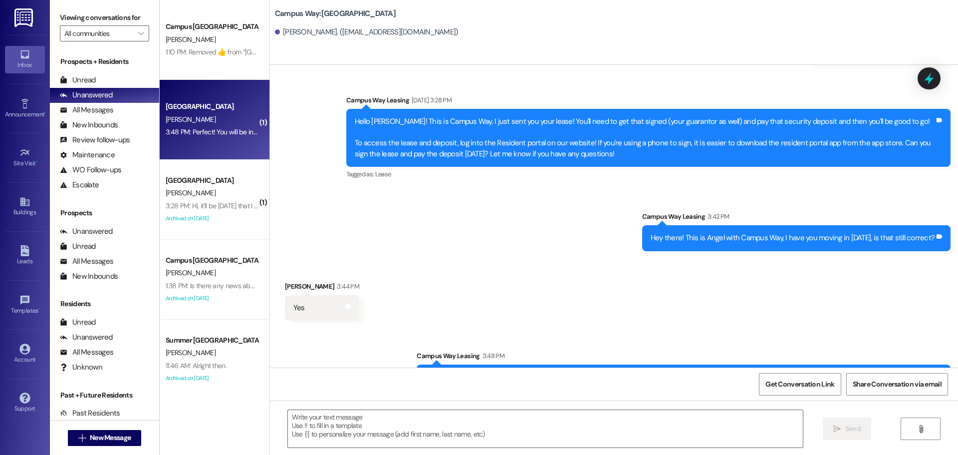
scroll to position [344, 0]
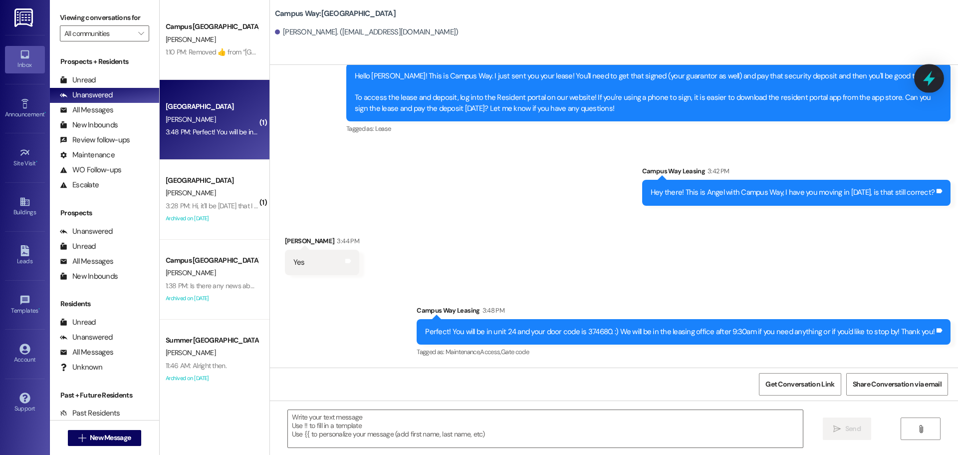
click at [930, 83] on icon at bounding box center [929, 78] width 12 height 15
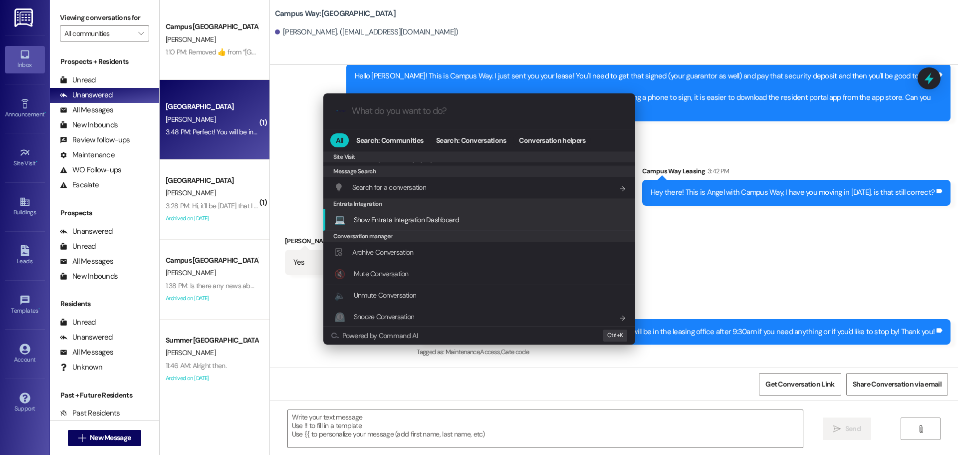
scroll to position [468, 0]
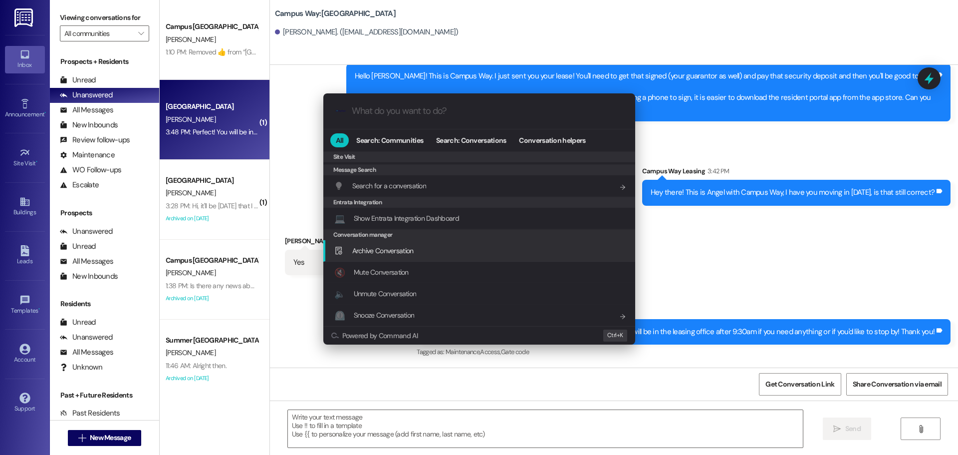
click at [421, 242] on div "Archive Conversation Add shortcut" at bounding box center [479, 250] width 312 height 21
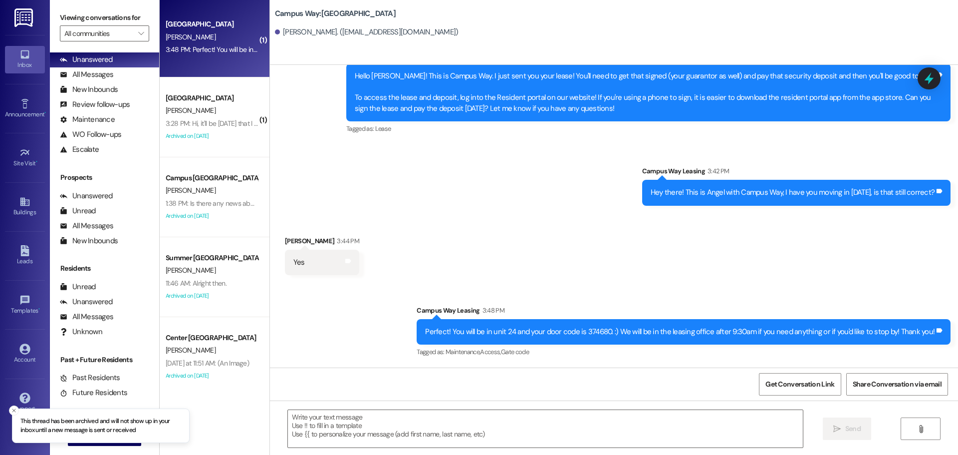
scroll to position [175, 0]
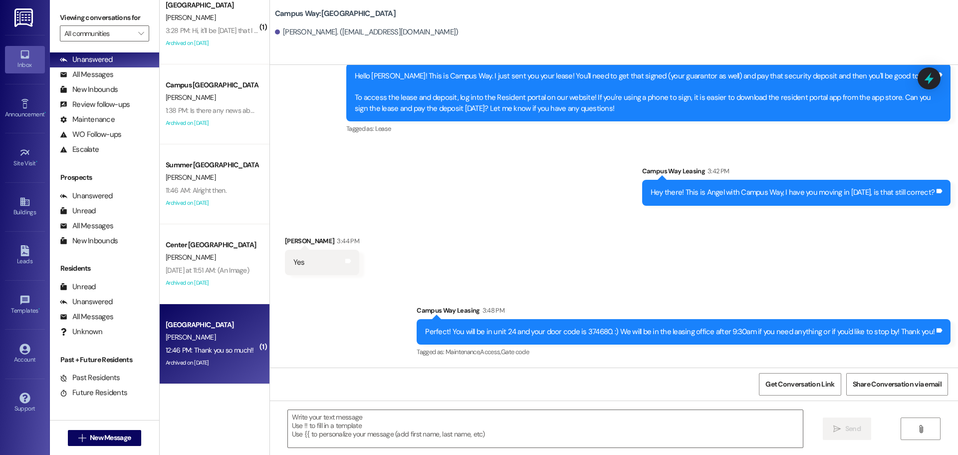
click at [228, 355] on div "12:46 PM: Thank you so much!! 12:46 PM: Thank you so much!!" at bounding box center [212, 350] width 94 height 12
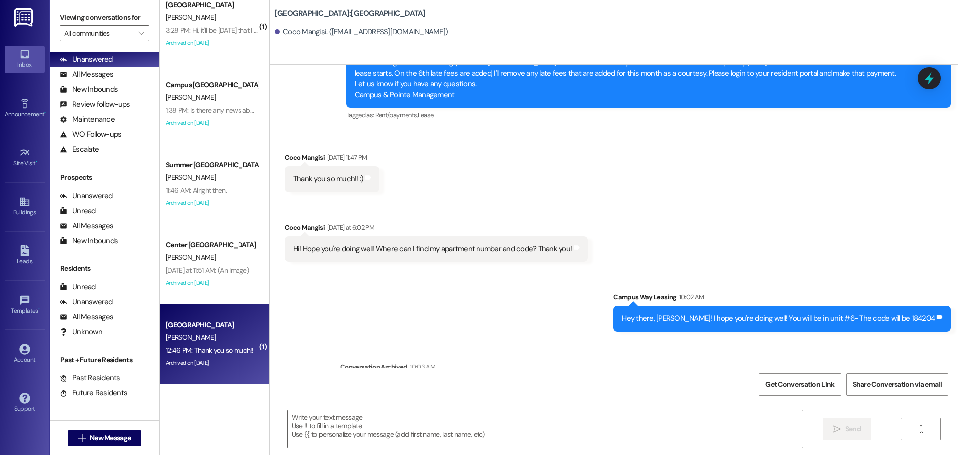
scroll to position [2872, 0]
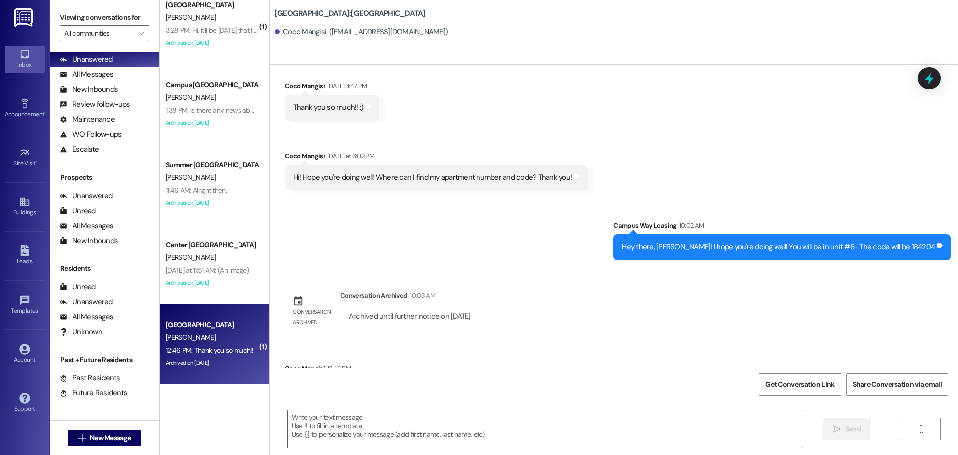
click at [926, 91] on div "Received via SMS Coco Mangisi Aug 07, 2025 at 11:47 PM Thank you so much!! :) T…" at bounding box center [614, 127] width 688 height 139
click at [928, 73] on icon at bounding box center [929, 78] width 17 height 17
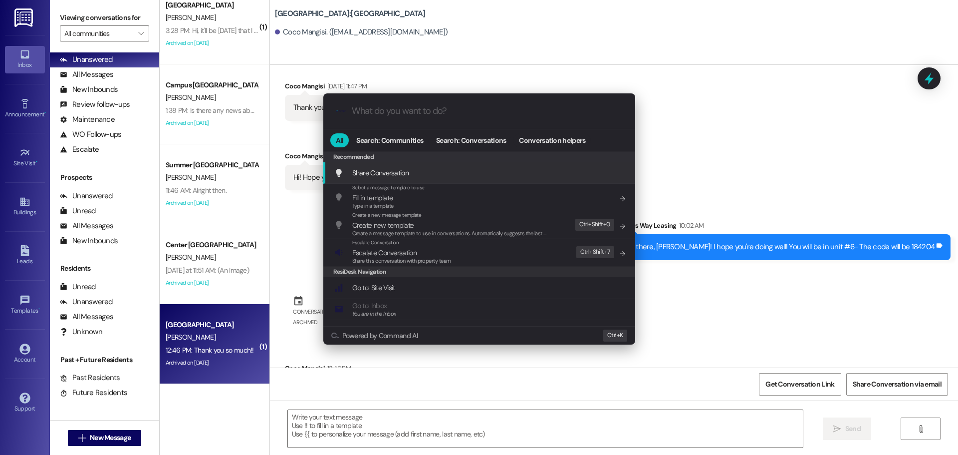
click at [730, 144] on div ".cls-1{fill:#0a055f;}.cls-2{fill:#0cc4c4;} resideskLogoBlueOrange All Search: C…" at bounding box center [479, 227] width 958 height 455
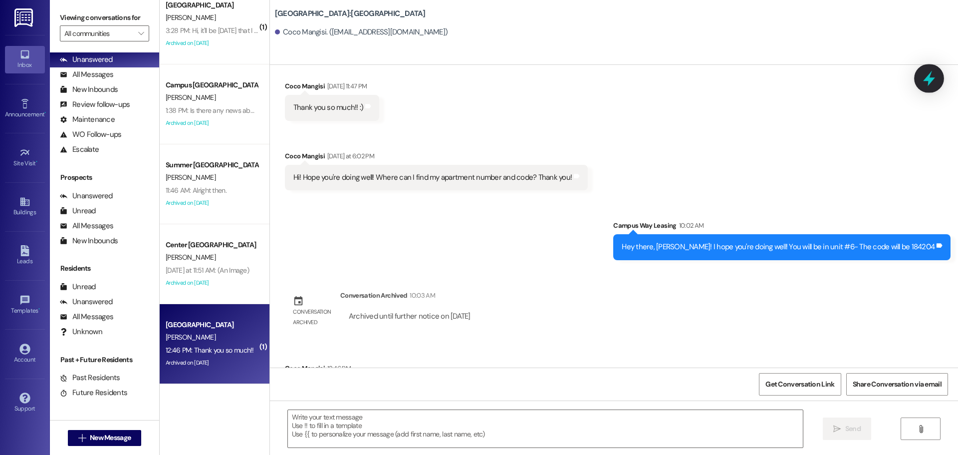
click at [919, 79] on div at bounding box center [929, 78] width 30 height 28
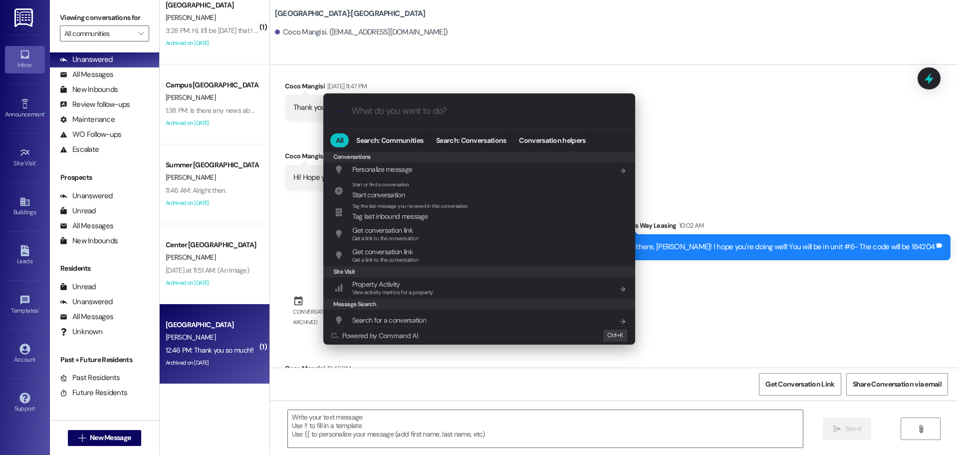
scroll to position [435, 0]
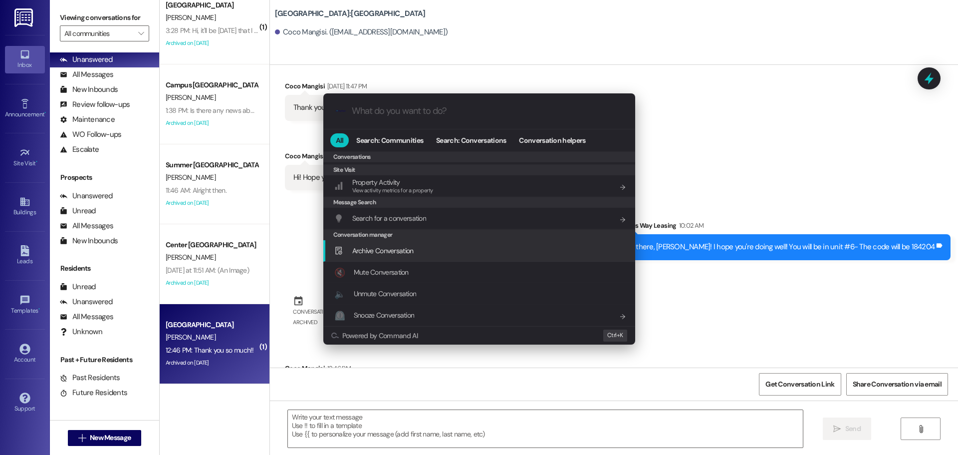
click at [405, 246] on span "Archive Conversation" at bounding box center [382, 250] width 61 height 9
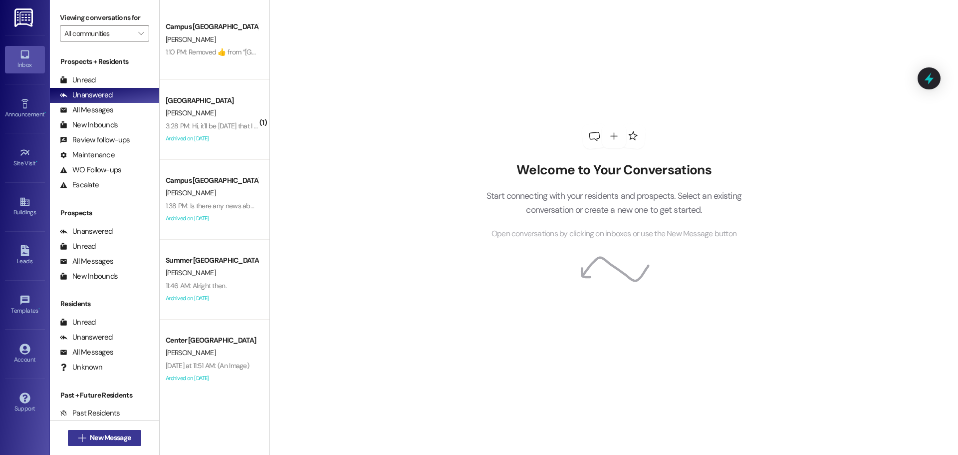
click at [98, 442] on span "New Message" at bounding box center [110, 437] width 41 height 10
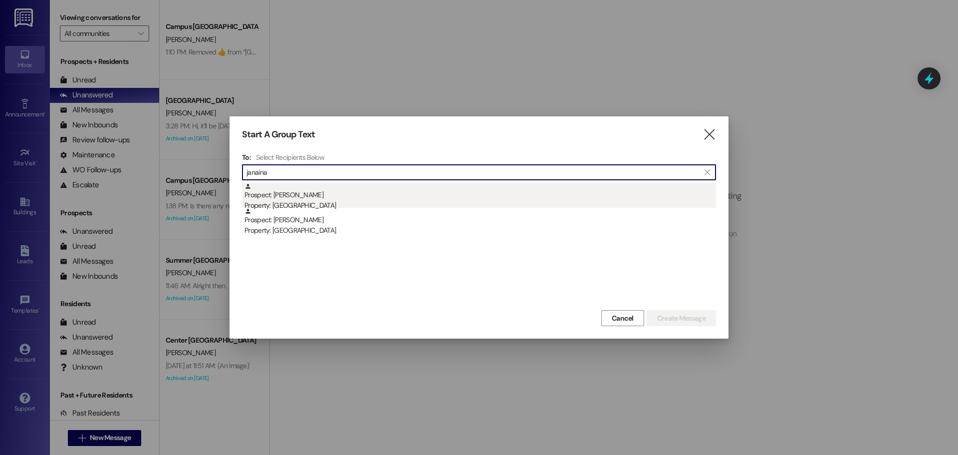
type input "janaina"
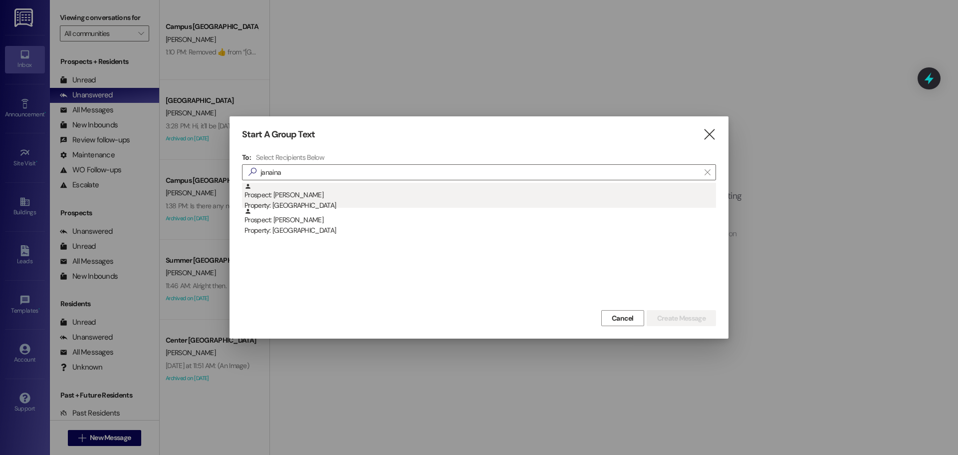
click at [339, 203] on div "Property: [GEOGRAPHIC_DATA]" at bounding box center [480, 205] width 472 height 10
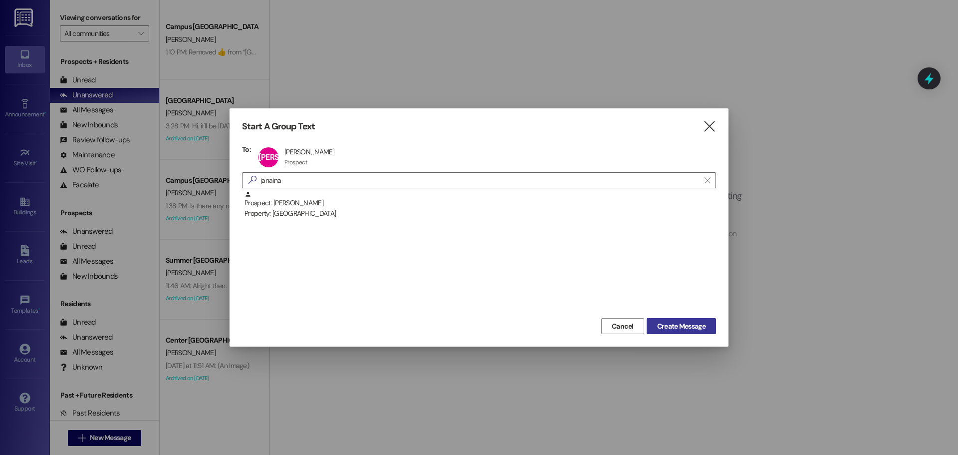
click at [698, 324] on span "Create Message" at bounding box center [681, 326] width 48 height 10
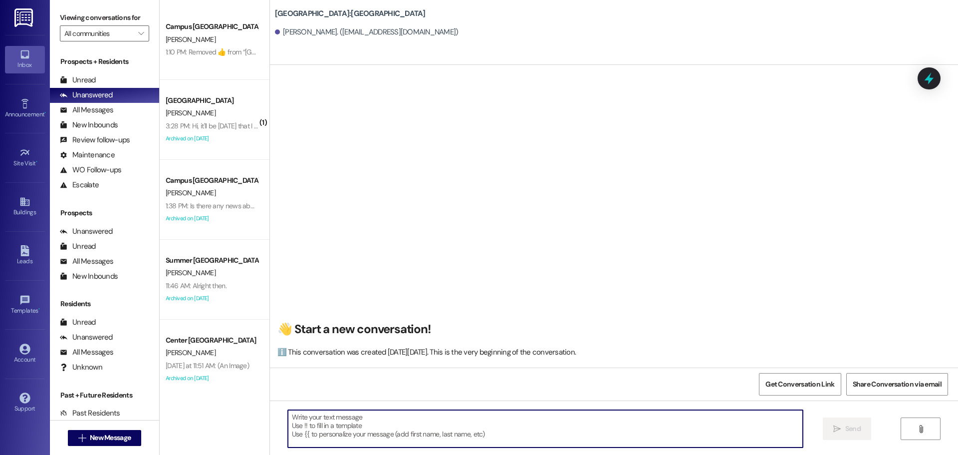
click at [363, 437] on textarea at bounding box center [545, 428] width 515 height 37
click at [359, 415] on textarea at bounding box center [545, 428] width 515 height 37
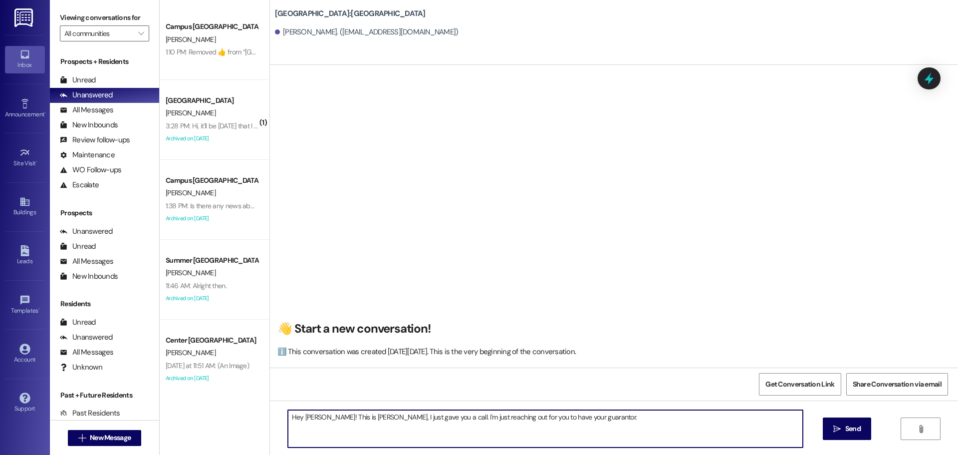
click at [595, 419] on textarea "Hey [PERSON_NAME]! This is [PERSON_NAME], I just gave you a call. I'm just reac…" at bounding box center [545, 428] width 515 height 37
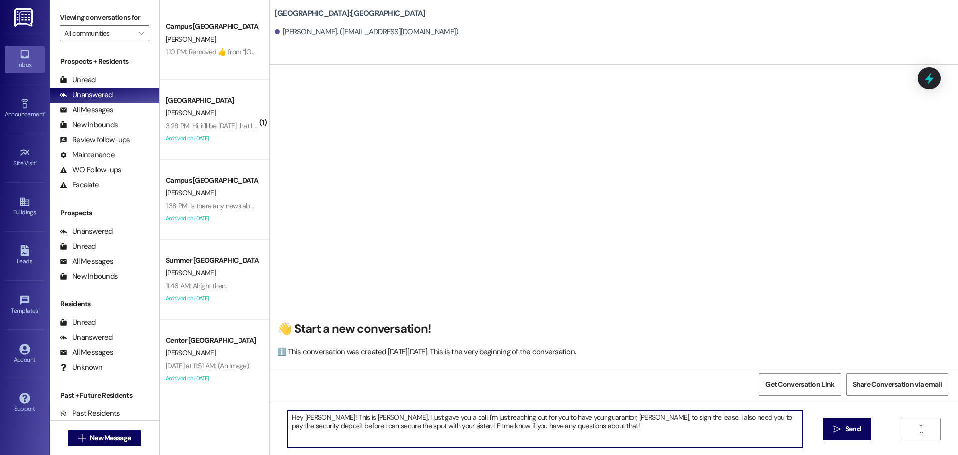
click at [401, 427] on textarea "Hey [PERSON_NAME]! This is [PERSON_NAME], I just gave you a call. I'm just reac…" at bounding box center [545, 428] width 515 height 37
click at [549, 424] on textarea "Hey [PERSON_NAME]! This is [PERSON_NAME], I just gave you a call. I'm just reac…" at bounding box center [545, 428] width 515 height 37
type textarea "Hey [PERSON_NAME]! This is [PERSON_NAME], I just gave you a call. I'm just reac…"
click at [838, 432] on icon "" at bounding box center [836, 429] width 7 height 8
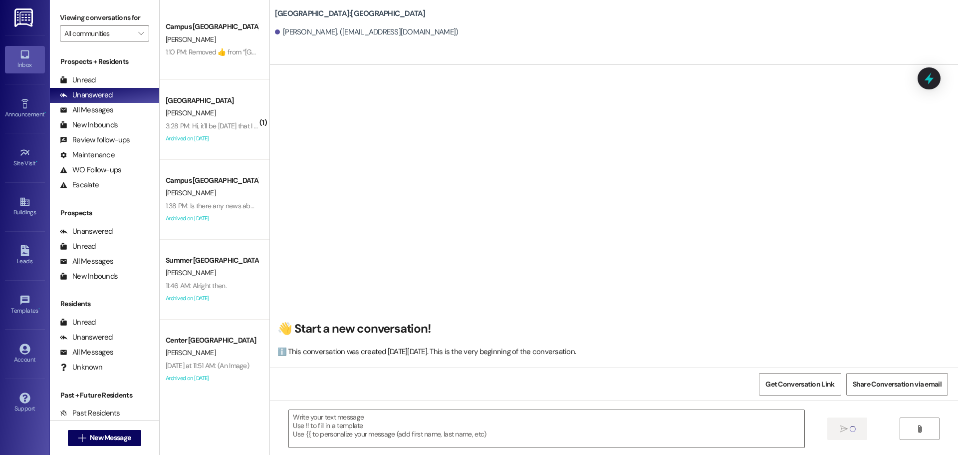
scroll to position [0, 0]
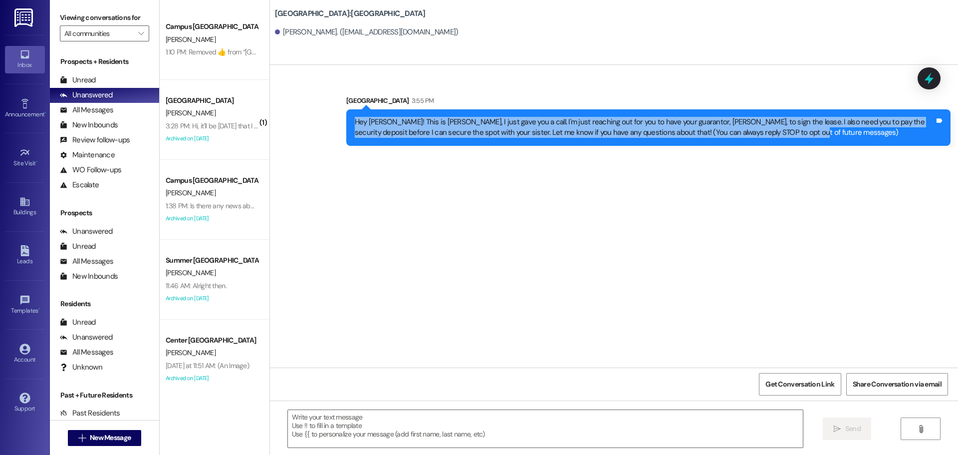
drag, startPoint x: 346, startPoint y: 118, endPoint x: 810, endPoint y: 139, distance: 464.5
click at [810, 139] on div "Hey [PERSON_NAME]! This is [PERSON_NAME], I just gave you a call. I'm just reac…" at bounding box center [648, 127] width 604 height 36
copy div "Hey [PERSON_NAME]! This is [PERSON_NAME], I just gave you a call. I'm just reac…"
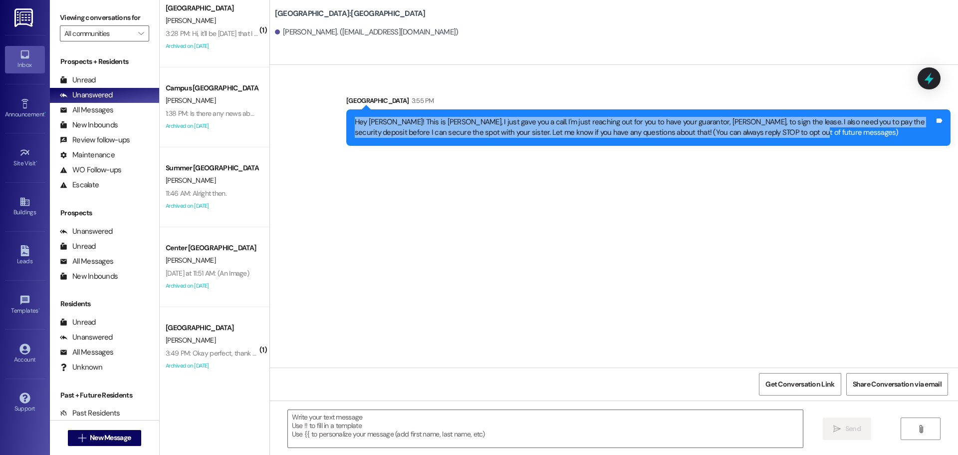
scroll to position [95, 0]
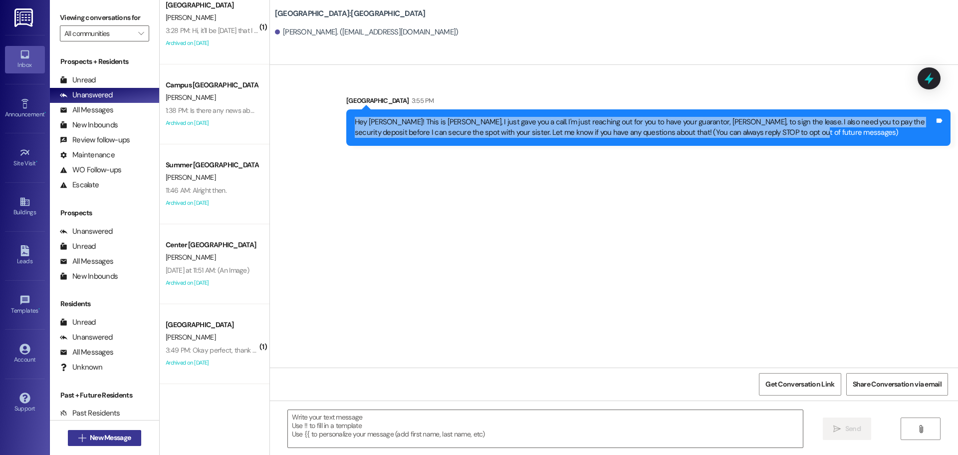
click at [88, 435] on span "New Message" at bounding box center [110, 437] width 45 height 10
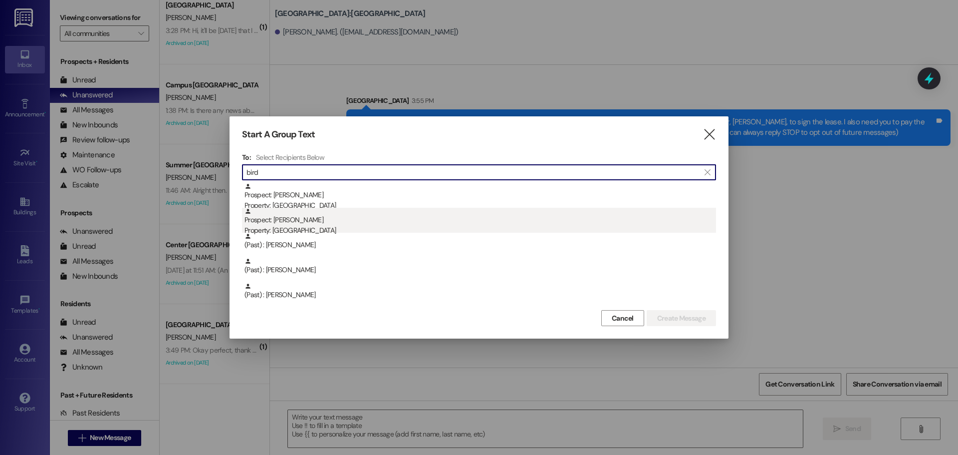
type input "bird"
click at [379, 228] on div "Property: [GEOGRAPHIC_DATA]" at bounding box center [480, 230] width 472 height 10
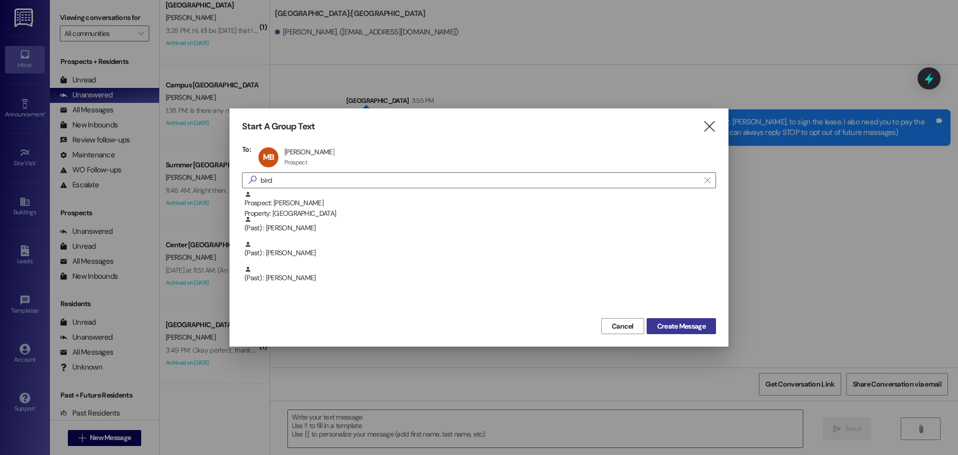
click at [661, 325] on span "Create Message" at bounding box center [681, 326] width 48 height 10
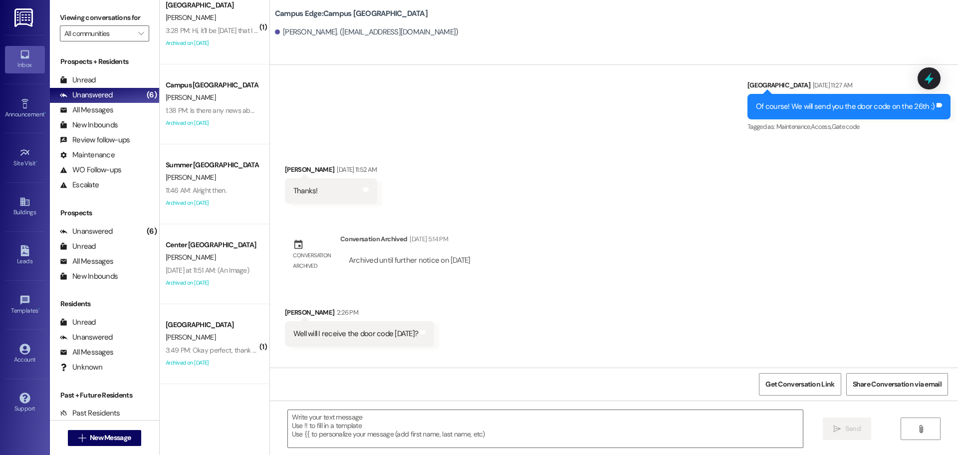
scroll to position [1416, 0]
